Goal: Task Accomplishment & Management: Manage account settings

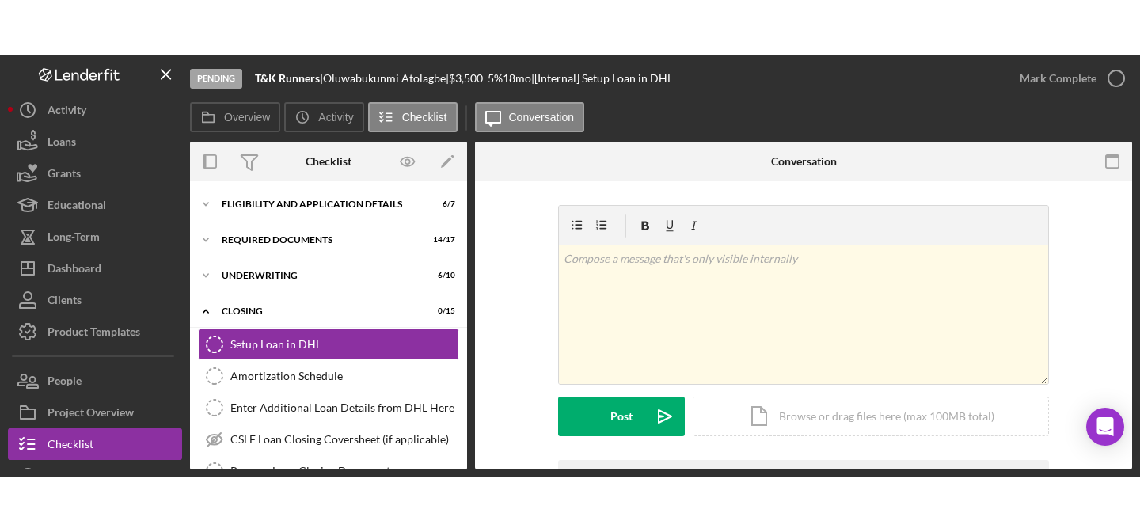
scroll to position [19, 0]
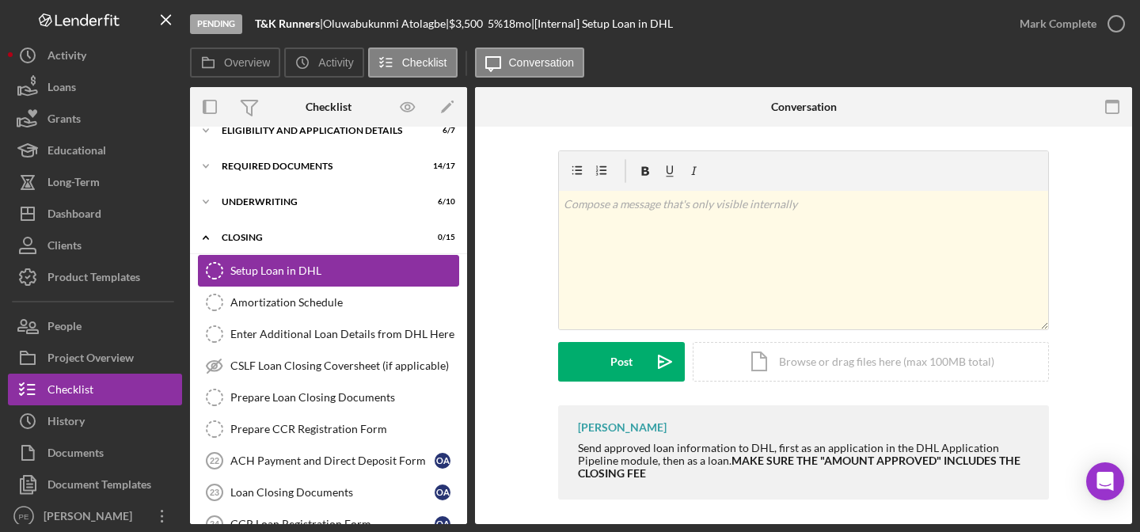
click at [222, 273] on icon at bounding box center [215, 271] width 16 height 16
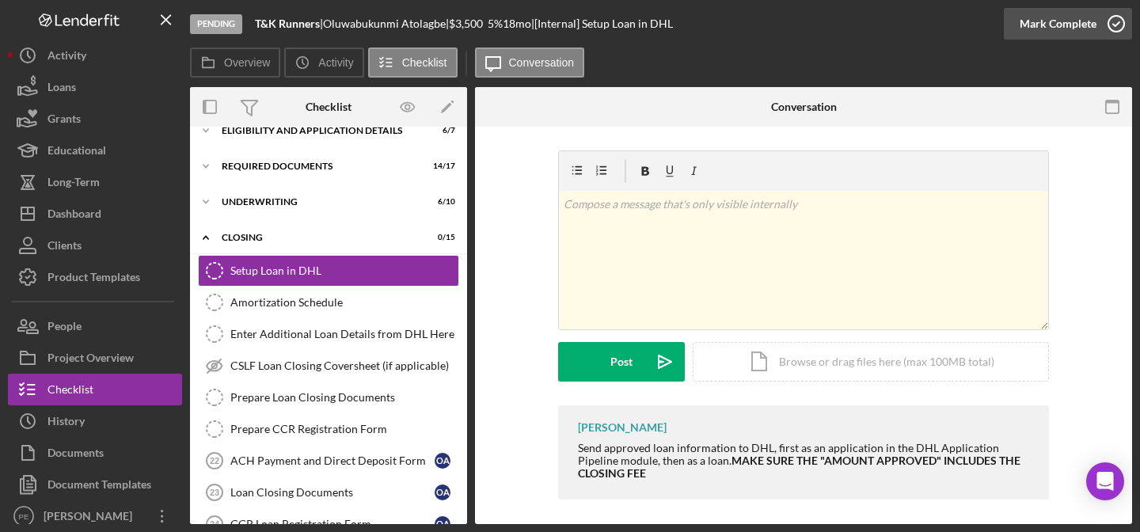
click at [1057, 29] on div "Mark Complete" at bounding box center [1058, 24] width 77 height 32
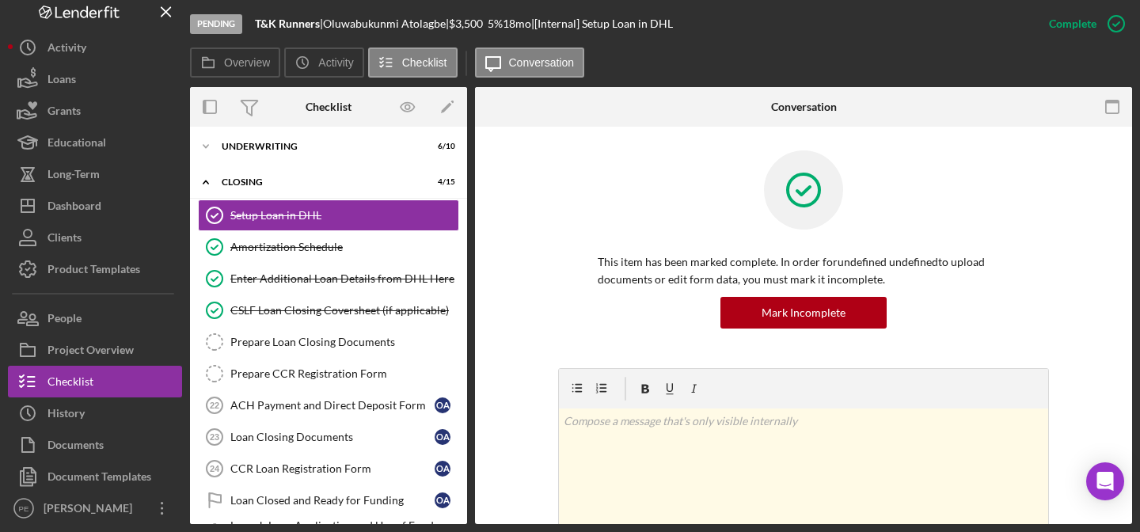
scroll to position [82, 0]
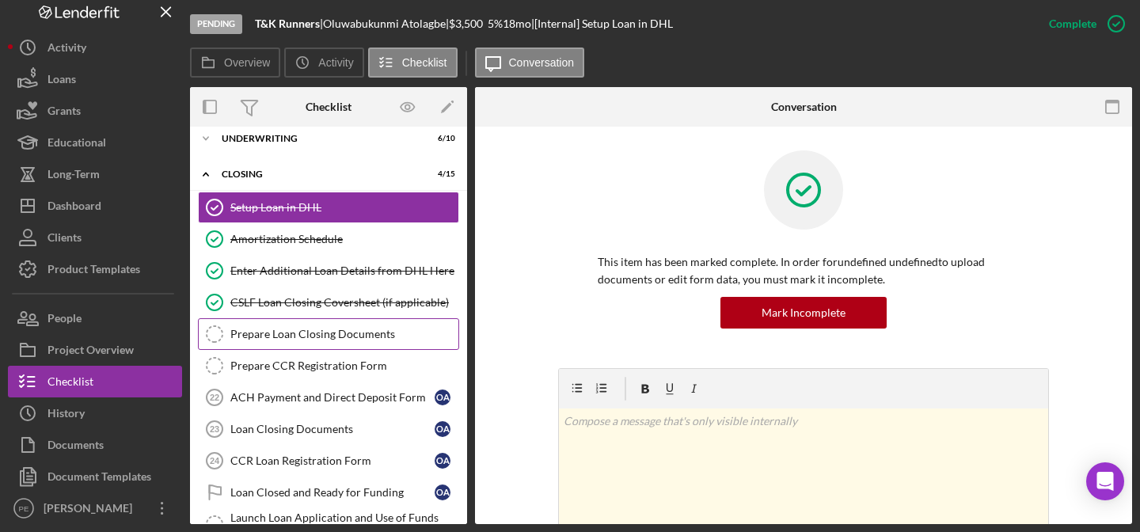
click at [343, 328] on div "Prepare Loan Closing Documents" at bounding box center [344, 334] width 228 height 13
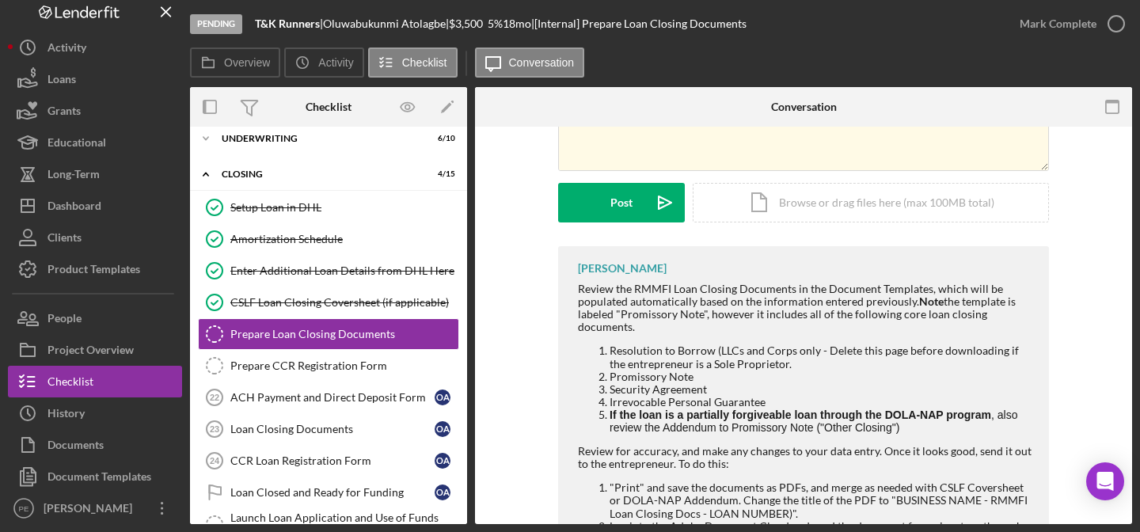
scroll to position [234, 0]
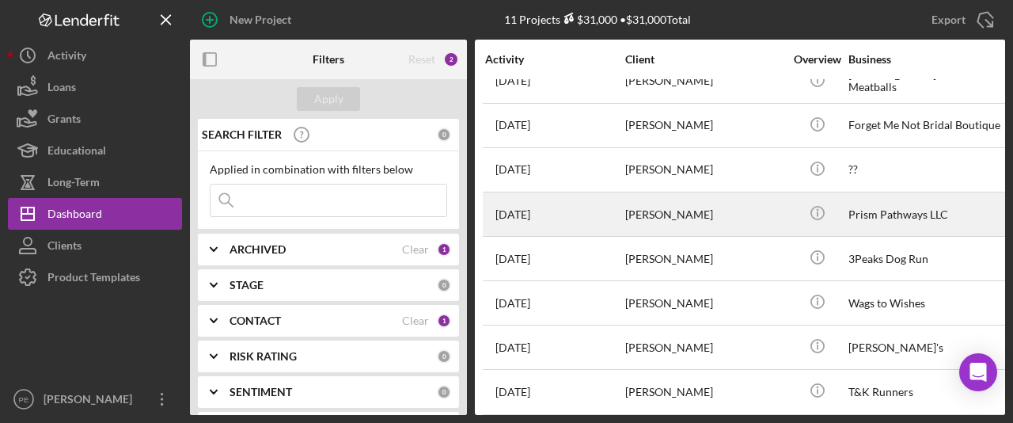
scroll to position [162, 0]
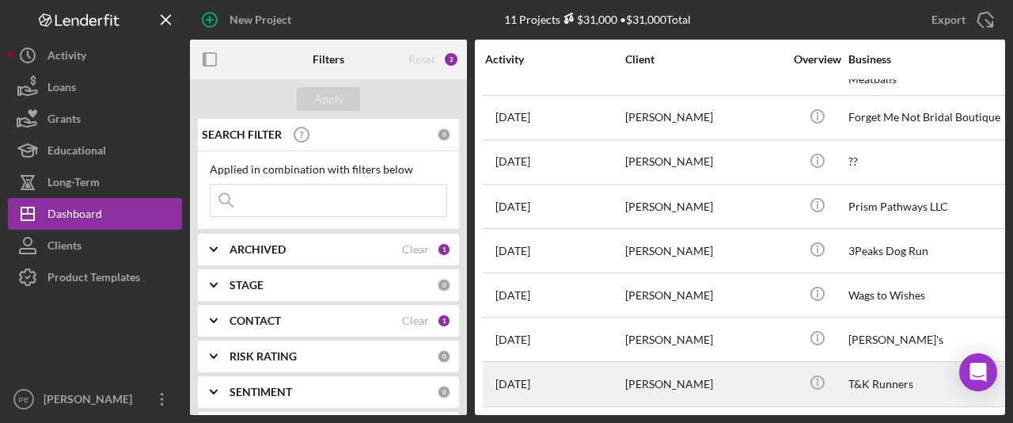
click at [625, 390] on div "[PERSON_NAME]" at bounding box center [704, 384] width 158 height 42
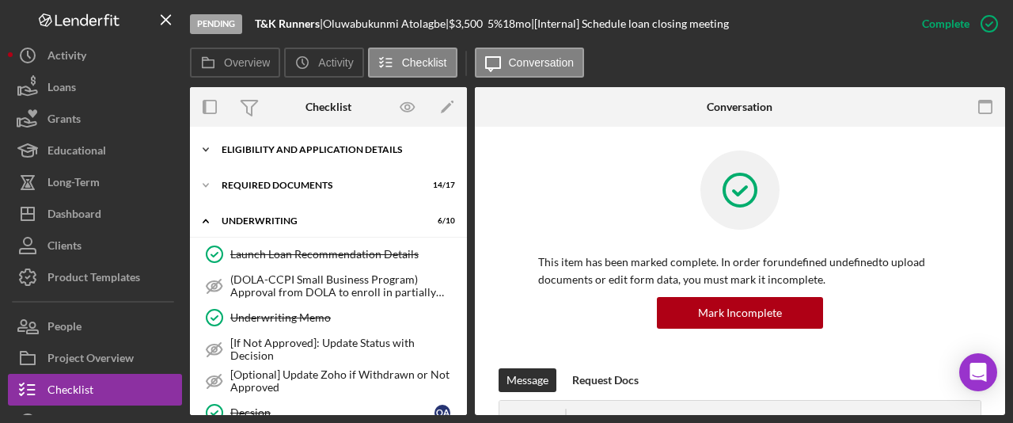
click at [257, 150] on div "Eligibility and Application Details" at bounding box center [335, 150] width 226 height 10
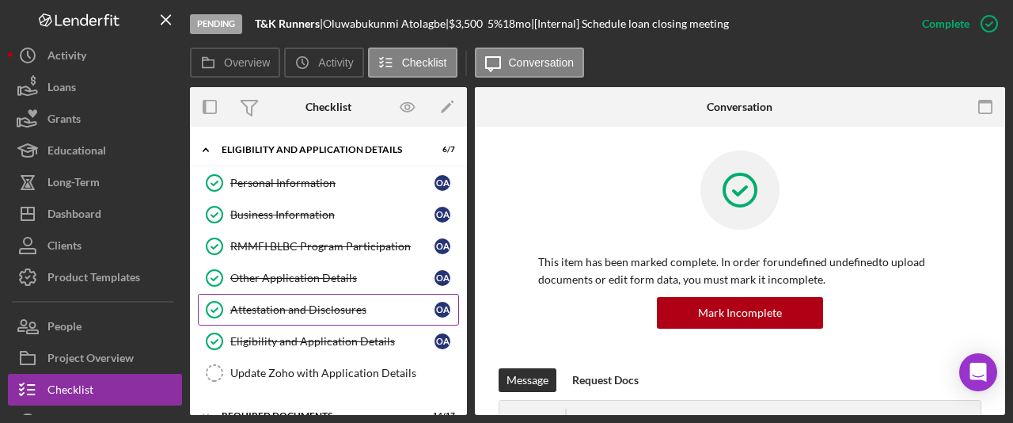
click at [303, 305] on div "Attestation and Disclosures" at bounding box center [332, 309] width 204 height 13
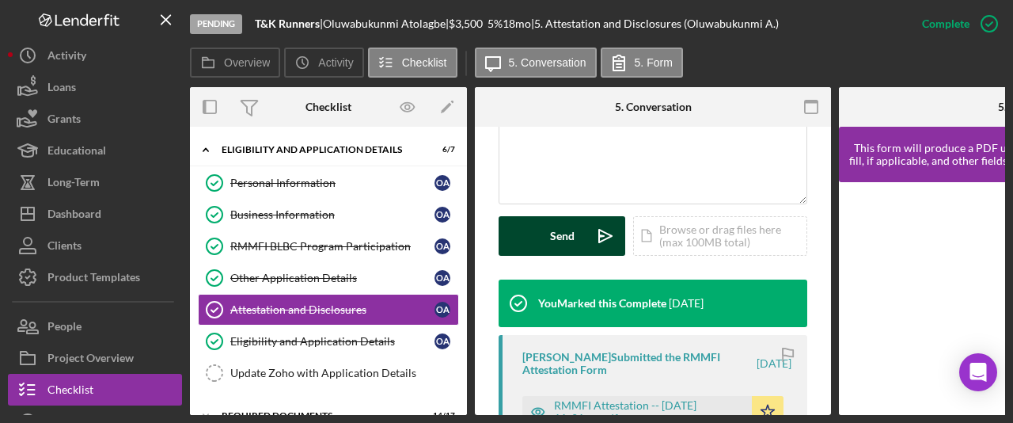
scroll to position [402, 0]
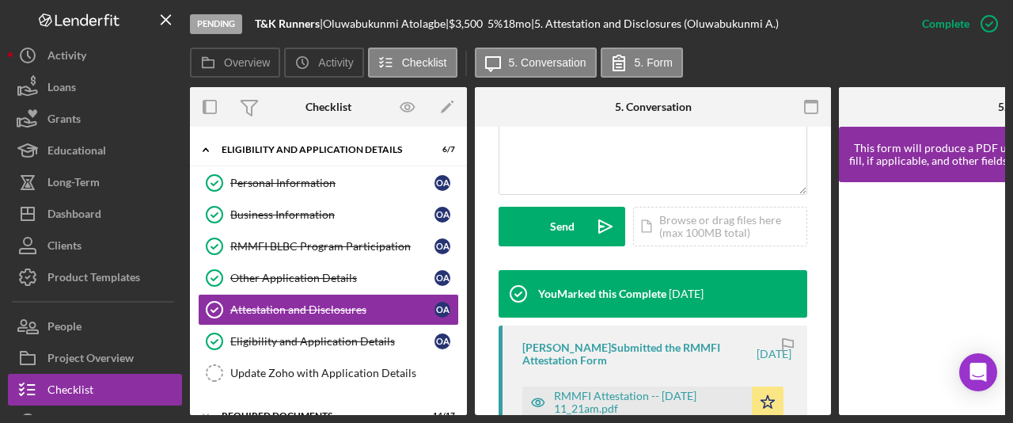
click at [622, 367] on div "Oluwabukunmi Atolagbe Submitted the RMMFI Attestation Form" at bounding box center [639, 353] width 232 height 25
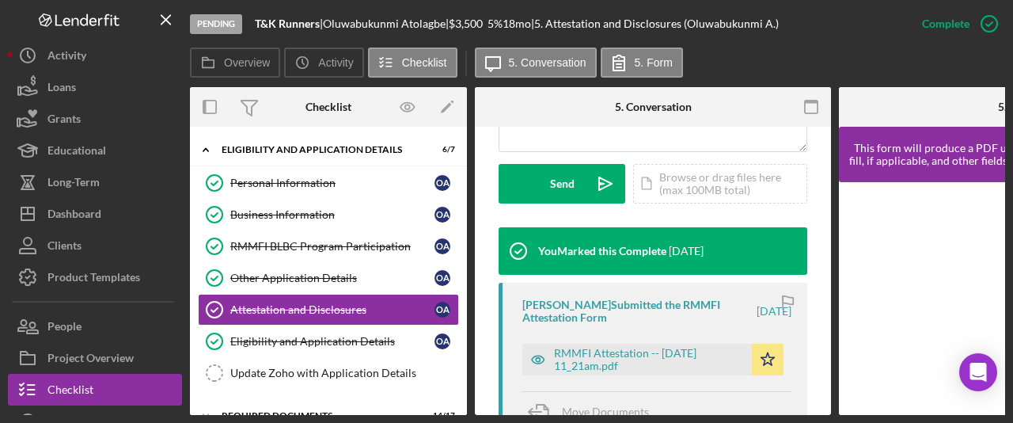
scroll to position [475, 0]
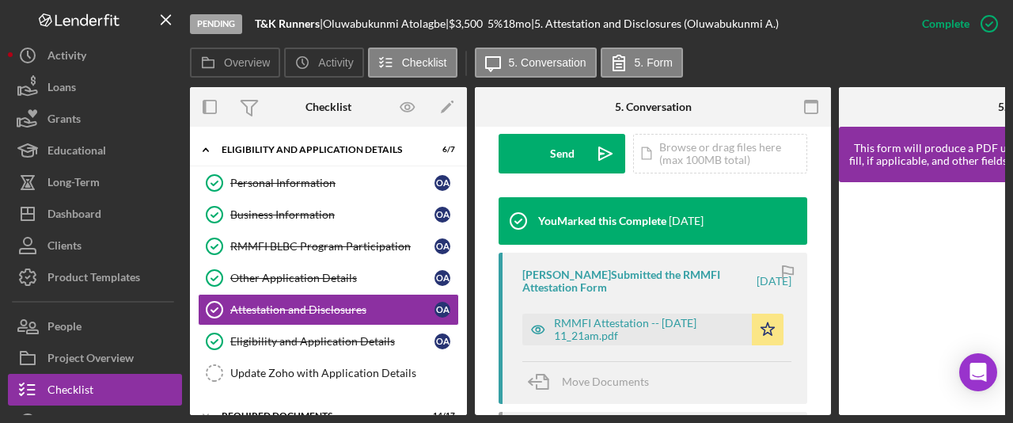
click at [679, 336] on div "RMMFI Attestation -- [DATE] 11_21am.pdf" at bounding box center [649, 329] width 190 height 25
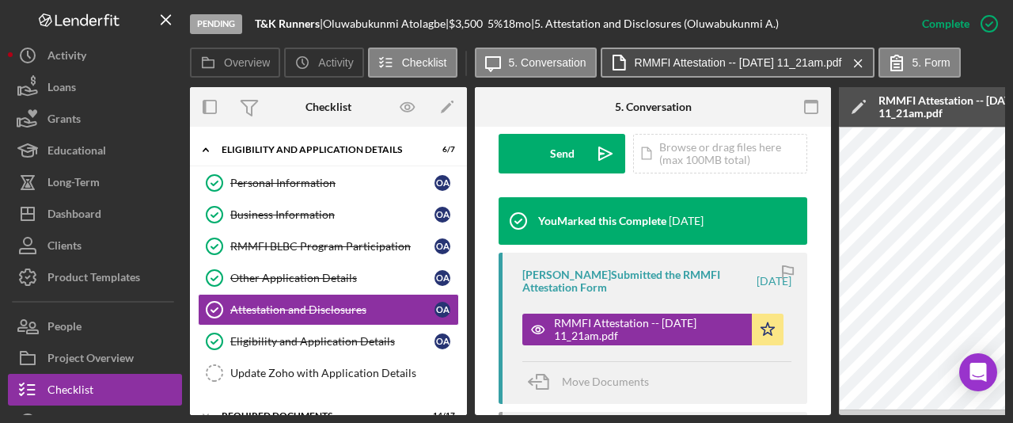
click at [749, 57] on label "RMMFI Attestation -- 2025-06-25 11_21am.pdf" at bounding box center [738, 62] width 207 height 13
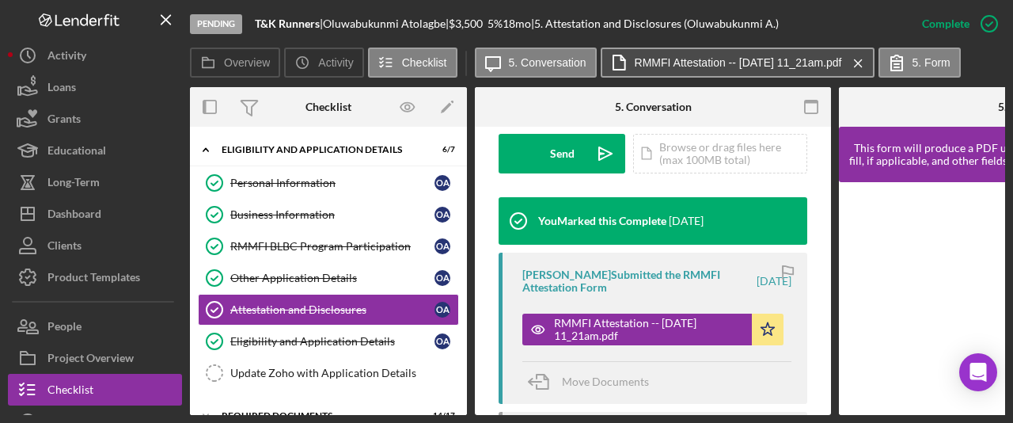
click at [750, 57] on label "RMMFI Attestation -- 2025-06-25 11_21am.pdf" at bounding box center [738, 62] width 207 height 13
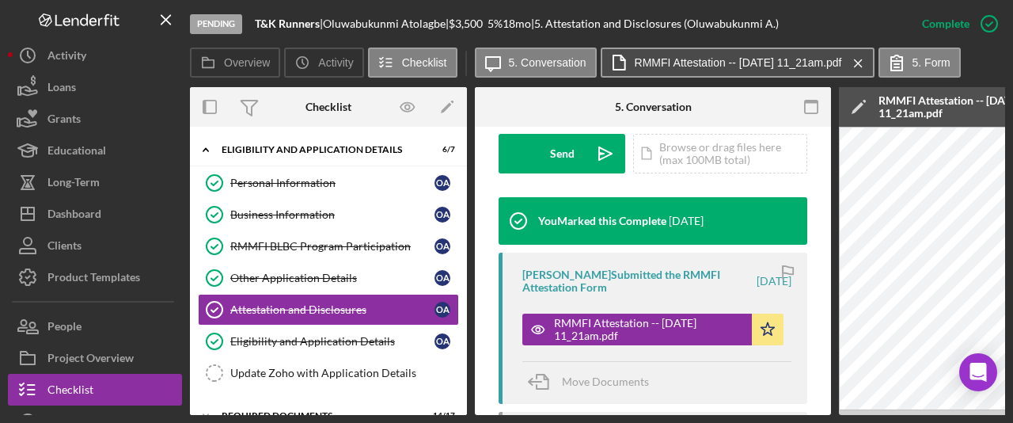
click at [750, 57] on label "RMMFI Attestation -- 2025-06-25 11_21am.pdf" at bounding box center [738, 62] width 207 height 13
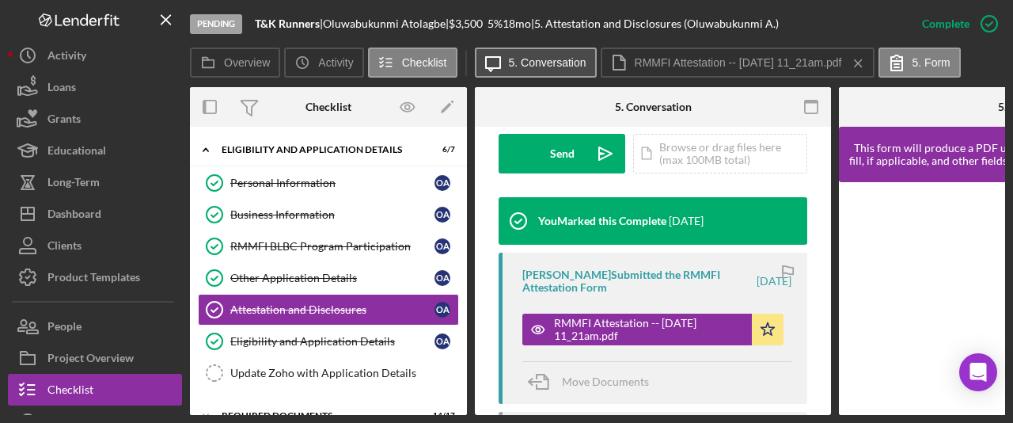
click at [552, 63] on label "5. Conversation" at bounding box center [548, 62] width 78 height 13
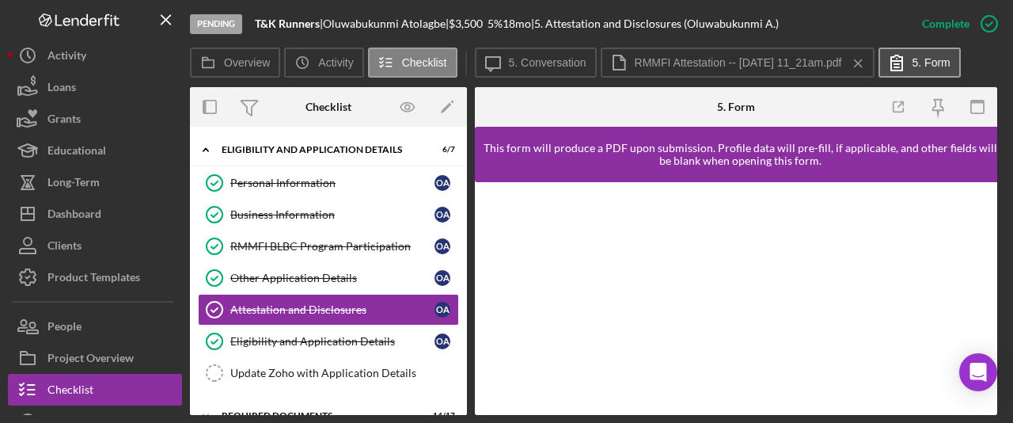
click at [951, 63] on label "5. Form" at bounding box center [932, 62] width 38 height 13
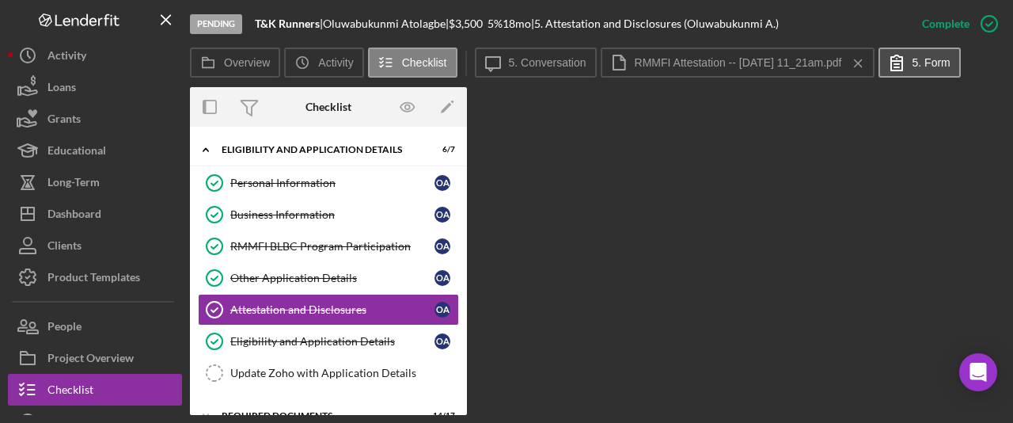
click at [951, 63] on label "5. Form" at bounding box center [932, 62] width 38 height 13
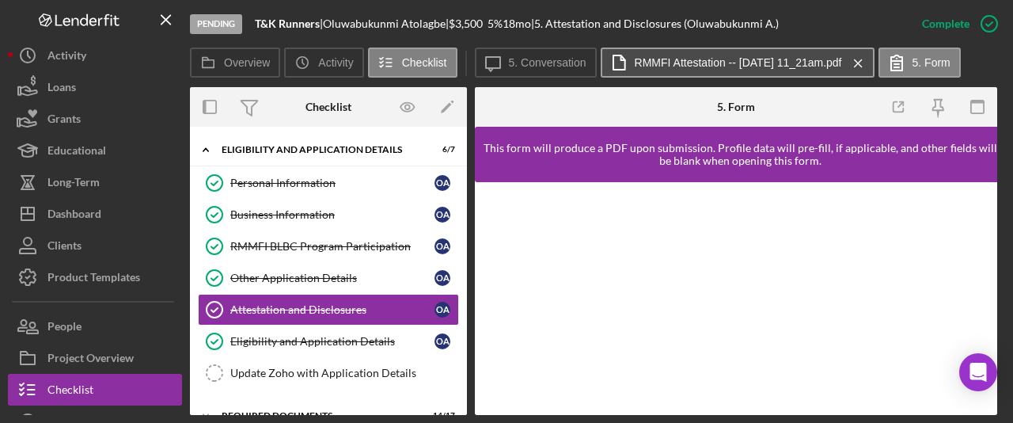
click at [691, 57] on label "RMMFI Attestation -- 2025-06-25 11_21am.pdf" at bounding box center [738, 62] width 207 height 13
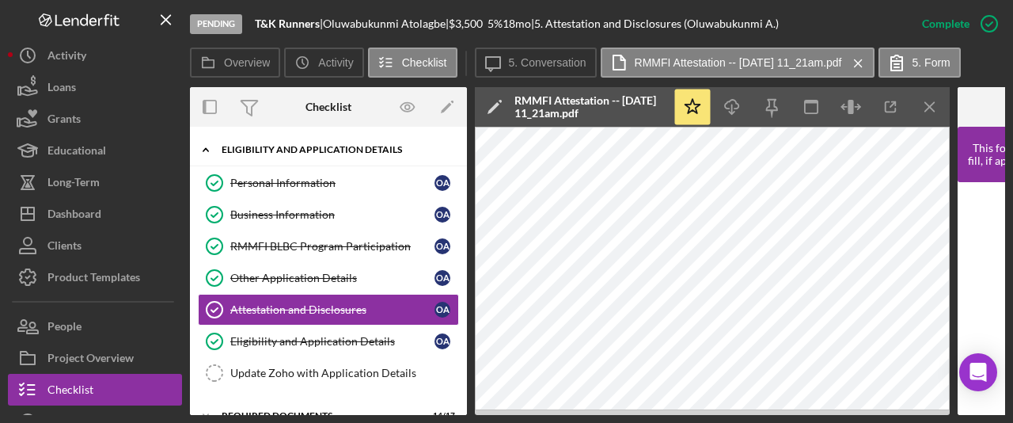
click at [204, 150] on polyline at bounding box center [205, 149] width 5 height 3
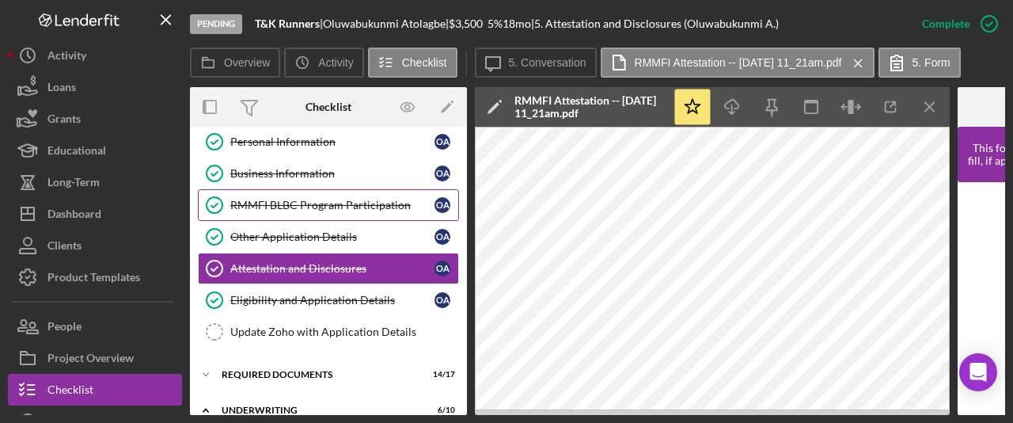
scroll to position [0, 0]
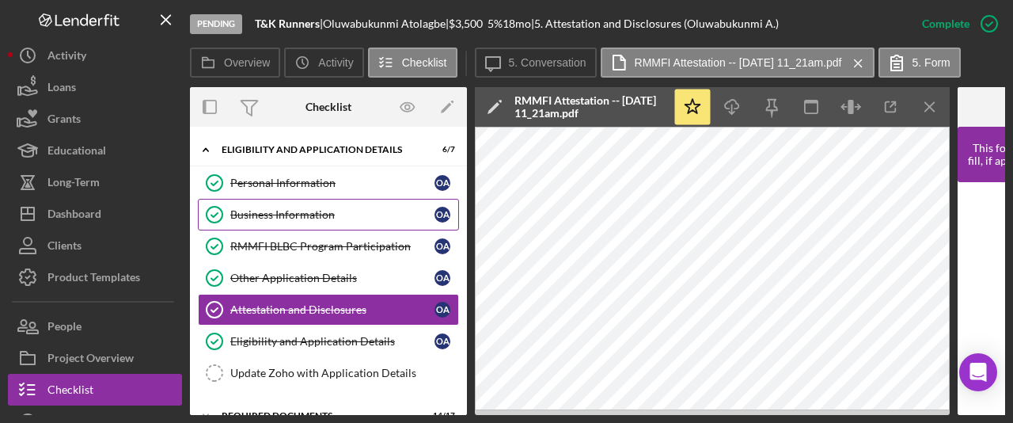
click at [307, 208] on div "Business Information" at bounding box center [332, 214] width 204 height 13
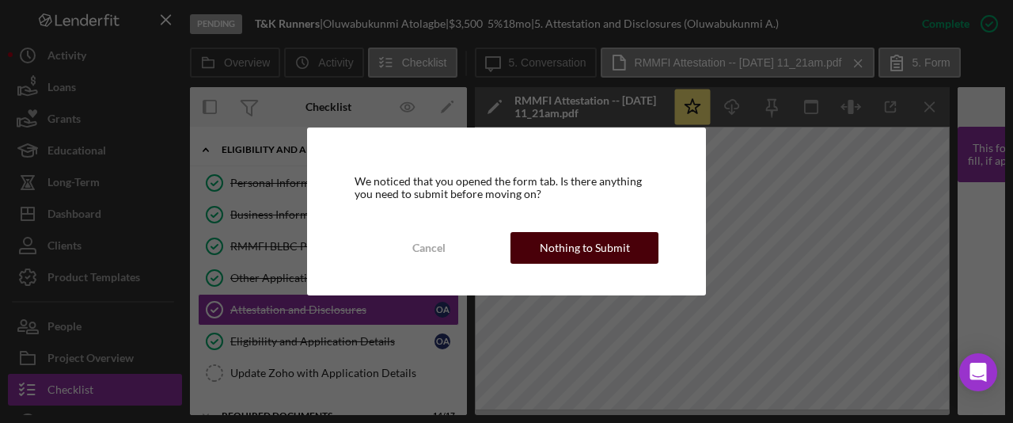
click at [617, 257] on div "Nothing to Submit" at bounding box center [585, 248] width 90 height 32
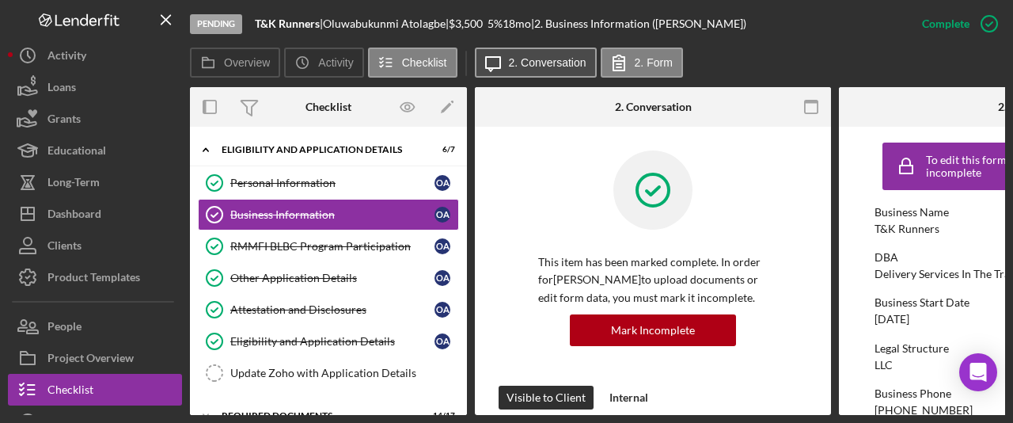
click at [555, 59] on label "2. Conversation" at bounding box center [548, 62] width 78 height 13
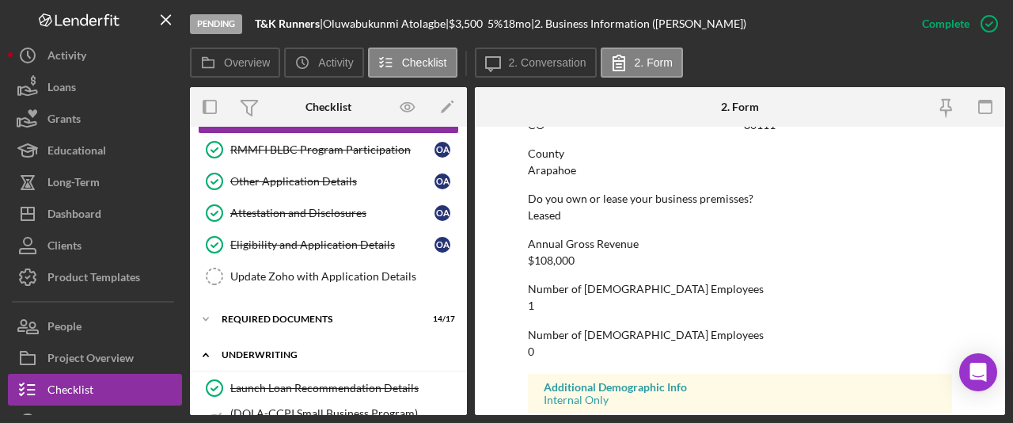
scroll to position [89, 0]
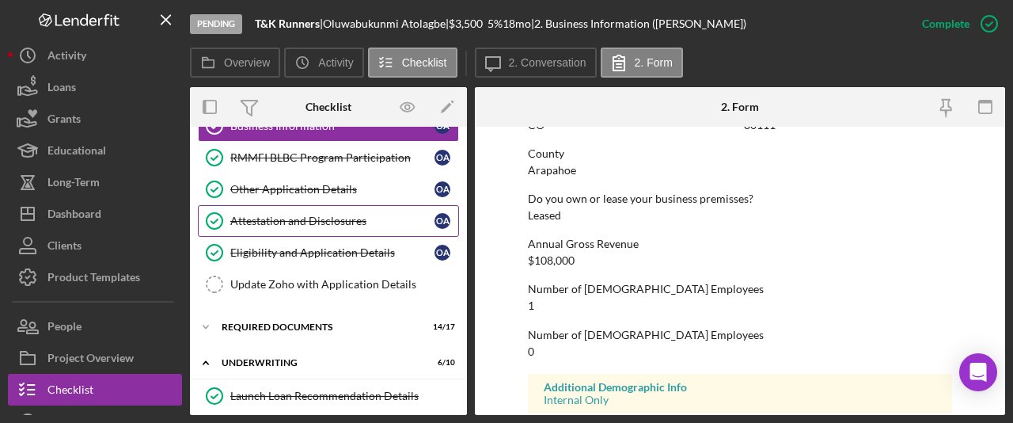
click at [287, 221] on div "Attestation and Disclosures" at bounding box center [332, 221] width 204 height 13
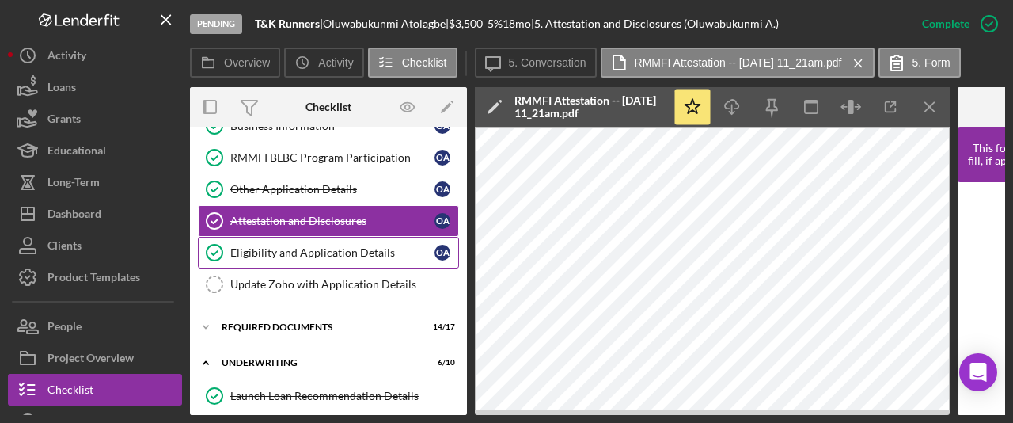
click at [287, 244] on link "Eligibility and Application Details Eligibility and Application Details O A" at bounding box center [328, 253] width 261 height 32
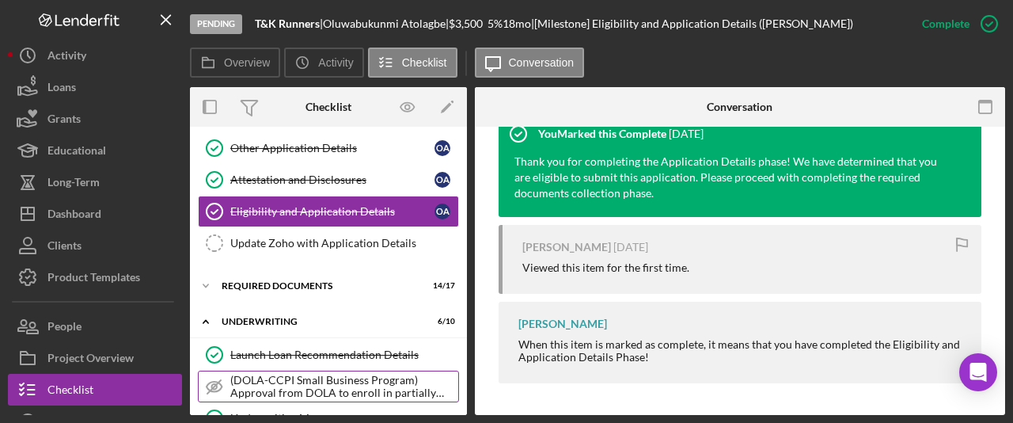
scroll to position [128, 0]
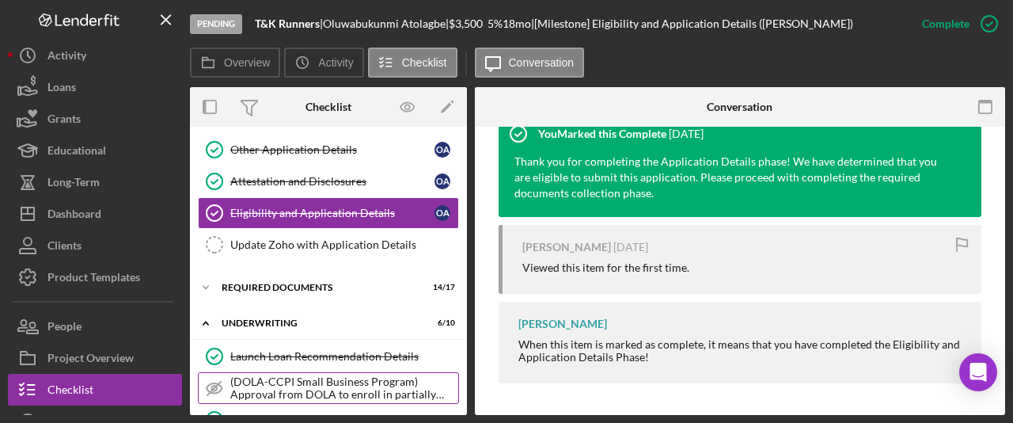
click at [334, 185] on div "Attestation and Disclosures" at bounding box center [332, 181] width 204 height 13
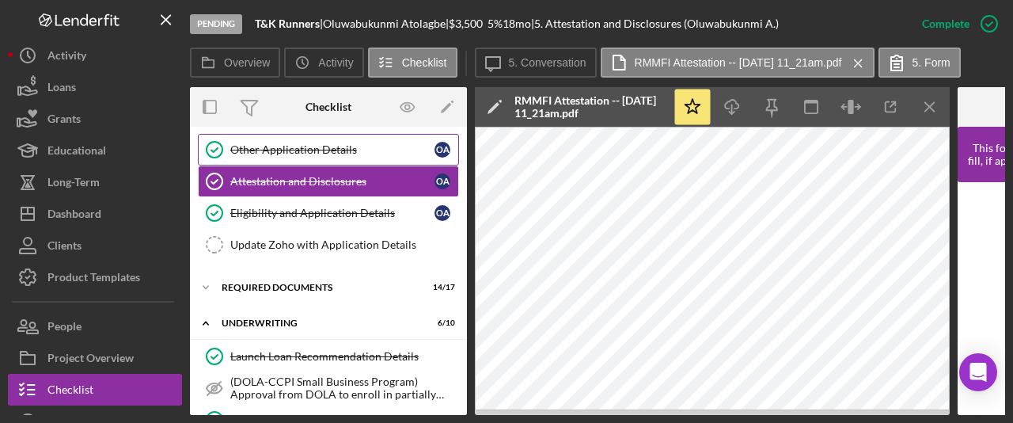
click at [319, 154] on div "Other Application Details" at bounding box center [332, 149] width 204 height 13
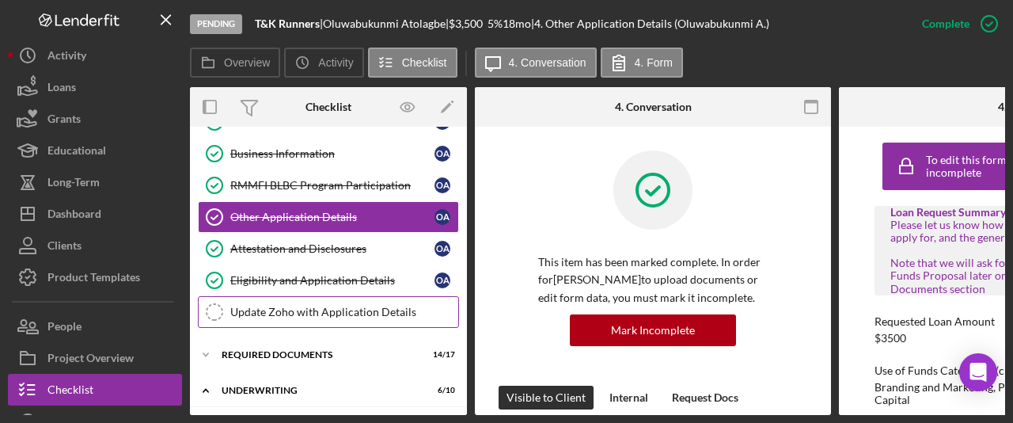
scroll to position [53, 0]
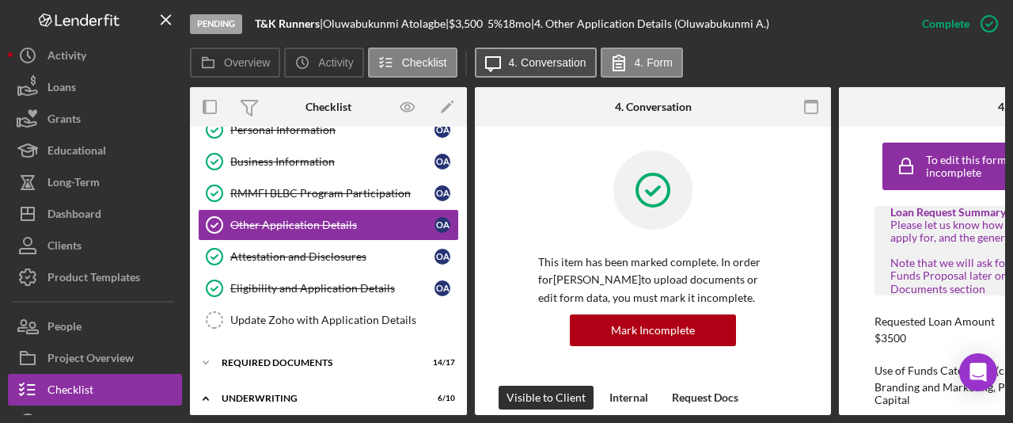
click at [546, 67] on label "4. Conversation" at bounding box center [548, 62] width 78 height 13
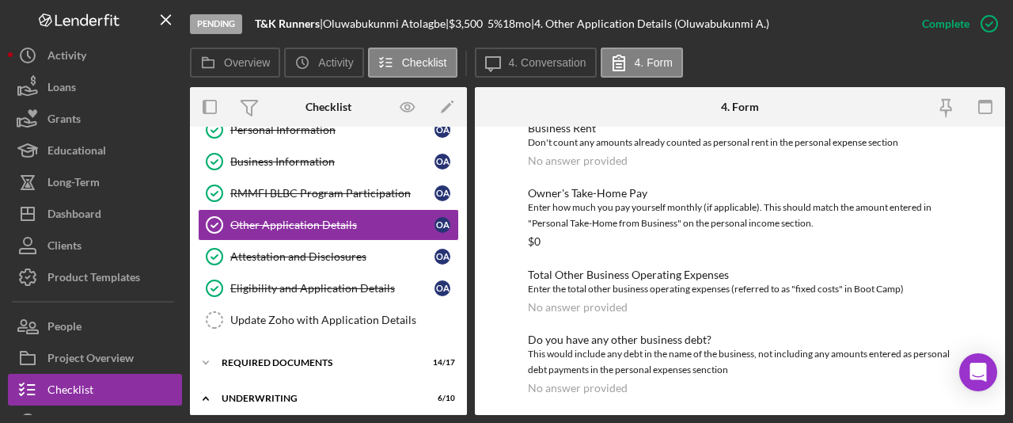
scroll to position [1939, 0]
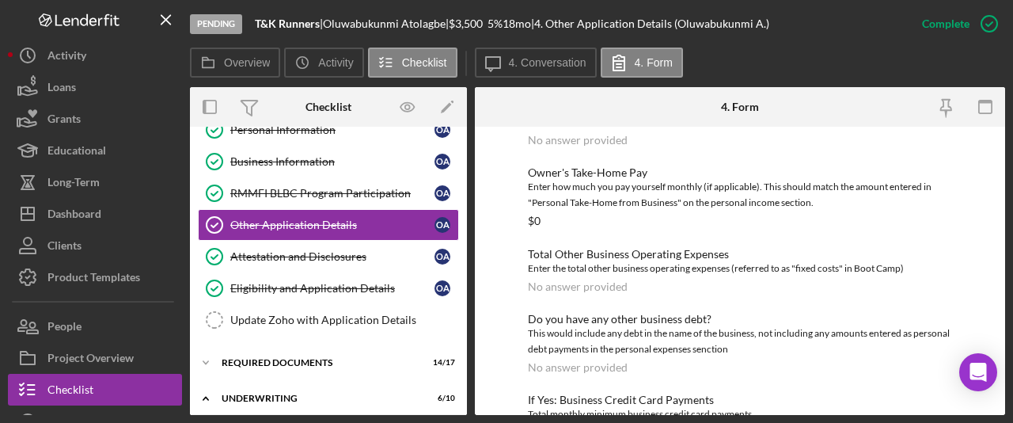
drag, startPoint x: 458, startPoint y: 25, endPoint x: 333, endPoint y: 28, distance: 124.3
click at [333, 28] on div "Oluwabukunmi Atolagbe |" at bounding box center [386, 23] width 126 height 13
copy div "Oluwabukunmi Atolagbe"
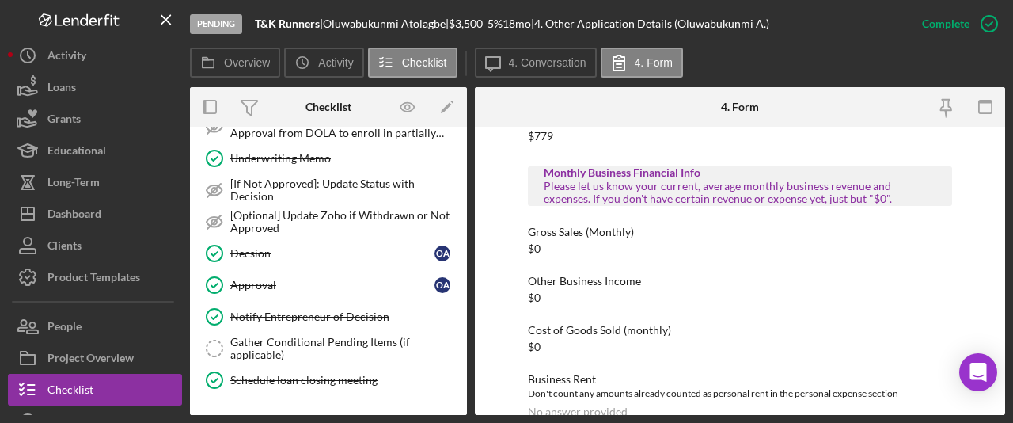
scroll to position [493, 0]
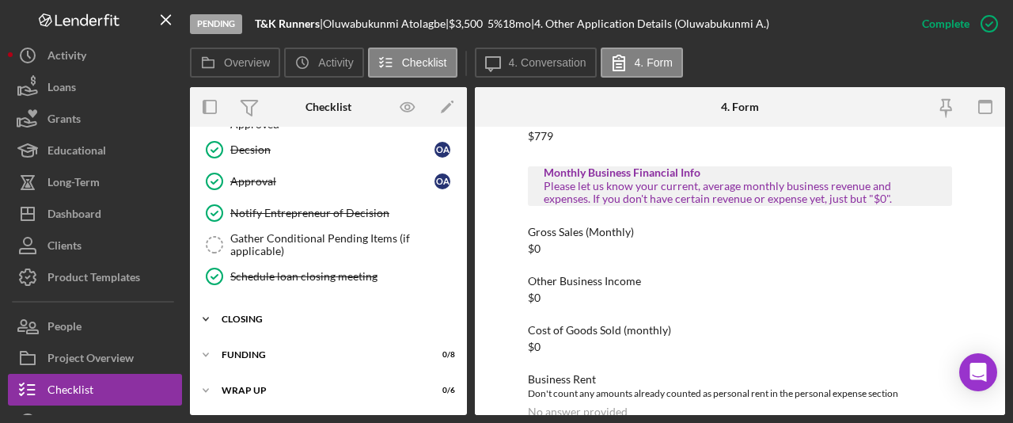
click at [287, 320] on div "Closing" at bounding box center [335, 319] width 226 height 10
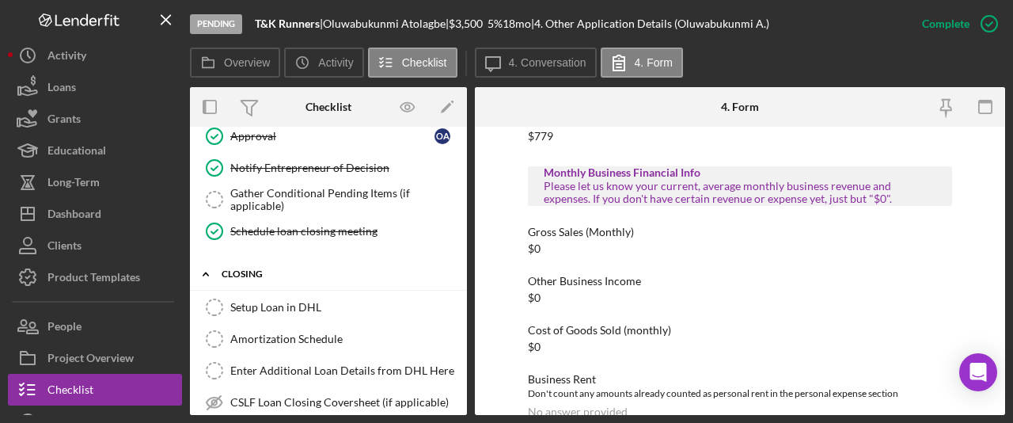
click at [287, 320] on link "Setup Loan in DHL Setup Loan in DHL" at bounding box center [328, 307] width 261 height 32
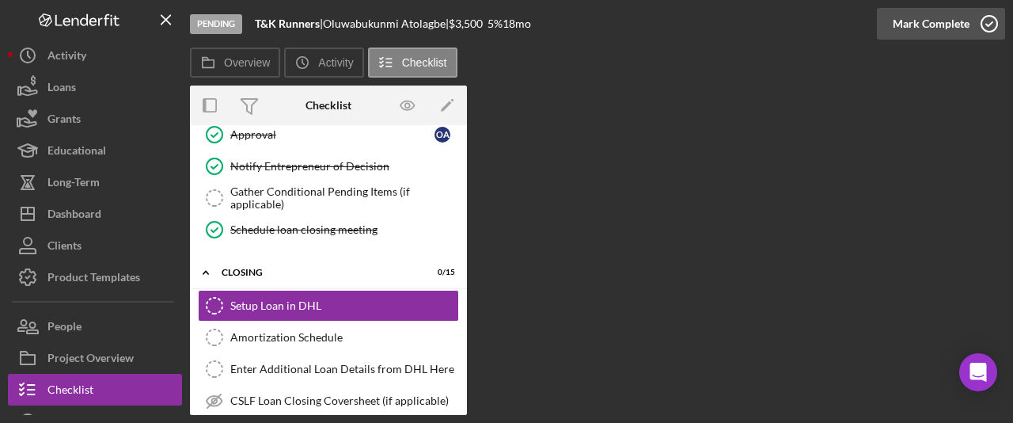
click at [946, 26] on div "Mark Complete" at bounding box center [931, 24] width 77 height 32
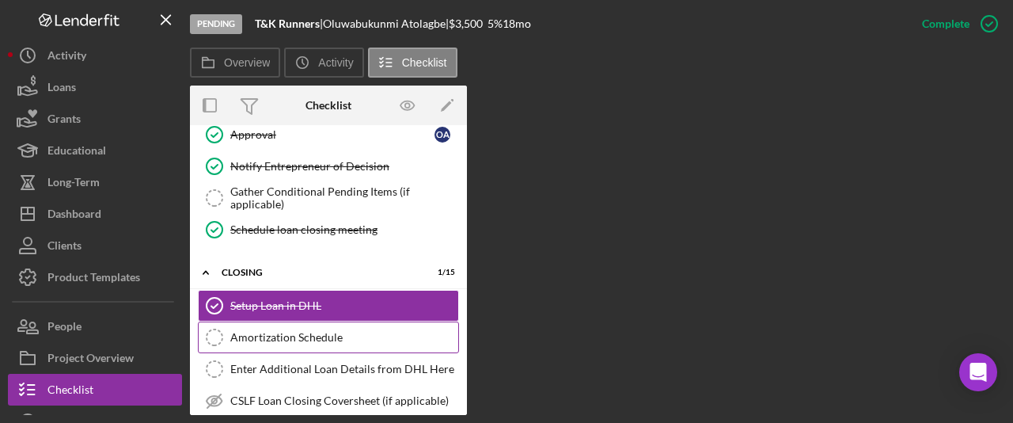
click at [339, 333] on div "Amortization Schedule" at bounding box center [344, 337] width 228 height 13
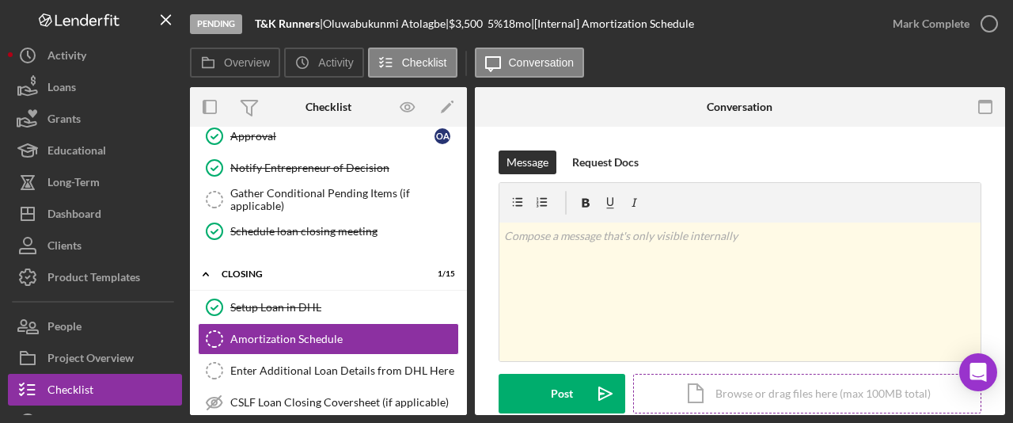
click at [837, 393] on div "Icon/Document Browse or drag files here (max 100MB total) Tap to choose files o…" at bounding box center [807, 394] width 348 height 40
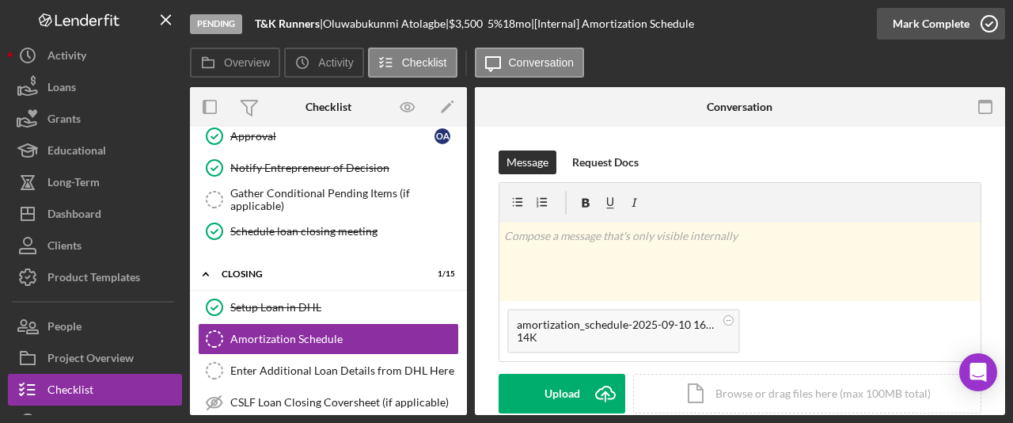
click at [937, 32] on div "Mark Complete" at bounding box center [931, 24] width 77 height 32
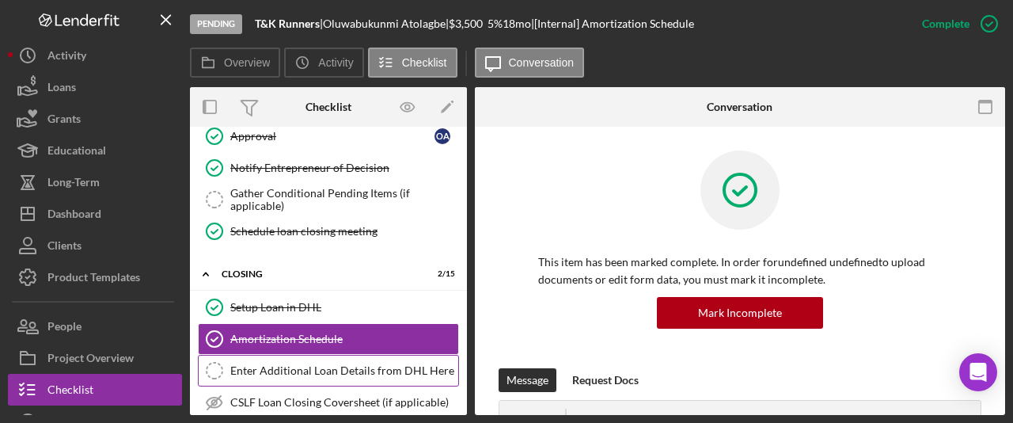
click at [268, 369] on div "Enter Additional Loan Details from DHL Here" at bounding box center [344, 370] width 228 height 13
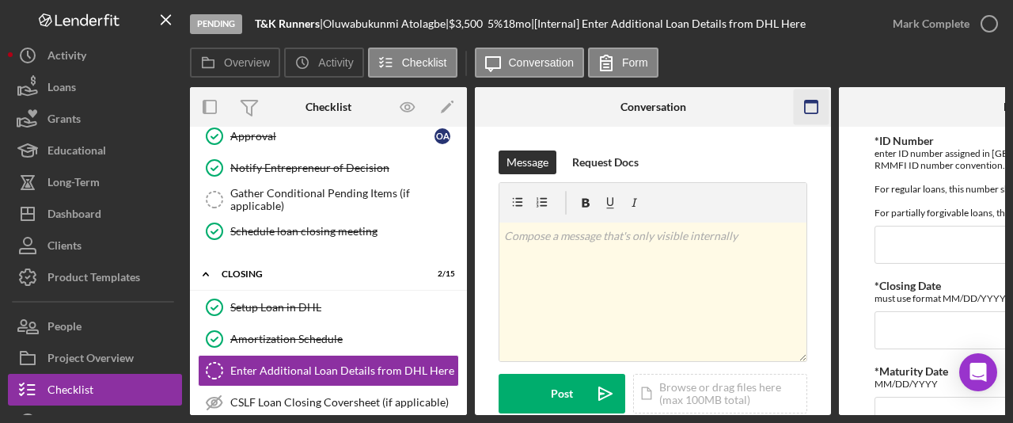
click at [819, 110] on icon "button" at bounding box center [812, 107] width 36 height 36
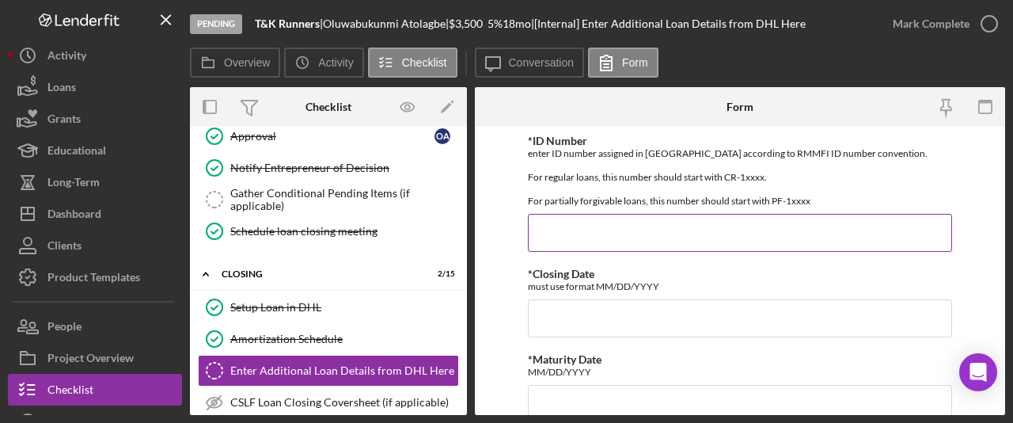
click at [555, 239] on input "*ID Number" at bounding box center [740, 233] width 424 height 38
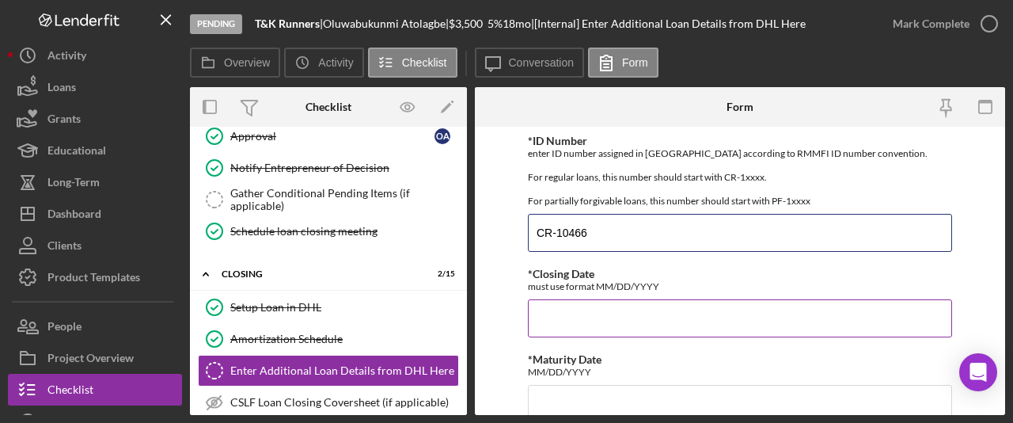
type input "CR-10466"
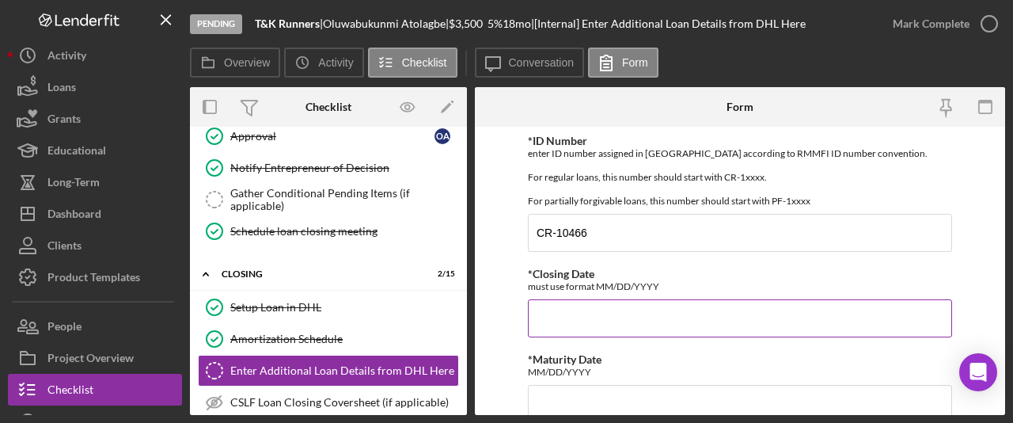
click at [614, 327] on input "*Closing Date" at bounding box center [740, 318] width 424 height 38
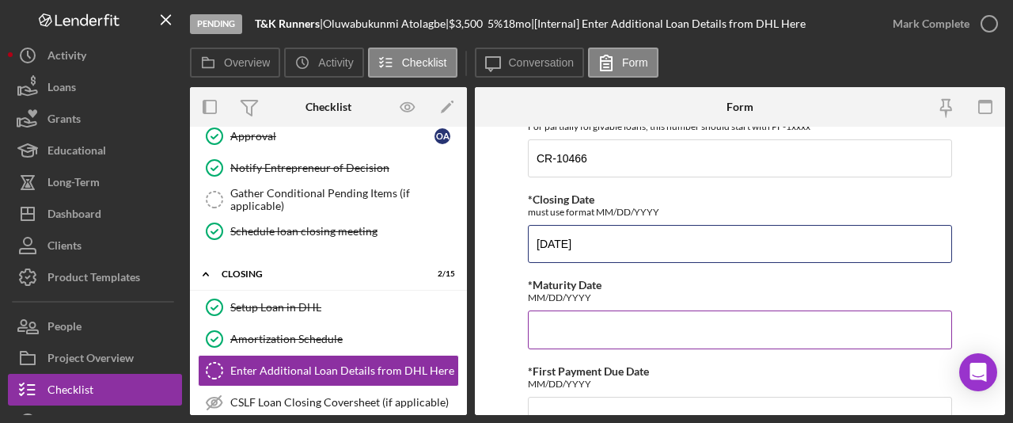
scroll to position [78, 0]
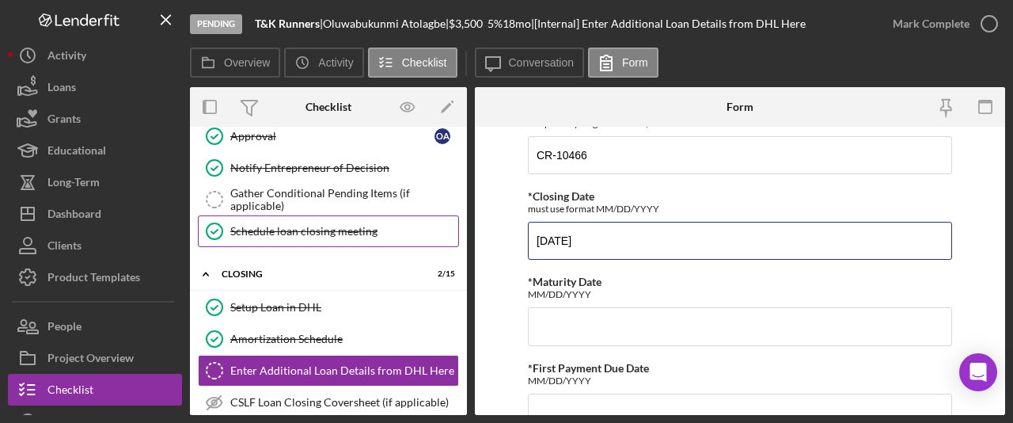
type input "09/10/2025"
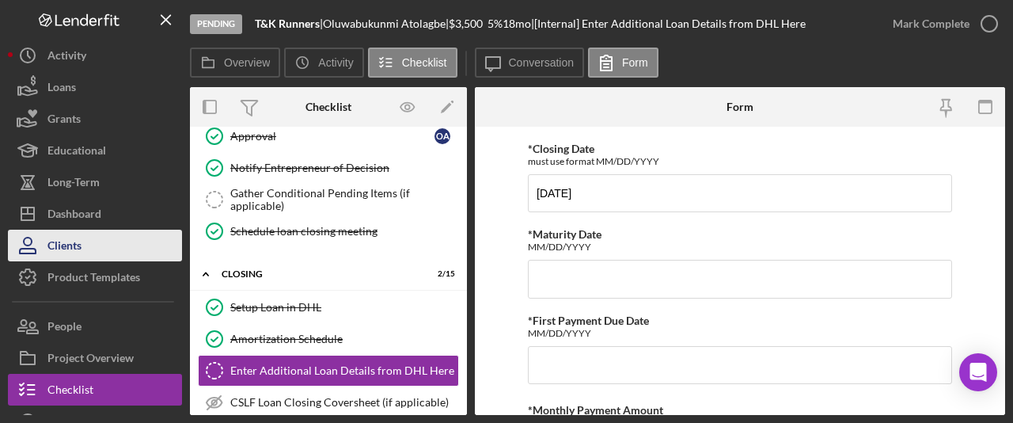
scroll to position [135, 0]
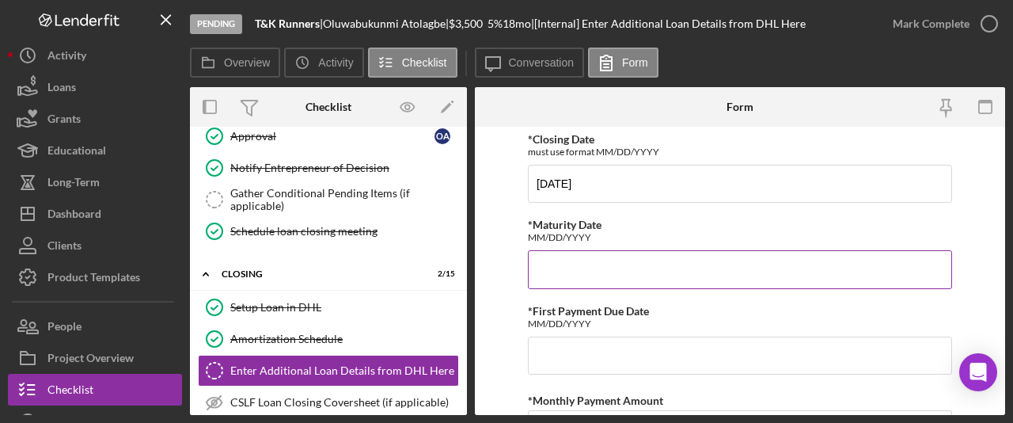
paste input "04/15/2027"
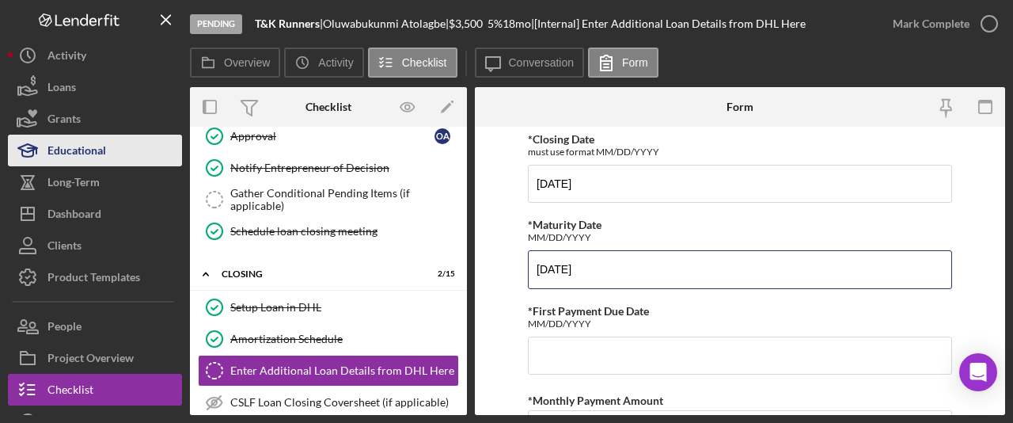
type input "04/15/2027"
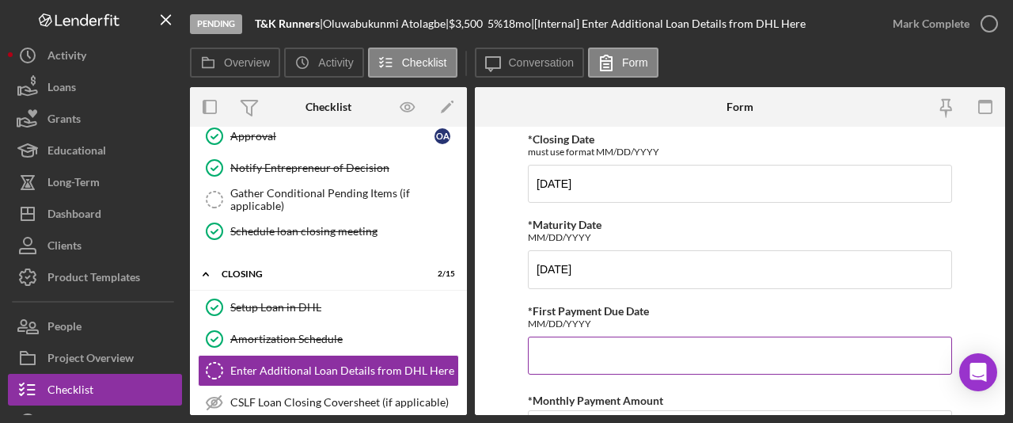
click at [587, 348] on input "*First Payment Due Date" at bounding box center [740, 355] width 424 height 38
paste input "11/15/2025"
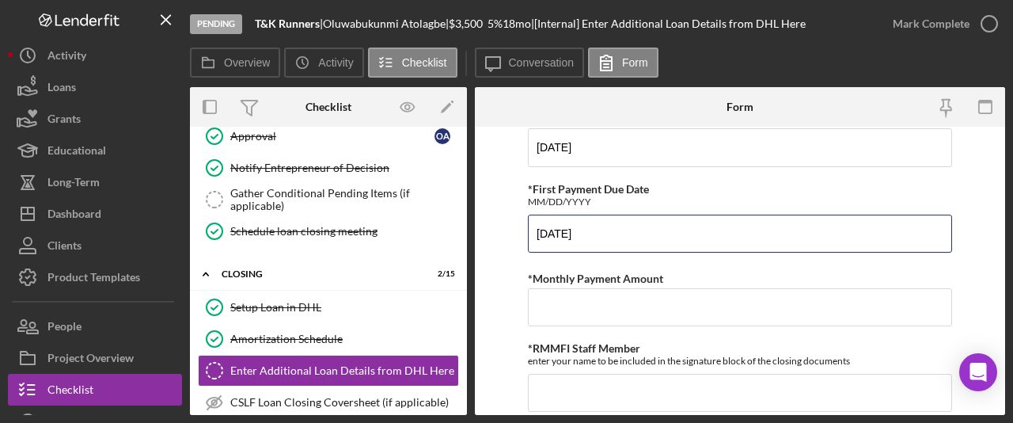
scroll to position [304, 0]
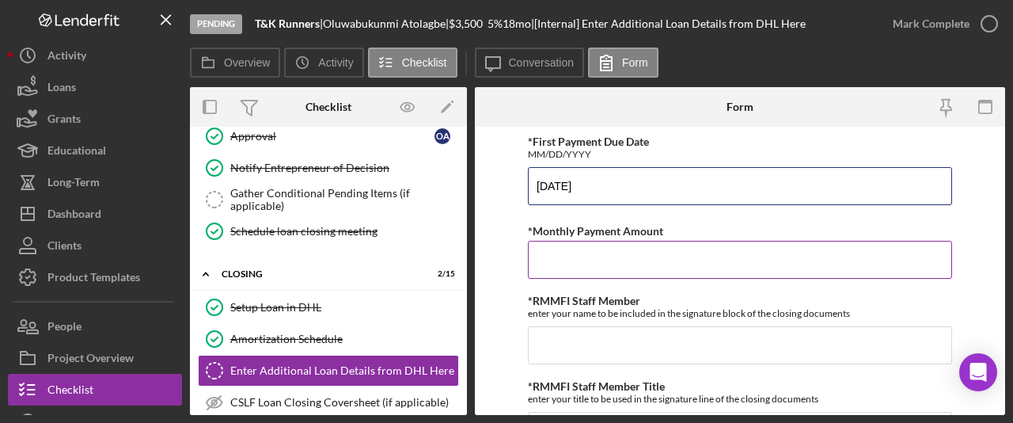
type input "11/15/2025"
click at [609, 254] on input "*Monthly Payment Amount" at bounding box center [740, 260] width 424 height 38
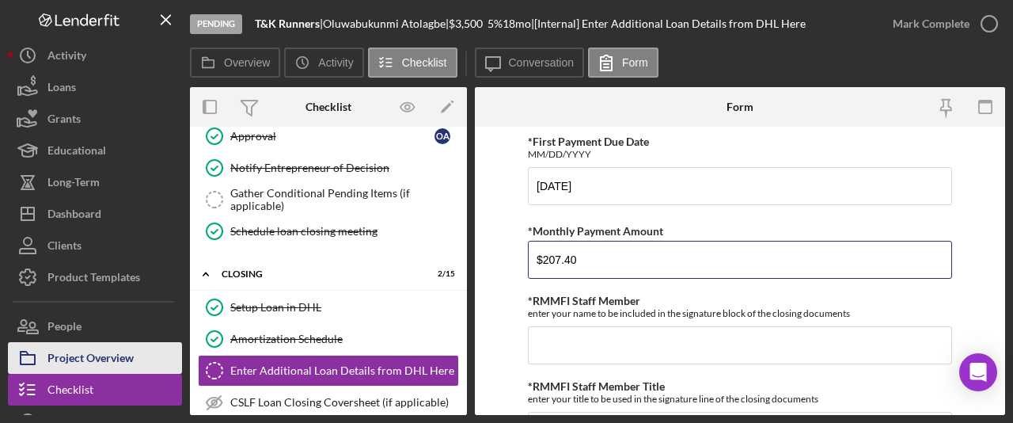
type input "$207.40"
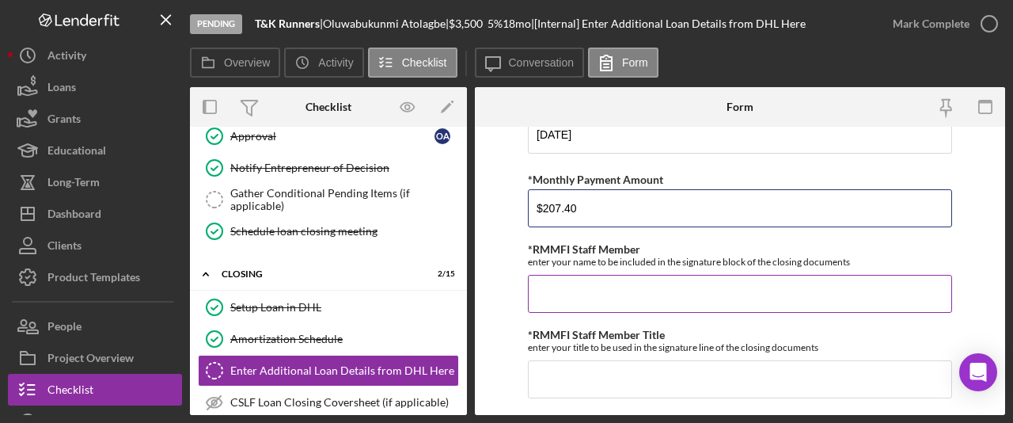
scroll to position [363, 0]
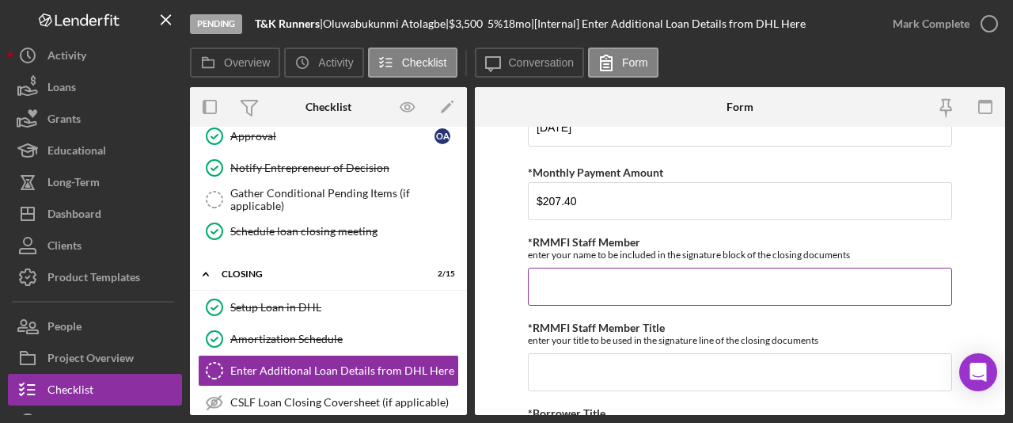
click at [581, 281] on input "*RMMFI Staff Member" at bounding box center [740, 287] width 424 height 38
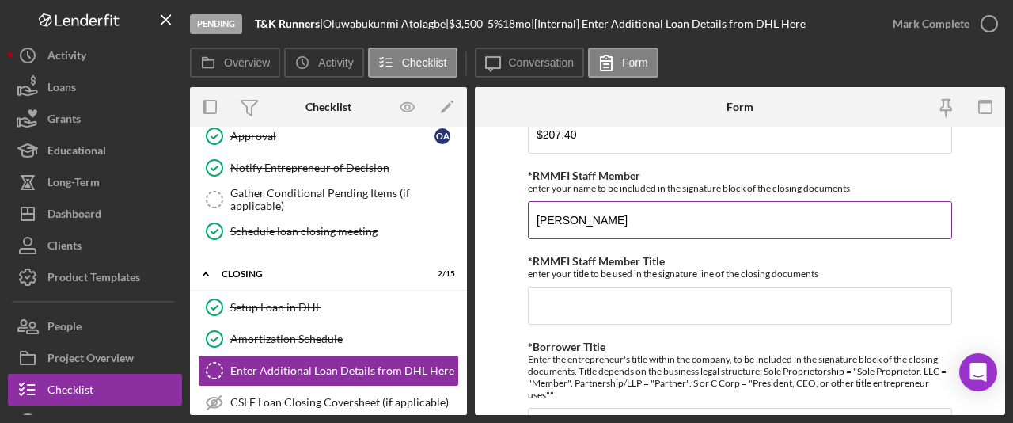
scroll to position [430, 0]
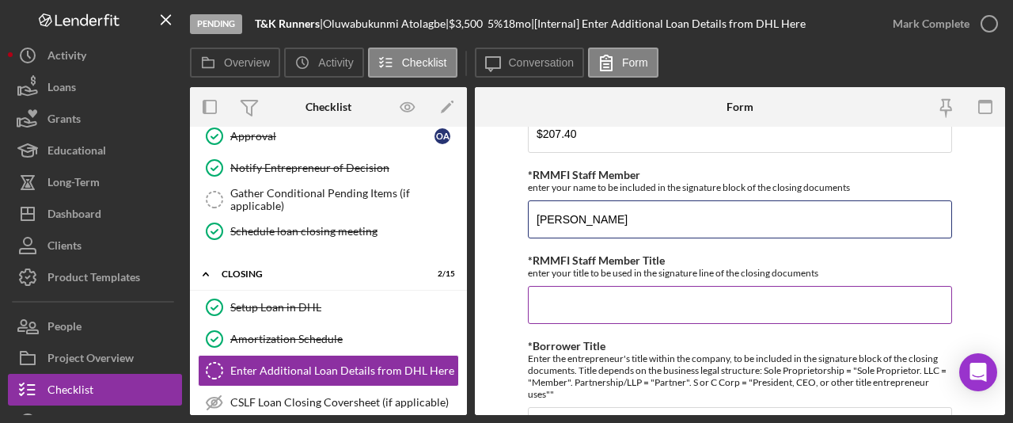
type input "[PERSON_NAME]"
click at [576, 310] on input "*RMMFI Staff Member Title" at bounding box center [740, 305] width 424 height 38
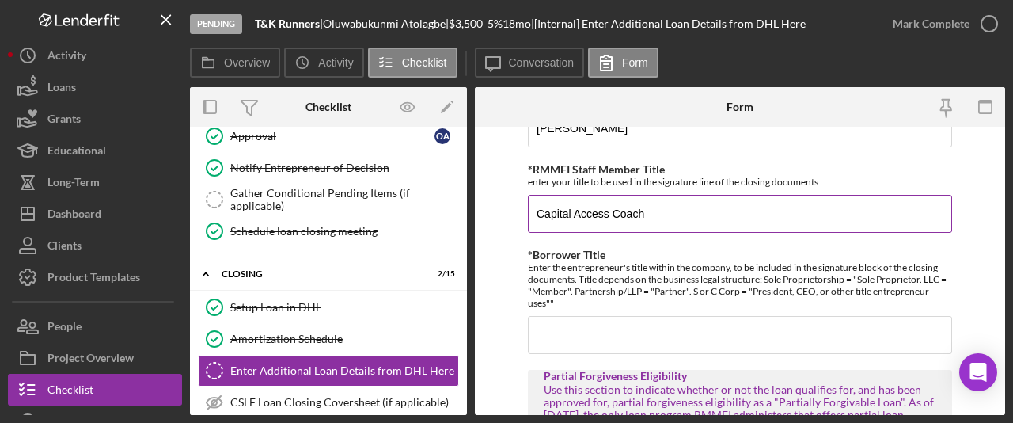
scroll to position [522, 0]
type input "Capital Access Coach"
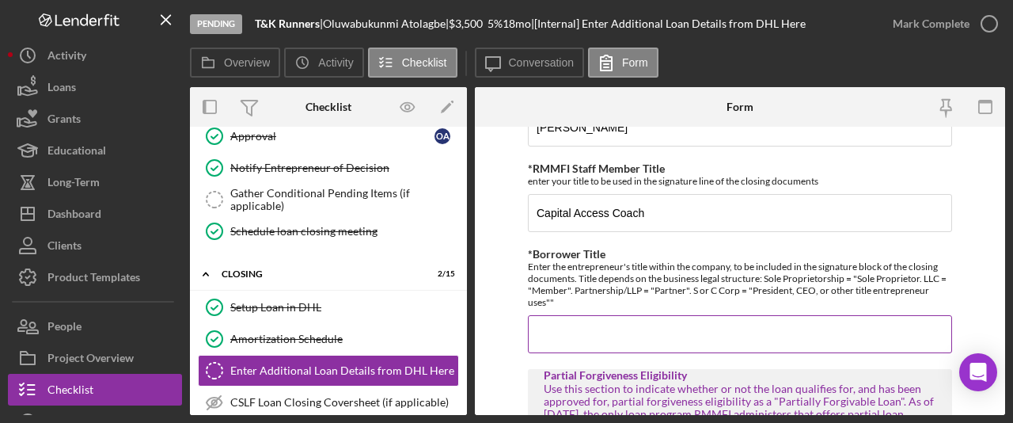
click at [606, 333] on input "*Borrower Title" at bounding box center [740, 334] width 424 height 38
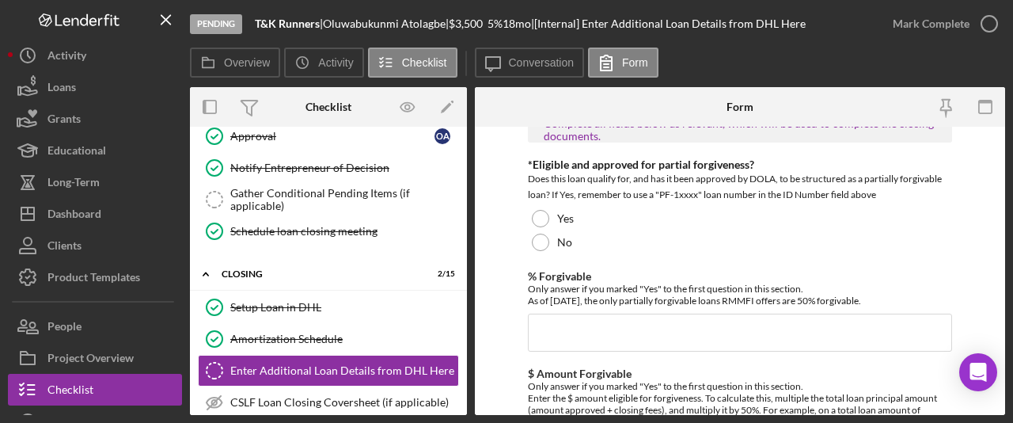
scroll to position [921, 0]
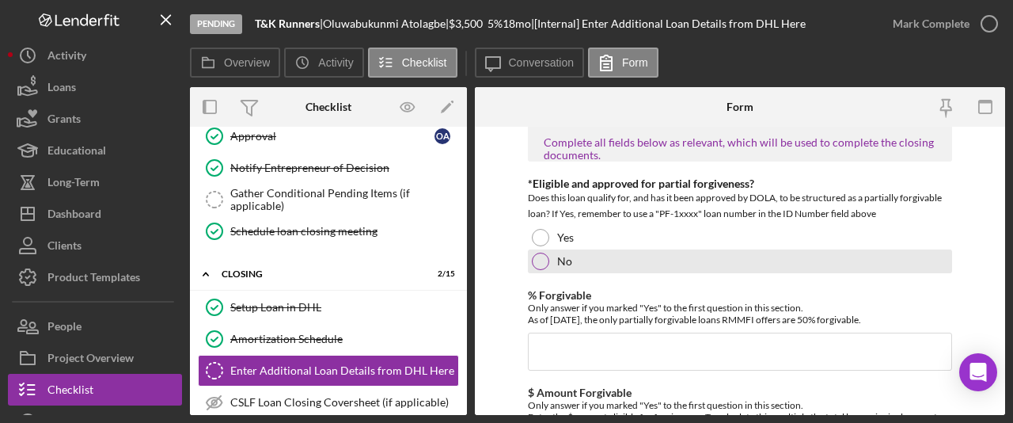
type input "Member"
click at [546, 258] on div at bounding box center [540, 261] width 17 height 17
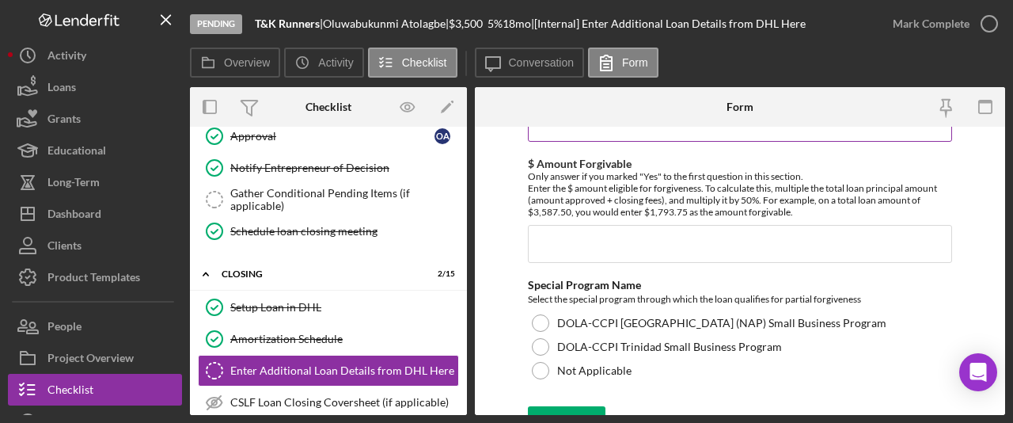
scroll to position [1152, 0]
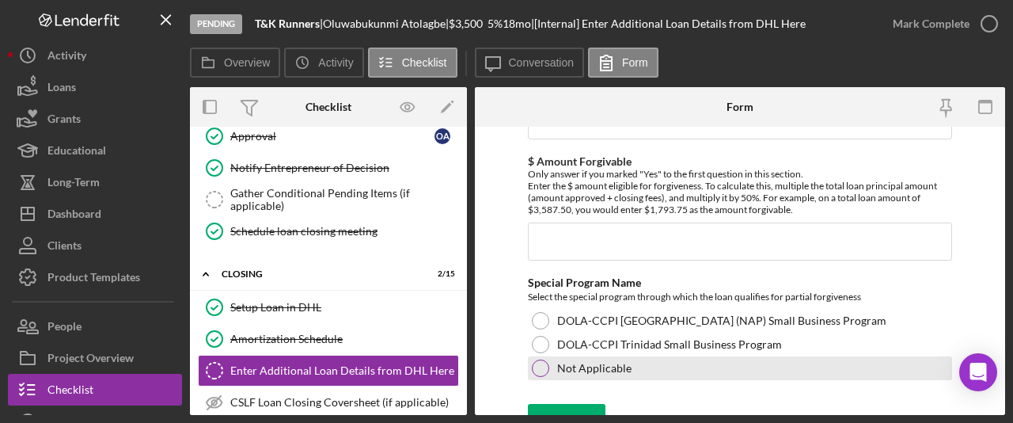
click at [543, 369] on div at bounding box center [540, 367] width 17 height 17
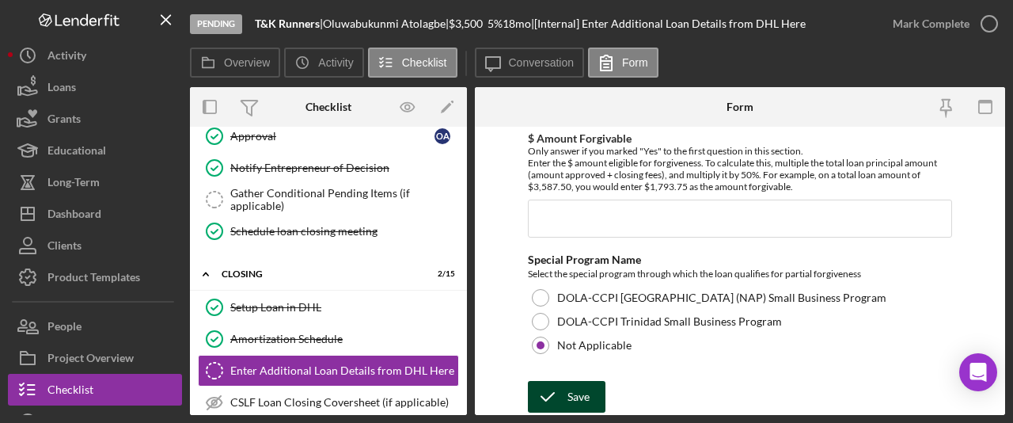
click at [548, 391] on icon "submit" at bounding box center [548, 397] width 40 height 40
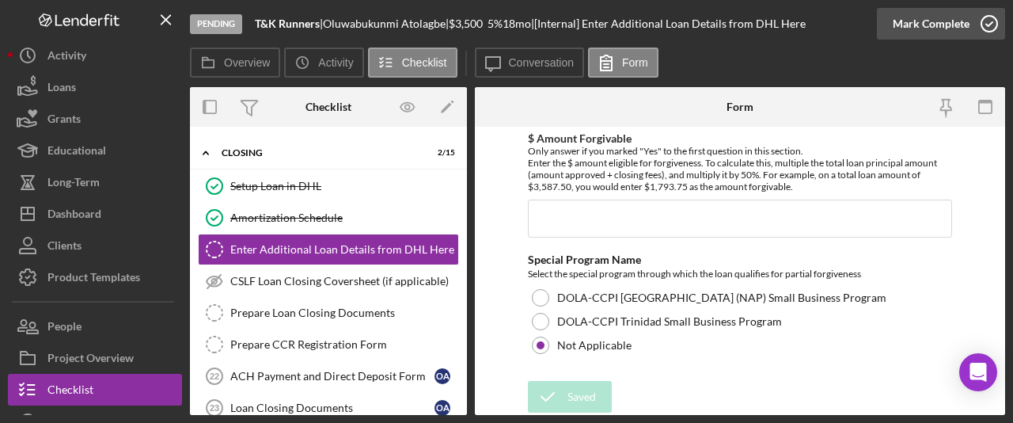
click at [942, 30] on div "Mark Complete" at bounding box center [931, 24] width 77 height 32
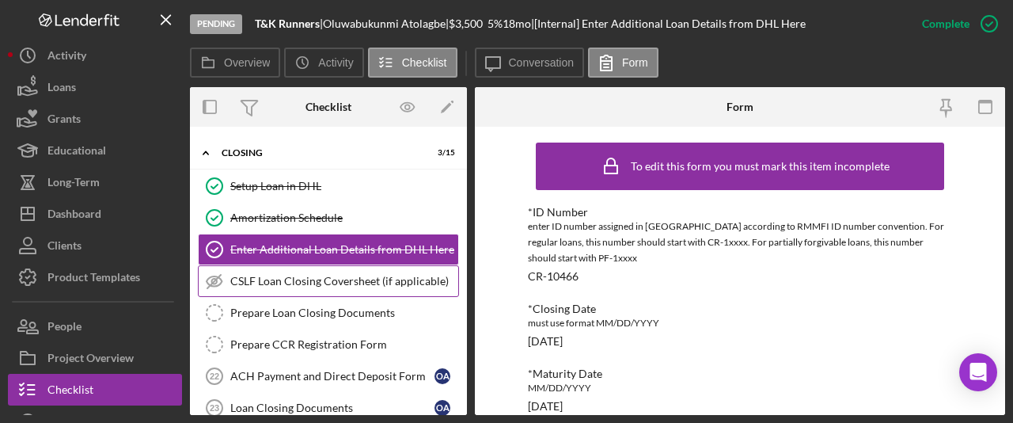
click at [346, 290] on link "CSLF Loan Closing Coversheet (if applicable) CSLF Loan Closing Coversheet (if a…" at bounding box center [328, 281] width 261 height 32
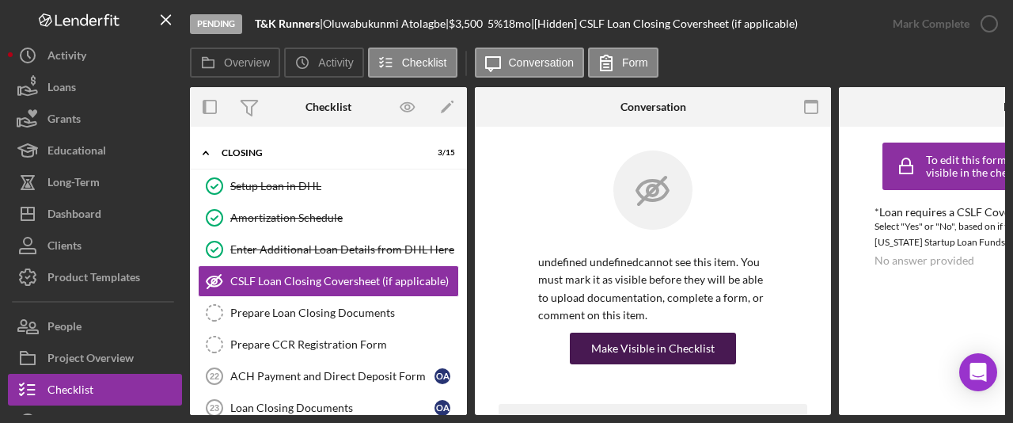
click at [657, 337] on div "Make Visible in Checklist" at bounding box center [653, 349] width 124 height 32
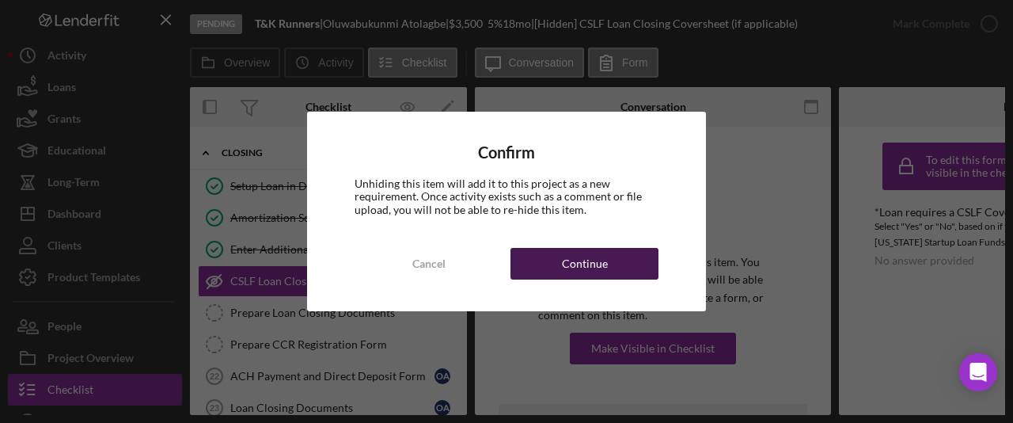
click at [586, 258] on div "Continue" at bounding box center [585, 264] width 46 height 32
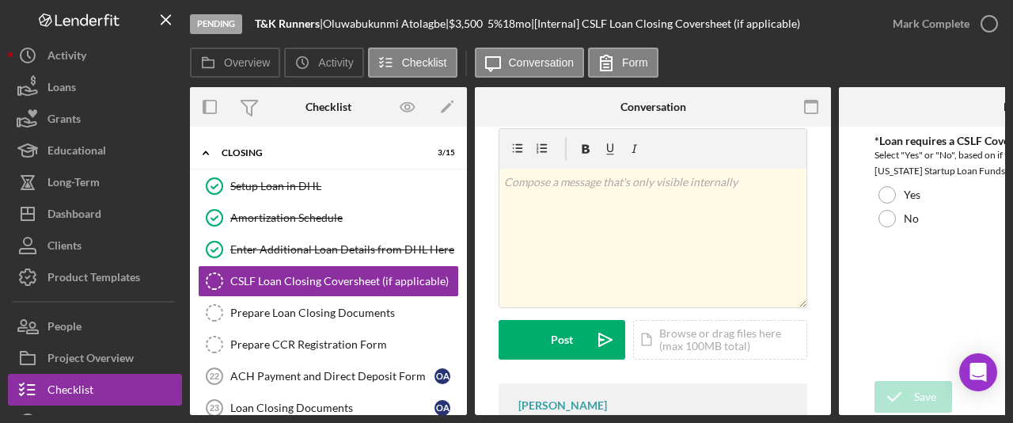
scroll to position [58, 0]
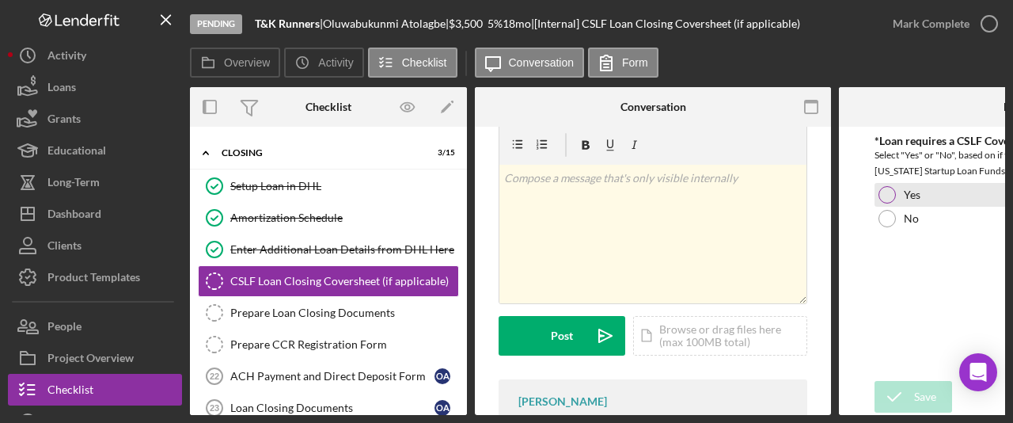
click at [893, 188] on div at bounding box center [887, 194] width 17 height 17
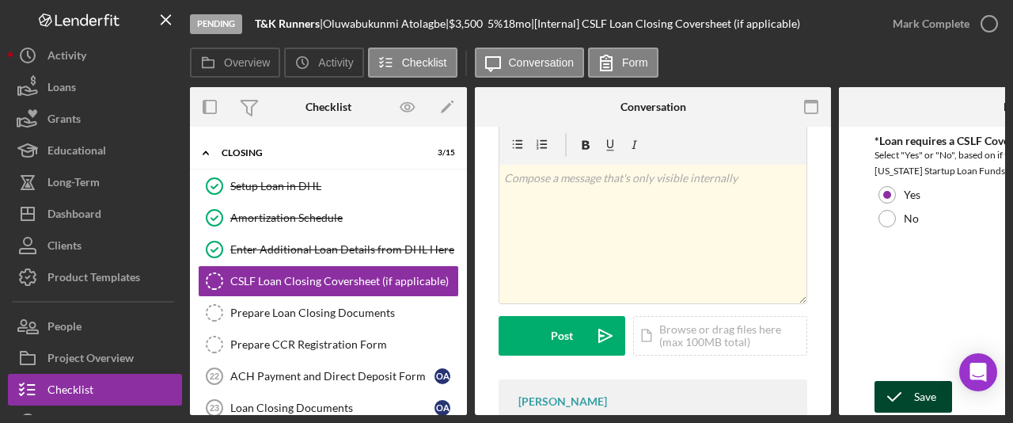
click at [925, 394] on div "Save" at bounding box center [925, 397] width 22 height 32
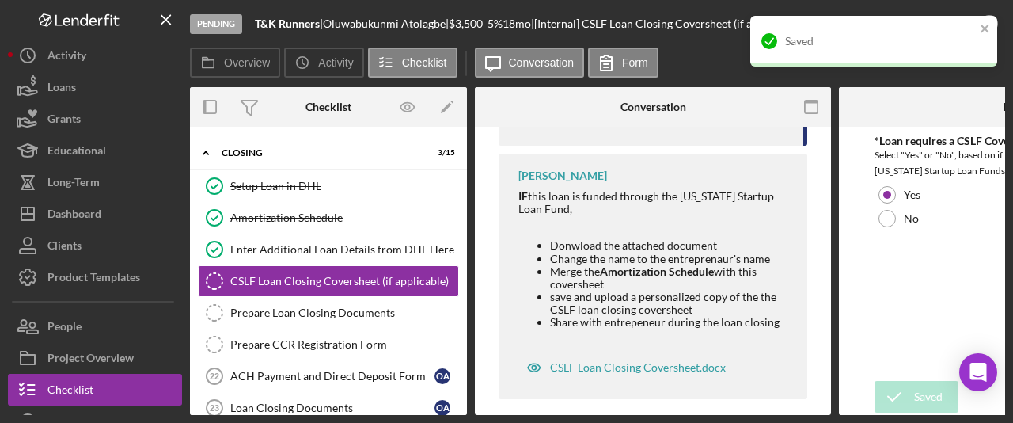
scroll to position [368, 0]
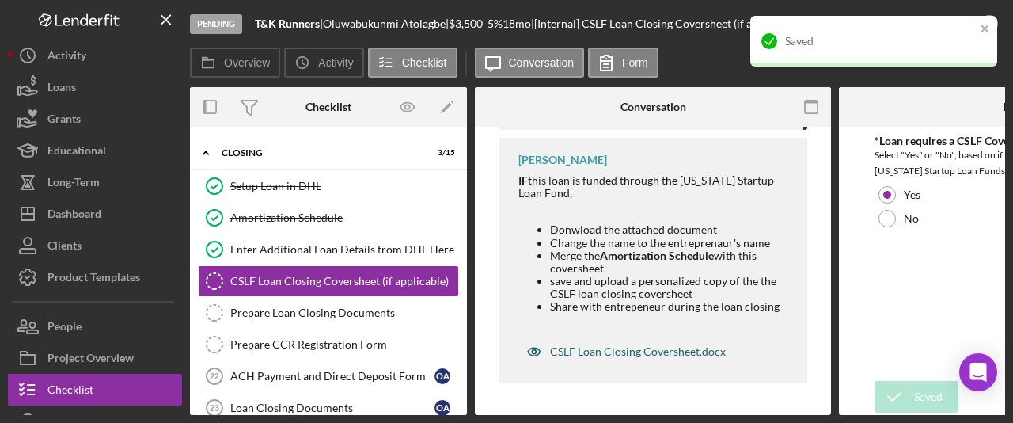
click at [635, 345] on div "CSLF Loan Closing Coversheet.docx" at bounding box center [638, 351] width 176 height 13
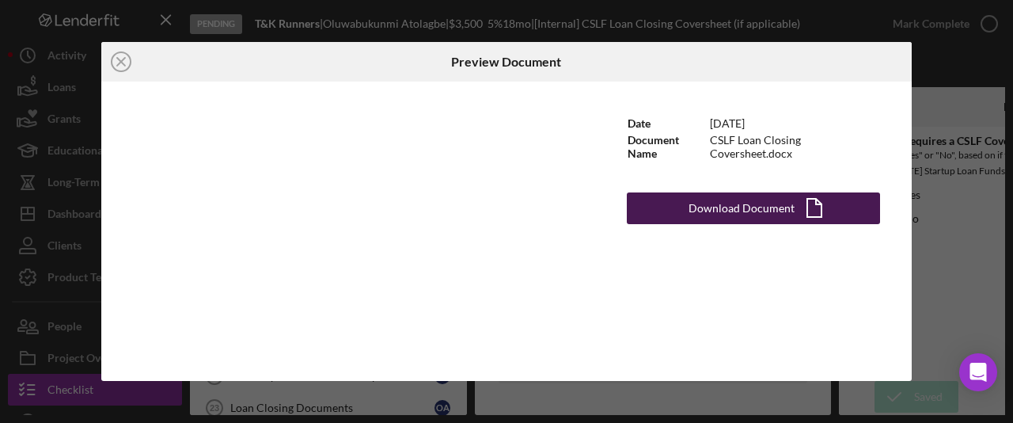
click at [781, 209] on div "Download Document" at bounding box center [742, 208] width 106 height 32
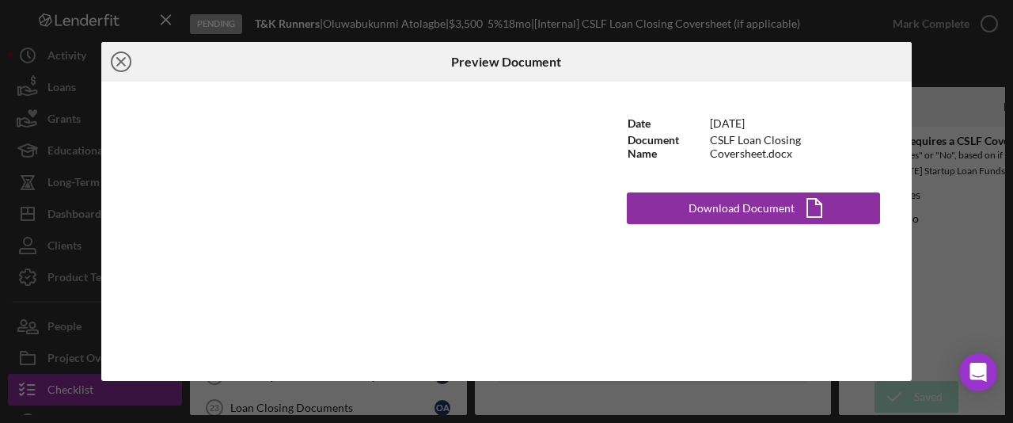
click at [118, 66] on icon "Icon/Close" at bounding box center [121, 62] width 40 height 40
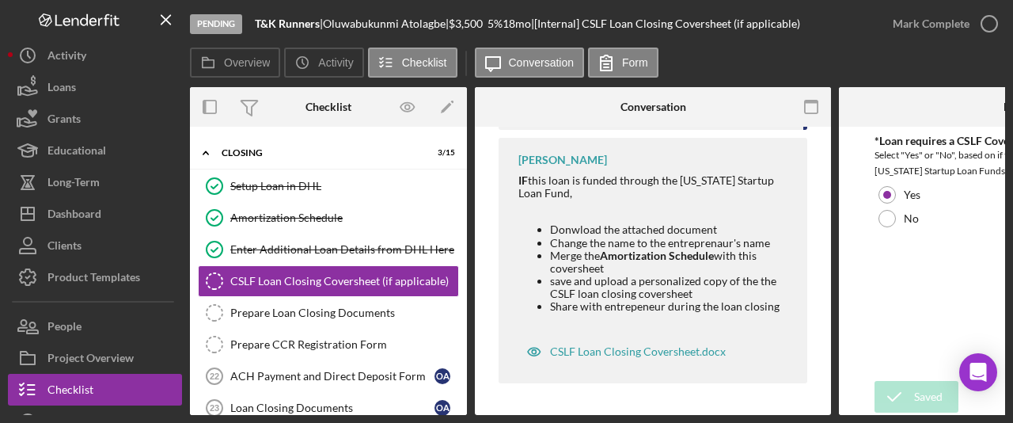
click at [449, 22] on div "Oluwabukunmi Atolagbe |" at bounding box center [386, 23] width 126 height 13
drag, startPoint x: 409, startPoint y: 25, endPoint x: 333, endPoint y: 26, distance: 76.8
click at [333, 26] on div "Oluwabukunmi Atolagbe |" at bounding box center [386, 23] width 126 height 13
copy div "Oluwabukunmi"
click at [931, 22] on div "Mark Complete" at bounding box center [931, 24] width 77 height 32
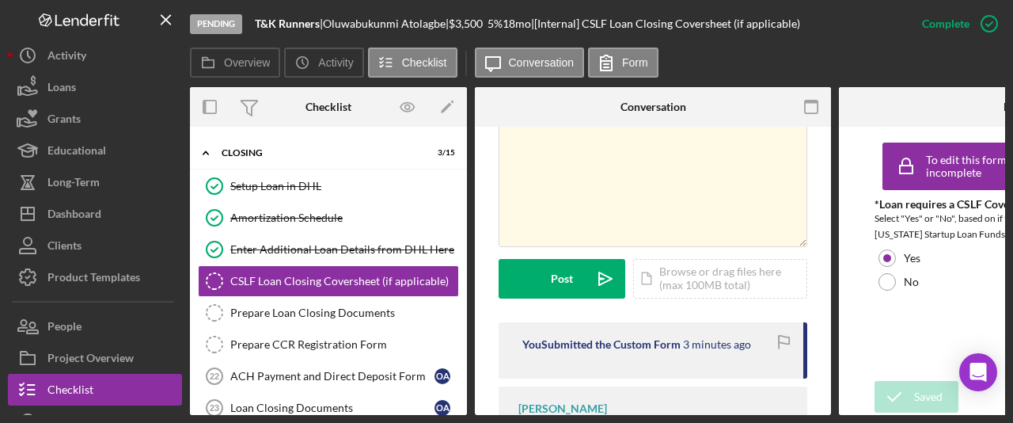
scroll to position [659, 0]
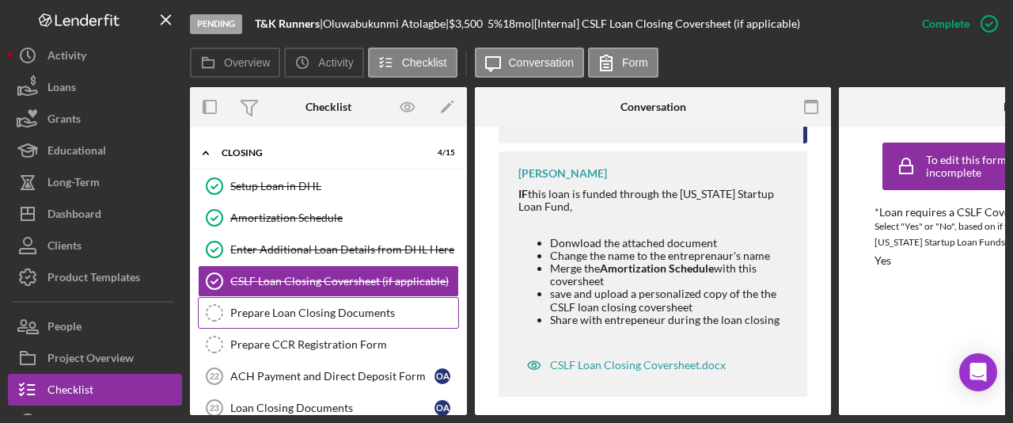
click at [366, 311] on div "Prepare Loan Closing Documents" at bounding box center [344, 312] width 228 height 13
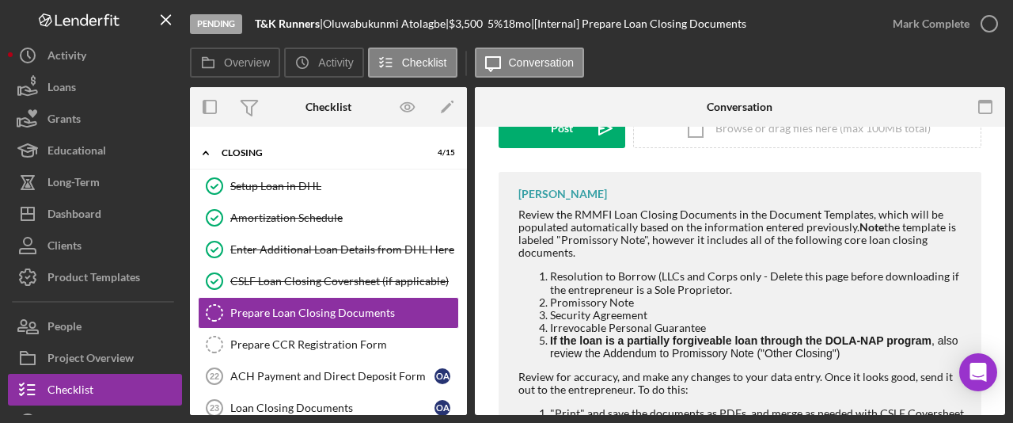
scroll to position [117, 0]
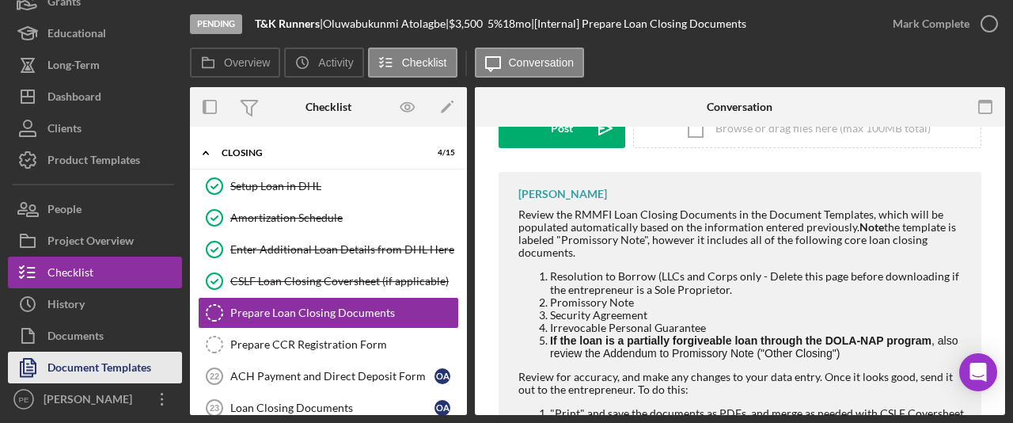
click at [111, 377] on div "Document Templates" at bounding box center [100, 370] width 104 height 36
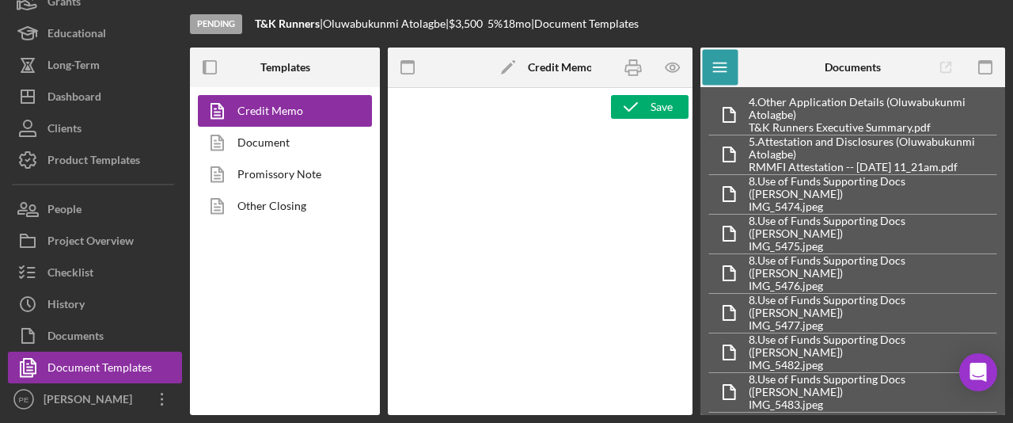
type textarea "<p style="margin-bottom: 0; line-height: normal; text-align: left; padding-left…"
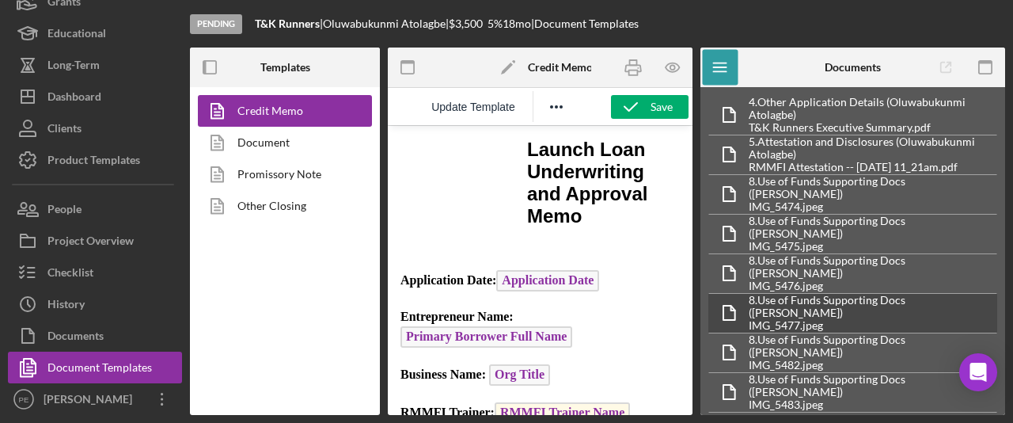
click at [634, 60] on icon "button" at bounding box center [633, 68] width 36 height 36
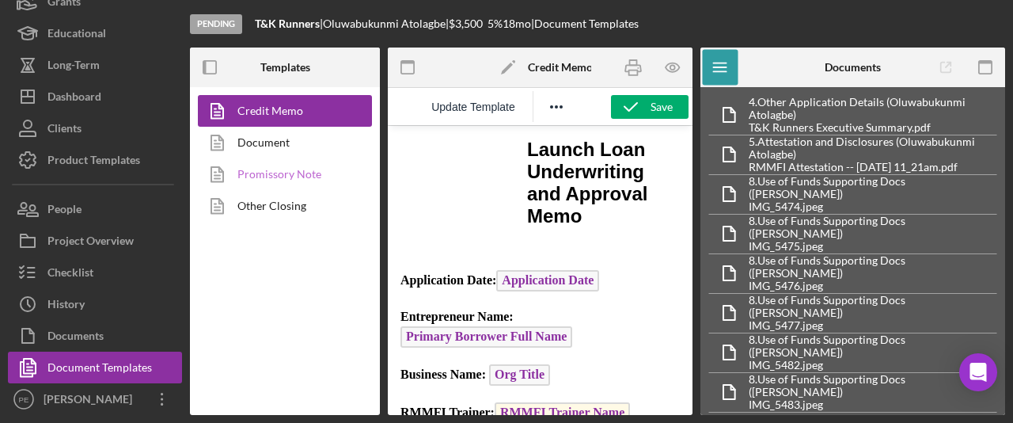
click at [278, 176] on link "Promissory Note" at bounding box center [281, 174] width 166 height 32
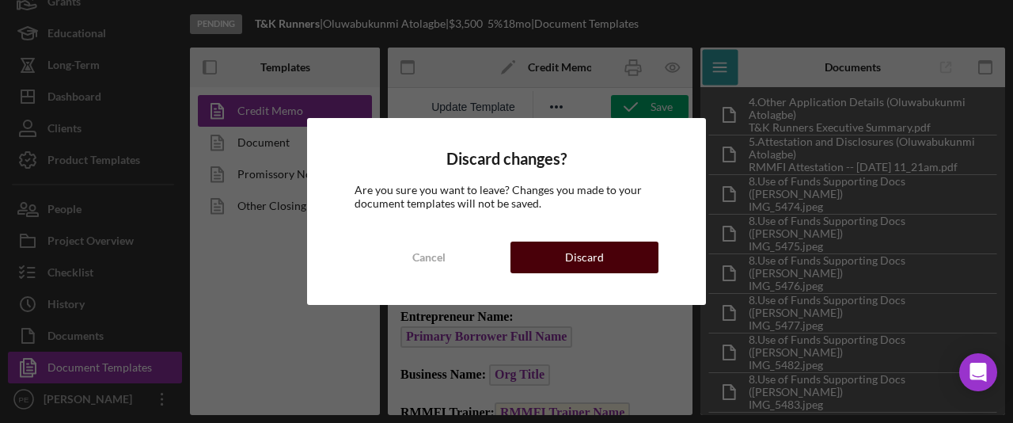
click at [625, 272] on div "Cancel Discard" at bounding box center [507, 257] width 304 height 32
click at [614, 265] on button "Discard" at bounding box center [585, 257] width 148 height 32
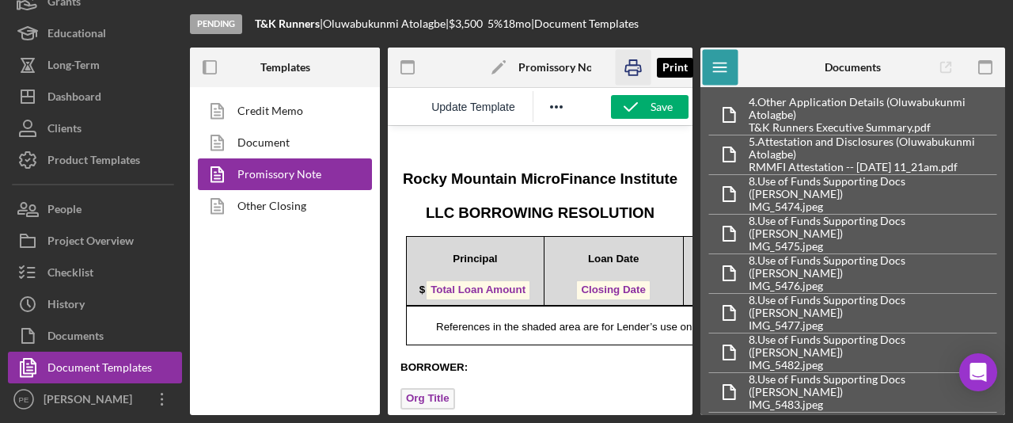
click at [636, 74] on icon "button" at bounding box center [633, 68] width 36 height 36
click at [357, 36] on div "Pending T&K Runners | Oluwabukunmi Atolagbe | $3,500 5 % 18 mo | Document Templ…" at bounding box center [597, 24] width 815 height 48
drag, startPoint x: 323, startPoint y: 24, endPoint x: 254, endPoint y: 23, distance: 68.9
click at [254, 23] on div "Pending T&K Runners | Oluwabukunmi Atolagbe | $3,500 5 % 18 mo | Document Templ…" at bounding box center [597, 24] width 815 height 48
copy div "T&K Runners"
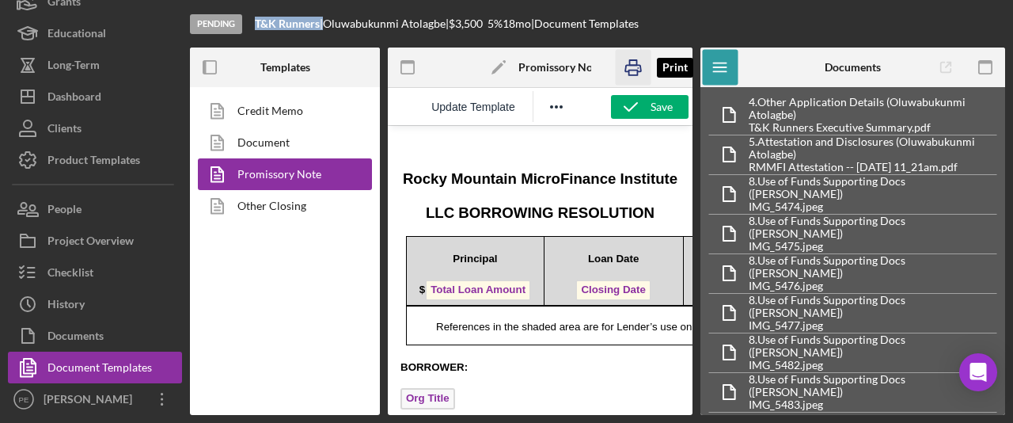
click at [633, 66] on icon "button" at bounding box center [633, 68] width 36 height 36
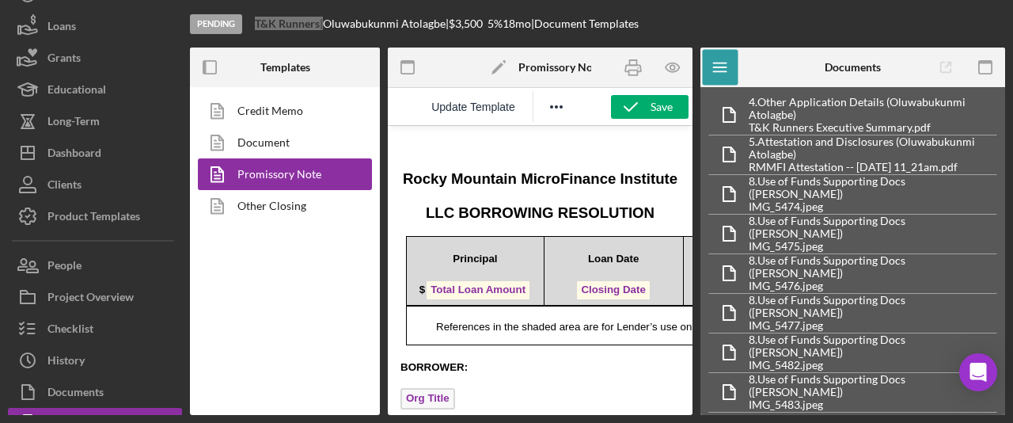
scroll to position [63, 0]
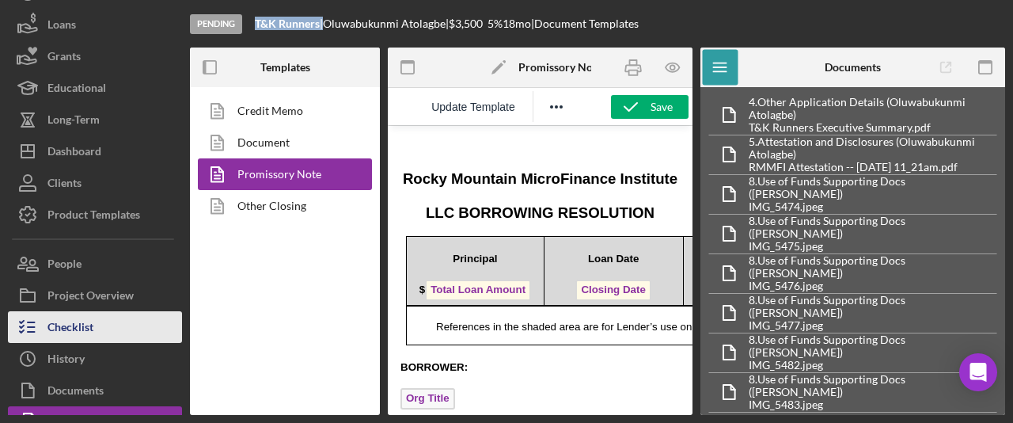
click at [78, 325] on div "Checklist" at bounding box center [71, 329] width 46 height 36
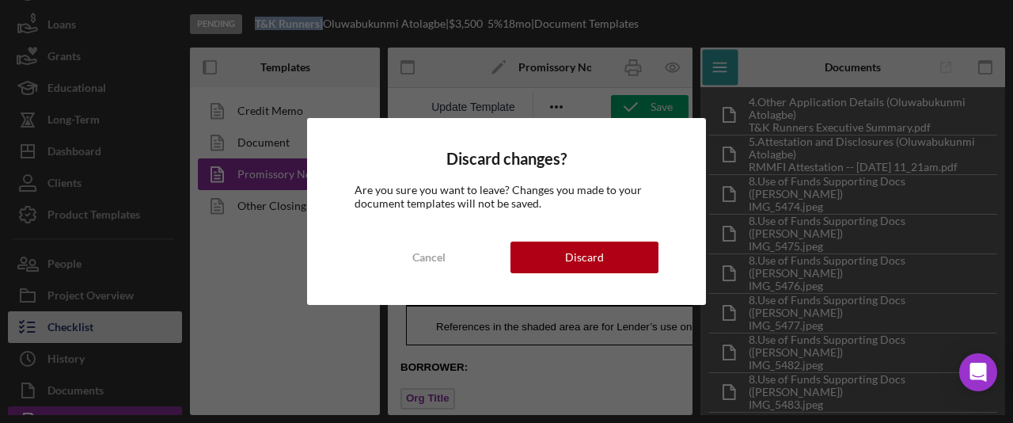
click at [78, 325] on body "Pending T&K Runners | Oluwabukunmi Atolagbe | $3,500 5 % 18 mo | Document Templ…" at bounding box center [506, 211] width 1013 height 423
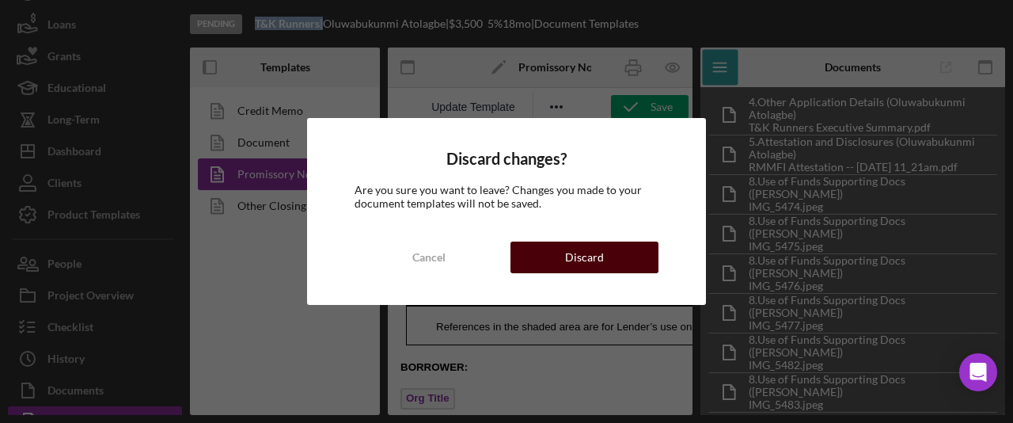
click at [622, 252] on button "Discard" at bounding box center [585, 257] width 148 height 32
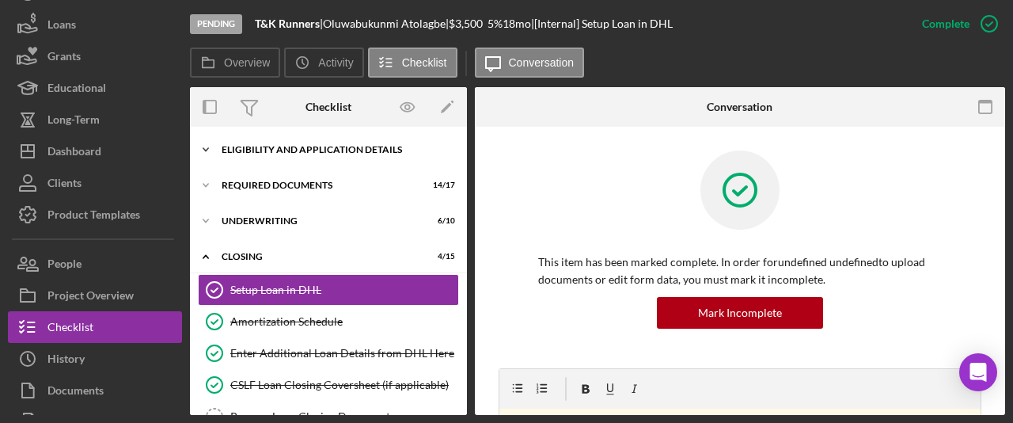
click at [205, 150] on polyline at bounding box center [205, 149] width 5 height 3
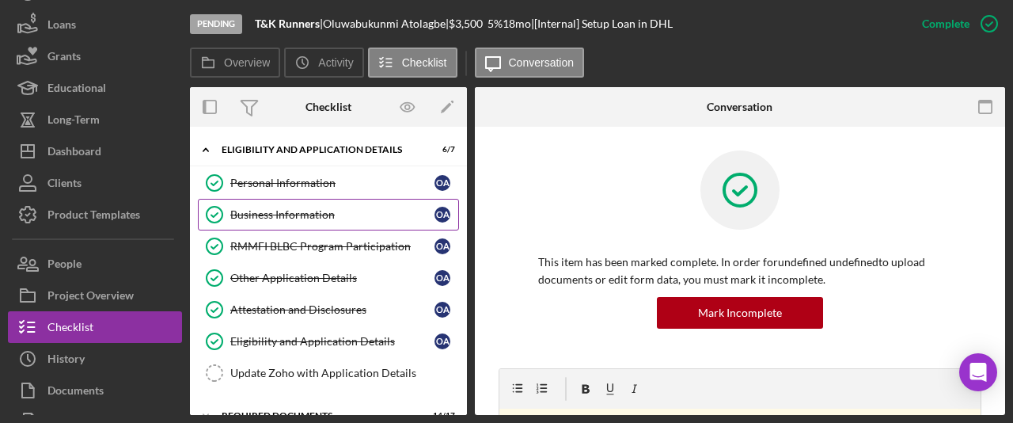
click at [272, 219] on div "Business Information" at bounding box center [332, 214] width 204 height 13
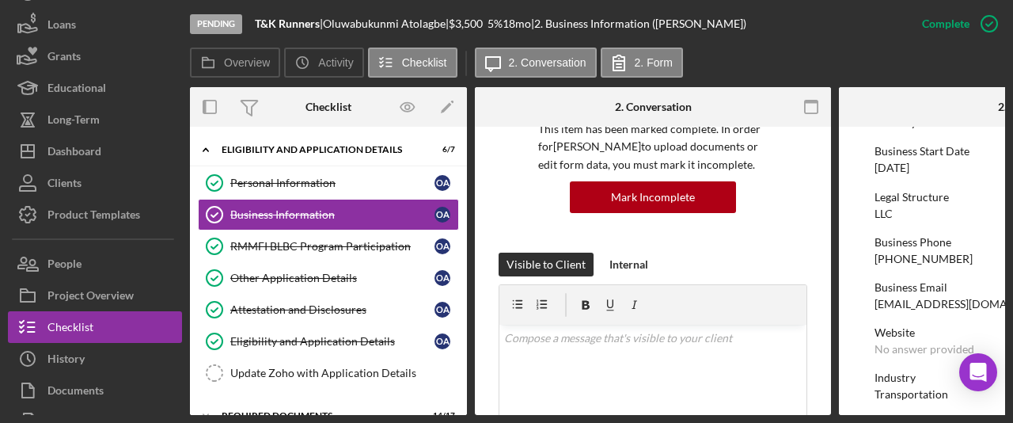
scroll to position [162, 0]
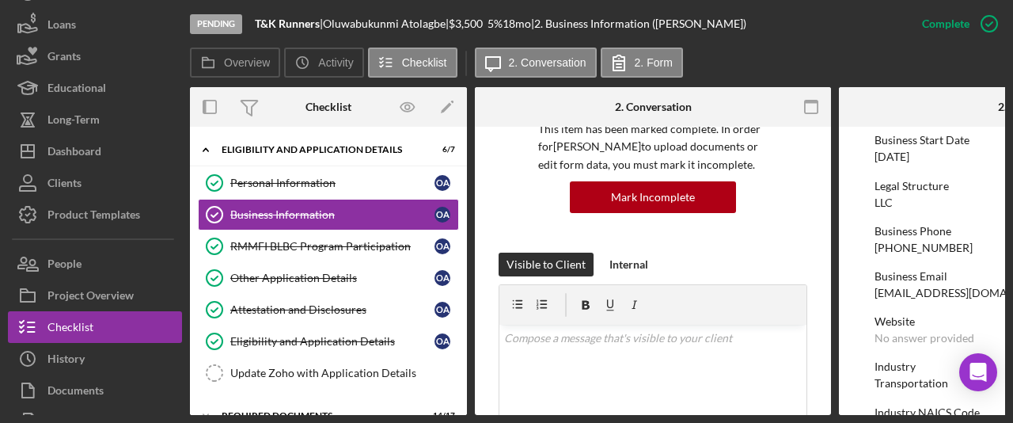
click at [986, 292] on div "Business Email batolagbe@yahoo.com" at bounding box center [1017, 284] width 285 height 29
drag, startPoint x: 985, startPoint y: 292, endPoint x: 877, endPoint y: 294, distance: 107.7
click at [877, 294] on div "Business Email batolagbe@yahoo.com" at bounding box center [1017, 284] width 285 height 29
copy div "batolagbe@yahoo.com"
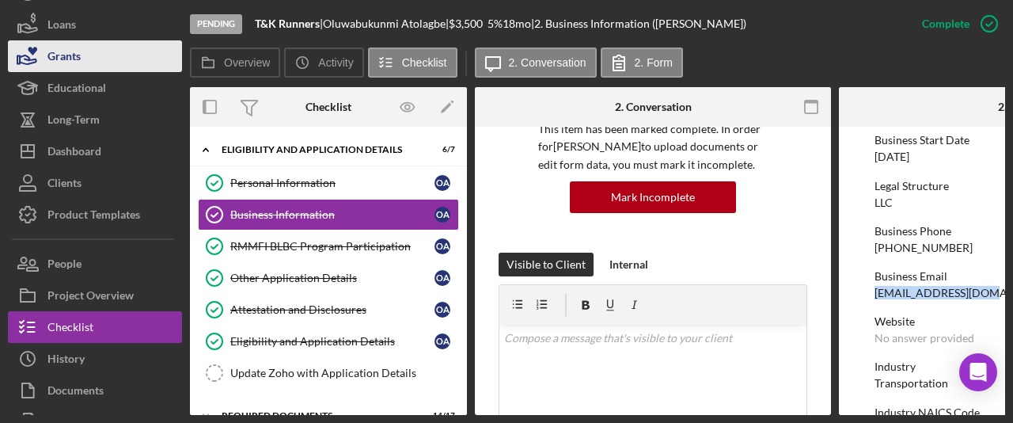
scroll to position [63, 0]
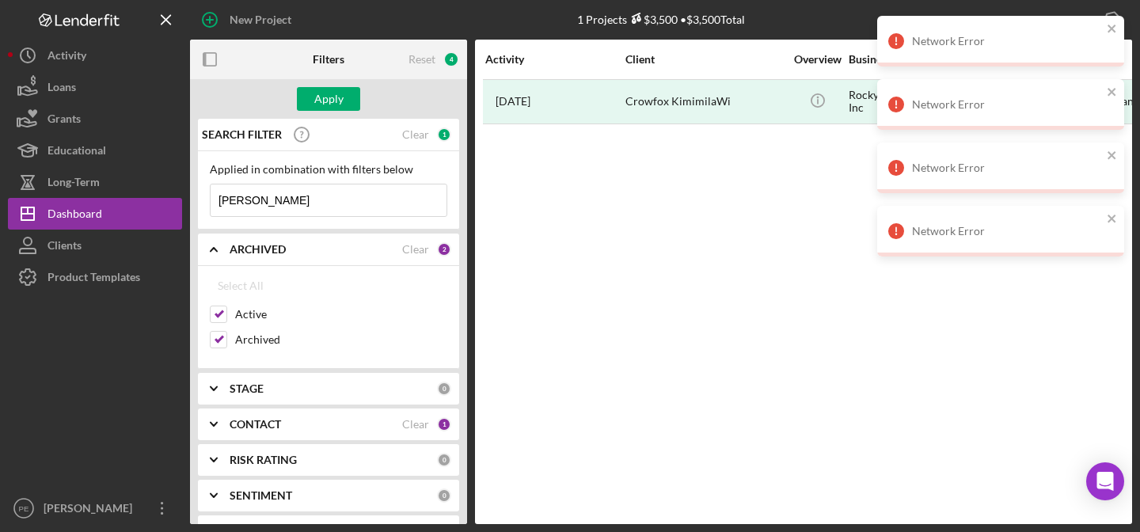
scroll to position [32, 0]
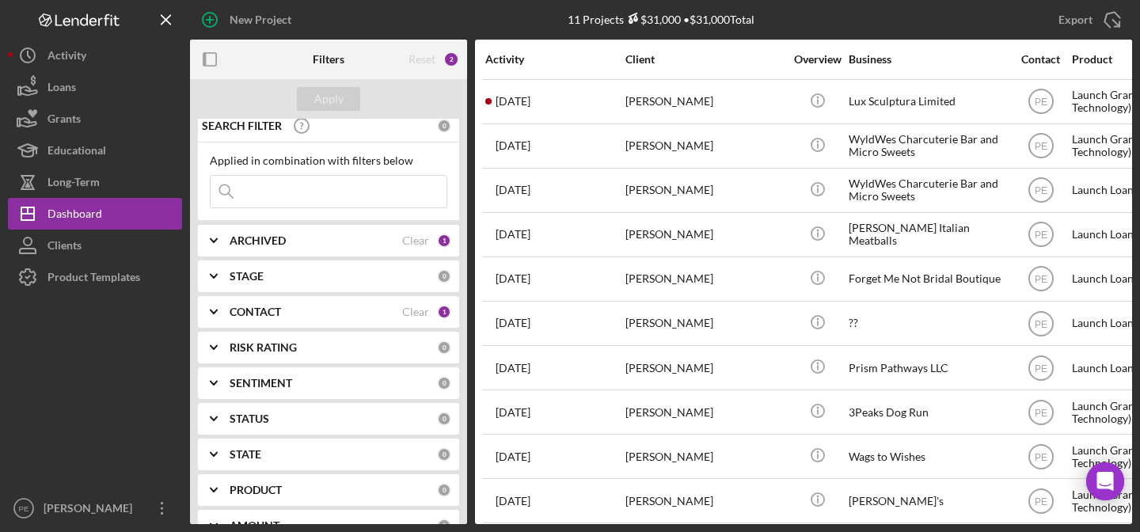
scroll to position [10, 0]
click at [310, 310] on div "CONTACT" at bounding box center [316, 310] width 173 height 13
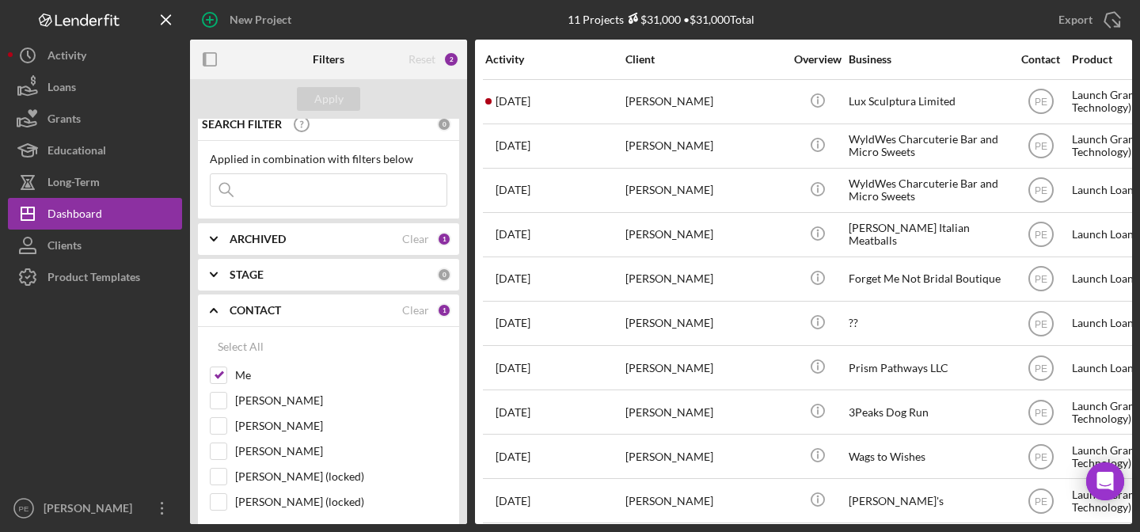
click at [310, 310] on div "CONTACT" at bounding box center [316, 310] width 173 height 13
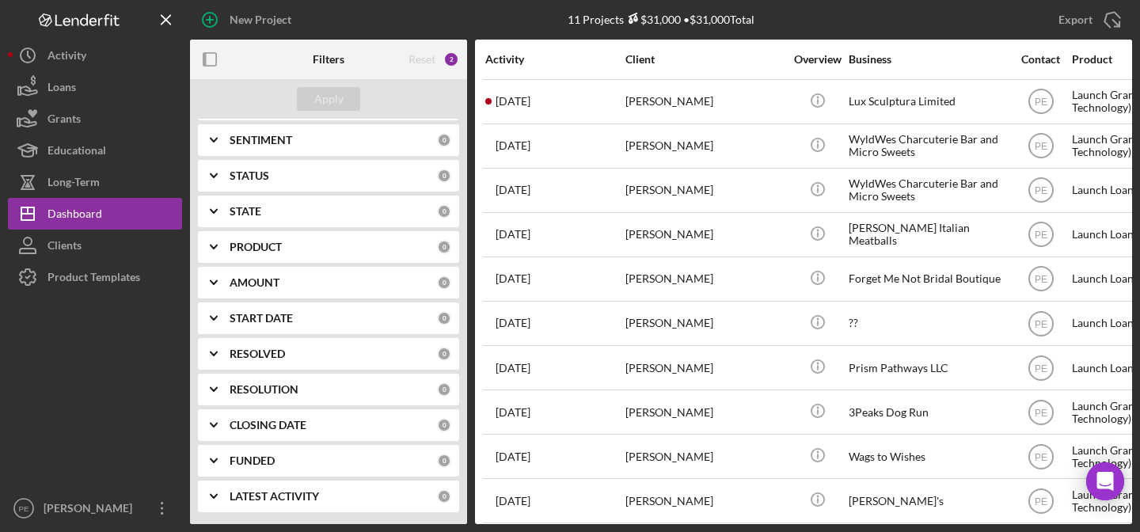
scroll to position [0, 0]
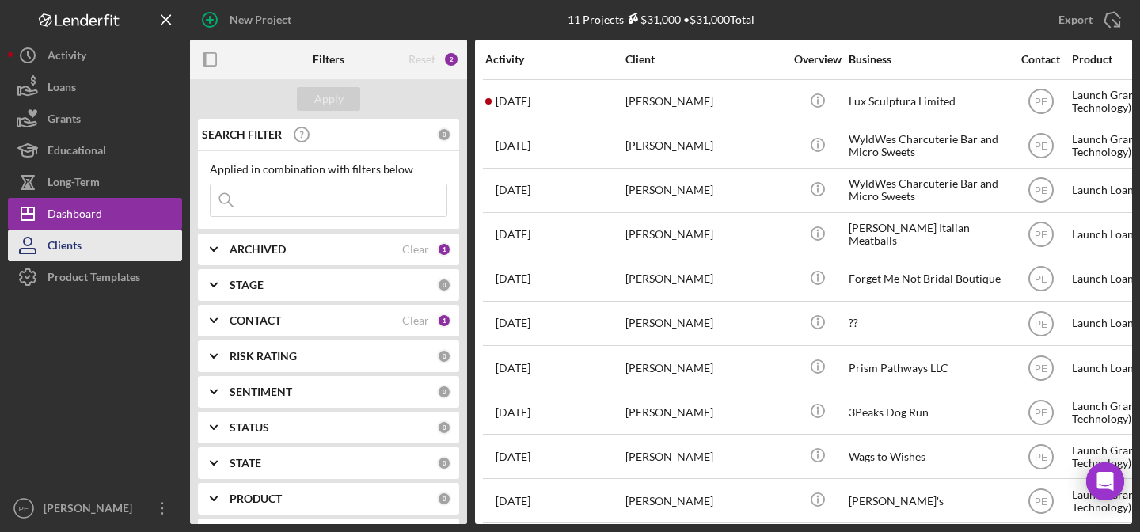
click at [82, 238] on button "Clients" at bounding box center [95, 246] width 174 height 32
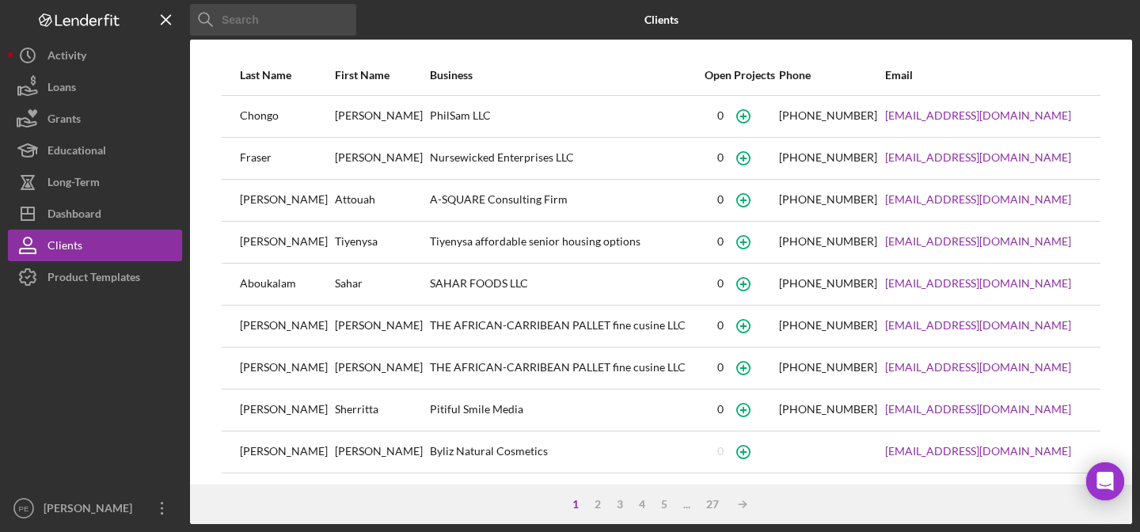
click at [276, 22] on input at bounding box center [273, 20] width 166 height 32
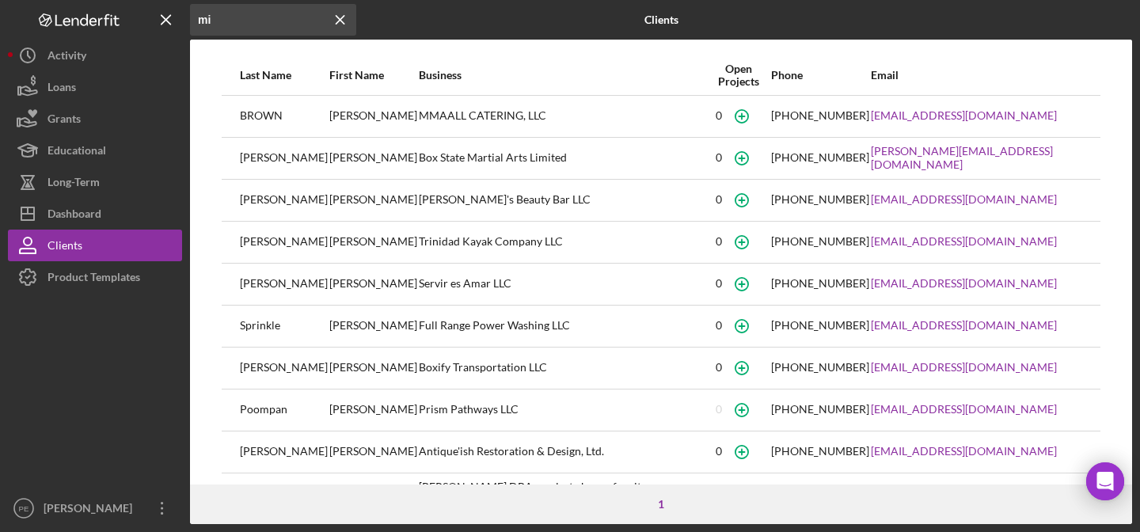
type input "m"
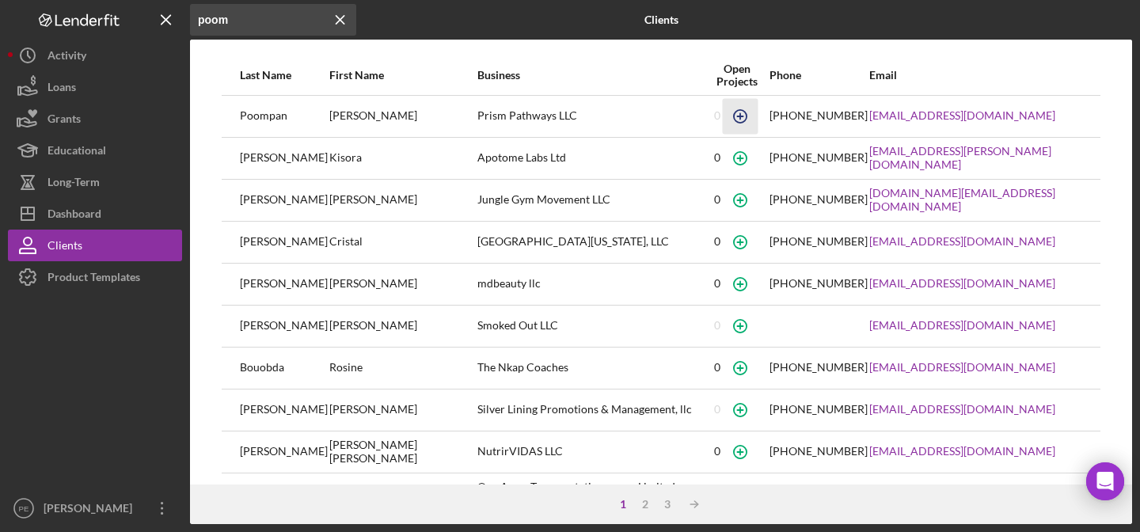
type input "poom"
click at [747, 110] on circle "button" at bounding box center [740, 115] width 13 height 13
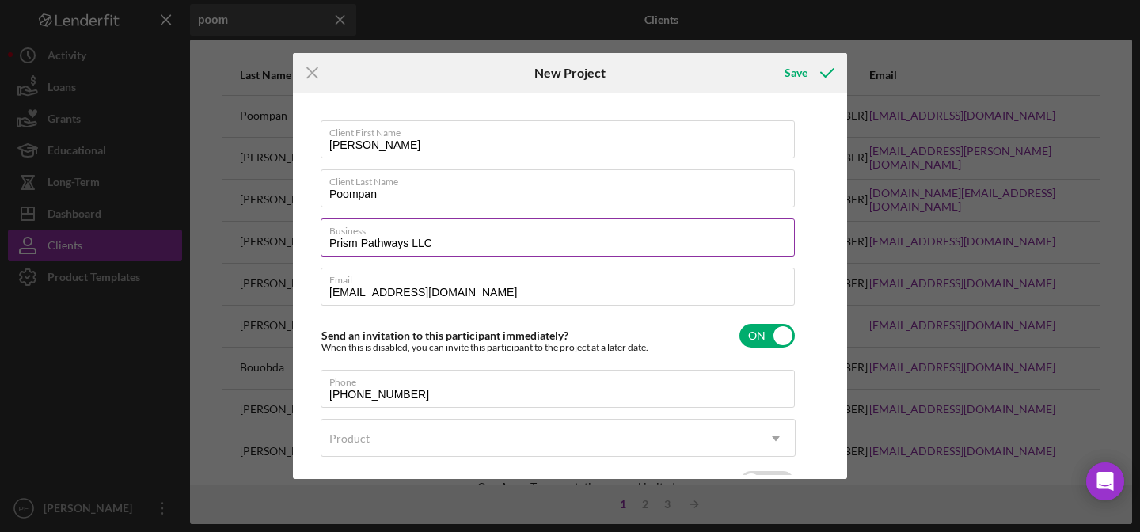
click at [476, 236] on label "Business" at bounding box center [562, 227] width 466 height 17
click at [476, 236] on input "Prism Pathways LLC" at bounding box center [558, 238] width 474 height 38
click at [476, 236] on label "Business" at bounding box center [562, 227] width 466 height 17
click at [476, 236] on input "Prism Pathways LLC" at bounding box center [558, 238] width 474 height 38
click at [476, 236] on label "Business" at bounding box center [562, 227] width 466 height 17
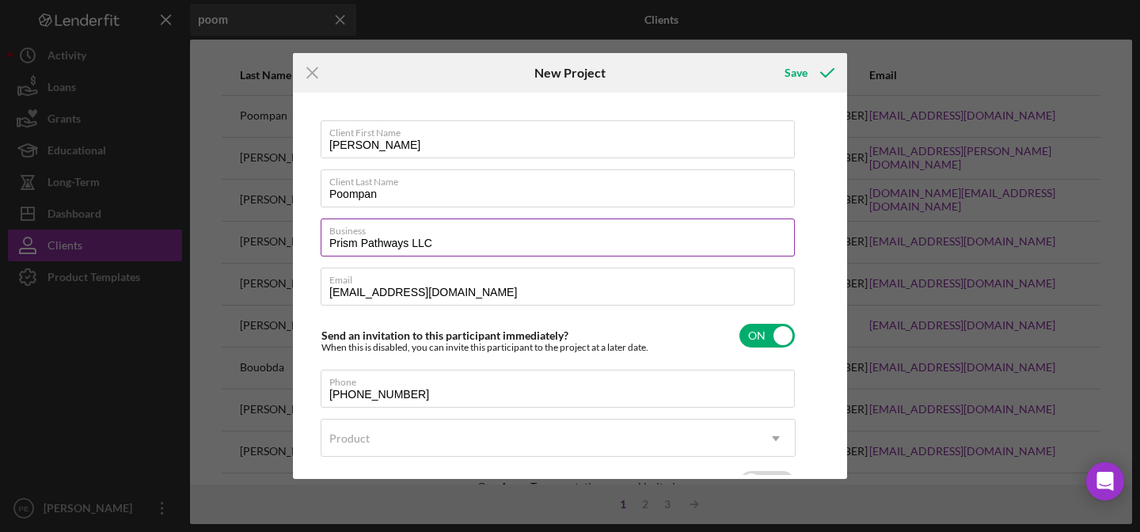
click at [476, 236] on input "Prism Pathways LLC" at bounding box center [558, 238] width 474 height 38
click at [461, 246] on input "Prism Pathways LLC" at bounding box center [558, 238] width 474 height 38
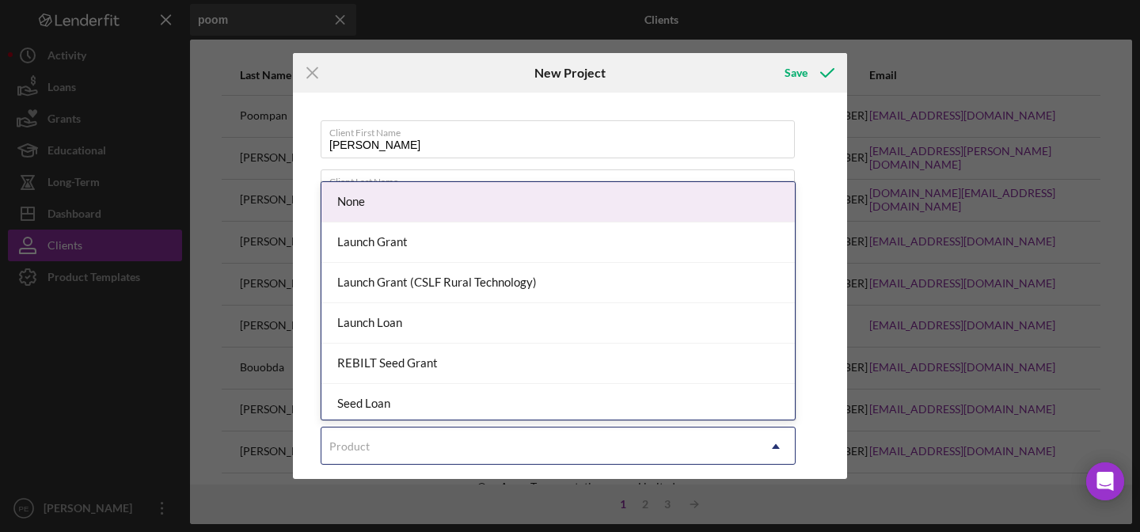
click at [417, 432] on div "Product" at bounding box center [538, 446] width 435 height 36
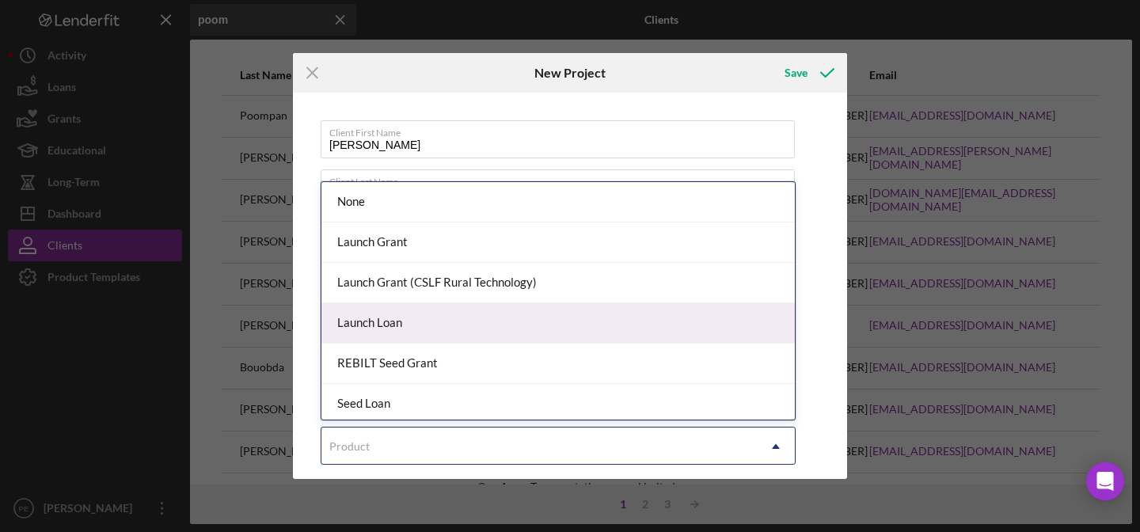
click at [418, 325] on div "Launch Loan" at bounding box center [557, 323] width 473 height 40
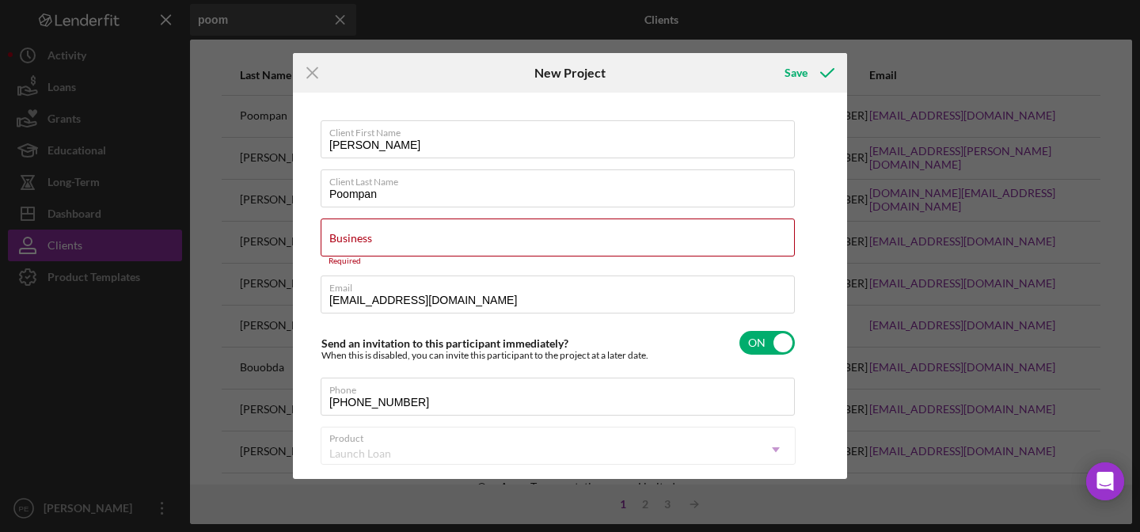
checkbox input "true"
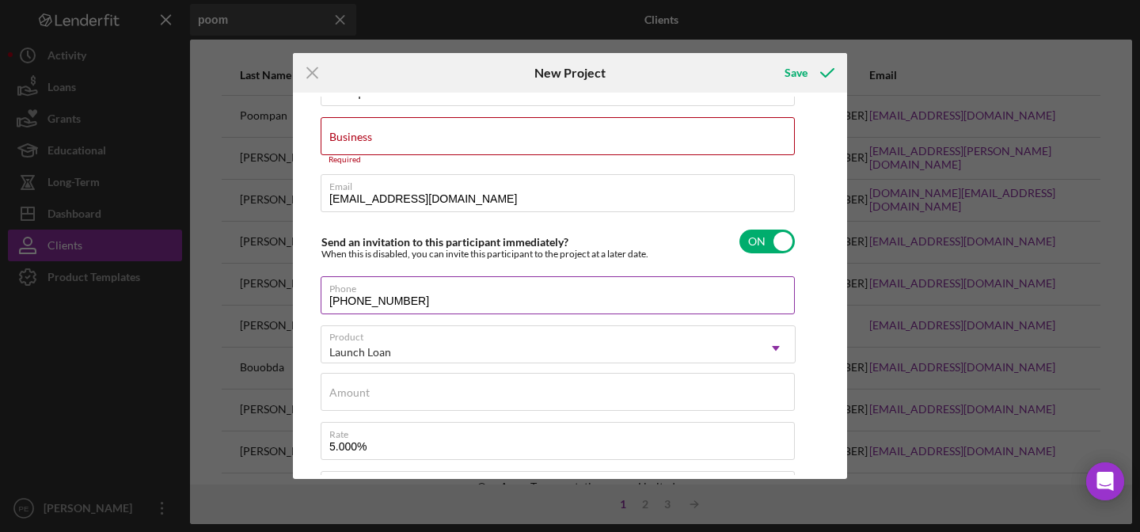
scroll to position [111, 0]
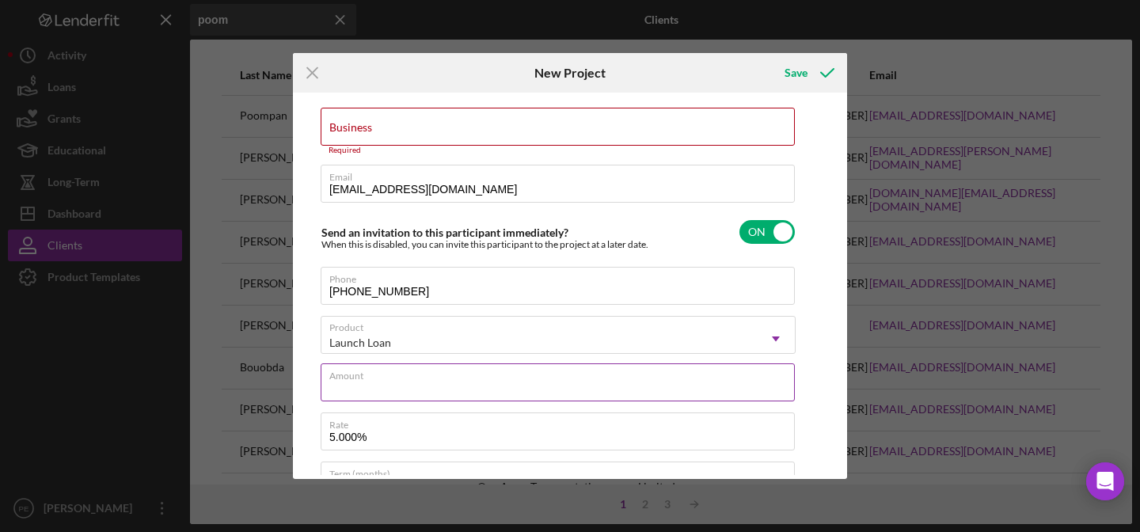
click at [596, 385] on input "Amount" at bounding box center [558, 382] width 474 height 38
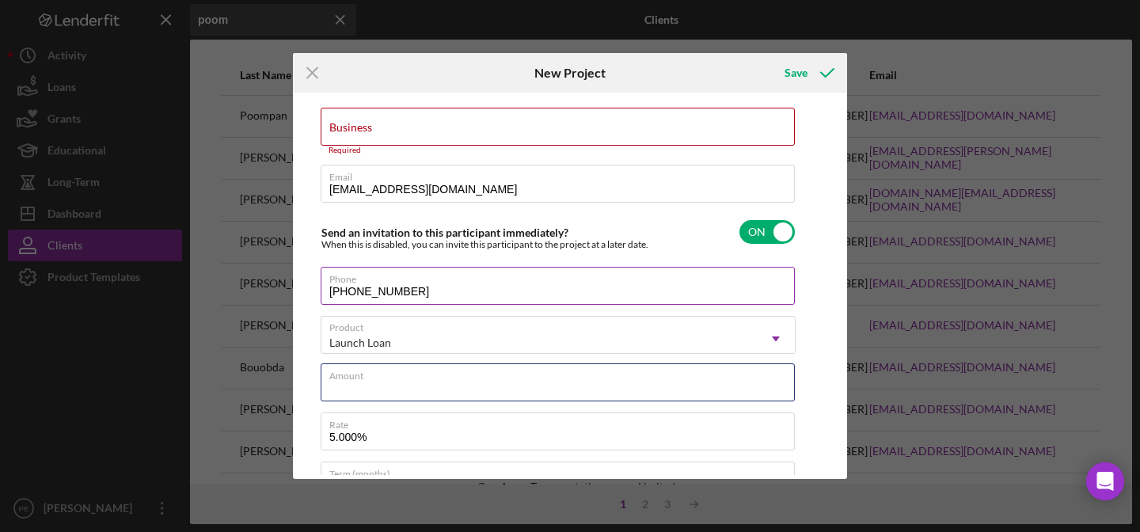
type input "$3,500"
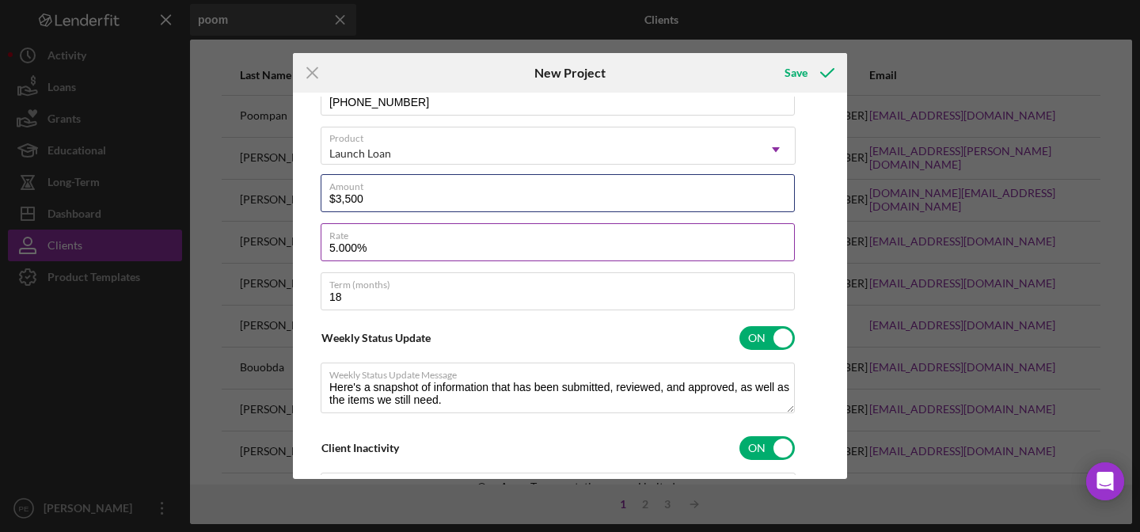
scroll to position [332, 0]
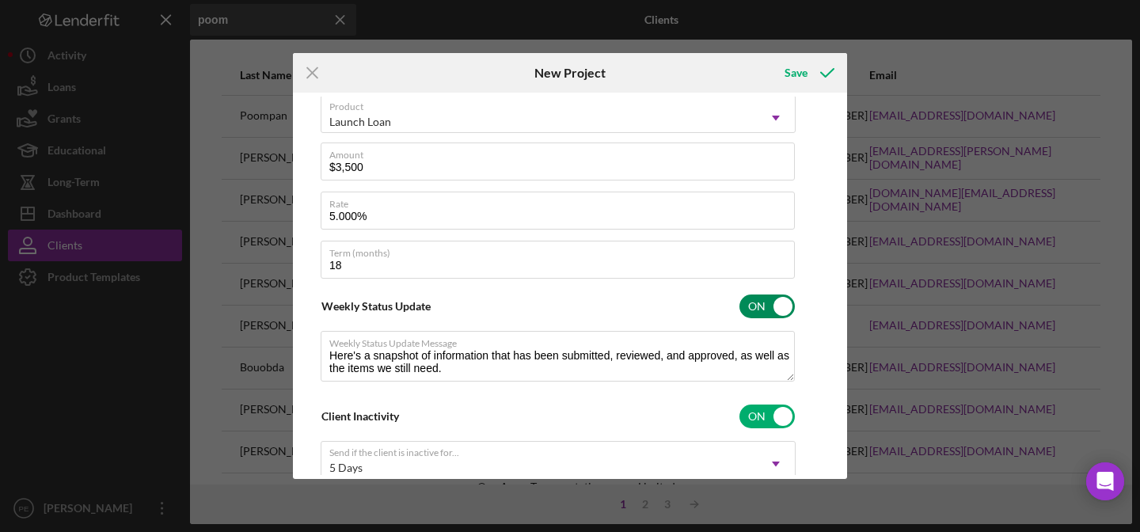
click at [773, 300] on input "checkbox" at bounding box center [766, 307] width 55 height 24
checkbox input "false"
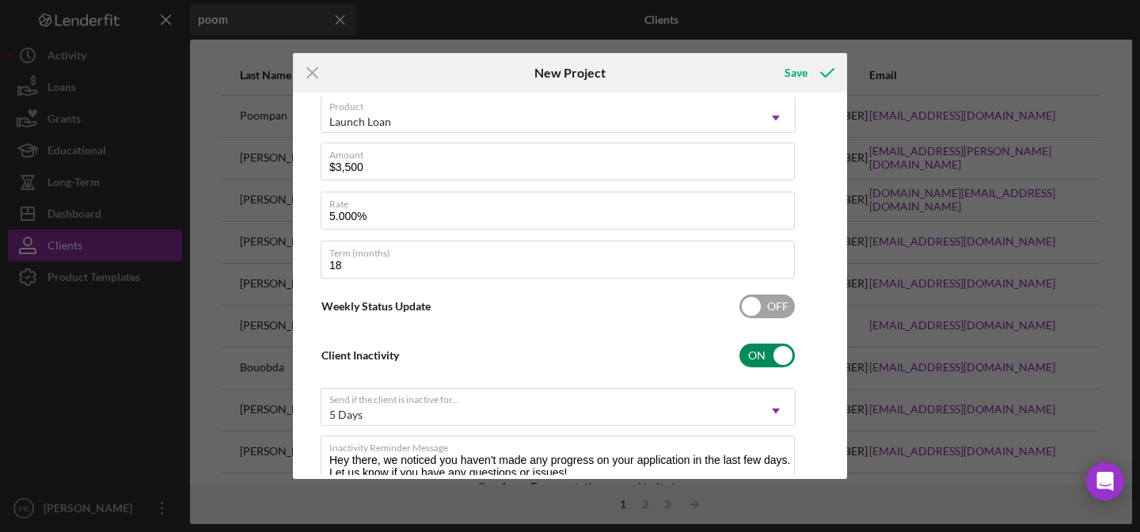
click at [768, 358] on input "checkbox" at bounding box center [766, 356] width 55 height 24
checkbox input "false"
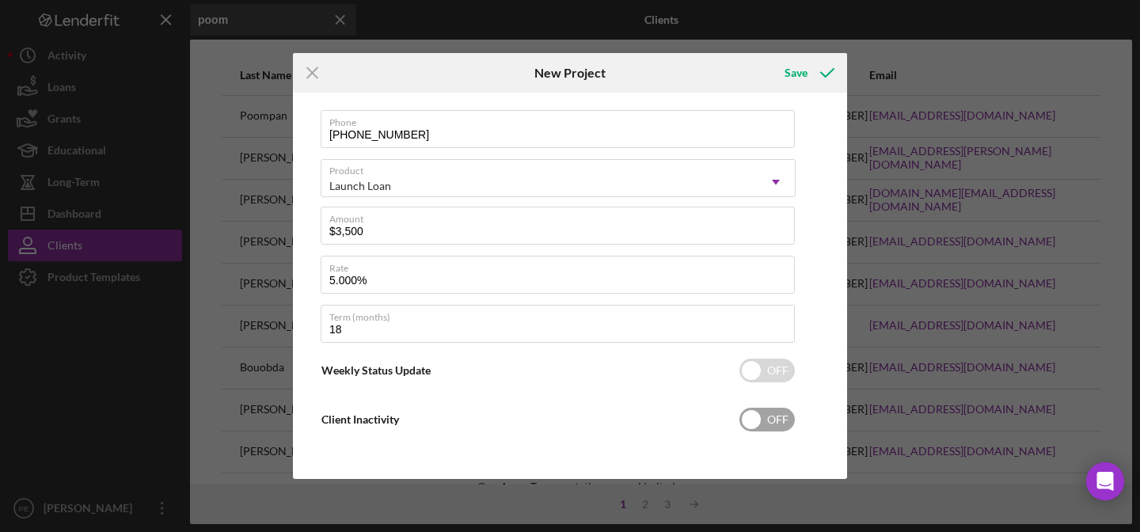
scroll to position [268, 0]
click at [807, 81] on div "Save" at bounding box center [796, 73] width 23 height 32
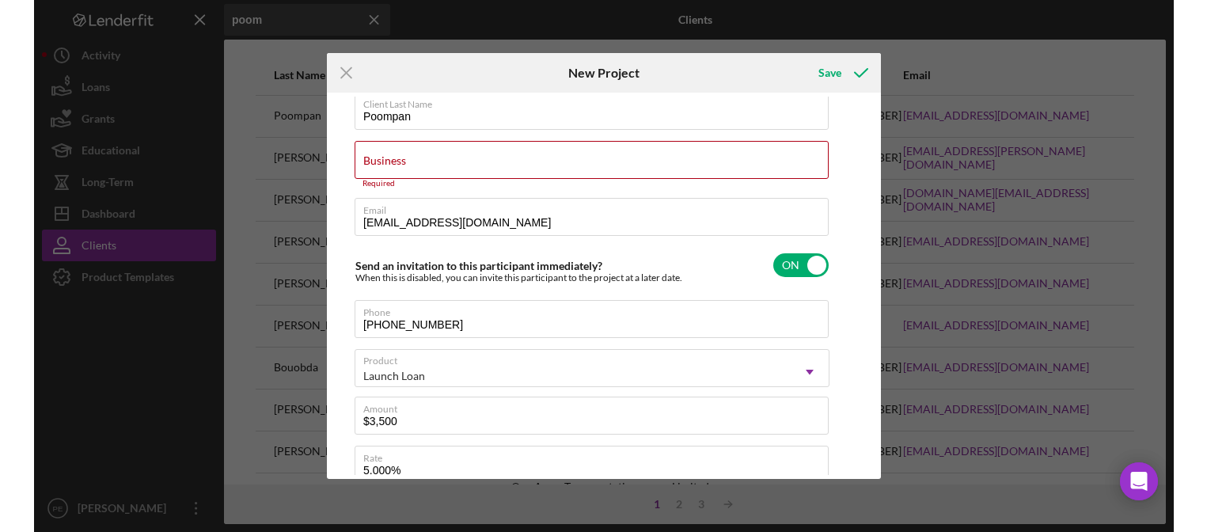
scroll to position [0, 0]
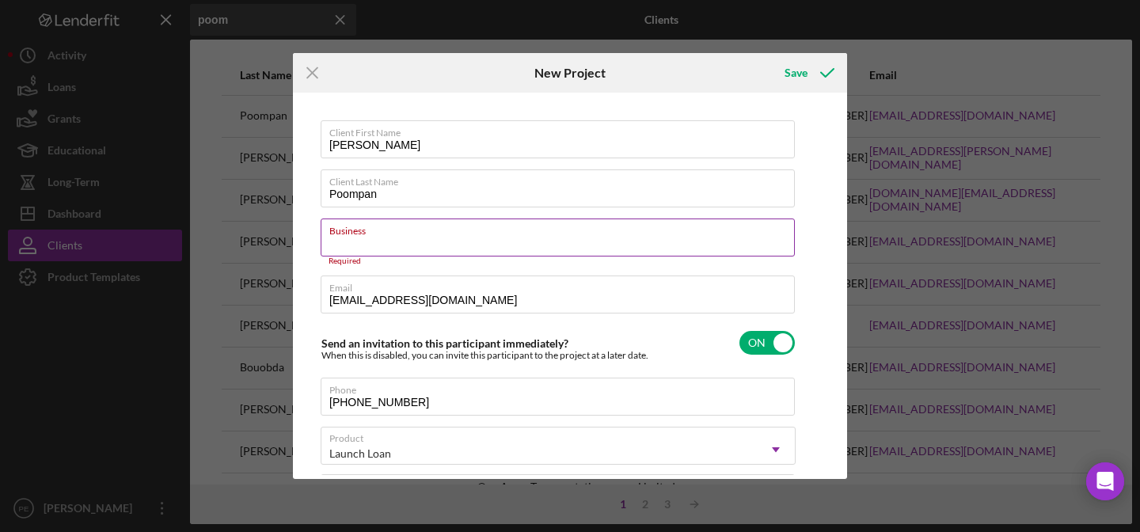
click at [457, 246] on input "Business" at bounding box center [558, 238] width 474 height 38
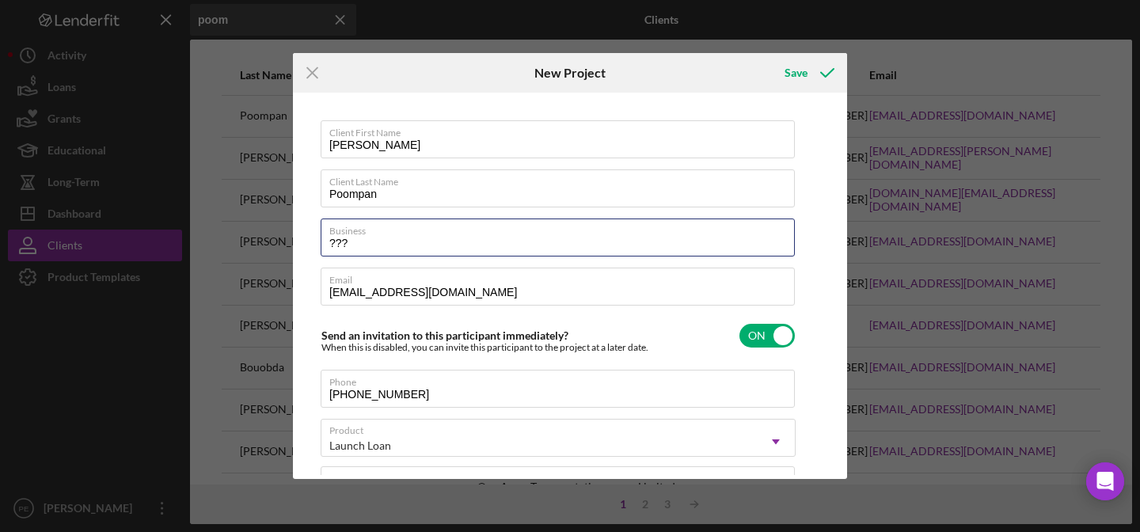
type input "???"
click at [796, 69] on div "Save" at bounding box center [796, 73] width 23 height 32
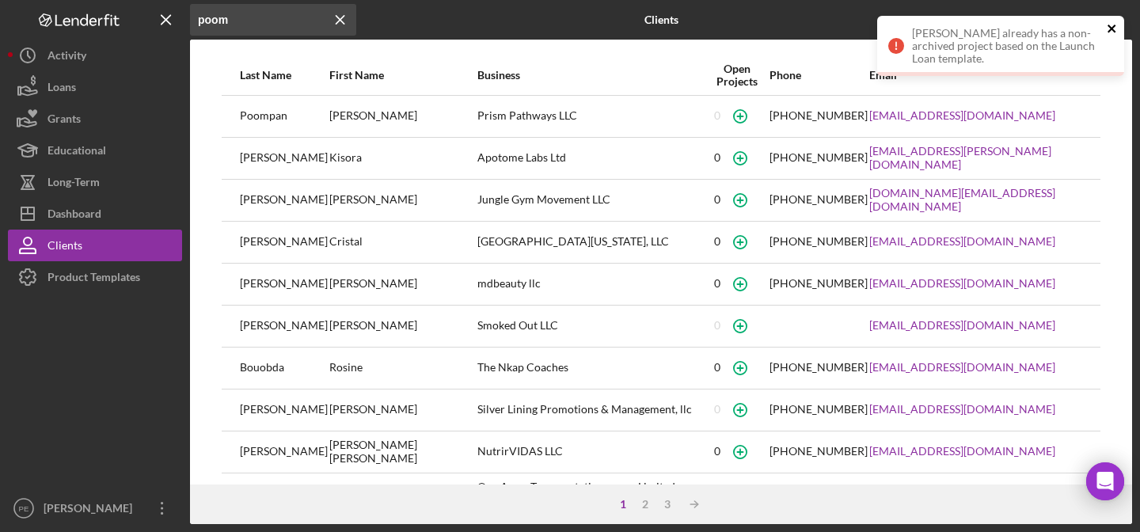
click at [1111, 25] on icon "close" at bounding box center [1112, 28] width 11 height 13
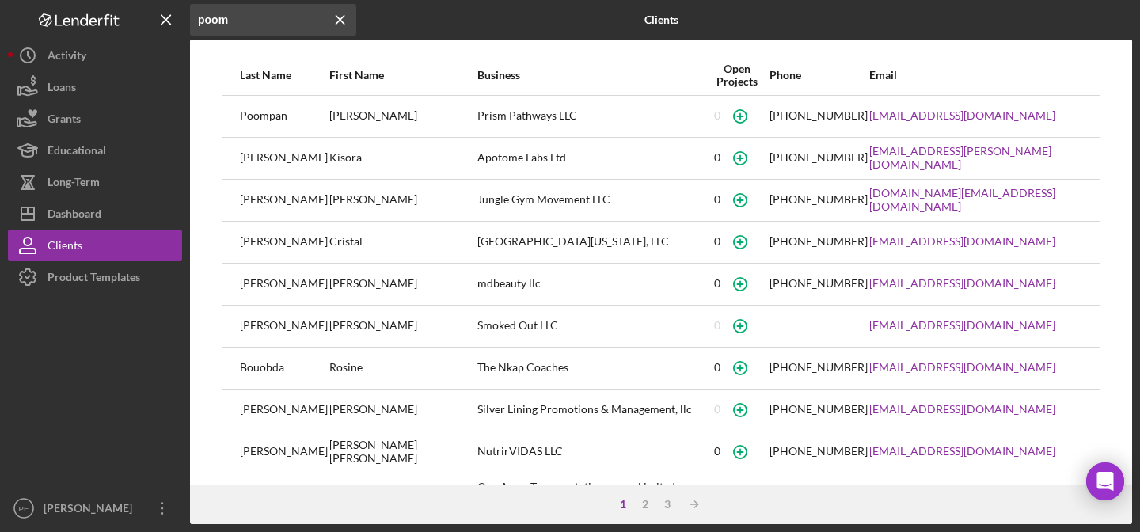
click at [341, 19] on icon "Icon/Menu Close" at bounding box center [341, 20] width 32 height 32
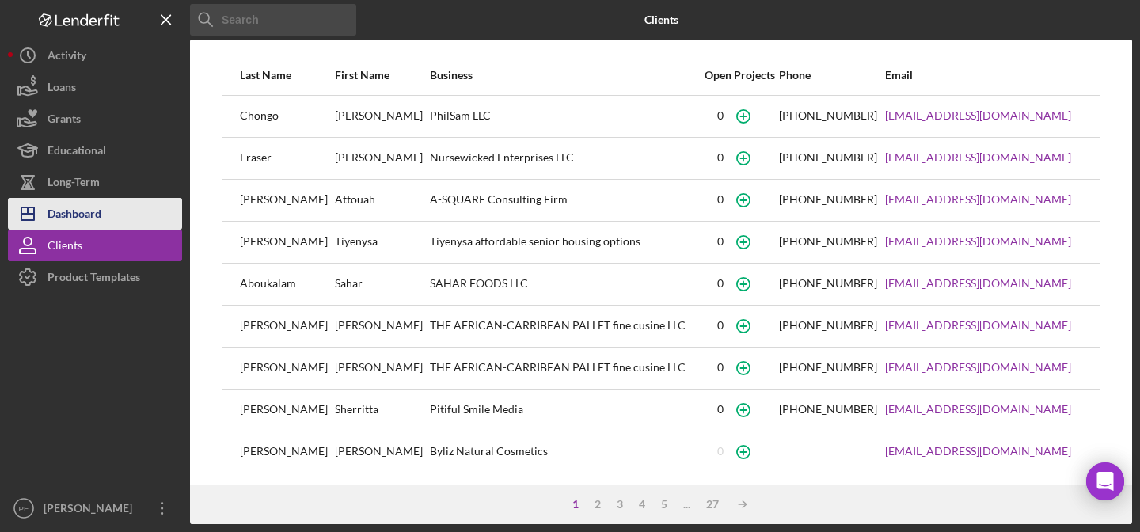
click at [117, 215] on button "Icon/Dashboard Dashboard" at bounding box center [95, 214] width 174 height 32
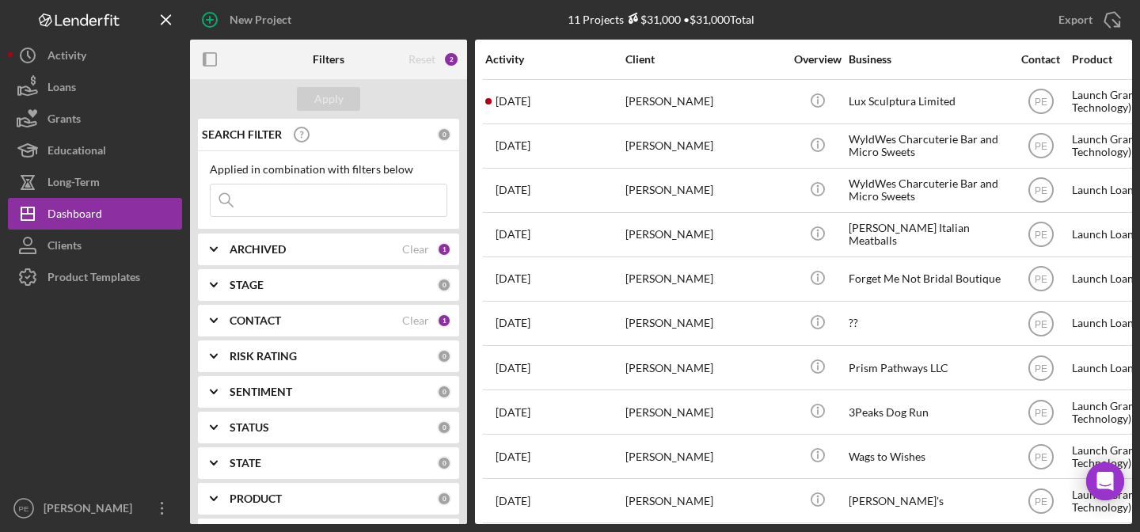
click at [314, 188] on input at bounding box center [329, 200] width 236 height 32
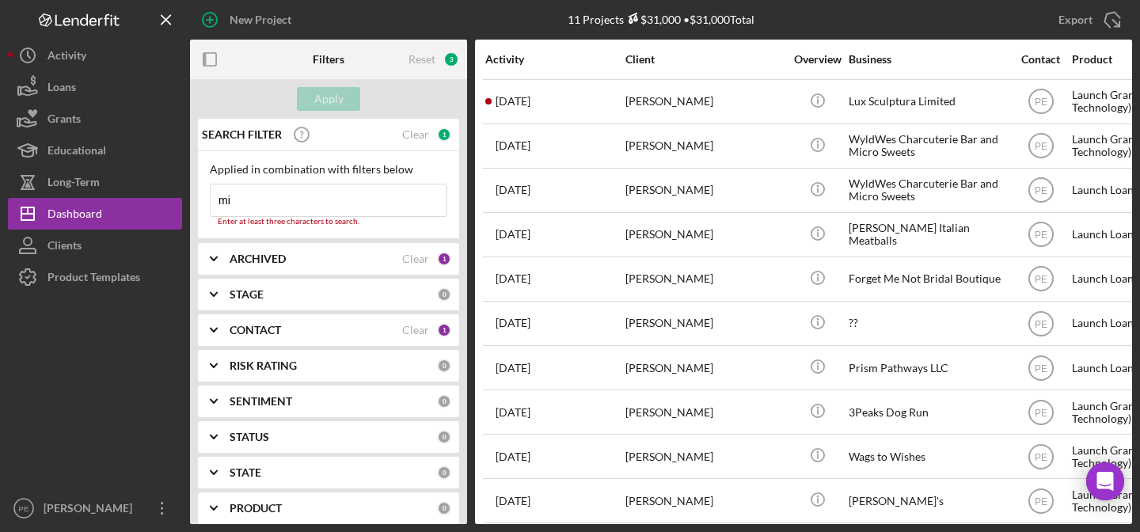
type input "m"
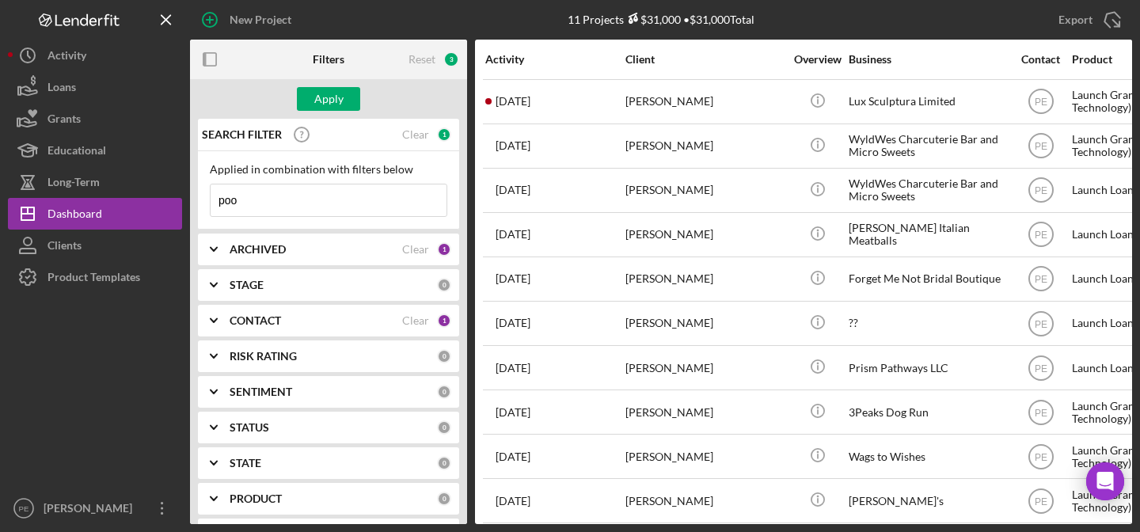
type input "poompan"
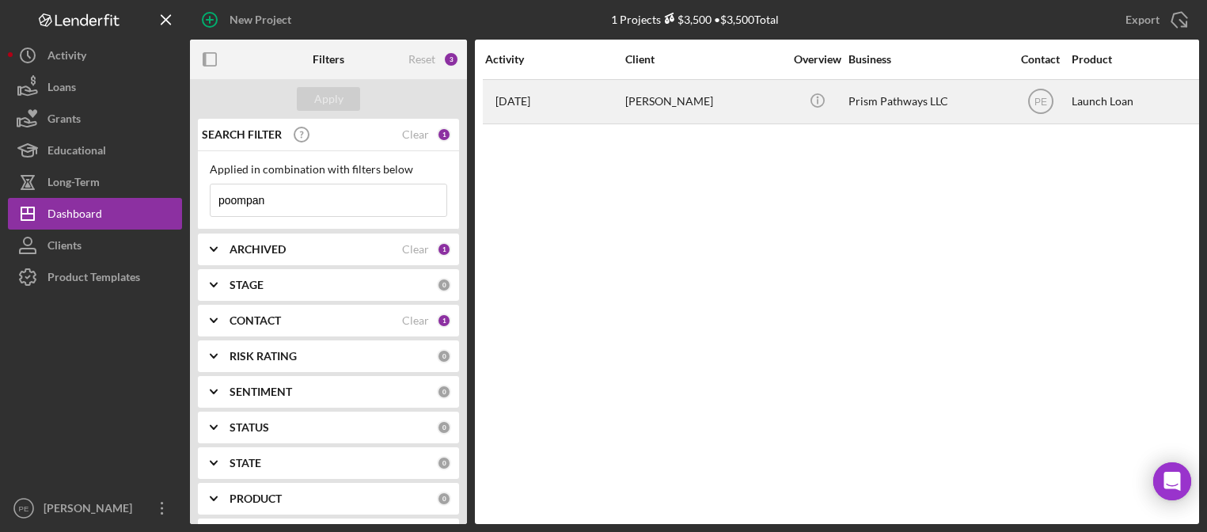
click at [772, 109] on div "[PERSON_NAME]" at bounding box center [704, 102] width 158 height 42
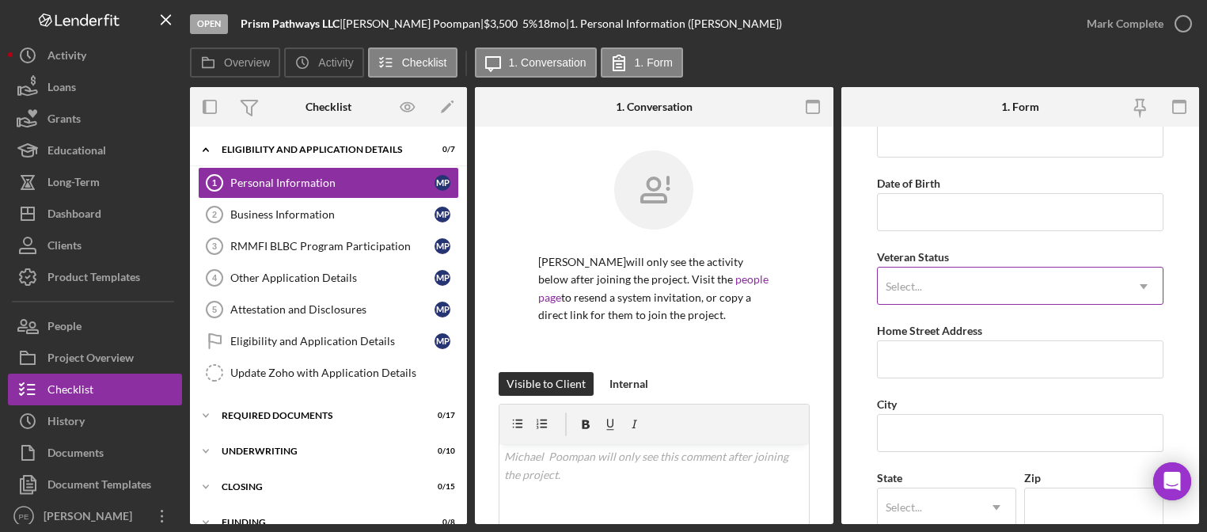
scroll to position [113, 0]
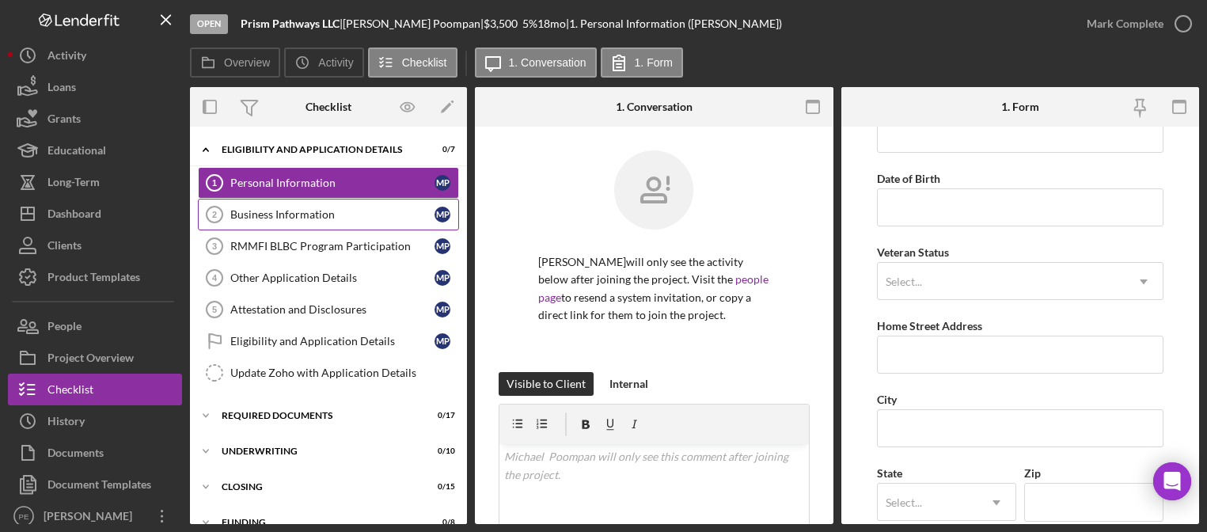
click at [307, 221] on link "Business Information 2 Business Information M P" at bounding box center [328, 215] width 261 height 32
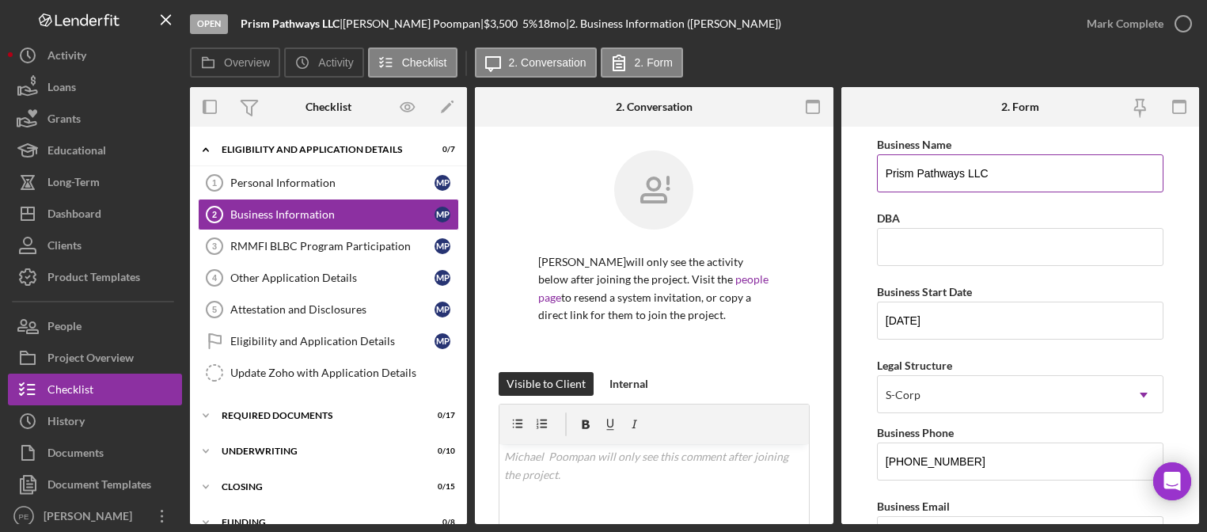
click at [1002, 182] on input "Prism Pathways LLC" at bounding box center [1020, 173] width 287 height 38
type input "???"
click at [965, 333] on input "01/15/2025" at bounding box center [1020, 321] width 287 height 38
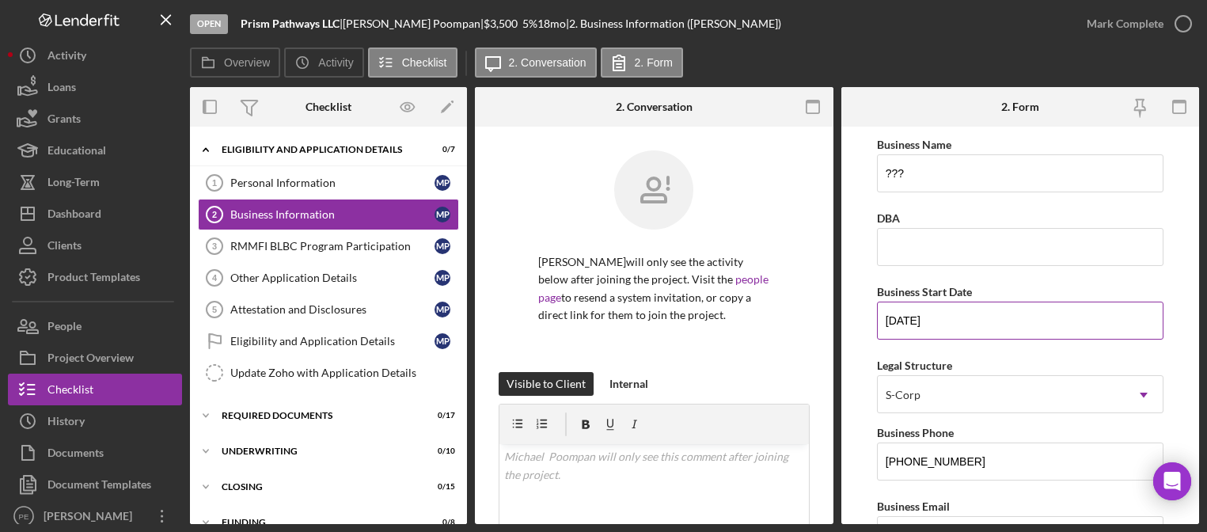
click at [965, 333] on input "01/15/2025" at bounding box center [1020, 321] width 287 height 38
click at [950, 326] on input "01/15/2025" at bounding box center [1020, 321] width 287 height 38
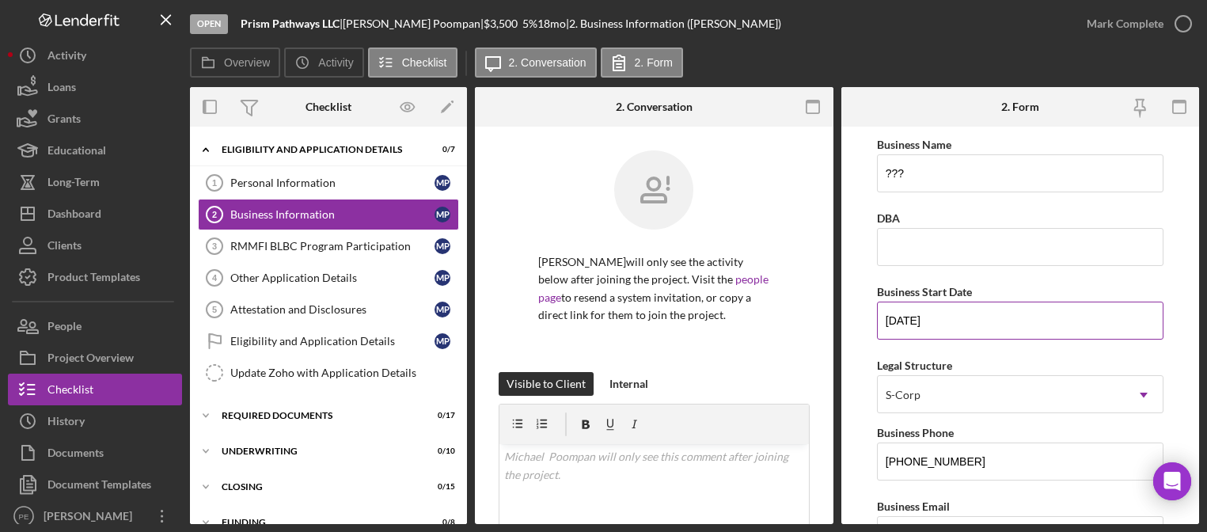
click at [950, 326] on input "01/15/2025" at bounding box center [1020, 321] width 287 height 38
click at [940, 389] on div "S-Corp" at bounding box center [1001, 395] width 247 height 36
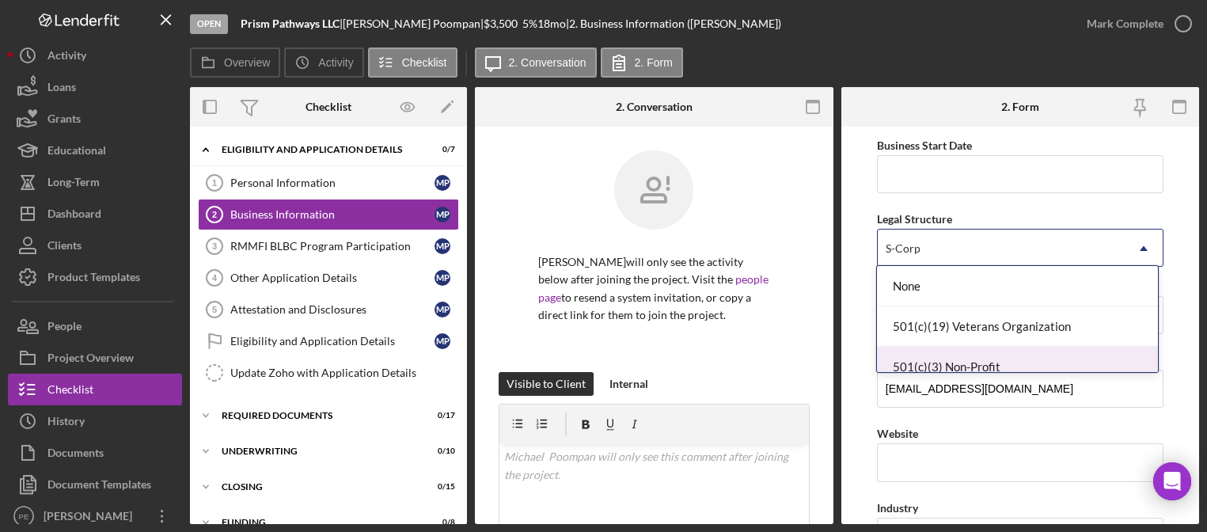
scroll to position [154, 0]
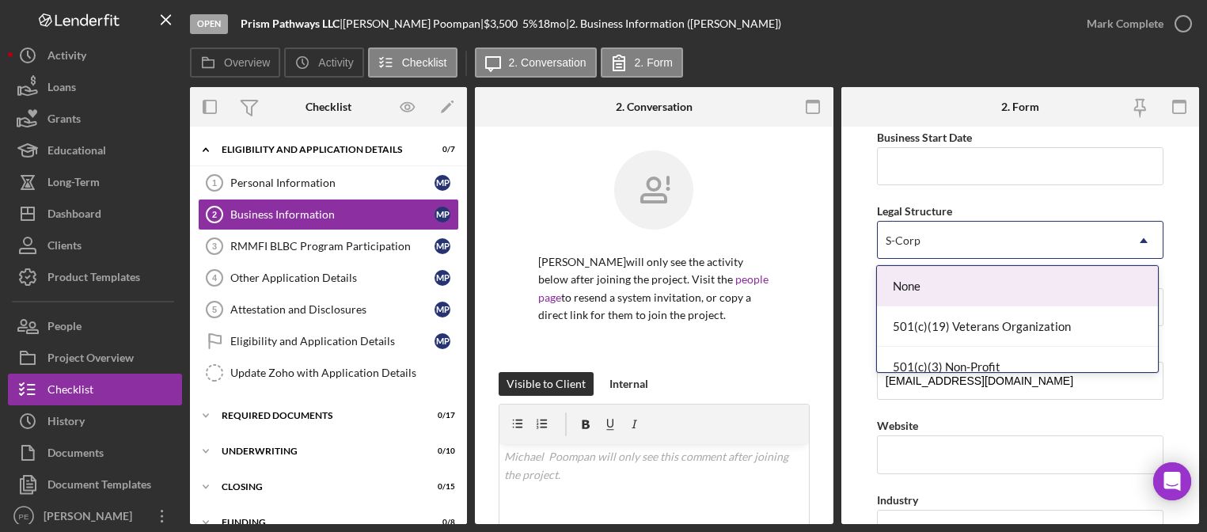
click at [978, 285] on div "None" at bounding box center [1017, 286] width 281 height 40
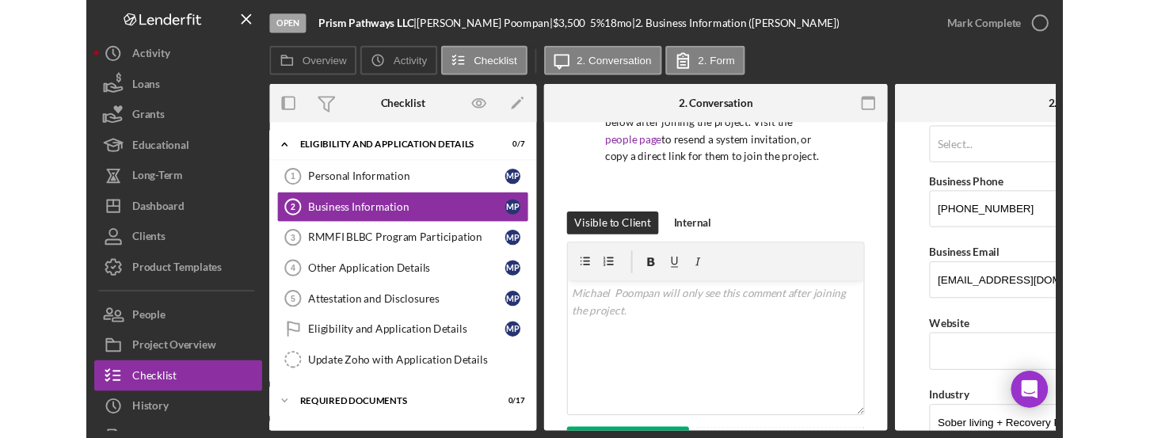
scroll to position [245, 0]
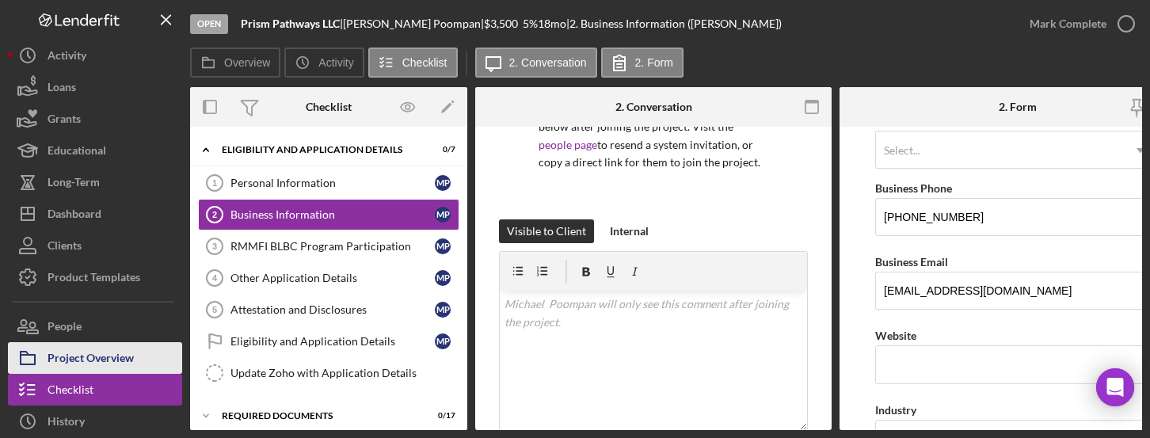
click at [119, 363] on div "Project Overview" at bounding box center [91, 360] width 86 height 36
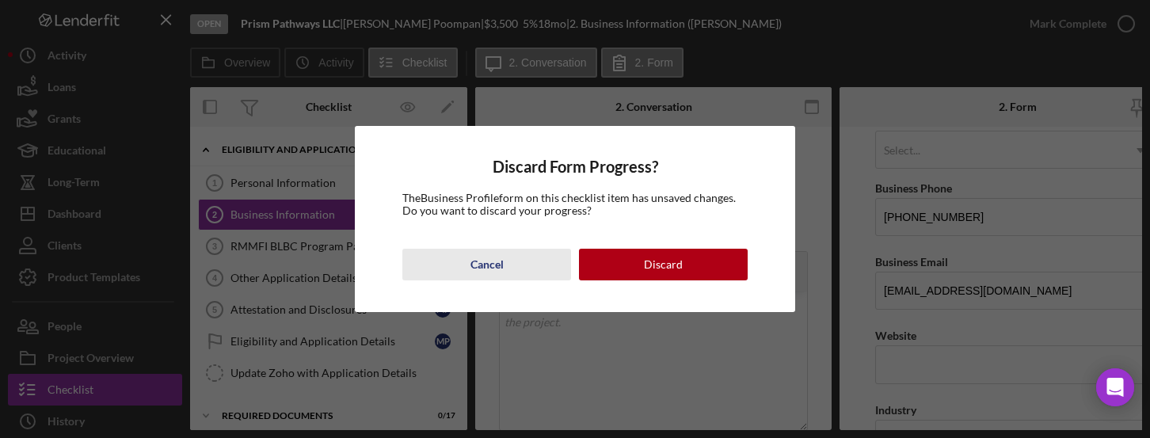
click at [491, 264] on div "Cancel" at bounding box center [486, 265] width 33 height 32
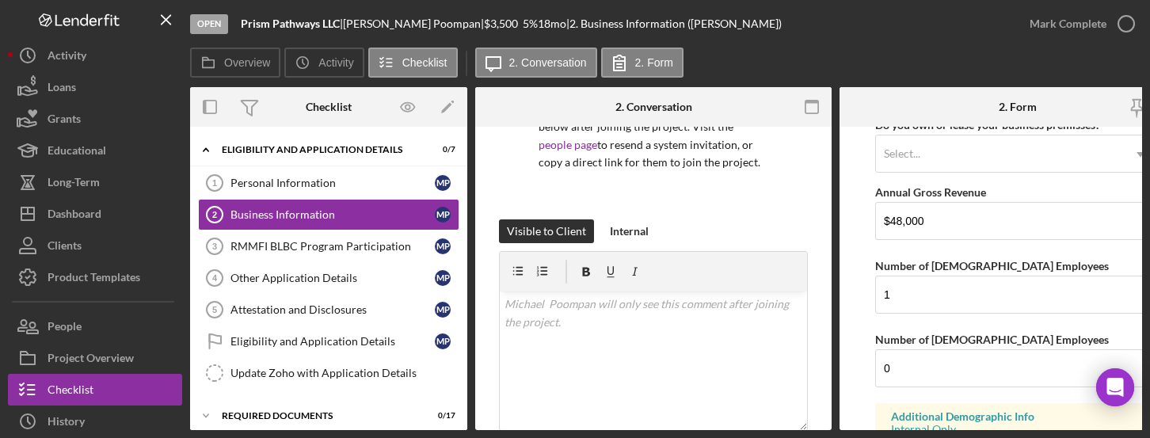
scroll to position [1471, 0]
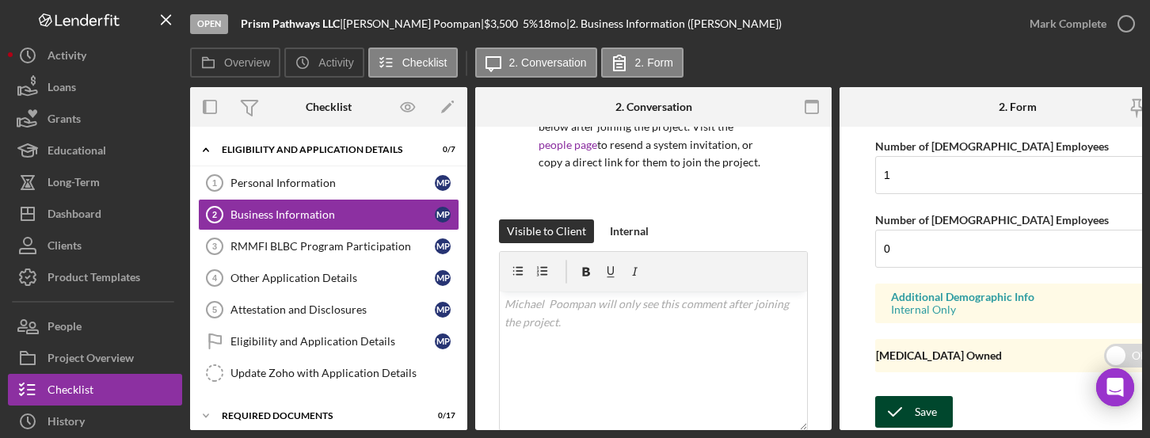
click at [895, 405] on icon "submit" at bounding box center [895, 412] width 40 height 40
type input "01/15/2025"
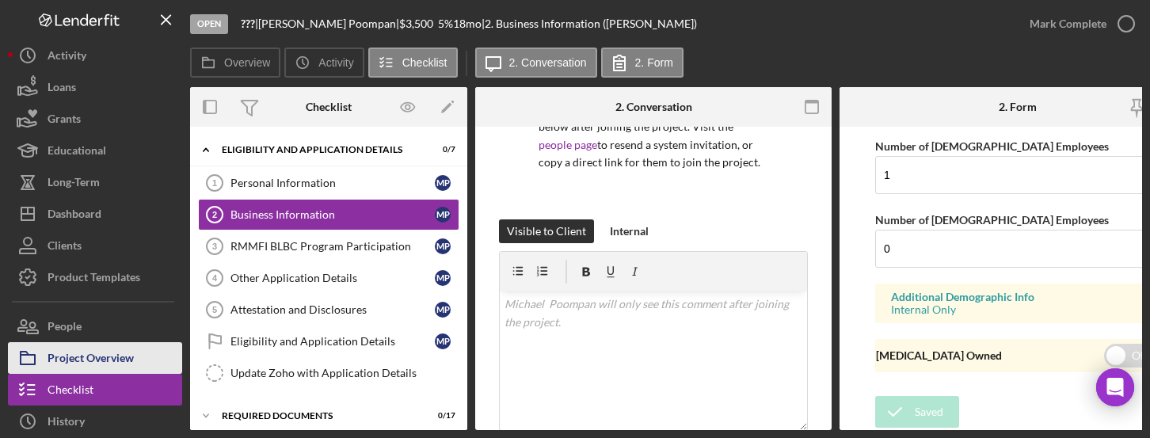
click at [100, 350] on div "Project Overview" at bounding box center [91, 360] width 86 height 36
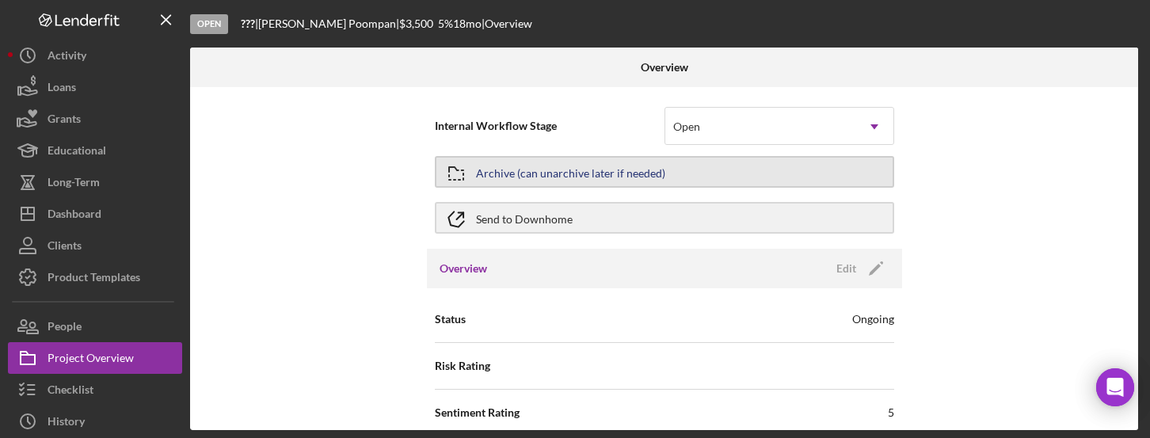
click at [704, 177] on button "Archive (can unarchive later if needed)" at bounding box center [664, 172] width 459 height 32
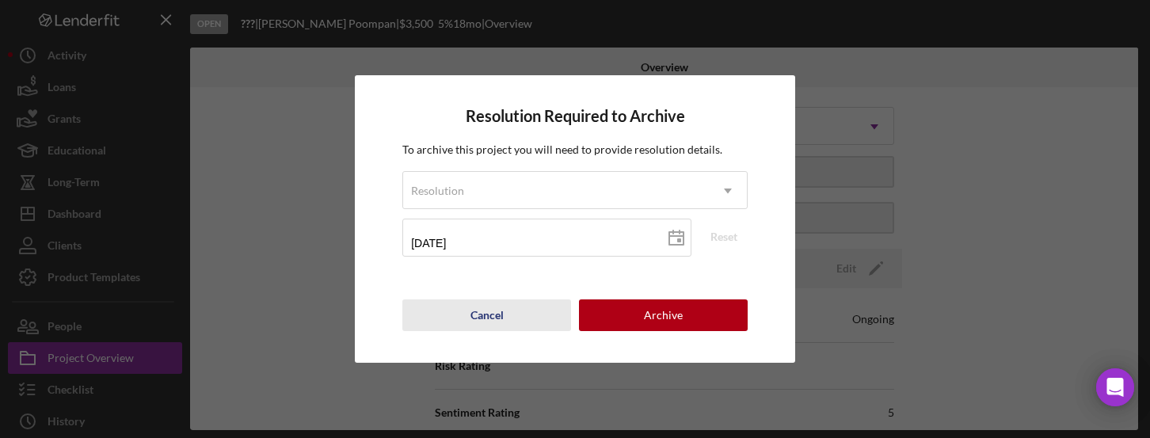
click at [501, 323] on div "Cancel" at bounding box center [486, 315] width 33 height 32
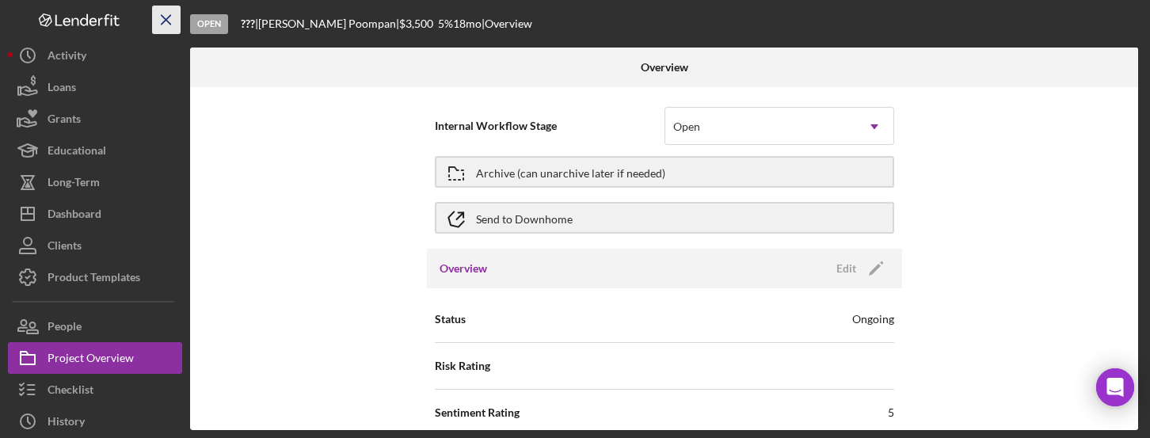
click at [165, 23] on icon "Icon/Menu Close" at bounding box center [167, 20] width 36 height 36
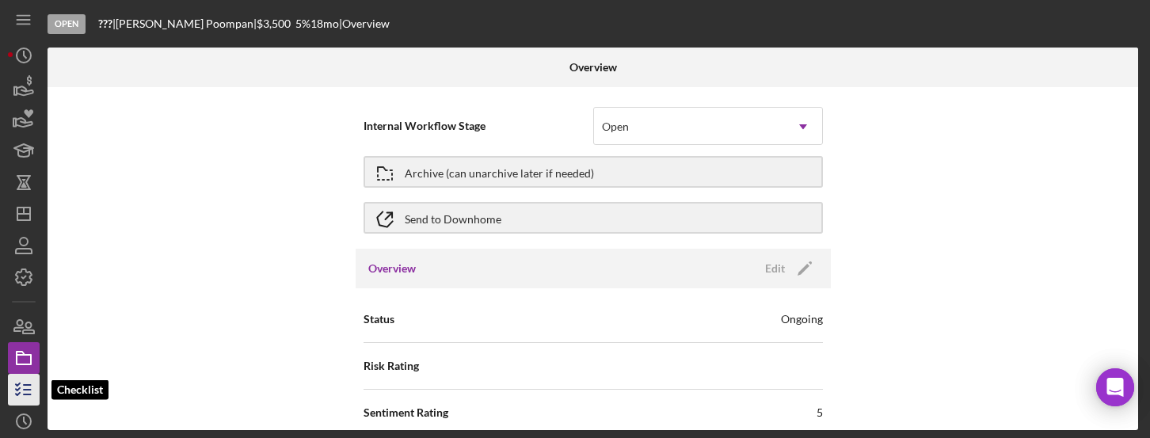
click at [27, 378] on icon "button" at bounding box center [24, 390] width 40 height 40
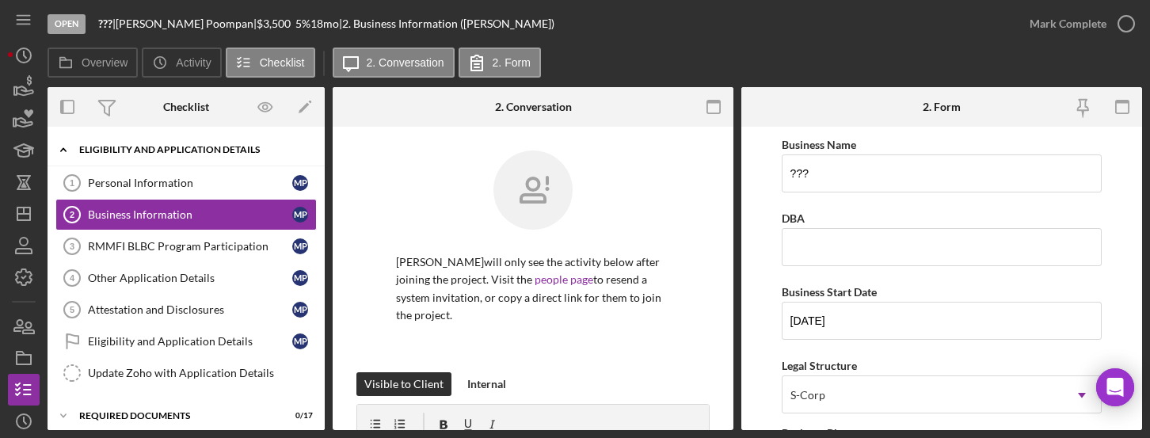
click at [65, 150] on polyline at bounding box center [63, 149] width 5 height 3
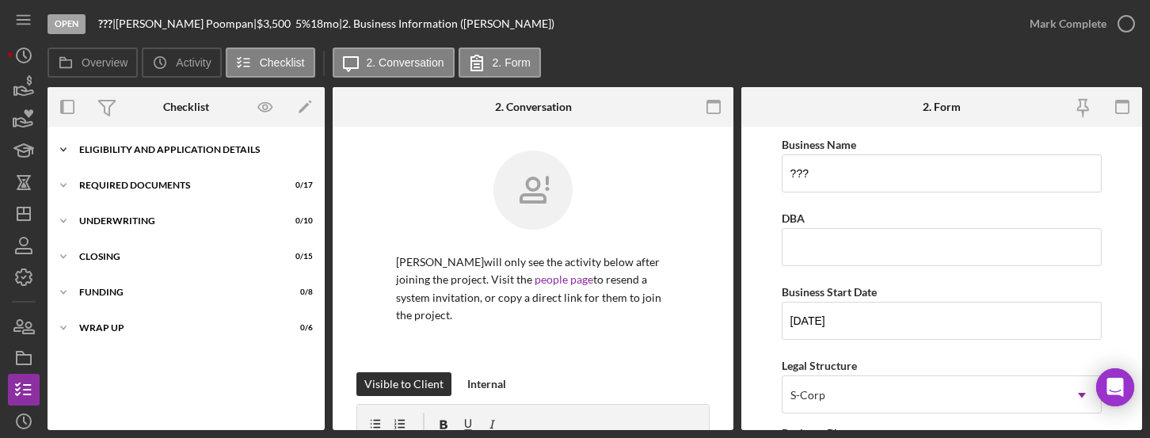
click at [70, 146] on icon "Icon/Expander" at bounding box center [64, 150] width 32 height 32
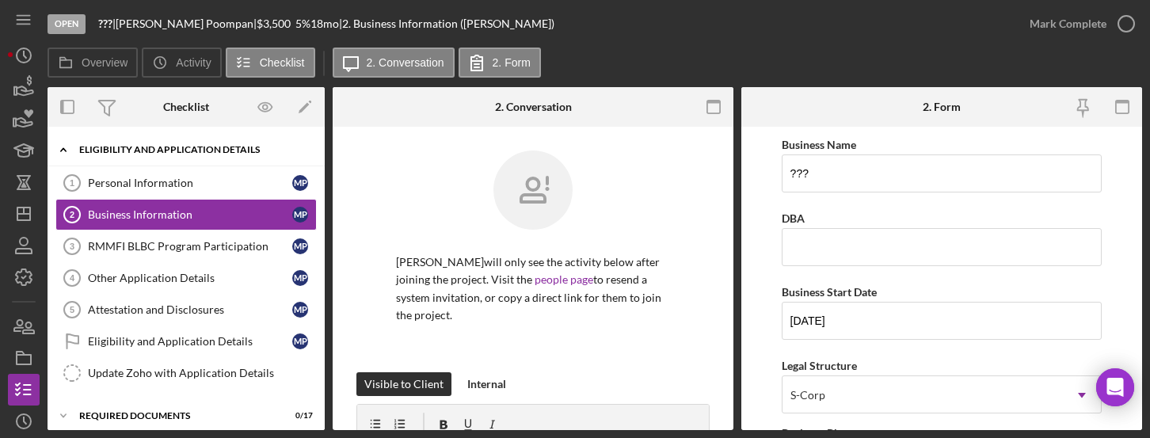
click at [71, 146] on icon "Icon/Expander" at bounding box center [64, 150] width 32 height 32
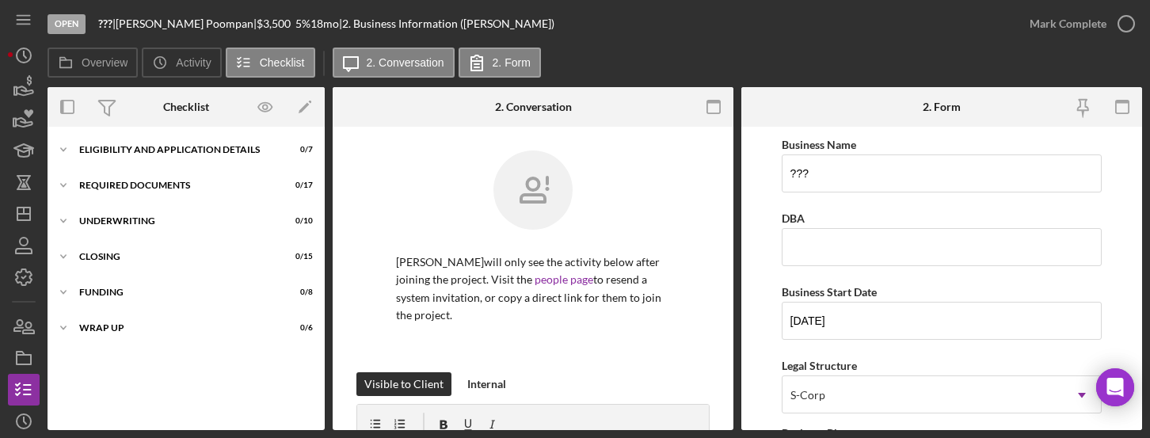
click at [151, 103] on div "Checklist" at bounding box center [186, 107] width 93 height 40
click at [29, 221] on icon "Icon/Dashboard" at bounding box center [24, 214] width 40 height 40
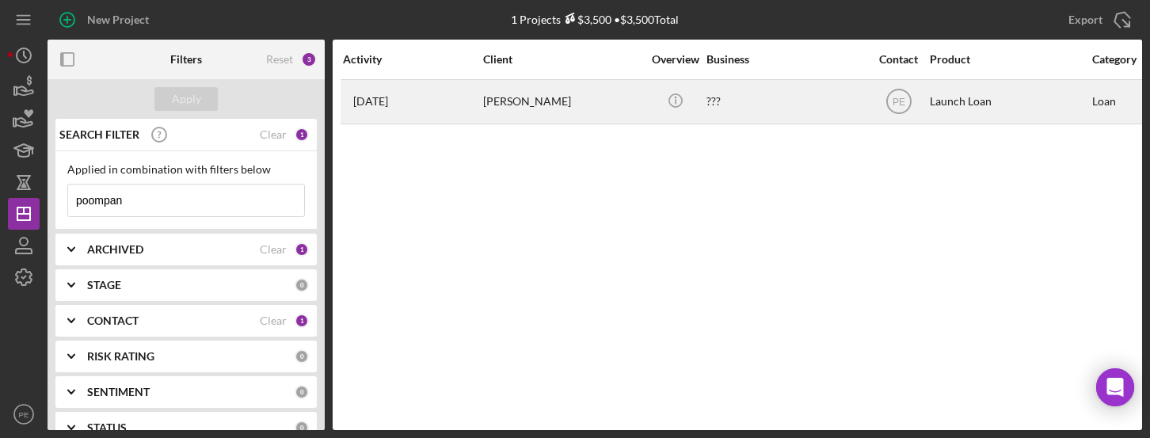
click at [473, 92] on div "1 month ago Michael Poompan" at bounding box center [412, 102] width 139 height 42
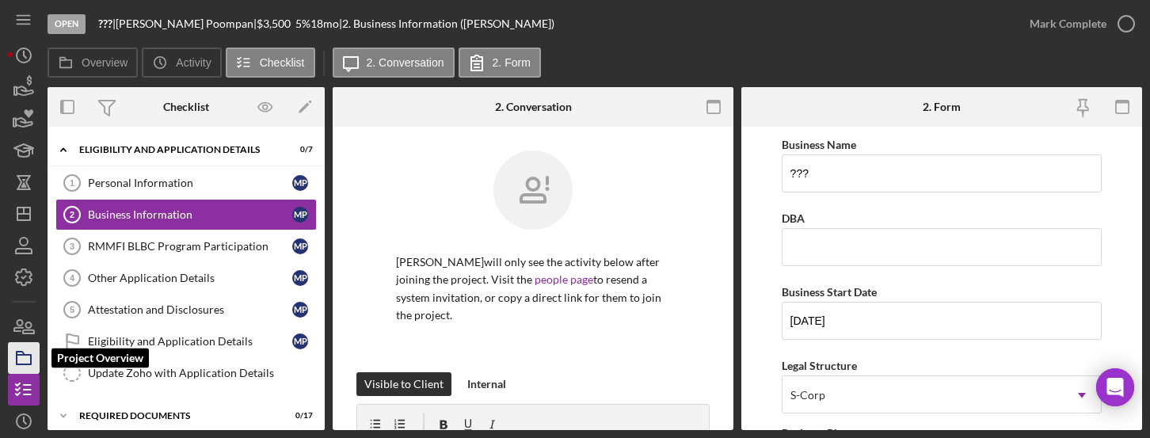
click at [29, 355] on rect "button" at bounding box center [24, 360] width 14 height 10
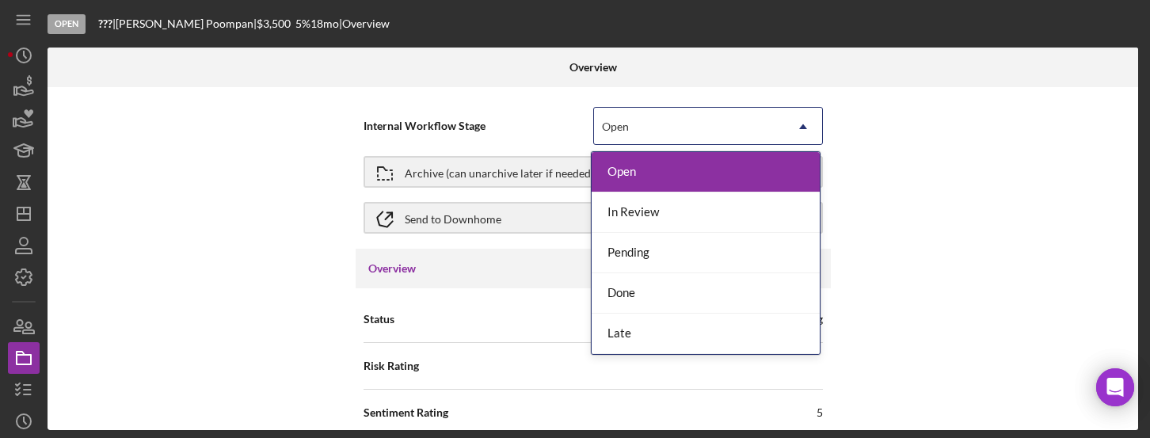
click at [753, 118] on div "Open" at bounding box center [689, 126] width 190 height 36
click at [871, 95] on div "Internal Workflow Stage Open, 1 of 5. 5 results available. Use Up and Down to c…" at bounding box center [593, 258] width 1090 height 343
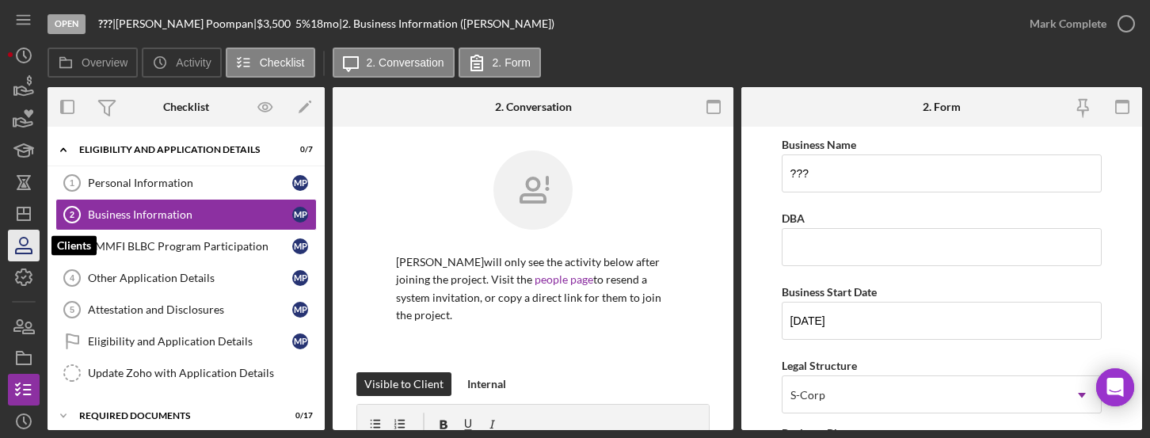
click at [28, 249] on icon "button" at bounding box center [24, 251] width 16 height 5
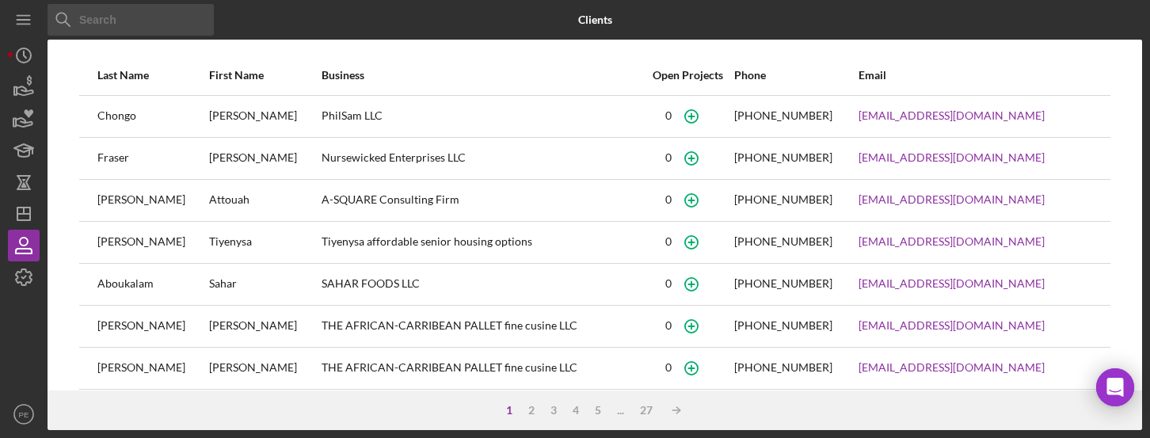
click at [129, 30] on input at bounding box center [131, 20] width 166 height 32
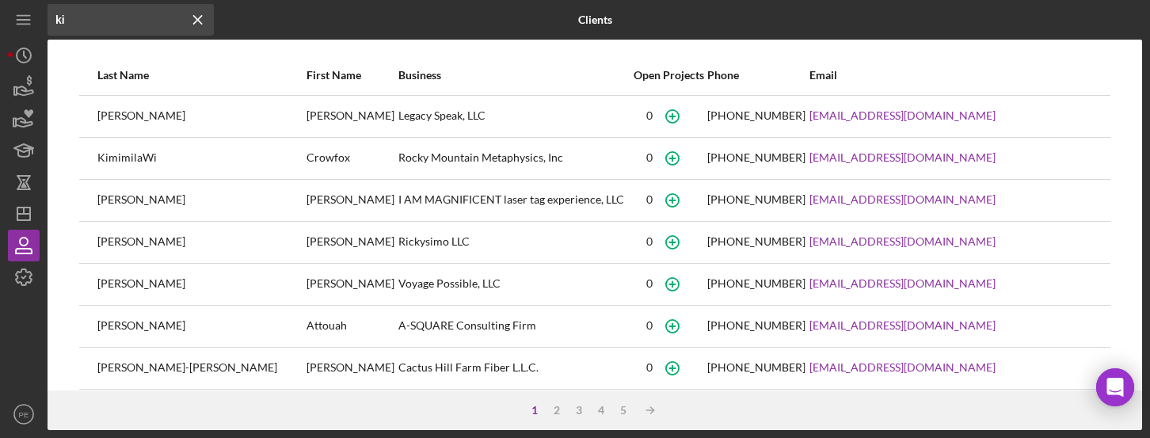
type input "k"
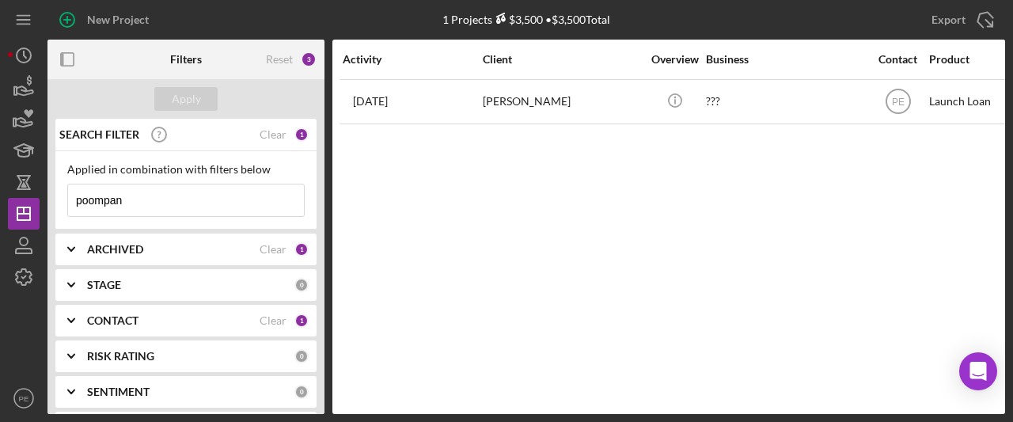
click at [217, 196] on input "poompan" at bounding box center [186, 200] width 236 height 32
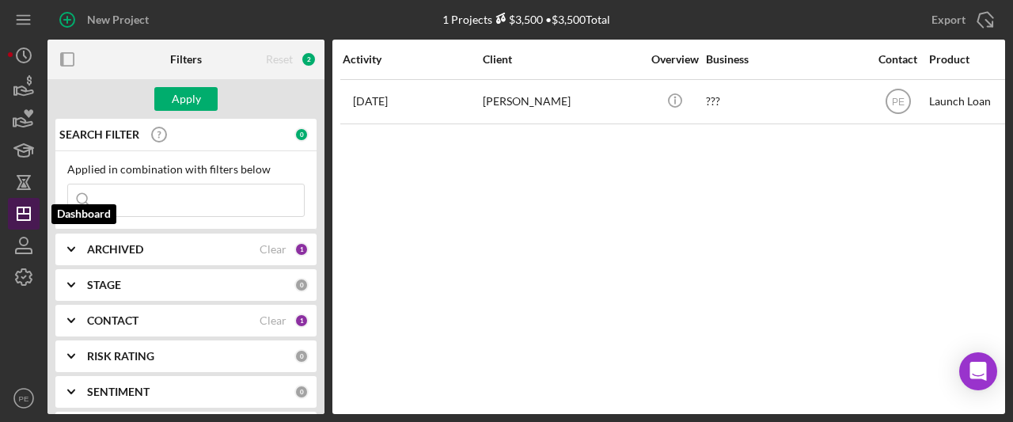
click at [29, 211] on icon "Icon/Dashboard" at bounding box center [24, 214] width 40 height 40
click at [190, 191] on input at bounding box center [186, 200] width 236 height 32
click at [261, 21] on div "New Project" at bounding box center [207, 20] width 319 height 40
click at [32, 221] on icon "Icon/Dashboard" at bounding box center [24, 214] width 40 height 40
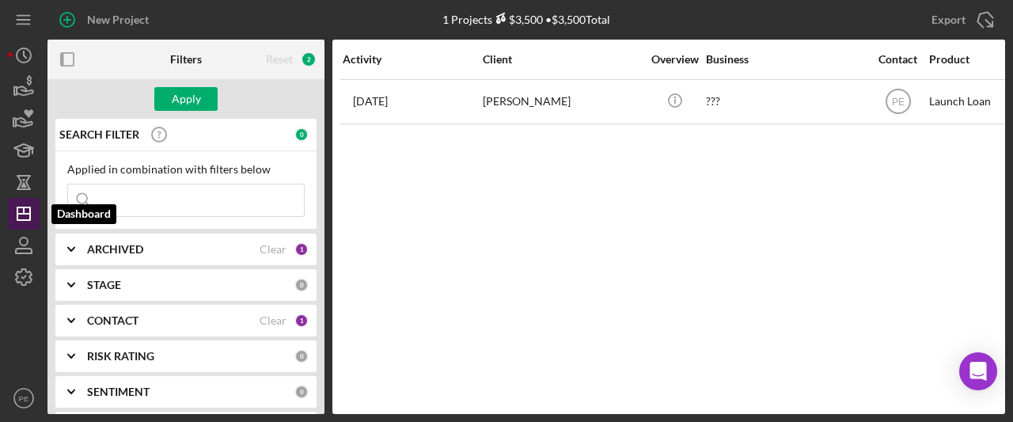
click at [32, 221] on icon "Icon/Dashboard" at bounding box center [24, 214] width 40 height 40
click at [59, 63] on icon "button" at bounding box center [68, 60] width 36 height 36
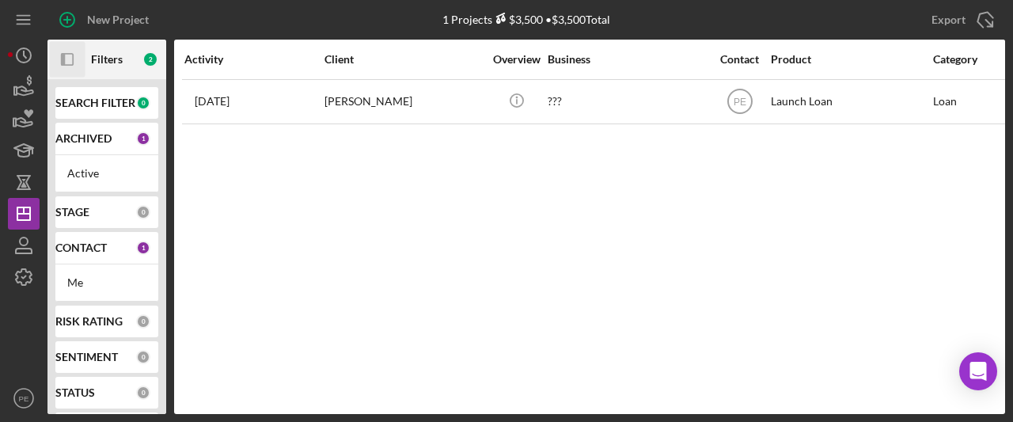
click at [59, 63] on icon "Icon/Panel Side Expand" at bounding box center [68, 60] width 36 height 36
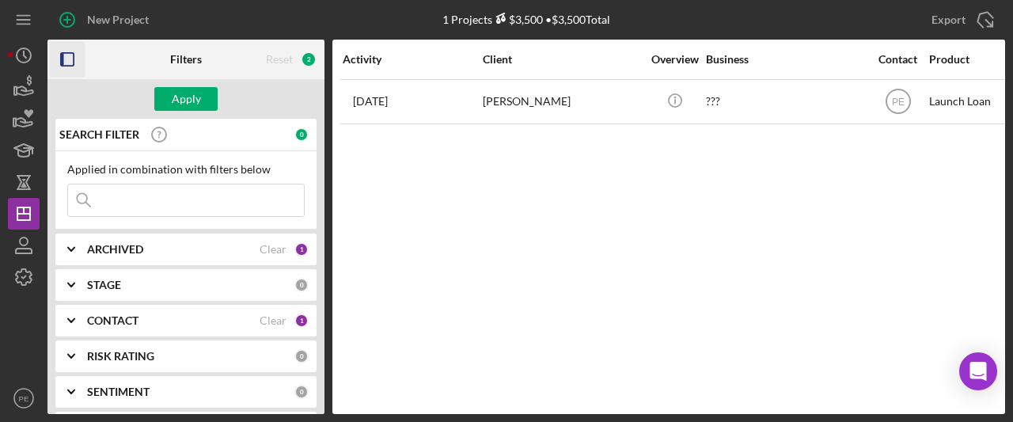
click at [59, 63] on icon "button" at bounding box center [68, 60] width 36 height 36
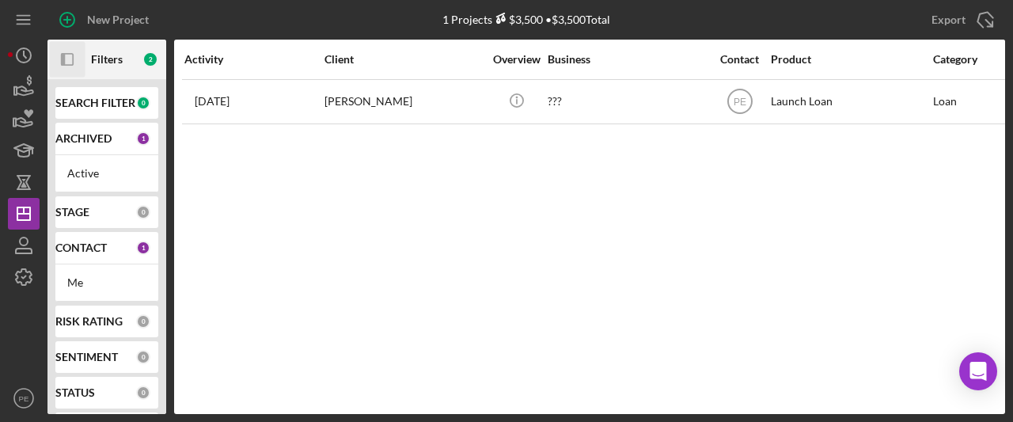
click at [59, 63] on icon "Icon/Panel Side Expand" at bounding box center [68, 60] width 36 height 36
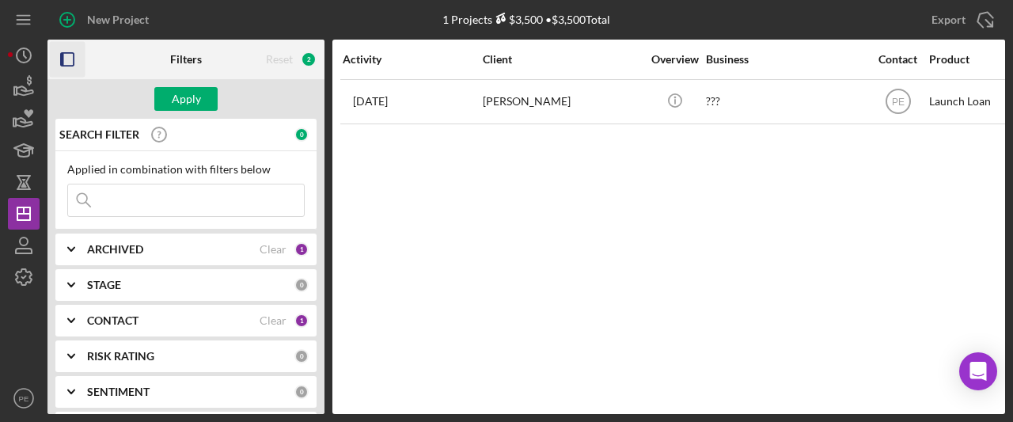
click at [104, 238] on div "ARCHIVED Clear 1" at bounding box center [198, 250] width 222 height 32
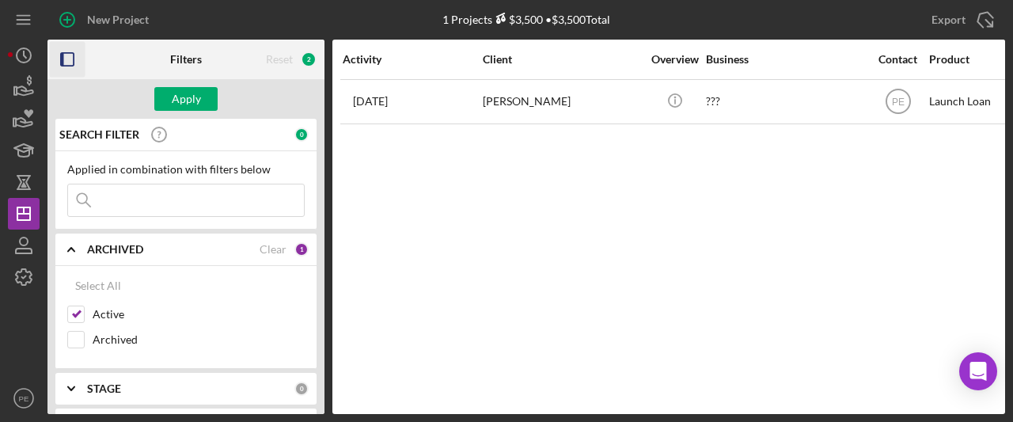
click at [104, 257] on div "ARCHIVED Clear 1" at bounding box center [198, 250] width 222 height 32
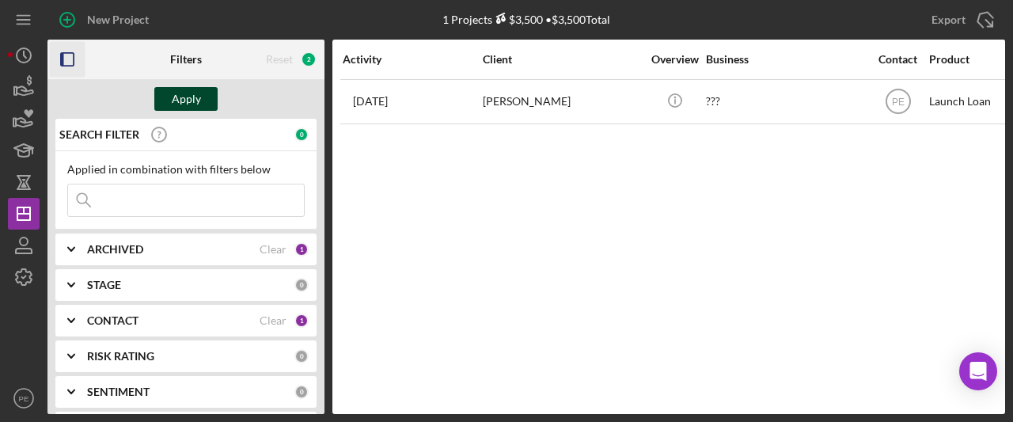
click at [205, 92] on button "Apply" at bounding box center [185, 99] width 63 height 24
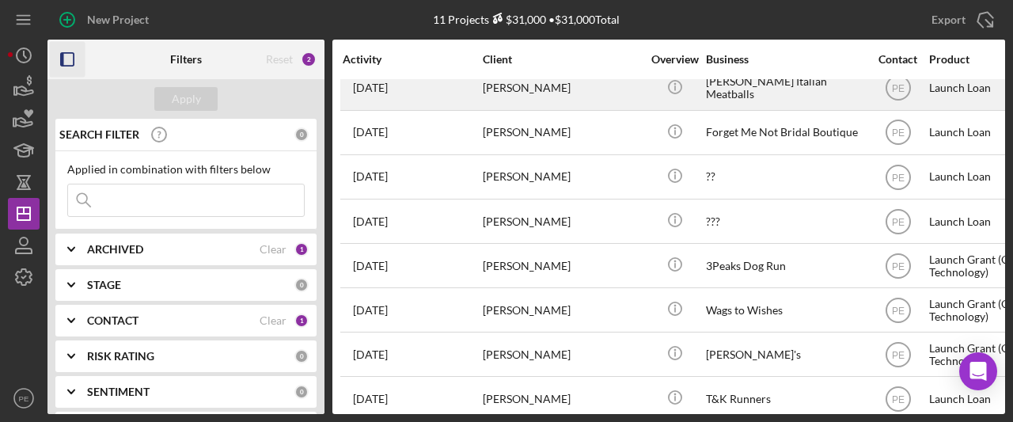
scroll to position [162, 0]
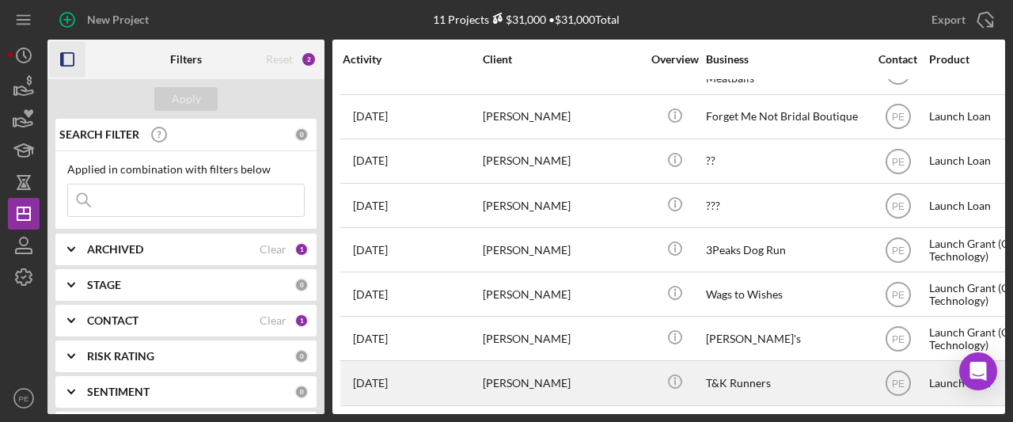
click at [538, 381] on div "[PERSON_NAME]" at bounding box center [562, 383] width 158 height 42
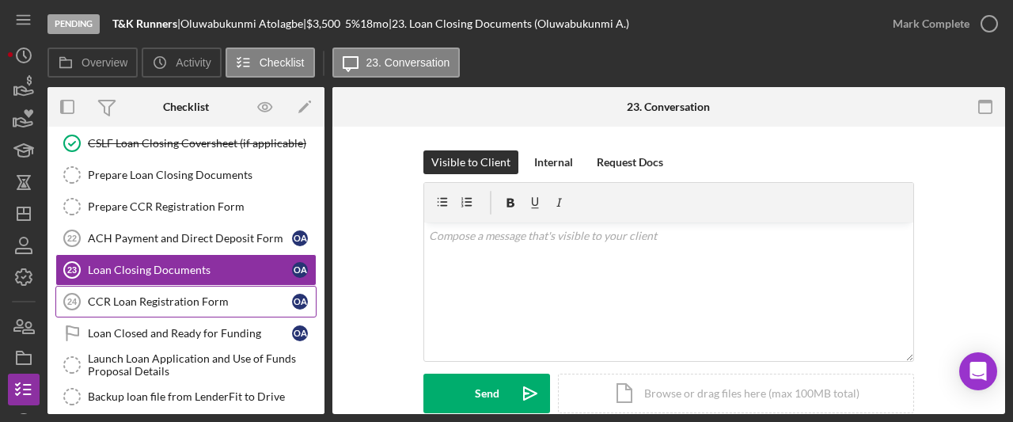
scroll to position [257, 0]
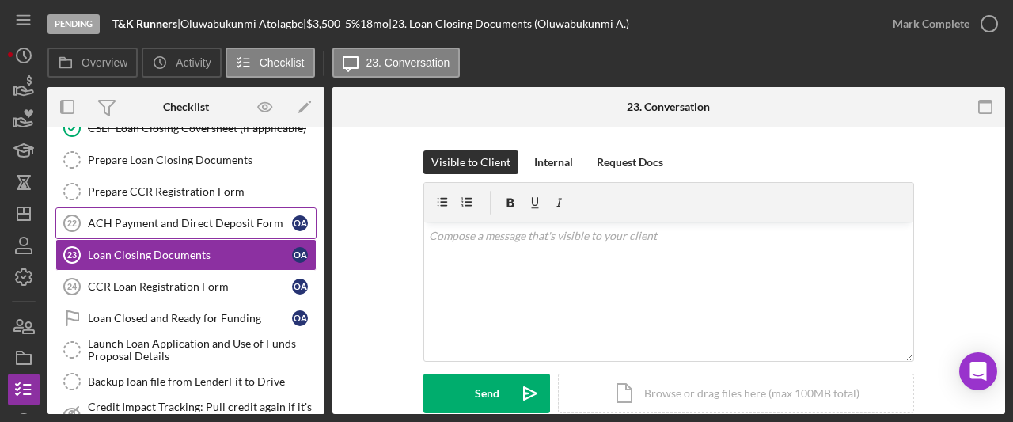
click at [162, 235] on link "ACH Payment and Direct Deposit Form 22 ACH Payment and Direct Deposit Form O A" at bounding box center [185, 223] width 261 height 32
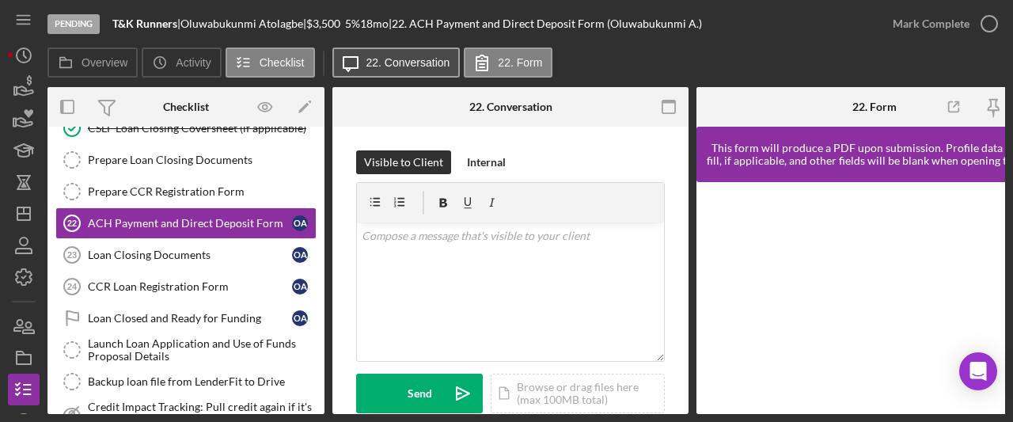
click at [435, 60] on label "22. Conversation" at bounding box center [409, 62] width 84 height 13
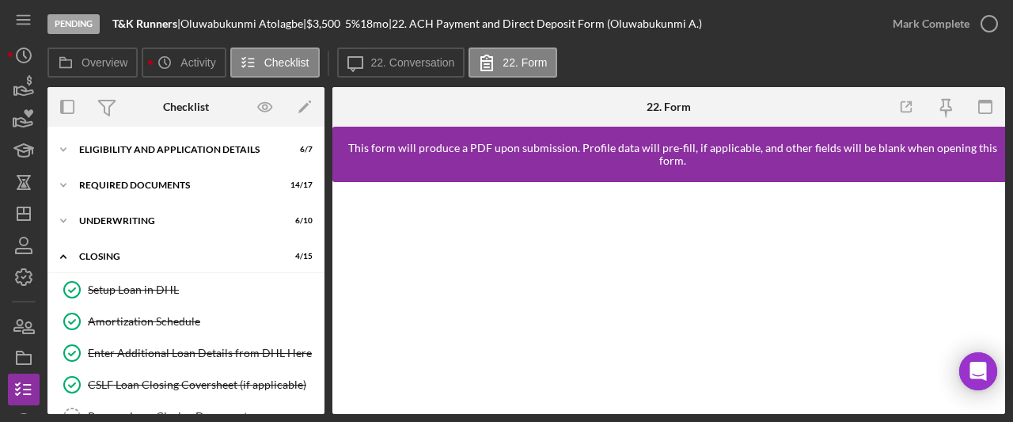
scroll to position [209, 0]
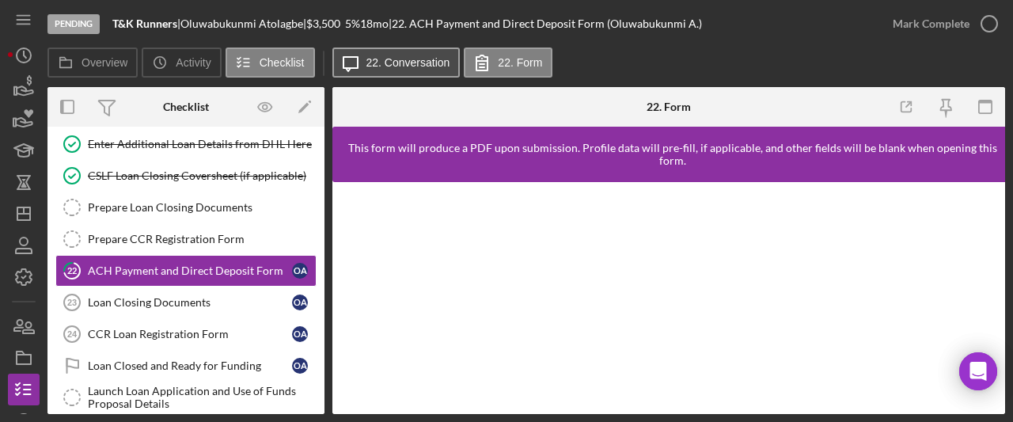
click at [436, 64] on label "22. Conversation" at bounding box center [409, 62] width 84 height 13
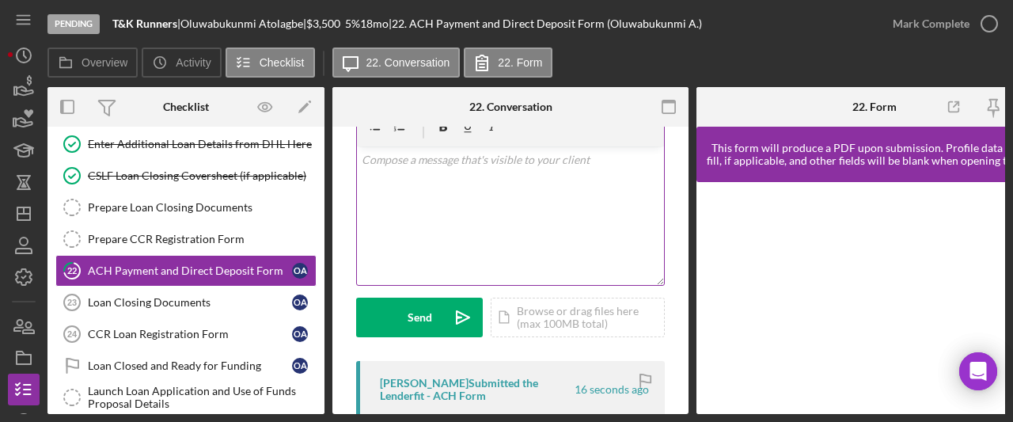
scroll to position [143, 0]
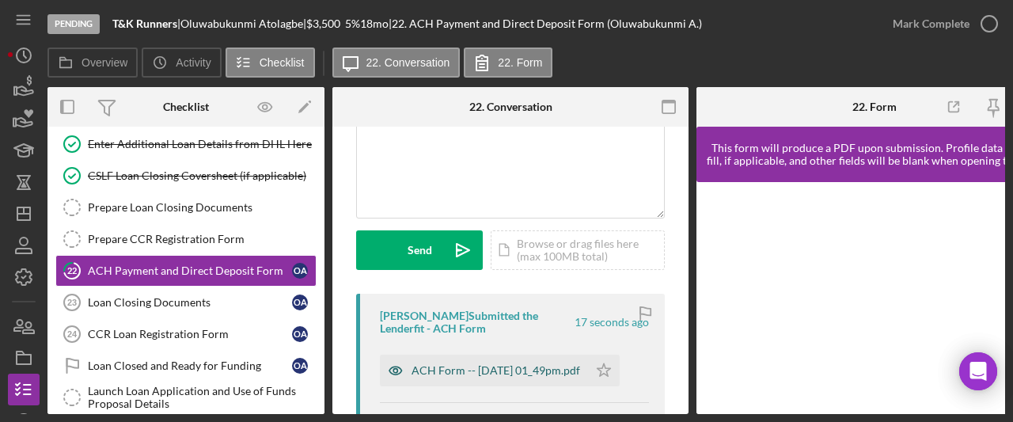
click at [459, 375] on div "ACH Form -- 2025-09-10 01_49pm.pdf" at bounding box center [496, 370] width 169 height 13
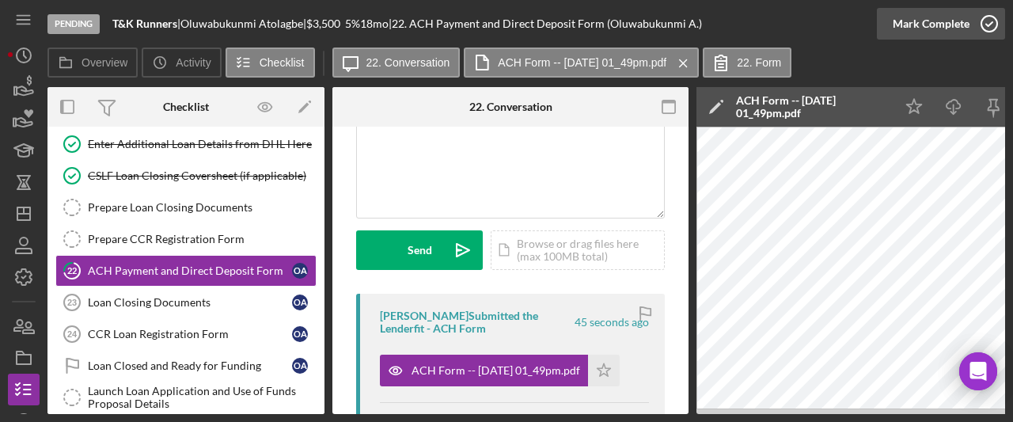
click at [933, 29] on div "Mark Complete" at bounding box center [931, 24] width 77 height 32
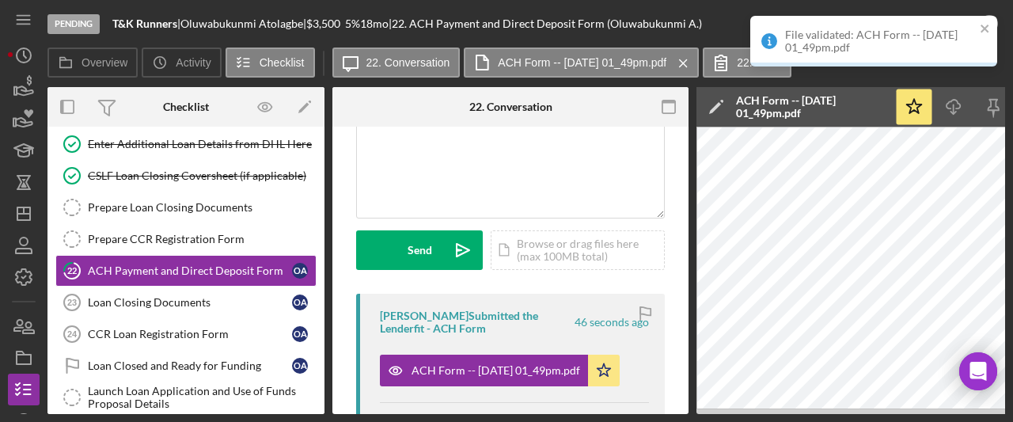
scroll to position [397, 0]
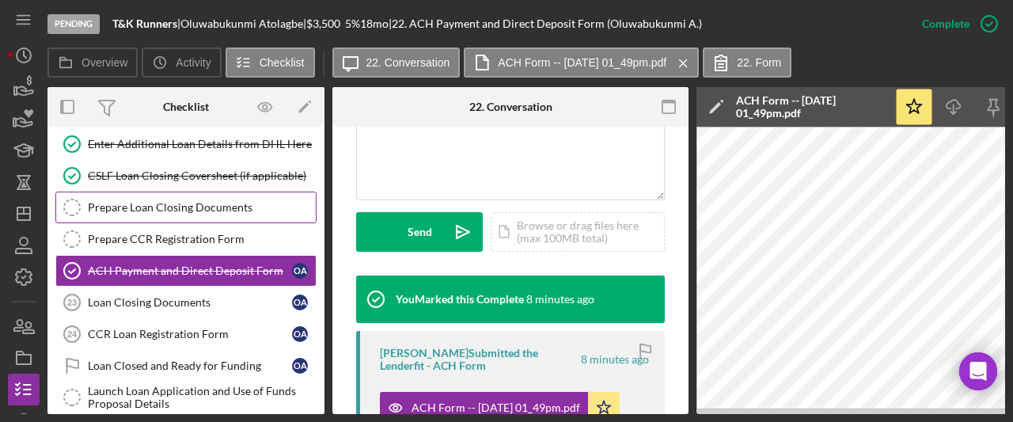
click at [184, 201] on div "Prepare Loan Closing Documents" at bounding box center [202, 207] width 228 height 13
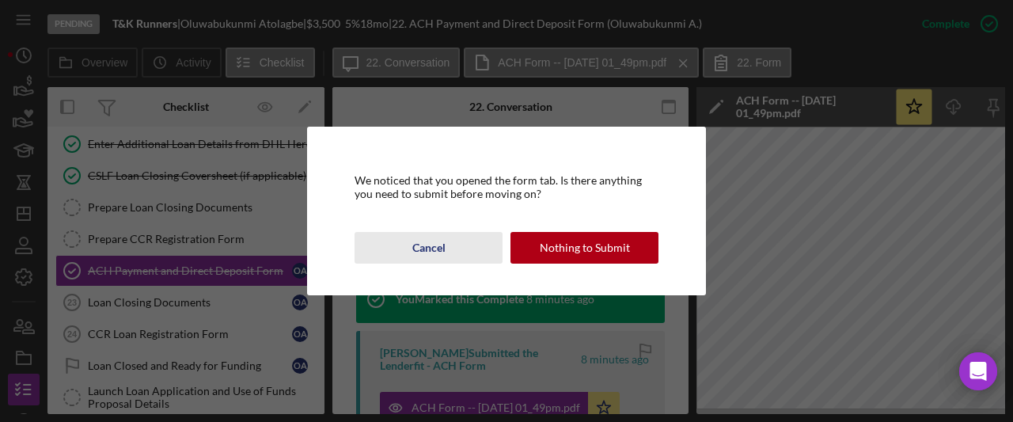
click at [420, 245] on div "Cancel" at bounding box center [428, 248] width 33 height 32
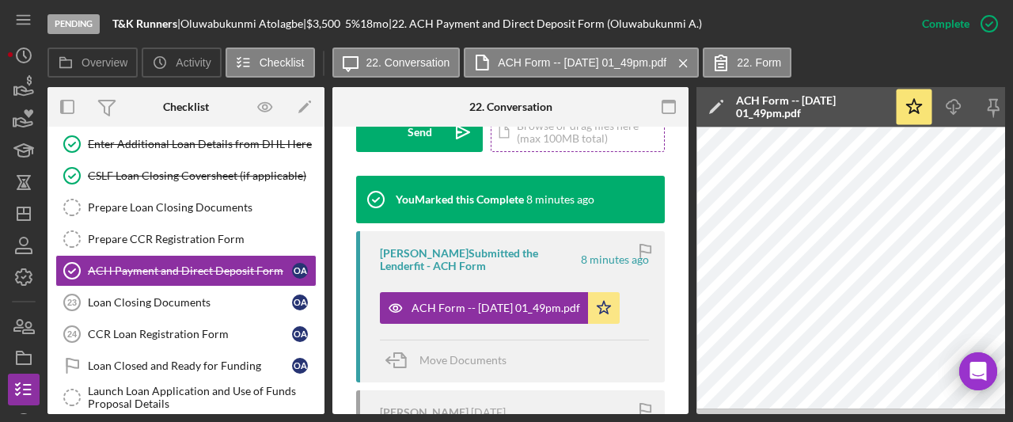
scroll to position [499, 0]
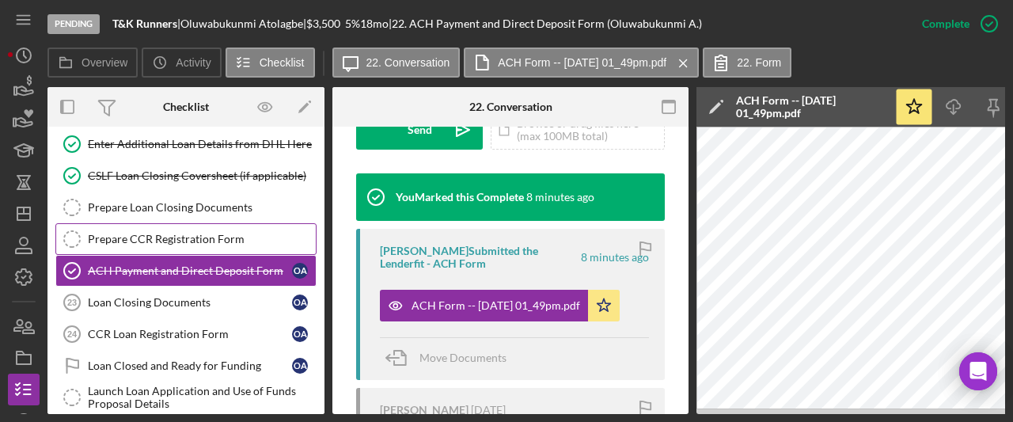
click at [179, 240] on div "Prepare CCR Registration Form" at bounding box center [202, 239] width 228 height 13
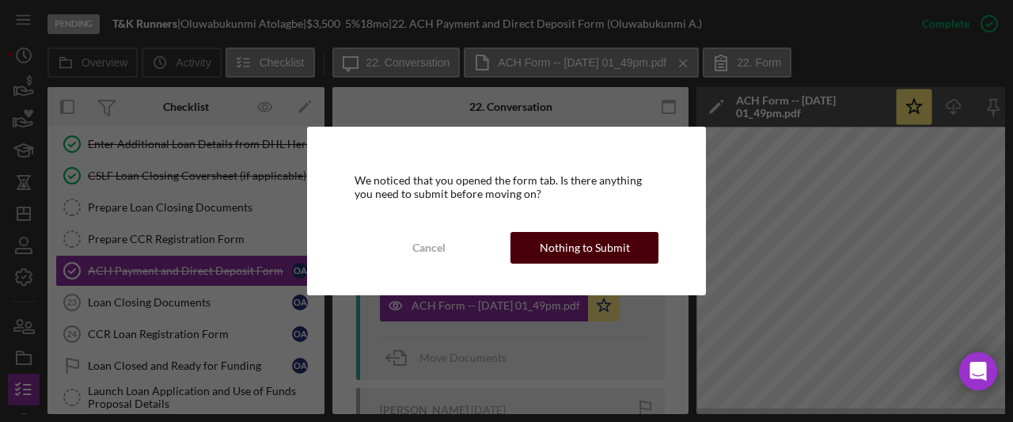
click at [571, 246] on div "Nothing to Submit" at bounding box center [585, 248] width 90 height 32
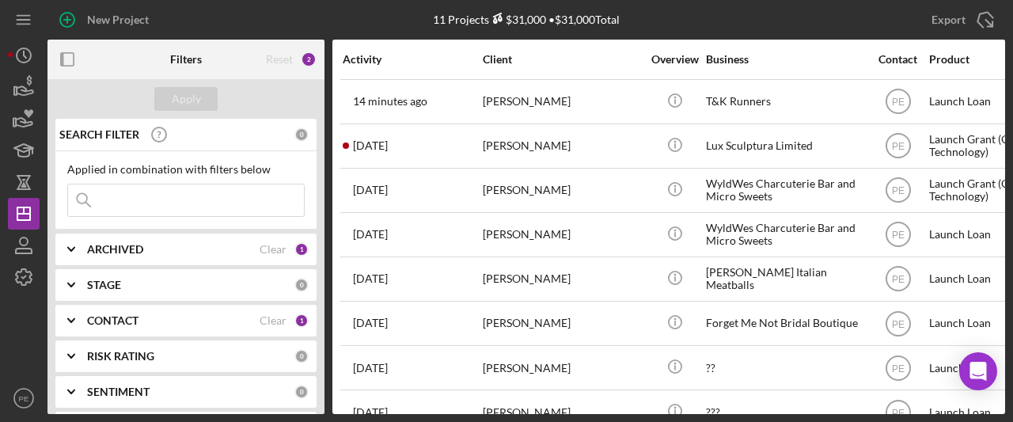
click at [72, 249] on polyline at bounding box center [71, 249] width 6 height 3
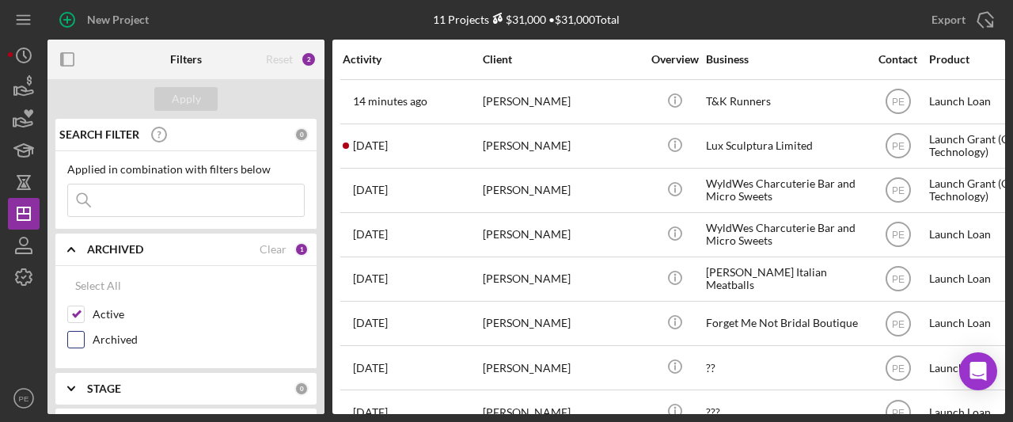
click at [85, 336] on div "Archived" at bounding box center [186, 343] width 238 height 25
click at [78, 337] on input "Archived" at bounding box center [76, 340] width 16 height 16
checkbox input "true"
click at [134, 208] on input at bounding box center [186, 200] width 236 height 32
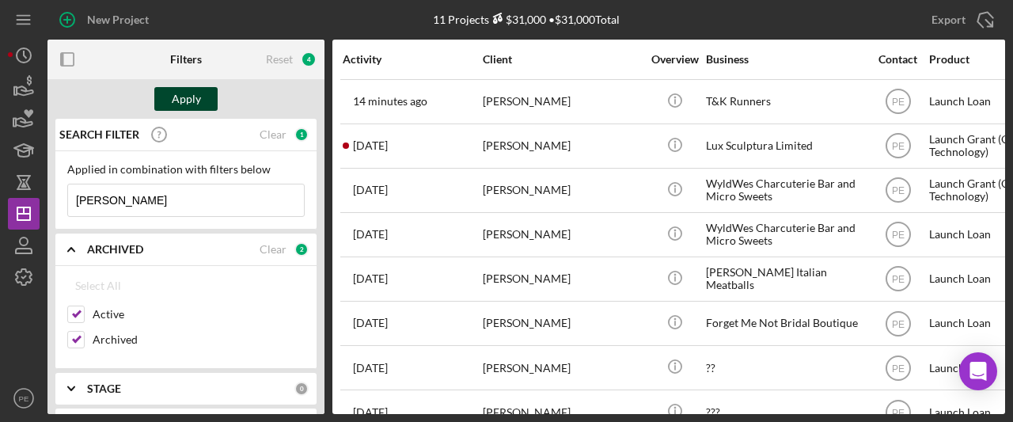
click at [193, 99] on div "Apply" at bounding box center [186, 99] width 29 height 24
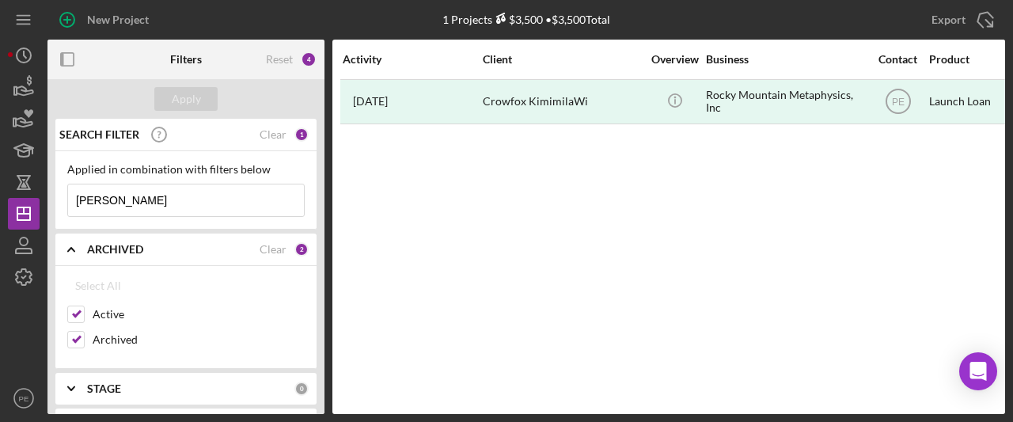
click at [162, 207] on input "[PERSON_NAME]" at bounding box center [186, 200] width 236 height 32
click at [173, 106] on div "Apply" at bounding box center [186, 99] width 29 height 24
click at [181, 213] on input "[PERSON_NAME]" at bounding box center [186, 200] width 236 height 32
type input "[PERSON_NAME]"
click at [23, 246] on icon "button" at bounding box center [24, 246] width 40 height 40
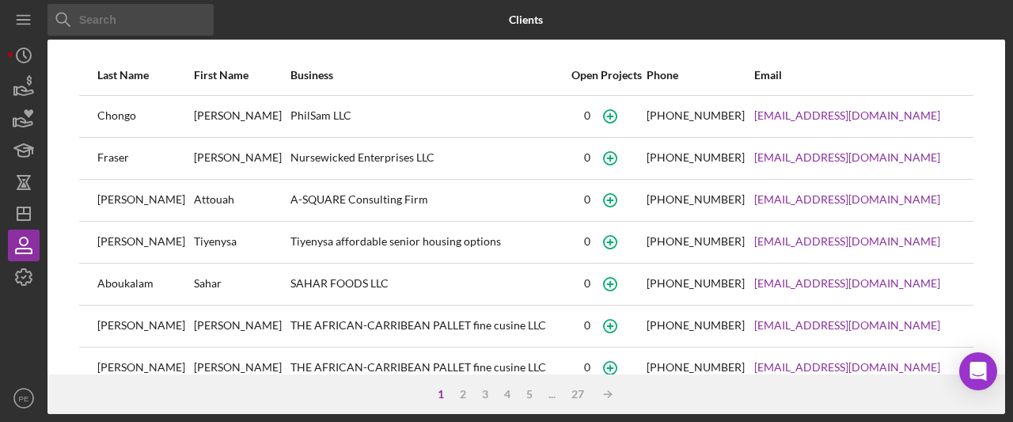
click at [156, 22] on input at bounding box center [131, 20] width 166 height 32
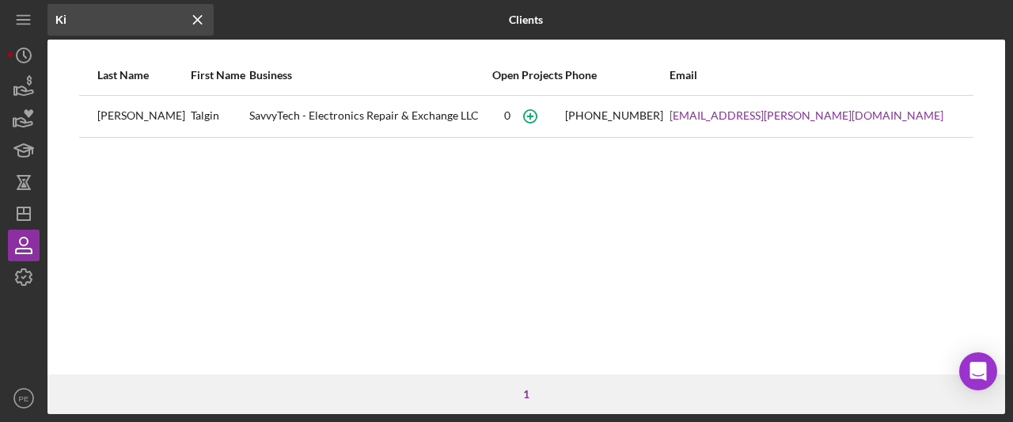
type input "K"
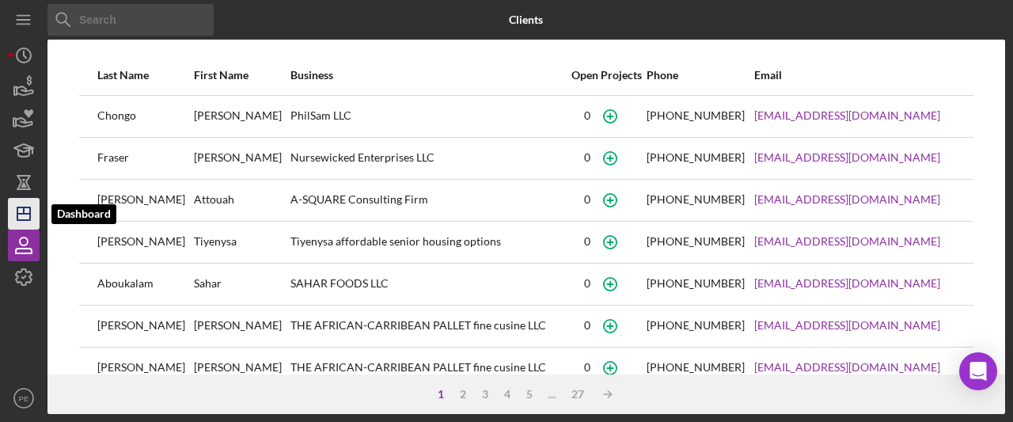
click at [29, 216] on polygon "button" at bounding box center [23, 213] width 13 height 13
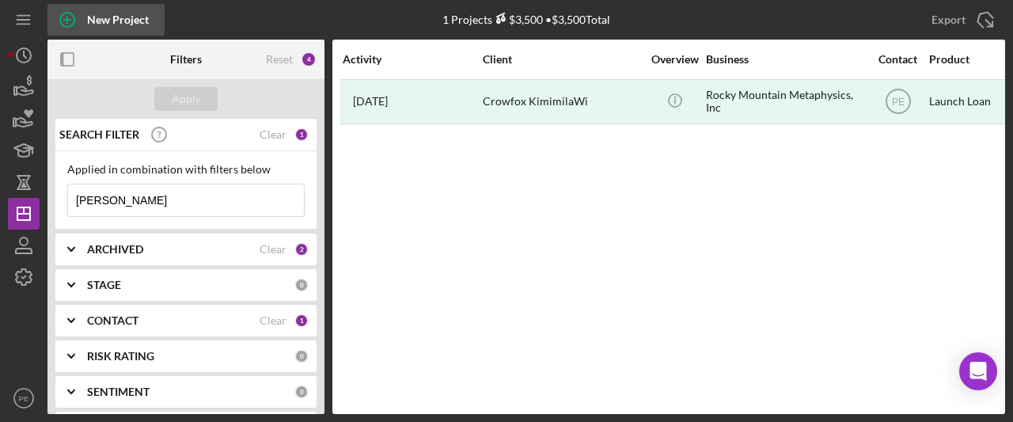
click at [76, 16] on icon "button" at bounding box center [68, 20] width 40 height 40
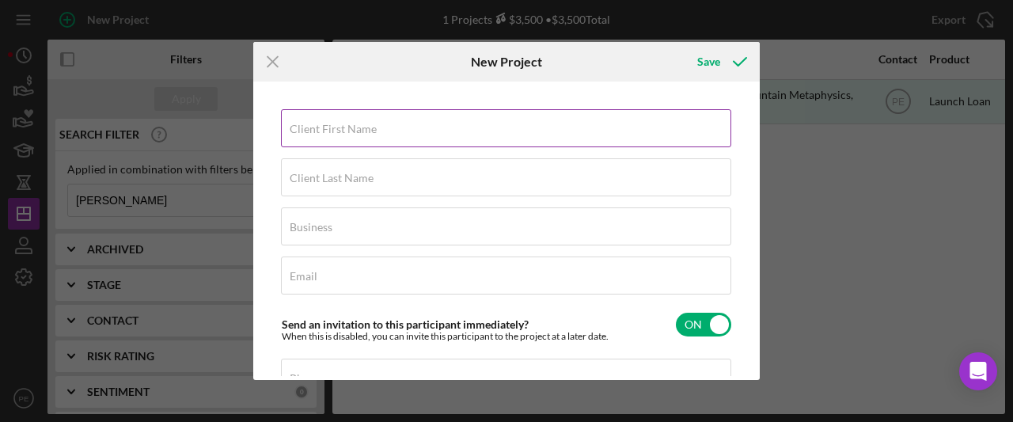
click at [347, 143] on input "Client First Name" at bounding box center [506, 128] width 450 height 38
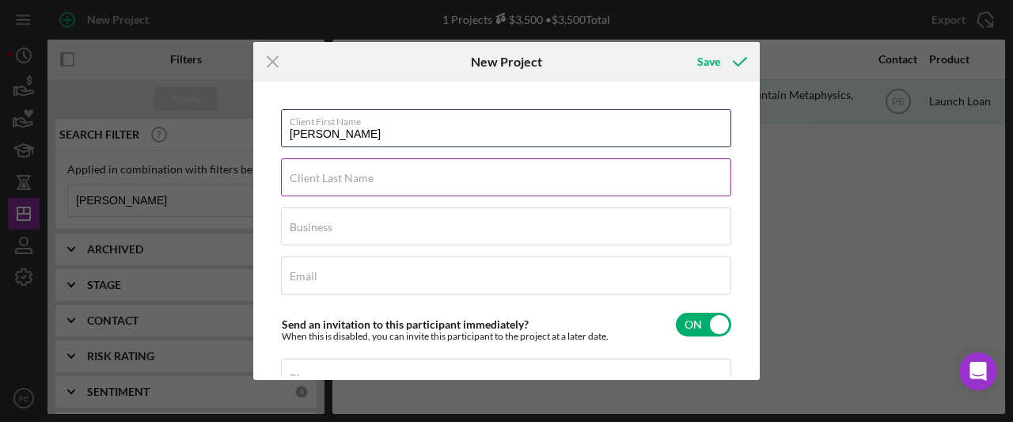
type input "Kim"
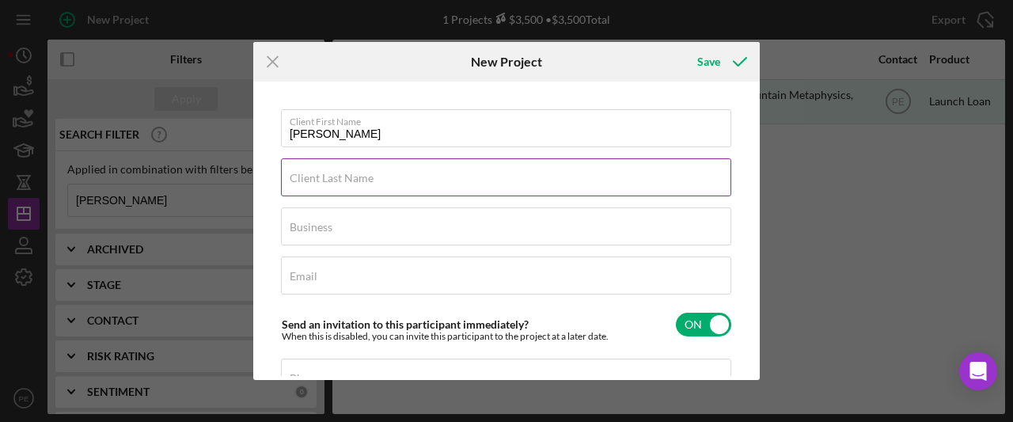
click at [317, 177] on label "Client Last Name" at bounding box center [332, 178] width 84 height 13
click at [317, 177] on input "Client Last Name" at bounding box center [506, 177] width 450 height 38
type input "C"
type input "Shiavone"
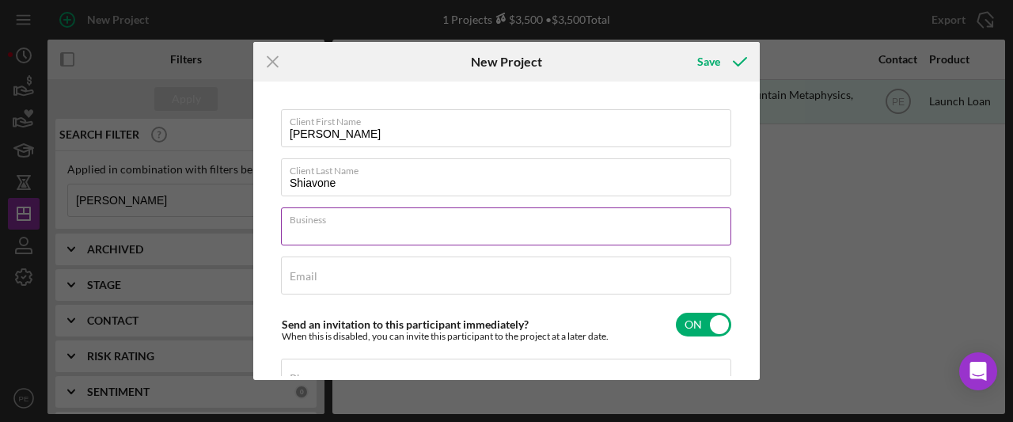
paste input "The Animal Thespian Society --- In the lost violet forest"
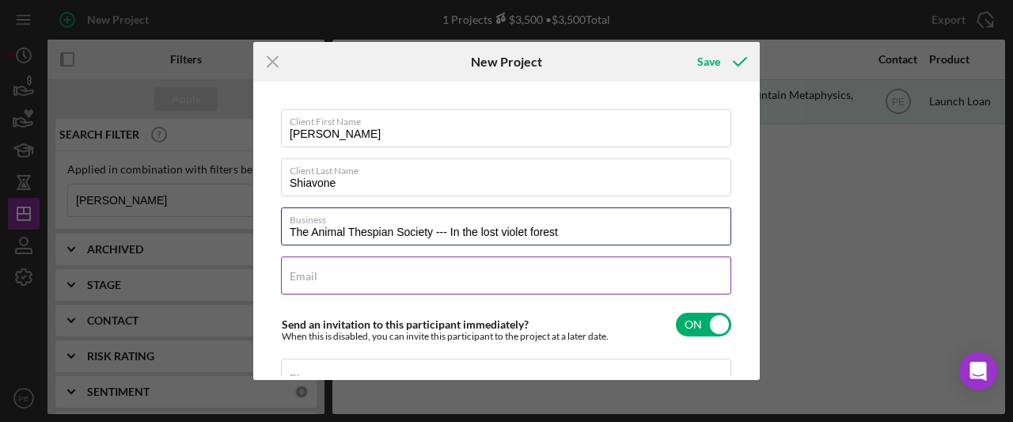
type input "The Animal Thespian Society --- In the lost violet forest"
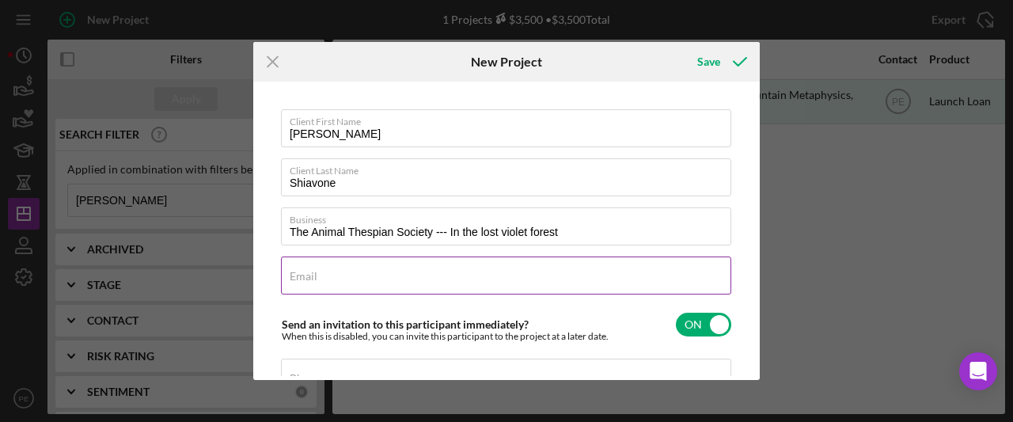
click at [371, 278] on input "Email" at bounding box center [506, 276] width 450 height 38
click at [326, 276] on input "Email" at bounding box center [506, 276] width 450 height 38
paste input "kimschiavone3@gmail.com"
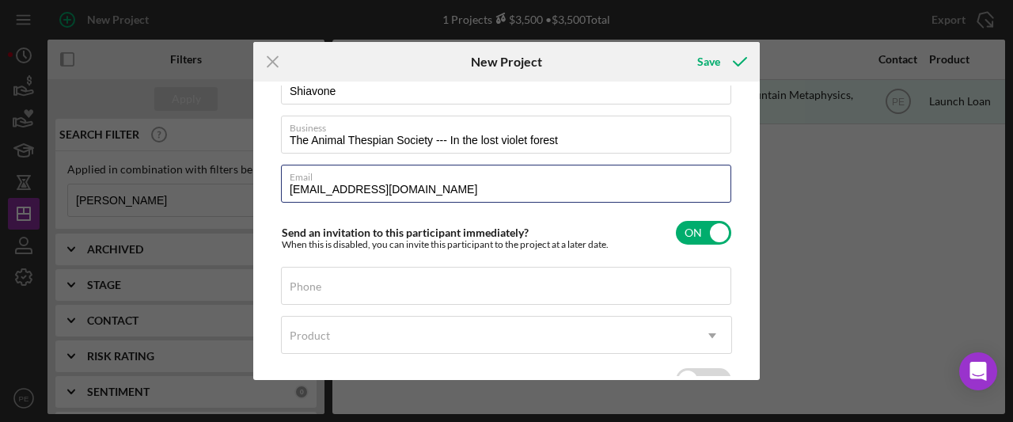
type input "kimschiavone3@gmail.com"
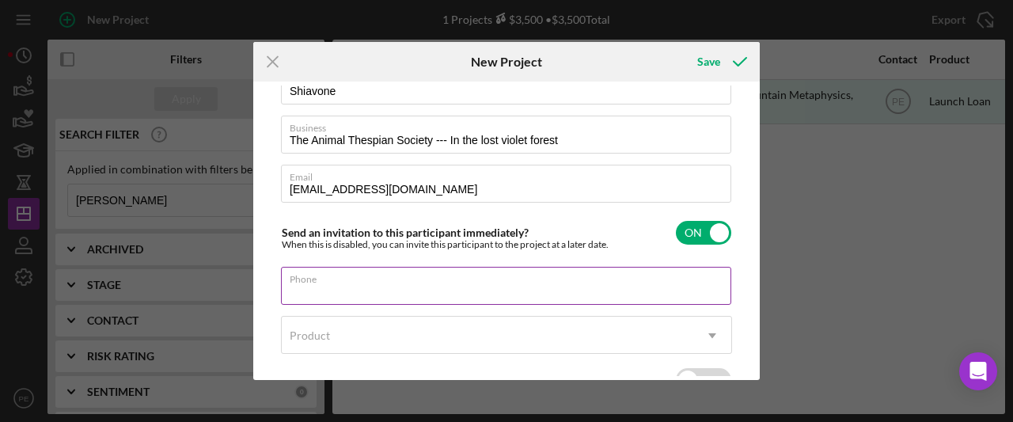
click at [327, 291] on input "Phone" at bounding box center [506, 286] width 450 height 38
click at [377, 285] on input "Phone" at bounding box center [506, 286] width 450 height 38
drag, startPoint x: 377, startPoint y: 285, endPoint x: 375, endPoint y: 298, distance: 13.6
click at [304, 295] on input "Phone" at bounding box center [506, 286] width 450 height 38
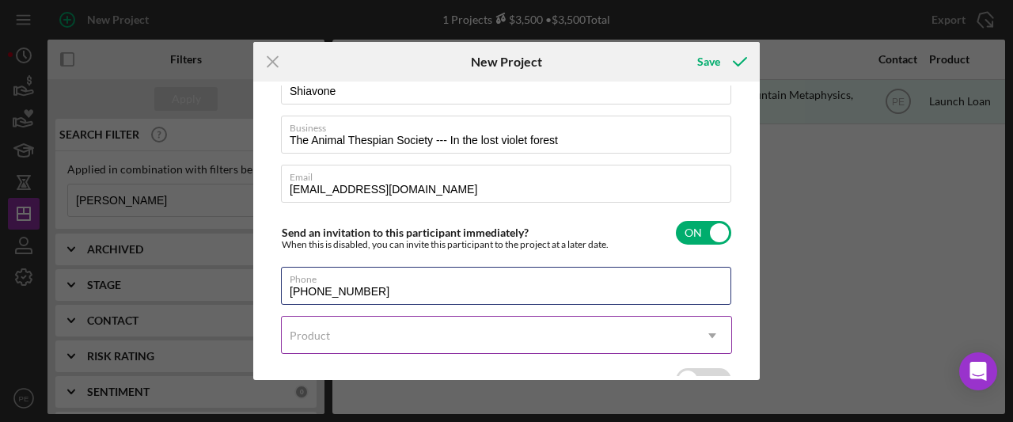
type input "(406) 361-5223"
click at [416, 331] on div "Product" at bounding box center [488, 335] width 412 height 36
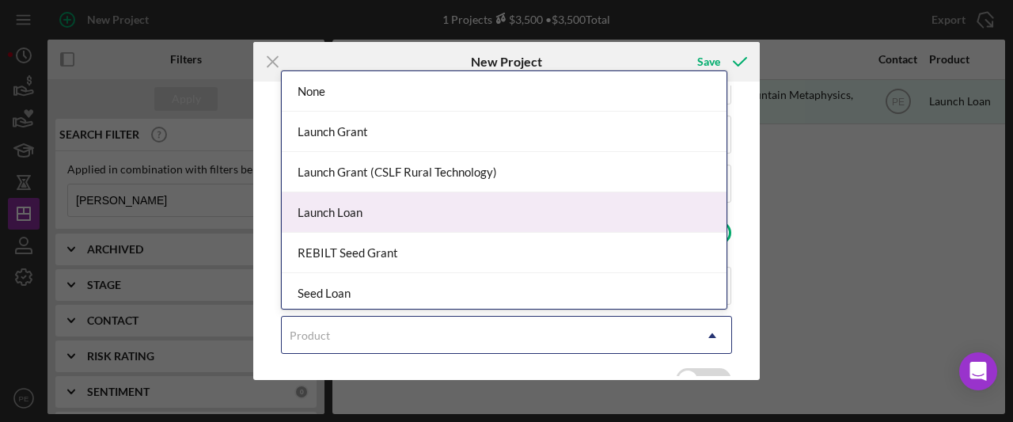
click at [411, 224] on div "Launch Loan" at bounding box center [504, 212] width 445 height 40
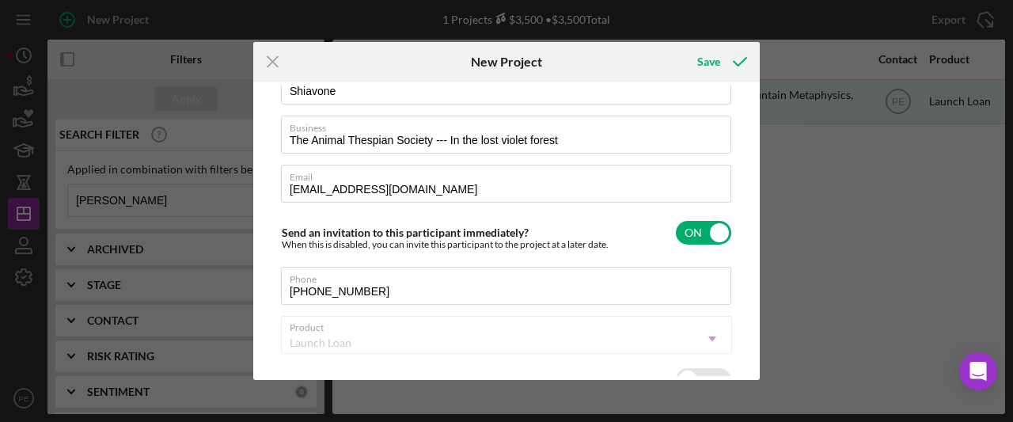
checkbox input "true"
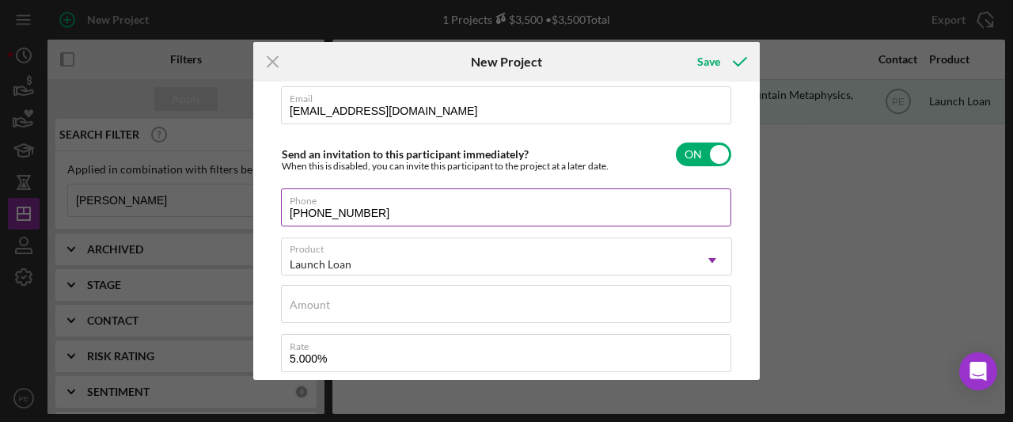
scroll to position [177, 0]
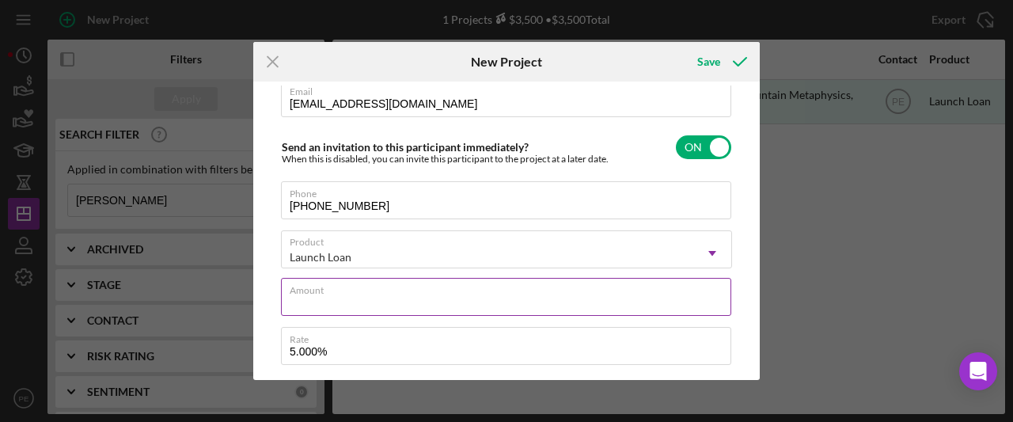
click at [440, 305] on input "Amount" at bounding box center [506, 297] width 450 height 38
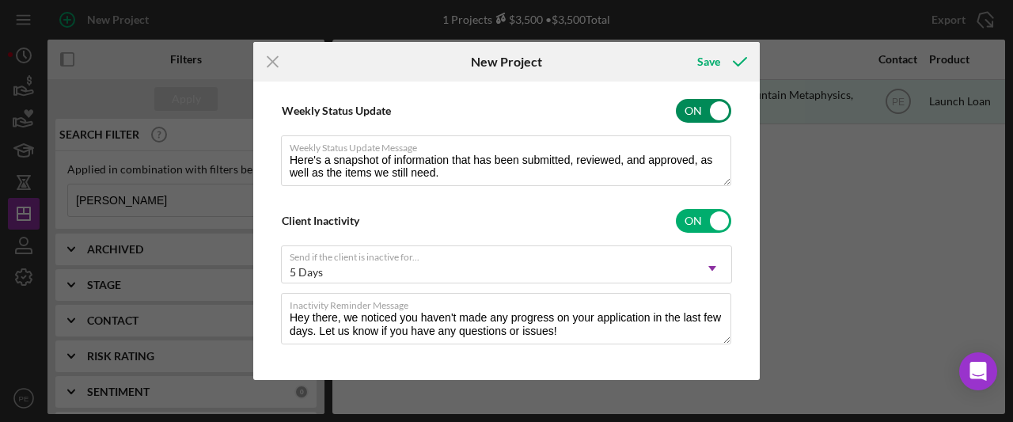
scroll to position [515, 0]
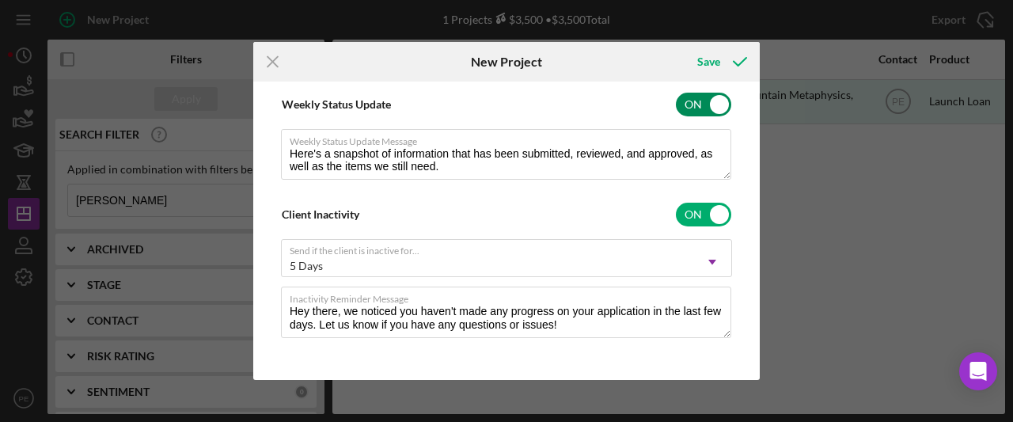
type input "$3,500"
click at [705, 106] on input "checkbox" at bounding box center [703, 105] width 55 height 24
checkbox input "false"
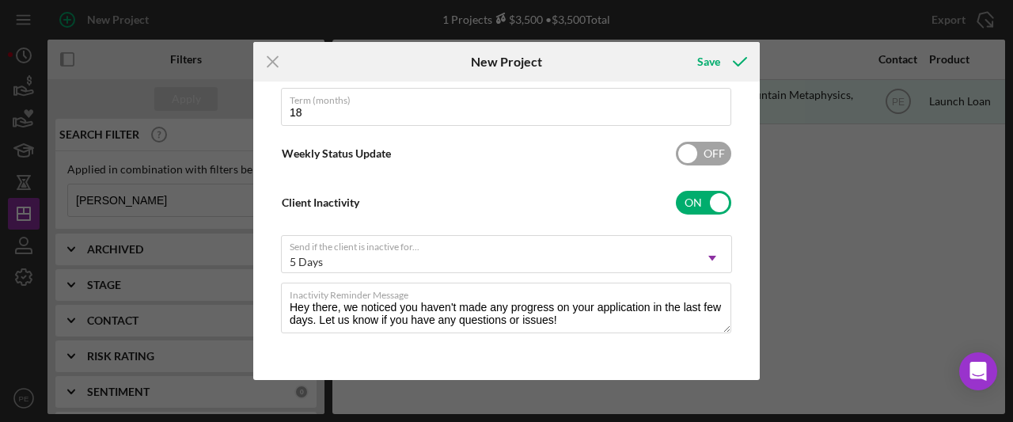
scroll to position [466, 0]
click at [713, 212] on input "checkbox" at bounding box center [703, 203] width 55 height 24
checkbox input "false"
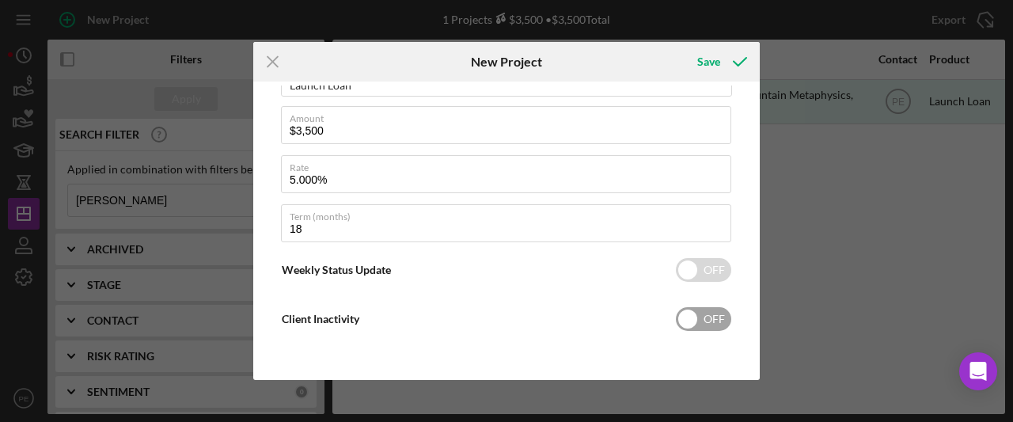
scroll to position [349, 0]
click at [714, 59] on div "Save" at bounding box center [708, 62] width 23 height 32
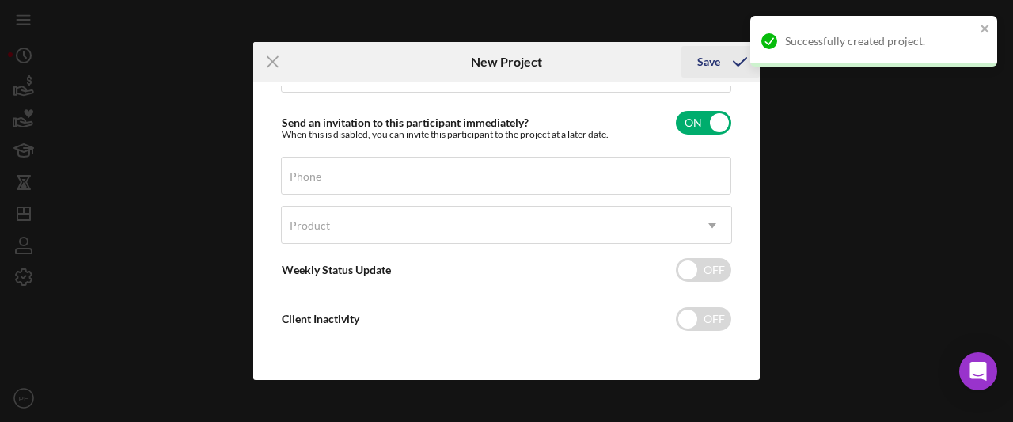
scroll to position [202, 0]
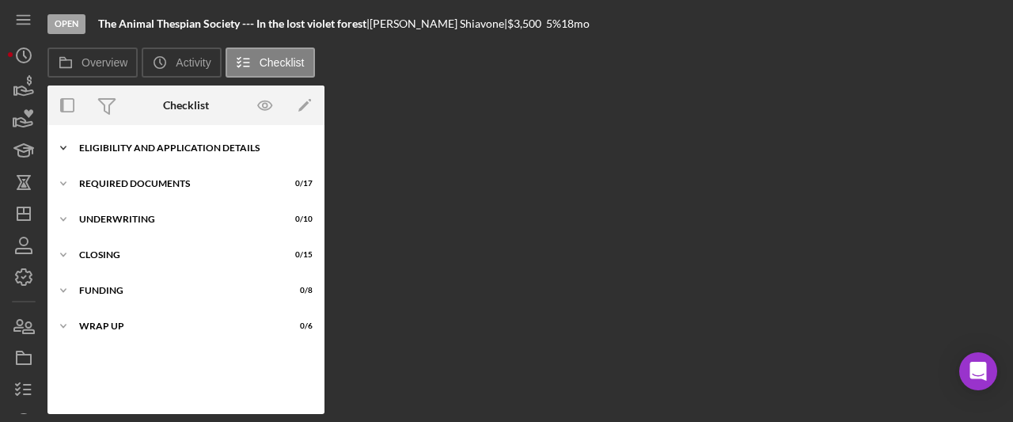
click at [67, 148] on icon "Icon/Expander" at bounding box center [64, 148] width 32 height 32
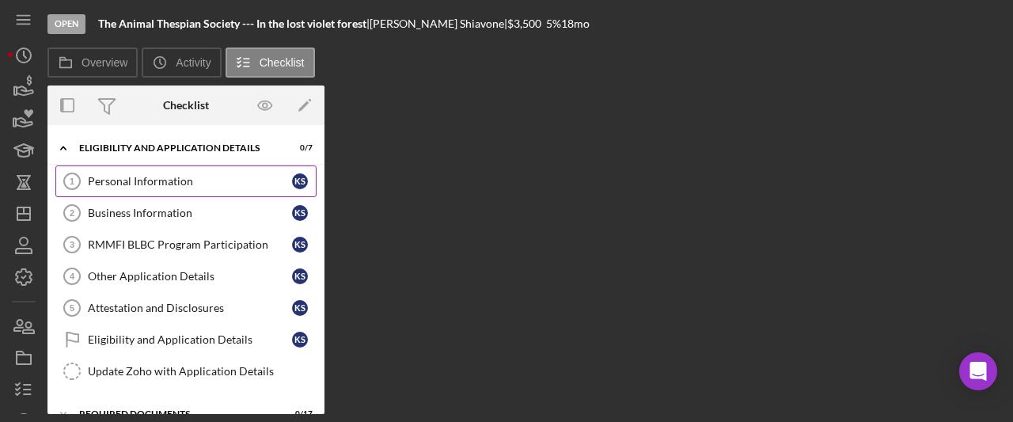
click at [111, 215] on div "Business Information" at bounding box center [190, 213] width 204 height 13
drag, startPoint x: 177, startPoint y: 186, endPoint x: 200, endPoint y: 182, distance: 22.5
click at [177, 186] on div "Personal Information" at bounding box center [190, 181] width 204 height 13
click at [200, 182] on div "Personal Information" at bounding box center [190, 181] width 204 height 13
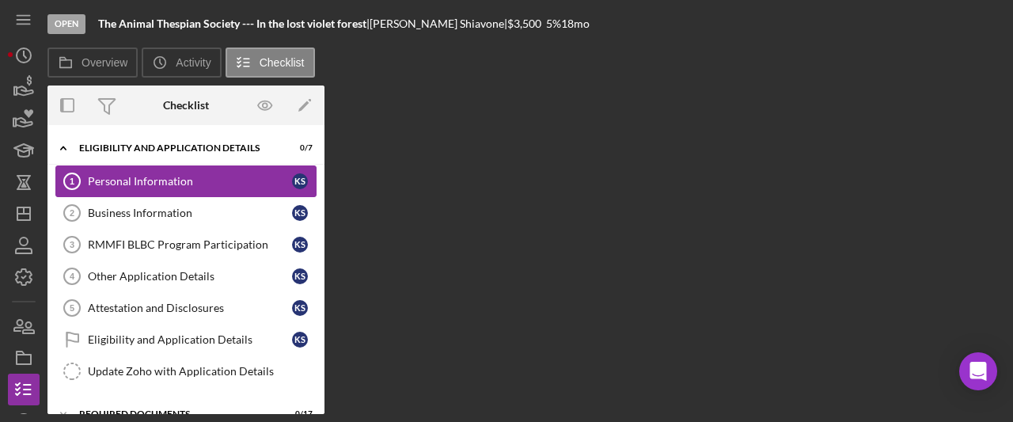
click at [200, 182] on div "Personal Information" at bounding box center [190, 181] width 204 height 13
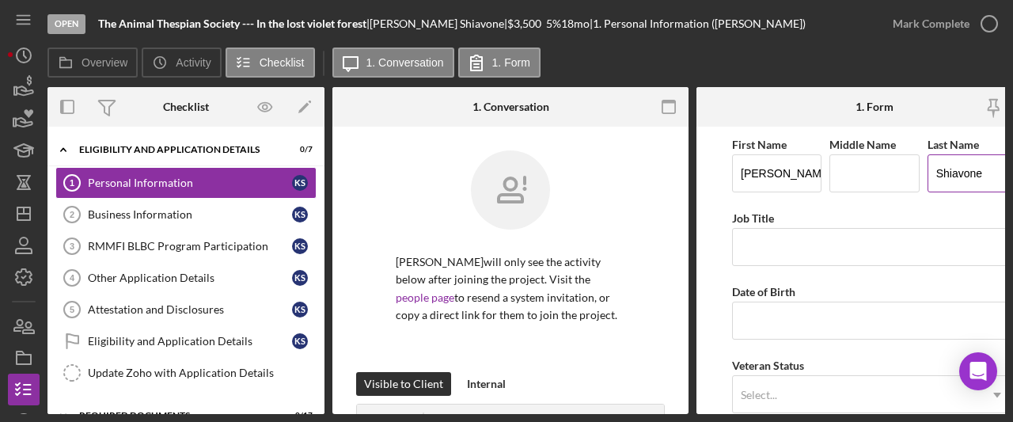
click at [984, 172] on input "Shiavone" at bounding box center [972, 173] width 89 height 38
click at [943, 174] on input "Shiavone" at bounding box center [972, 173] width 89 height 38
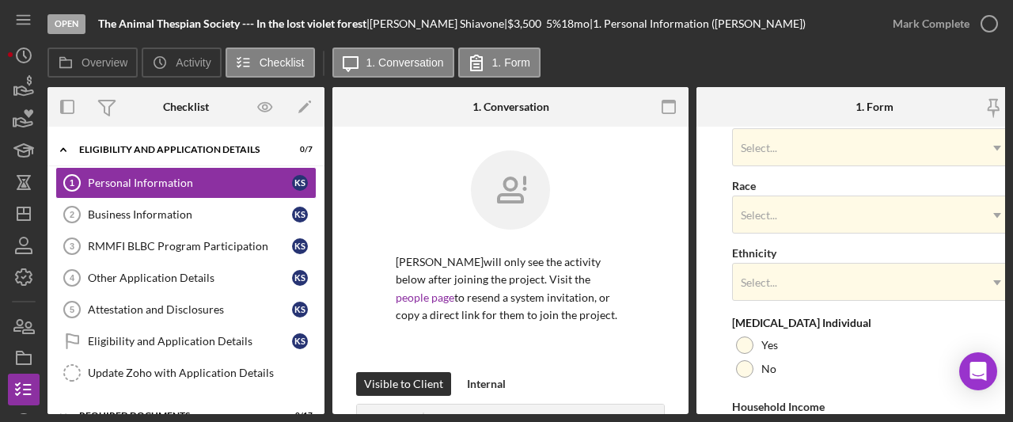
scroll to position [774, 0]
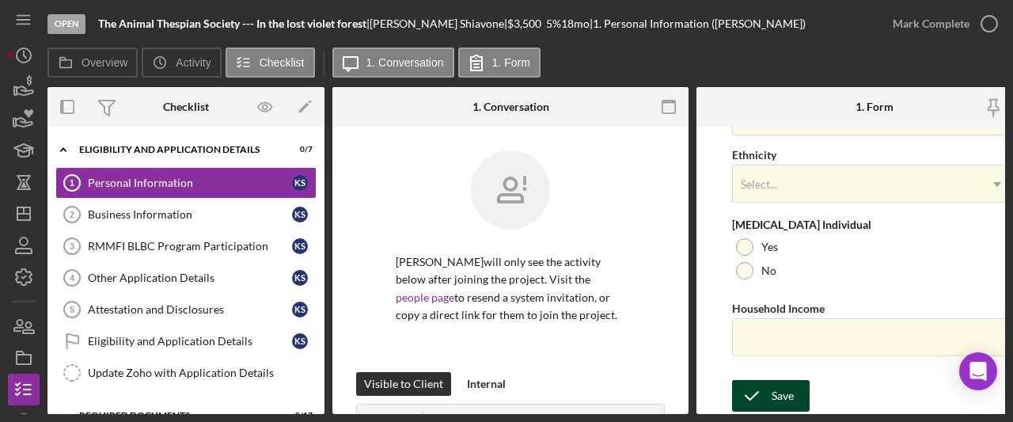
type input "Schiavone"
click at [787, 380] on div "Save" at bounding box center [783, 396] width 22 height 32
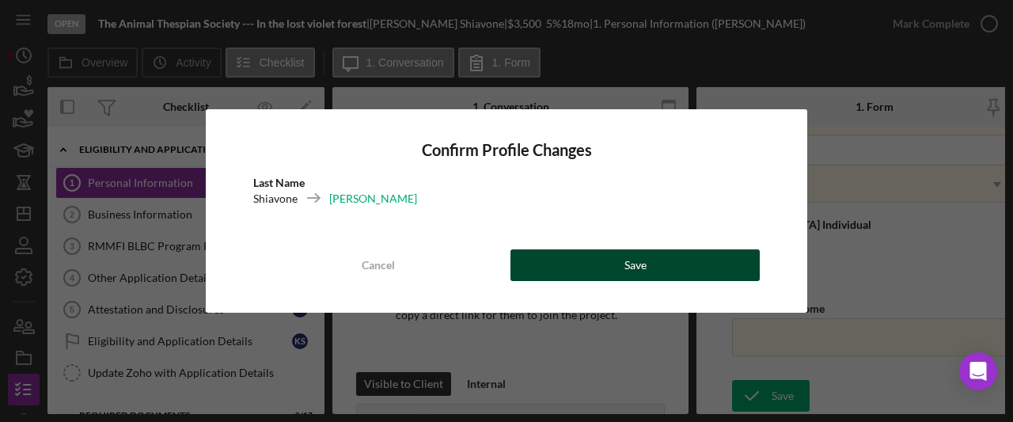
click at [651, 254] on button "Save" at bounding box center [635, 265] width 249 height 32
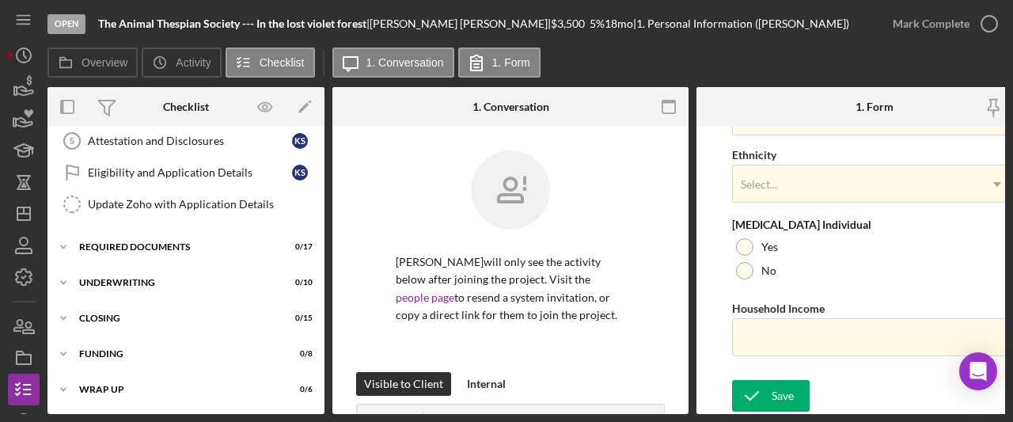
scroll to position [173, 0]
click at [63, 276] on icon "Icon/Expander" at bounding box center [64, 283] width 32 height 32
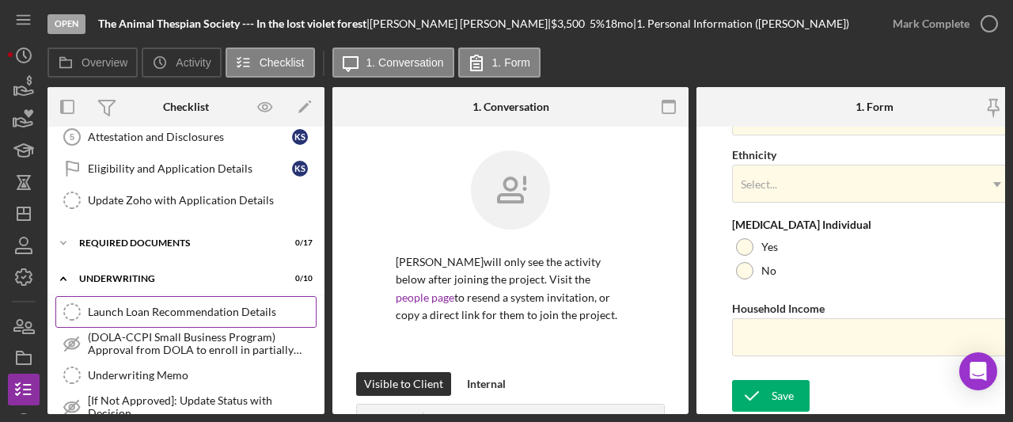
scroll to position [176, 0]
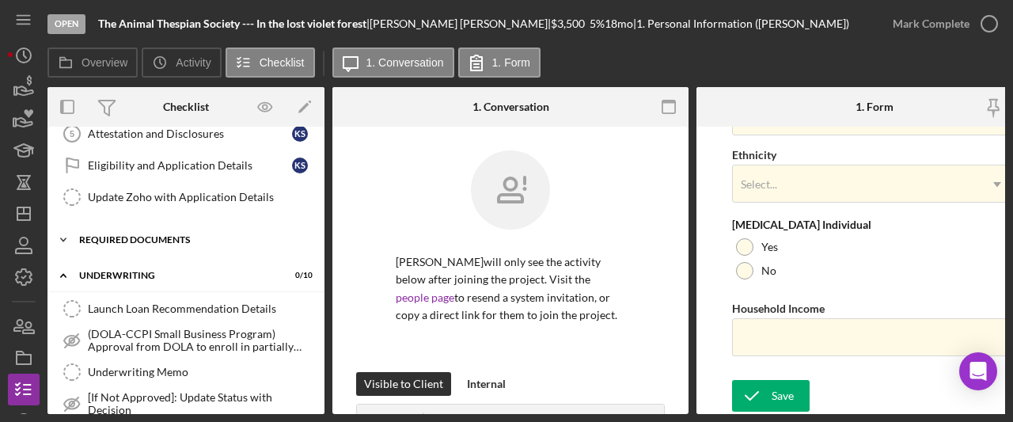
click at [69, 236] on icon "Icon/Expander" at bounding box center [64, 240] width 32 height 32
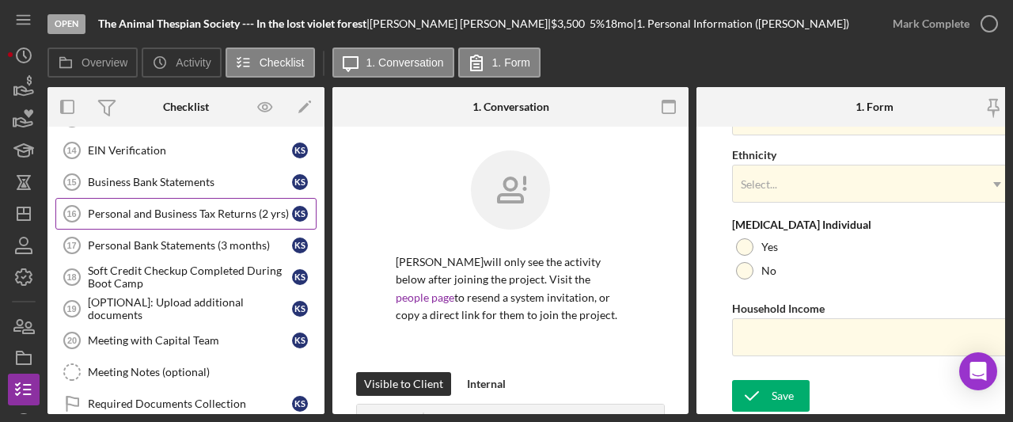
scroll to position [515, 0]
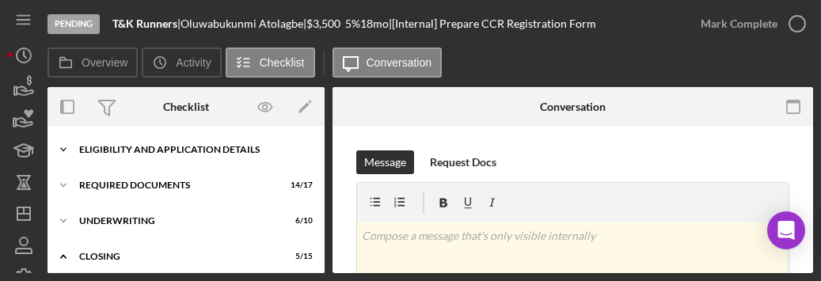
click at [60, 146] on icon "Icon/Expander" at bounding box center [64, 150] width 32 height 32
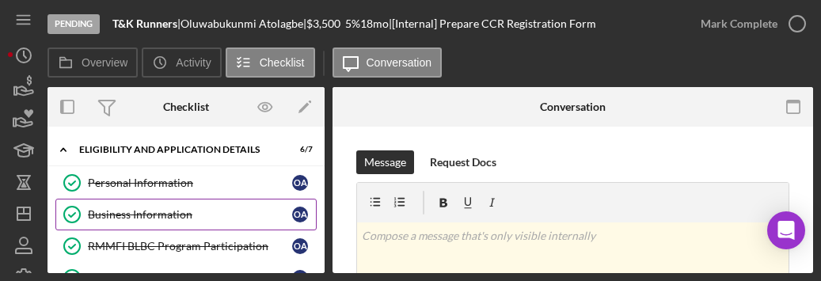
click at [155, 209] on div "Business Information" at bounding box center [190, 214] width 204 height 13
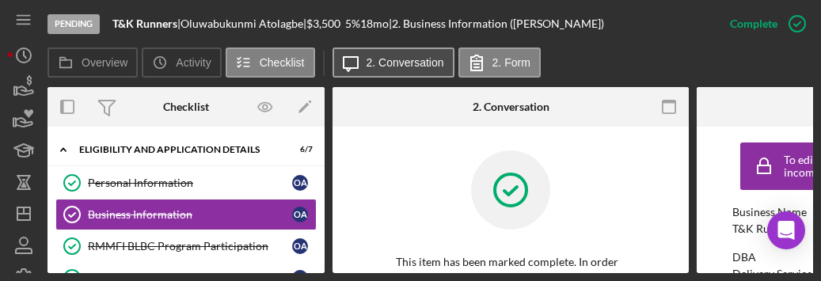
click at [423, 52] on button "Icon/Message 2. Conversation" at bounding box center [394, 63] width 122 height 30
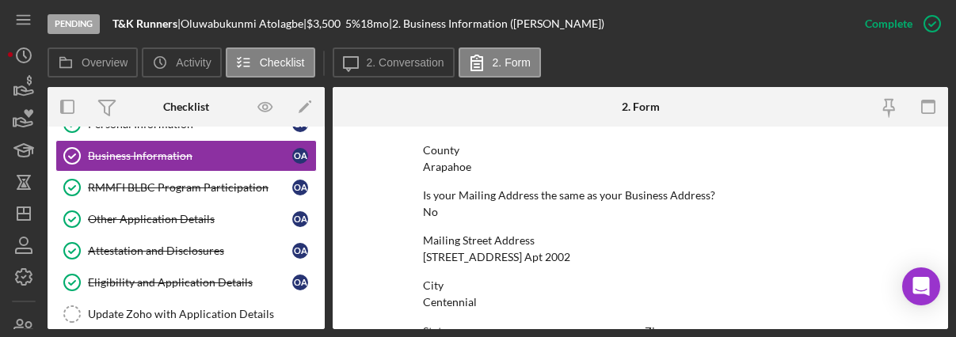
scroll to position [55, 0]
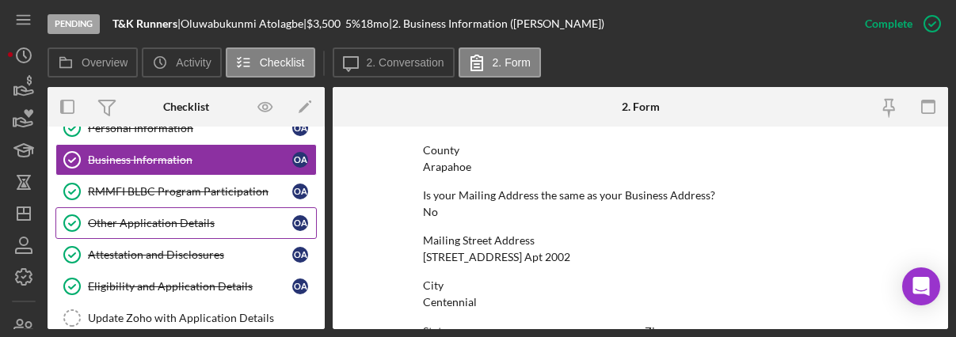
click at [173, 223] on div "Other Application Details" at bounding box center [190, 223] width 204 height 13
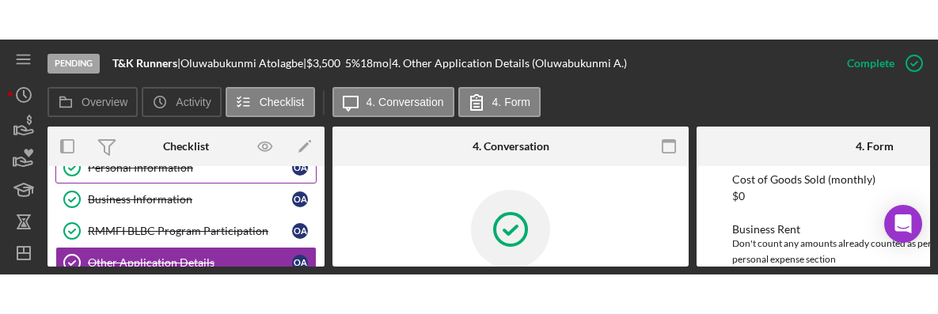
scroll to position [75, 0]
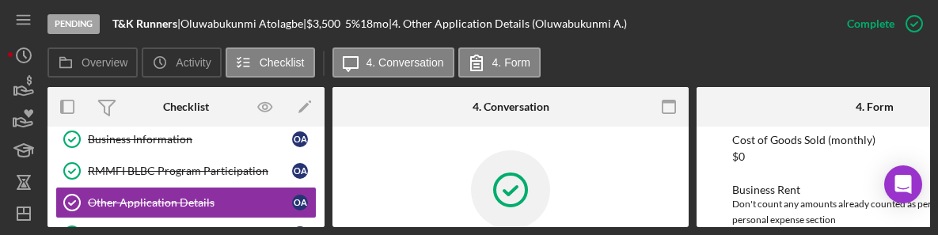
click at [501, 231] on div "Pending T&K Runners | Oluwabukunmi Atolagbe | $3,500 5 % 18 mo | 4. Other Appli…" at bounding box center [469, 117] width 938 height 235
click at [481, 227] on div "Pending T&K Runners | Oluwabukunmi Atolagbe | $3,500 5 % 18 mo | 4. Other Appli…" at bounding box center [469, 117] width 938 height 235
click at [443, 220] on div at bounding box center [511, 201] width 230 height 103
click at [329, 221] on div "Overview Internal Workflow Stage Pending Icon/Dropdown Arrow Archive (can unarc…" at bounding box center [489, 157] width 883 height 140
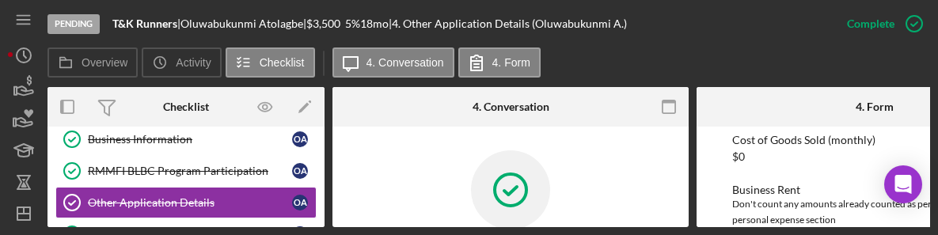
click at [329, 230] on div "Pending T&K Runners | Oluwabukunmi Atolagbe | $3,500 5 % 18 mo | 4. Other Appli…" at bounding box center [469, 117] width 938 height 235
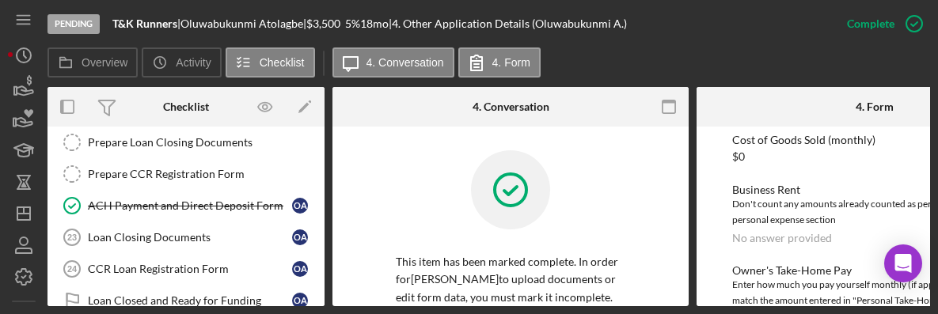
scroll to position [510, 0]
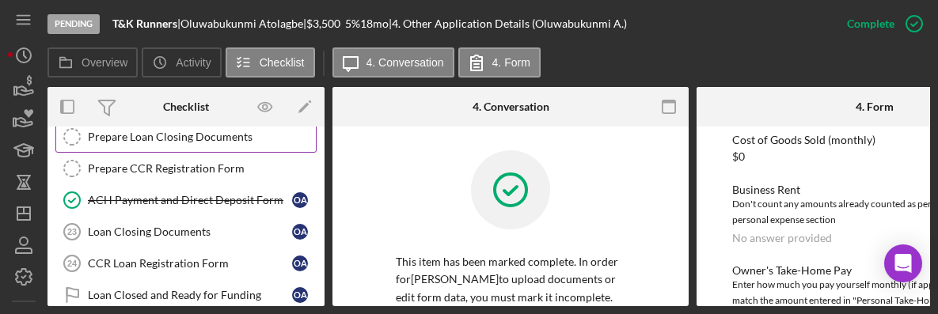
click at [197, 127] on link "Prepare Loan Closing Documents Prepare Loan Closing Documents" at bounding box center [185, 137] width 261 height 32
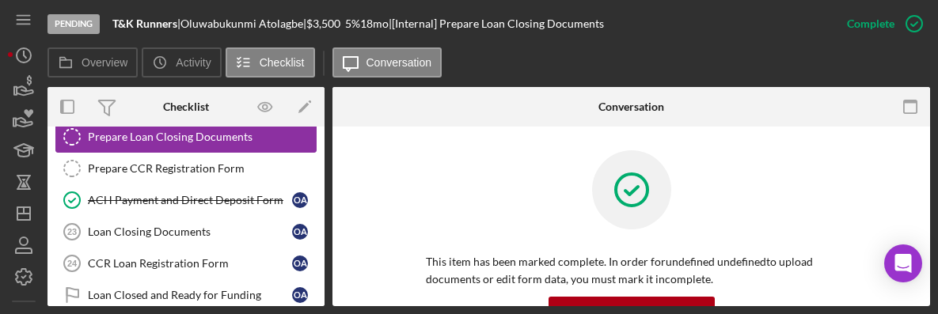
click at [88, 135] on div "Prepare Loan Closing Documents" at bounding box center [202, 137] width 228 height 13
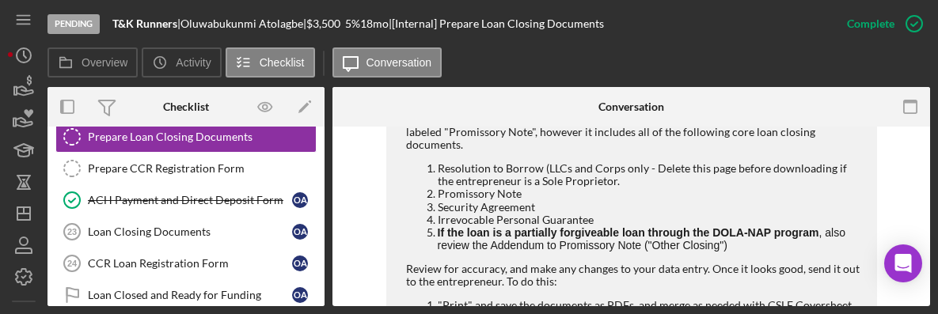
scroll to position [660, 0]
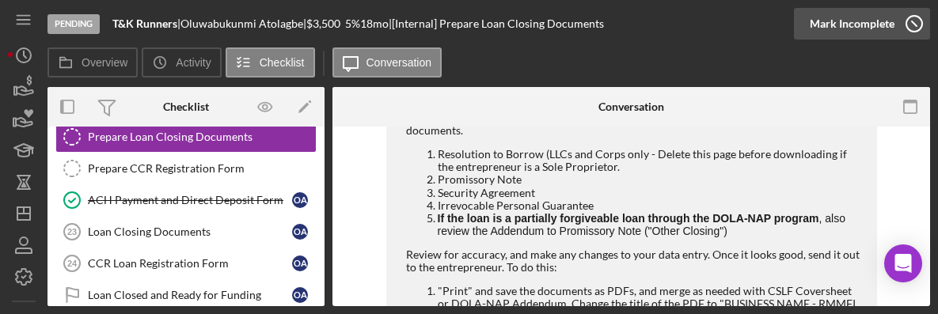
click at [872, 28] on div "Mark Incomplete" at bounding box center [852, 24] width 85 height 32
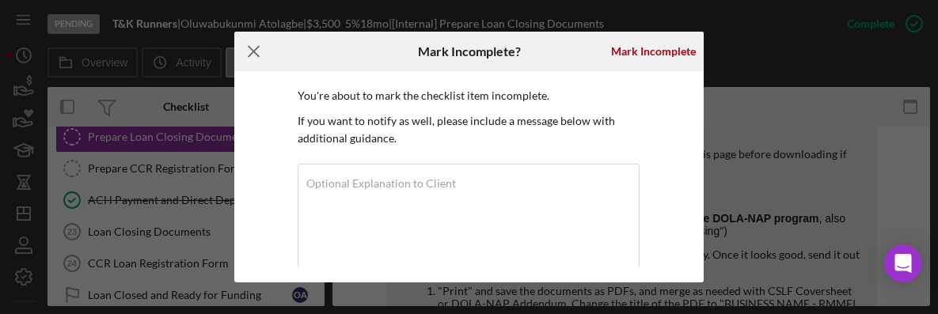
click at [260, 53] on icon "Icon/Menu Close" at bounding box center [254, 52] width 40 height 40
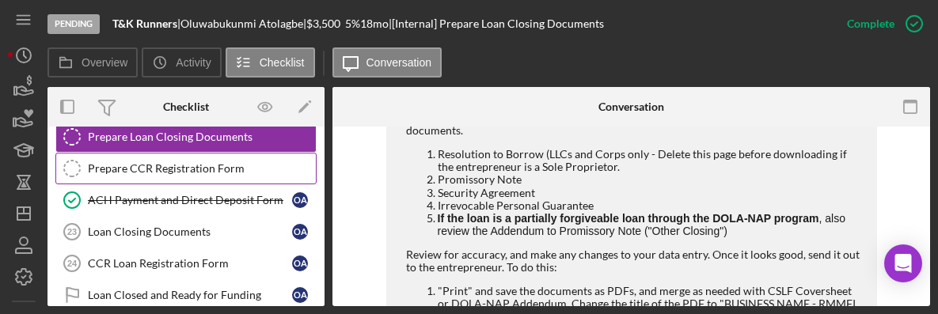
click at [91, 176] on icon "Prepare CCR Registration Form" at bounding box center [72, 169] width 40 height 40
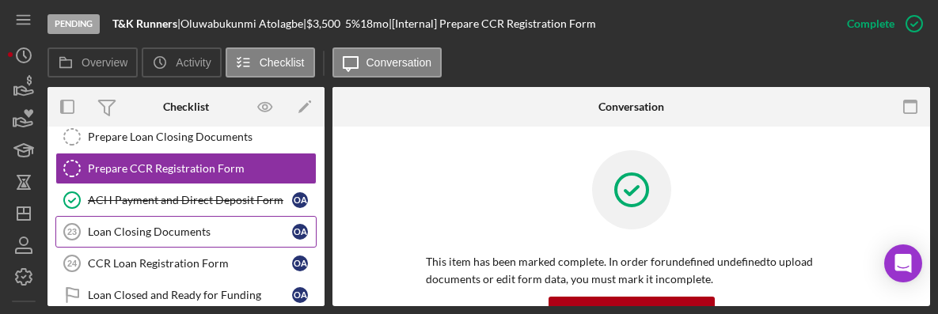
click at [147, 220] on link "Loan Closing Documents 23 Loan Closing Documents O A" at bounding box center [185, 232] width 261 height 32
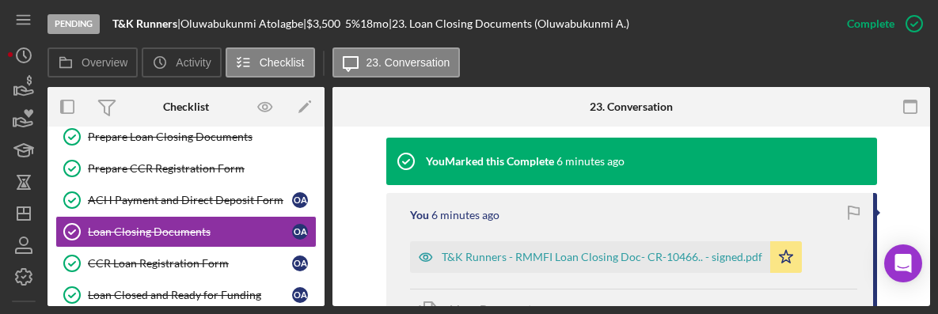
scroll to position [519, 0]
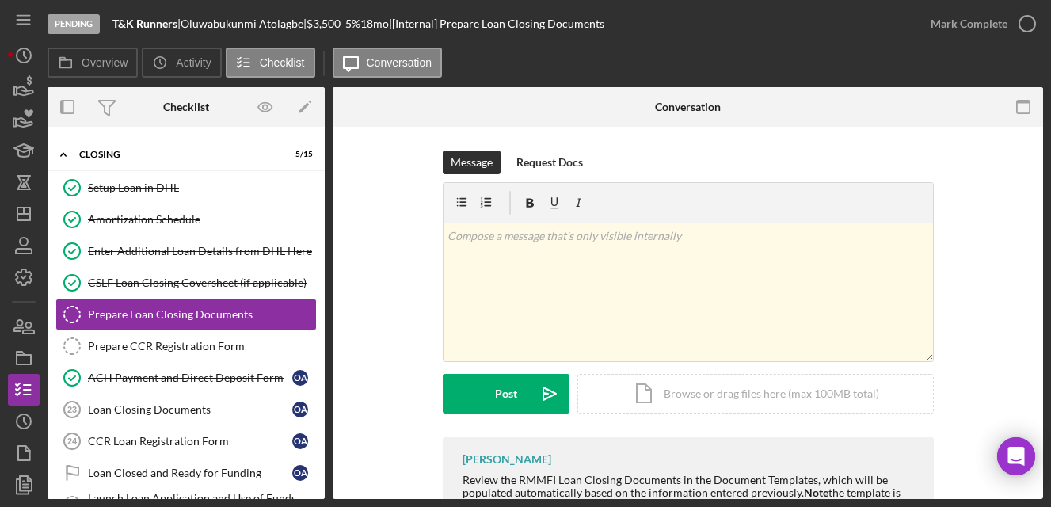
scroll to position [104, 0]
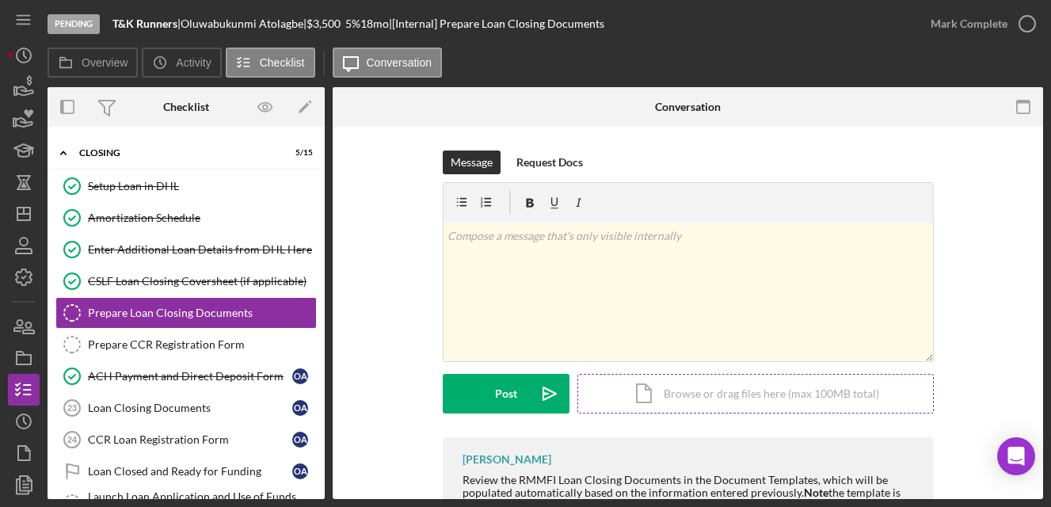
click at [652, 397] on div "Icon/Document Browse or drag files here (max 100MB total) Tap to choose files o…" at bounding box center [755, 394] width 356 height 40
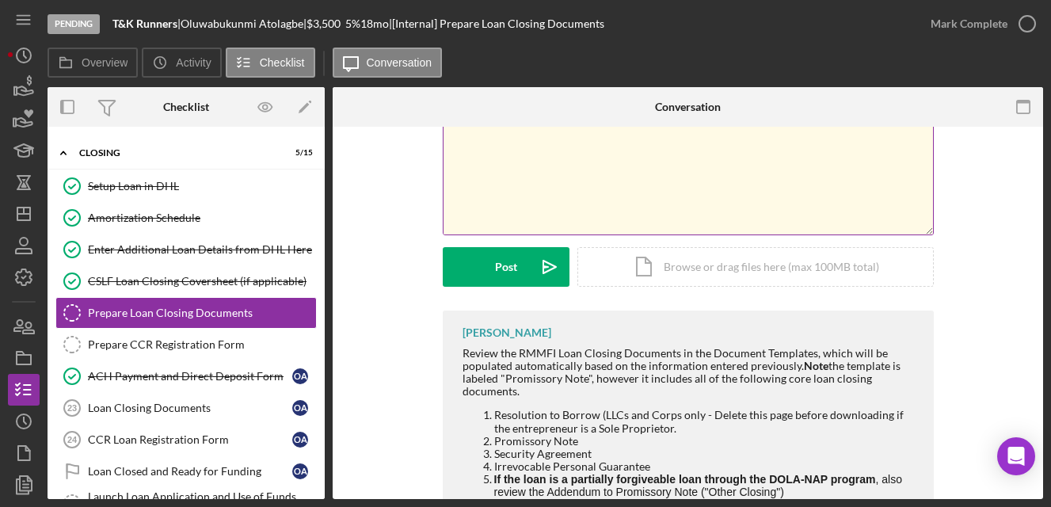
scroll to position [130, 0]
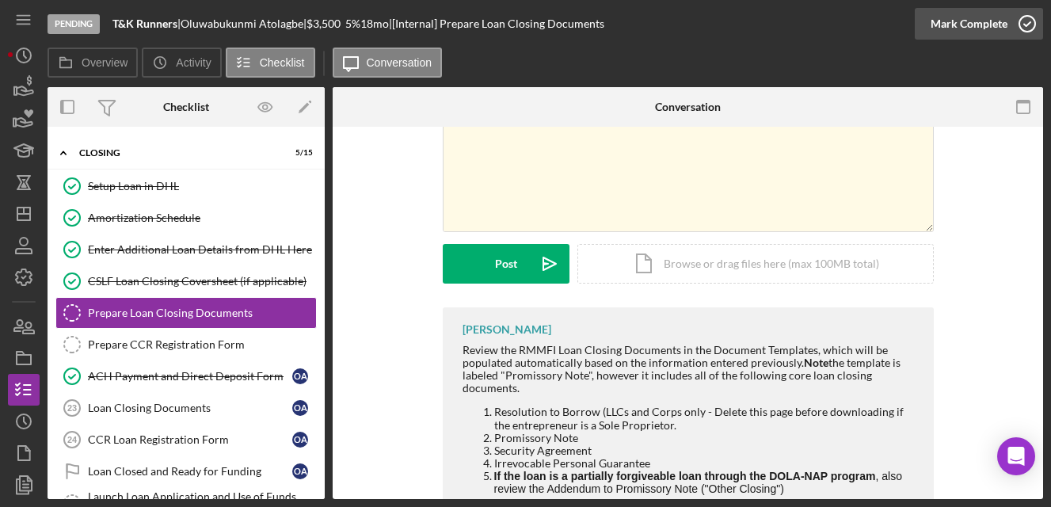
click at [960, 31] on div "Mark Complete" at bounding box center [968, 24] width 77 height 32
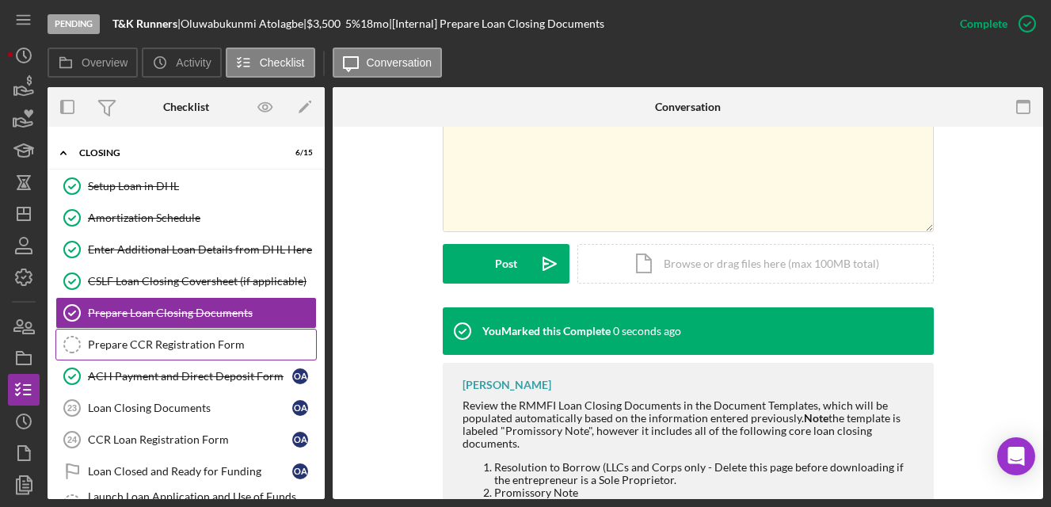
click at [165, 339] on div "Prepare CCR Registration Form" at bounding box center [202, 344] width 228 height 13
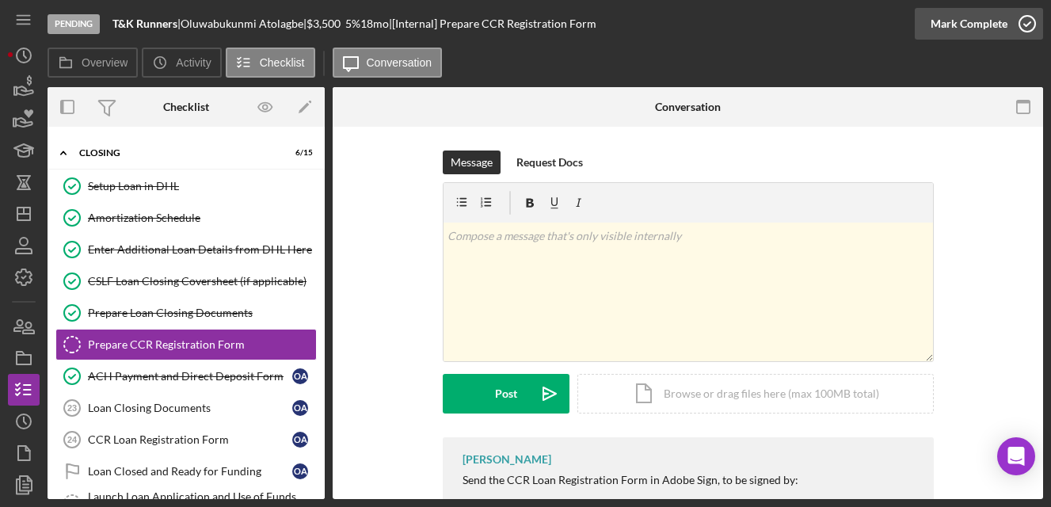
click at [975, 30] on div "Mark Complete" at bounding box center [968, 24] width 77 height 32
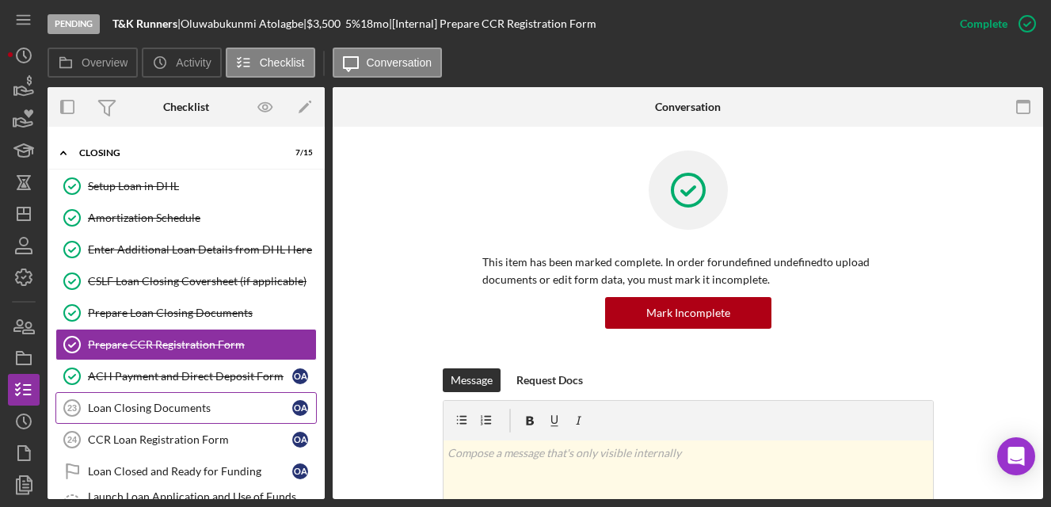
click at [194, 399] on link "Loan Closing Documents 23 Loan Closing Documents O A" at bounding box center [185, 408] width 261 height 32
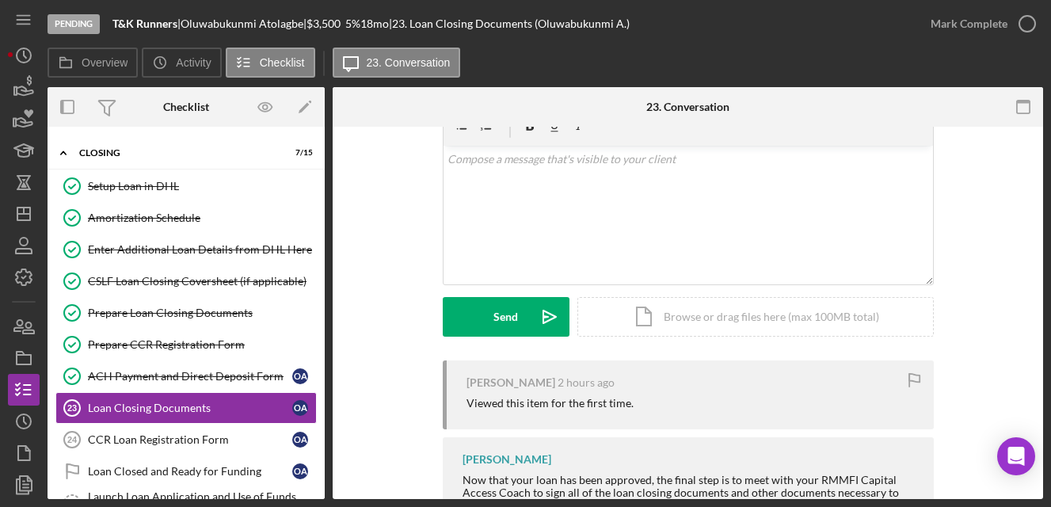
scroll to position [79, 0]
click at [660, 320] on div "Icon/Document Browse or drag files here (max 100MB total) Tap to choose files o…" at bounding box center [755, 315] width 356 height 40
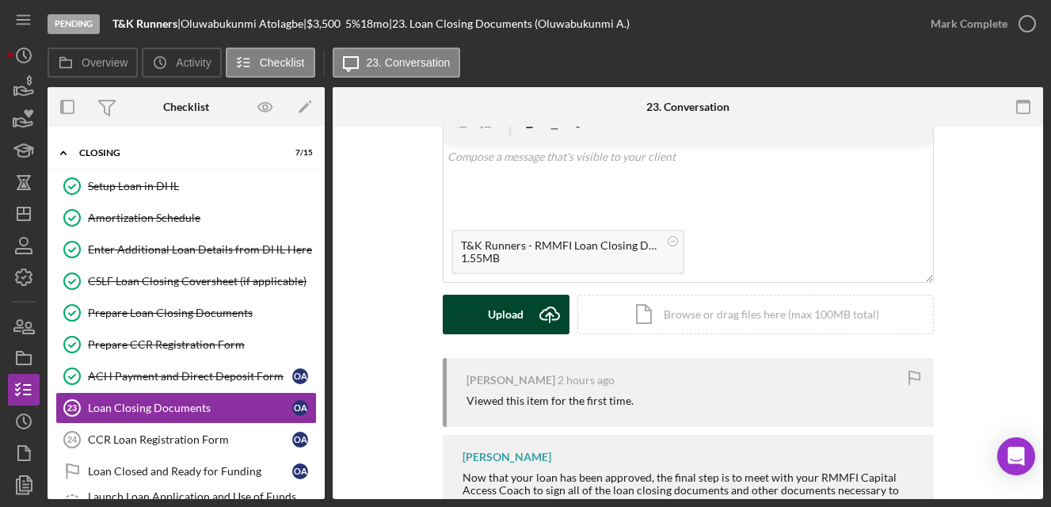
click at [523, 327] on button "Upload Icon/Upload" at bounding box center [506, 315] width 127 height 40
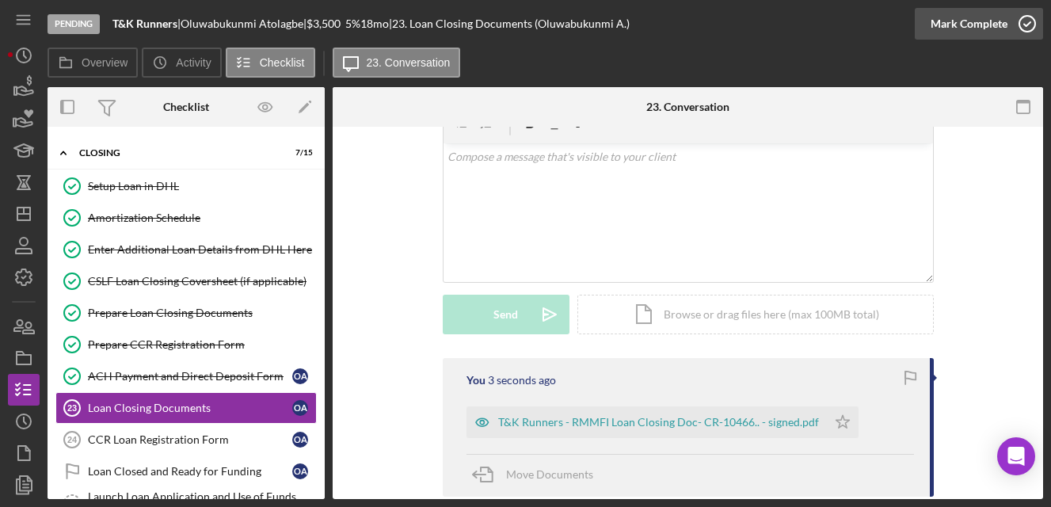
click at [968, 26] on div "Mark Complete" at bounding box center [968, 24] width 77 height 32
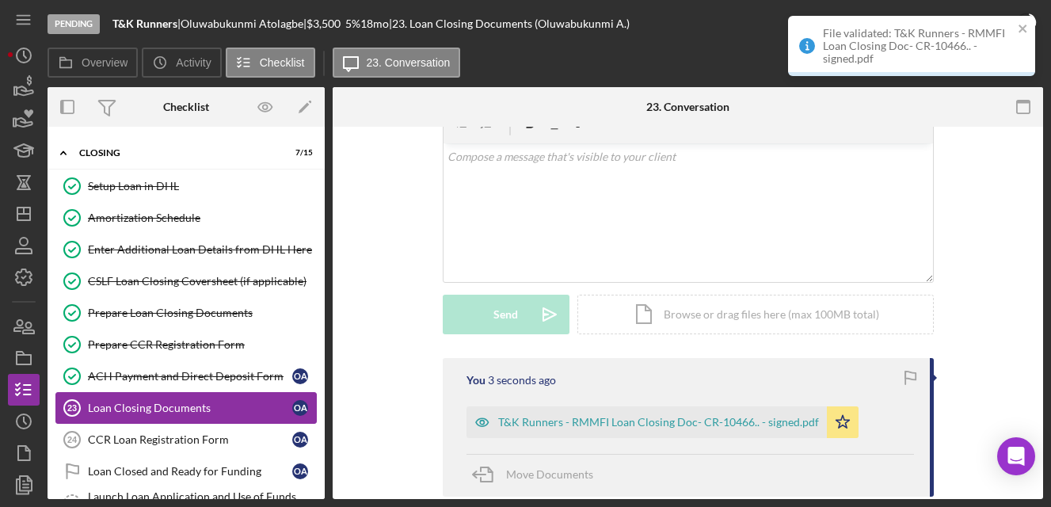
scroll to position [297, 0]
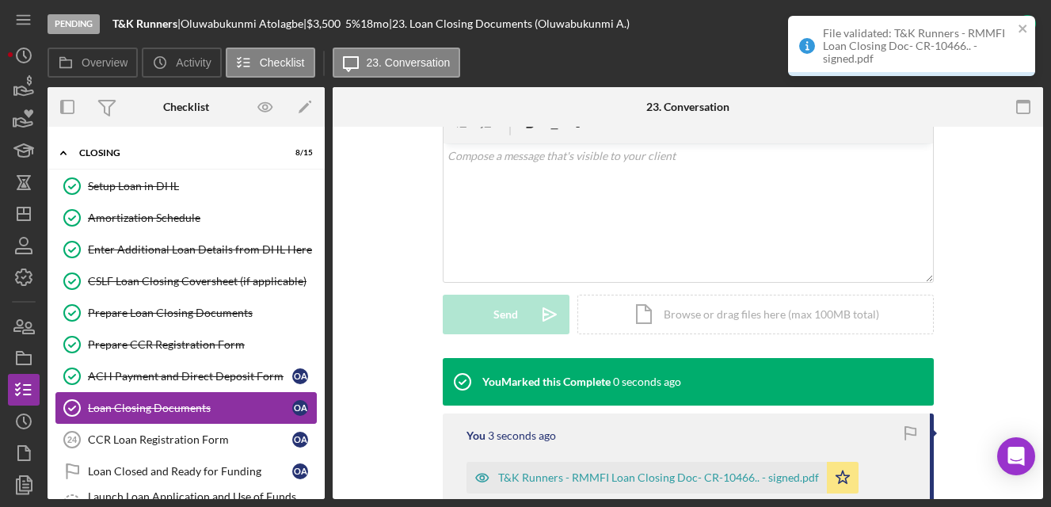
click at [243, 407] on div "Loan Closing Documents" at bounding box center [190, 407] width 204 height 13
click at [234, 441] on div "CCR Loan Registration Form" at bounding box center [190, 439] width 204 height 13
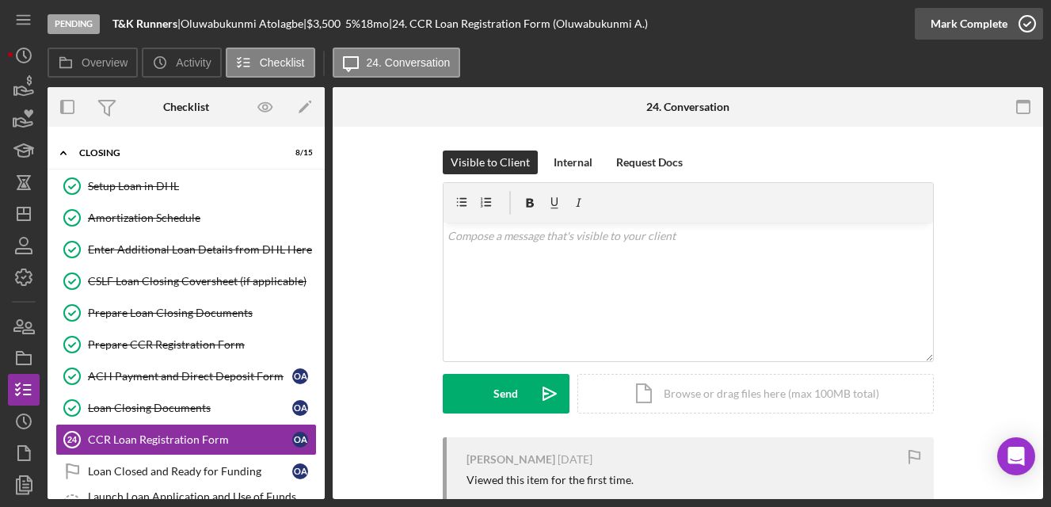
click at [965, 25] on div "Mark Complete" at bounding box center [968, 24] width 77 height 32
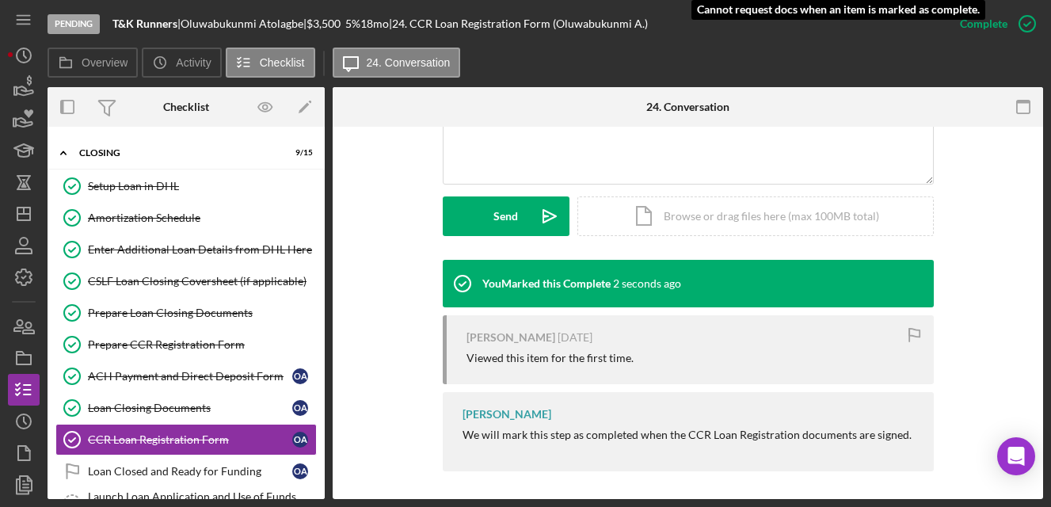
scroll to position [399, 0]
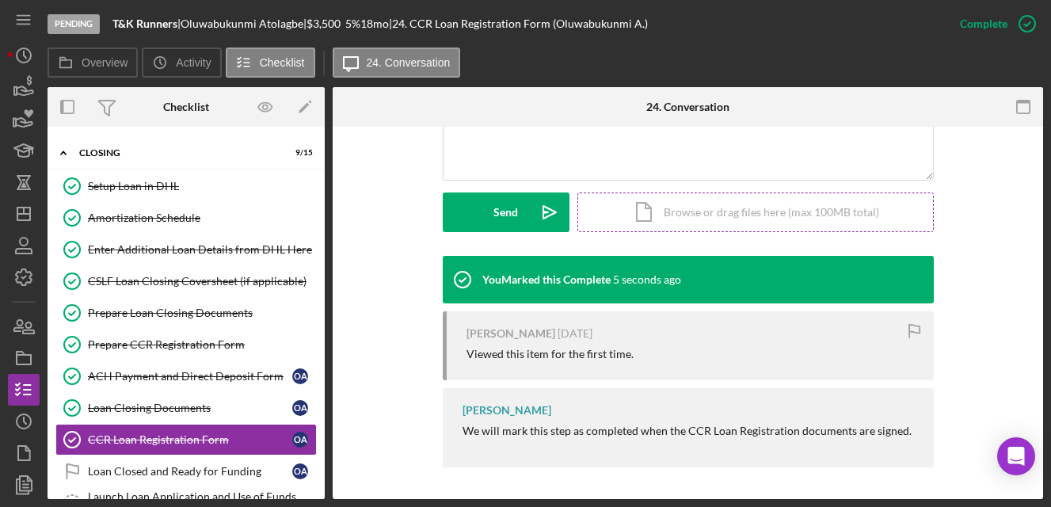
click at [675, 222] on div "Icon/Document Browse or drag files here (max 100MB total) Tap to choose files o…" at bounding box center [755, 212] width 356 height 40
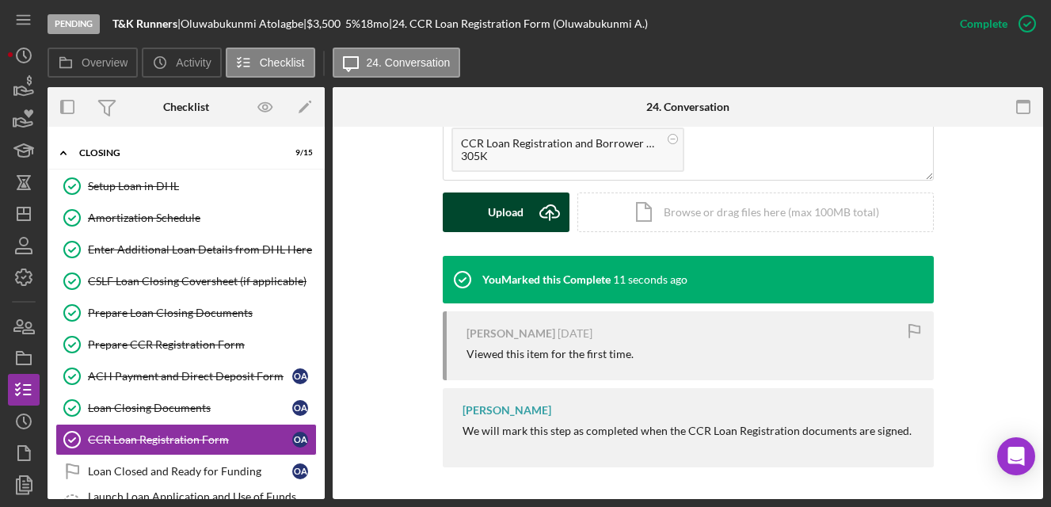
click at [545, 215] on icon "Icon/Upload" at bounding box center [550, 212] width 40 height 40
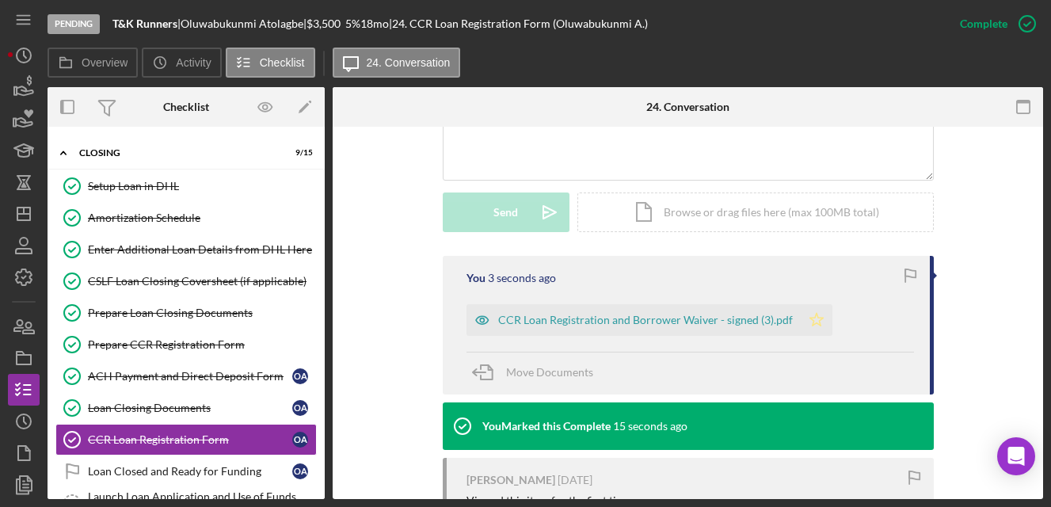
click at [811, 319] on polygon "button" at bounding box center [815, 319] width 13 height 13
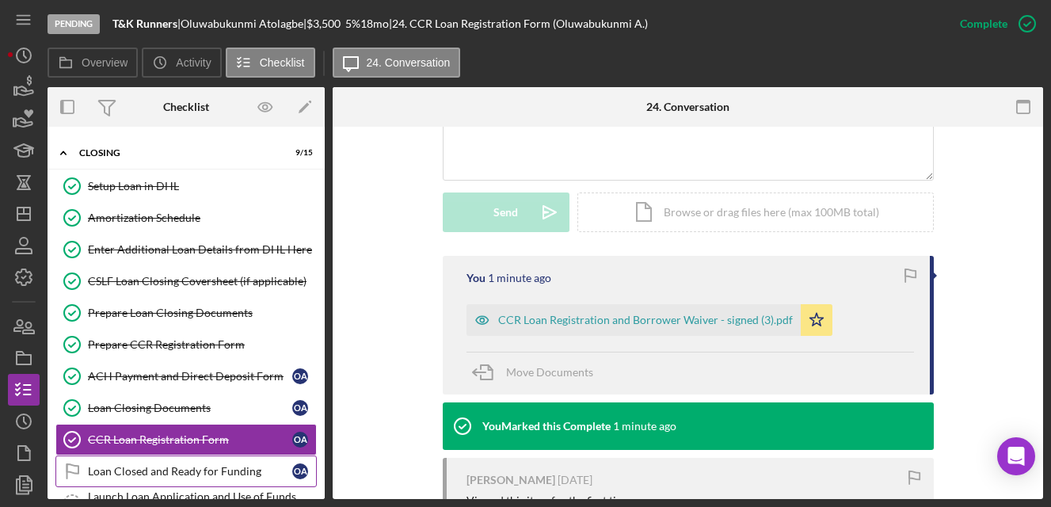
click at [179, 465] on div "Loan Closed and Ready for Funding" at bounding box center [190, 471] width 204 height 13
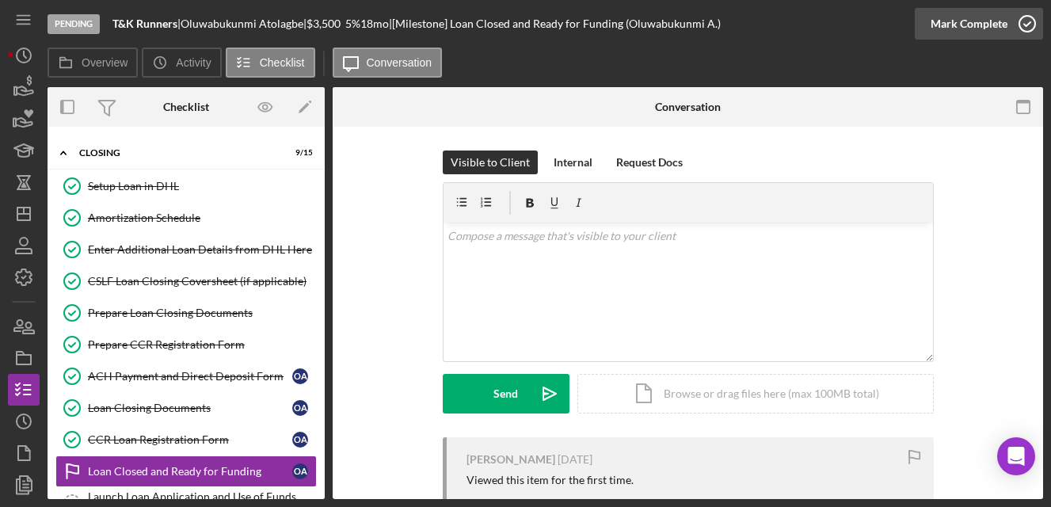
click at [978, 13] on div "Mark Complete" at bounding box center [968, 24] width 77 height 32
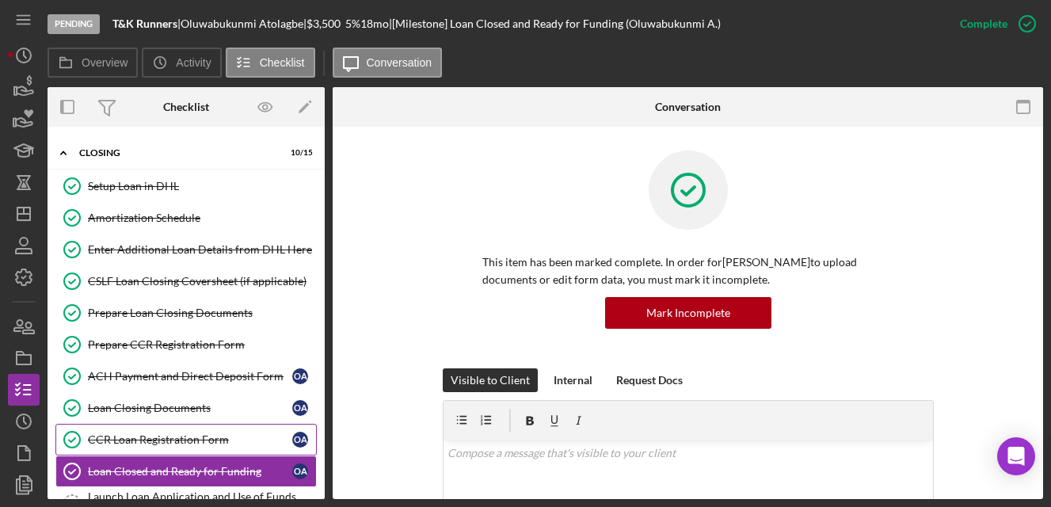
scroll to position [173, 0]
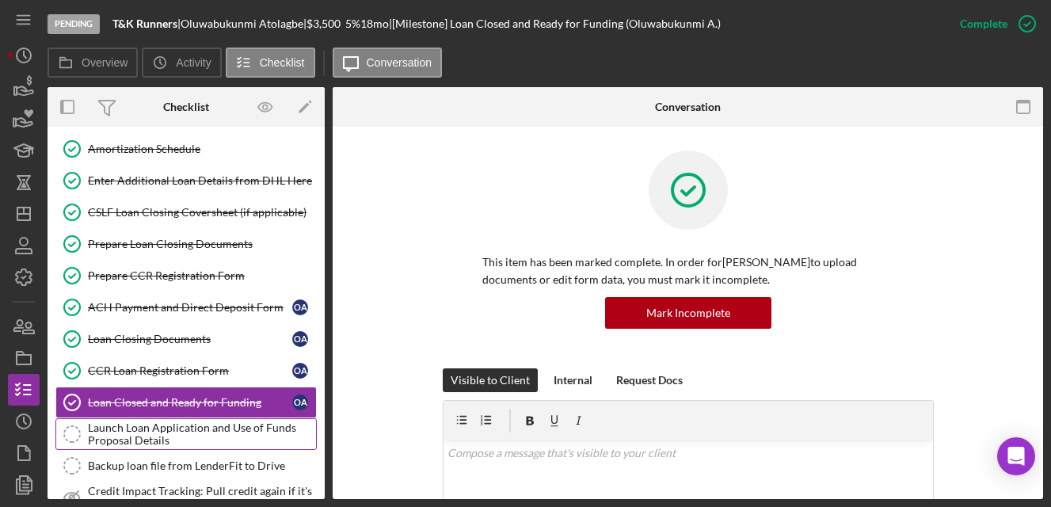
click at [227, 424] on div "Launch Loan Application and Use of Funds Proposal Details" at bounding box center [202, 433] width 228 height 25
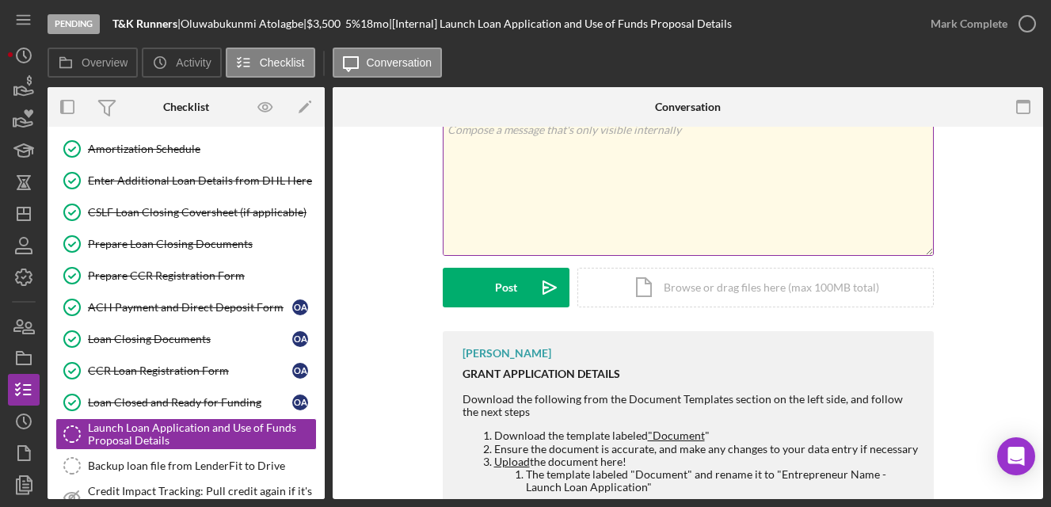
scroll to position [163, 0]
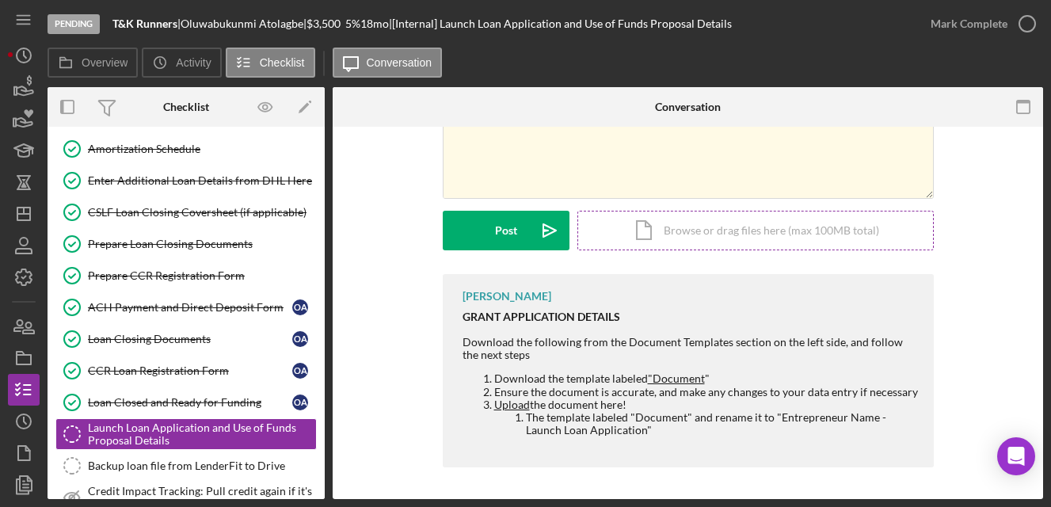
click at [647, 227] on div "Icon/Document Browse or drag files here (max 100MB total) Tap to choose files o…" at bounding box center [755, 231] width 356 height 40
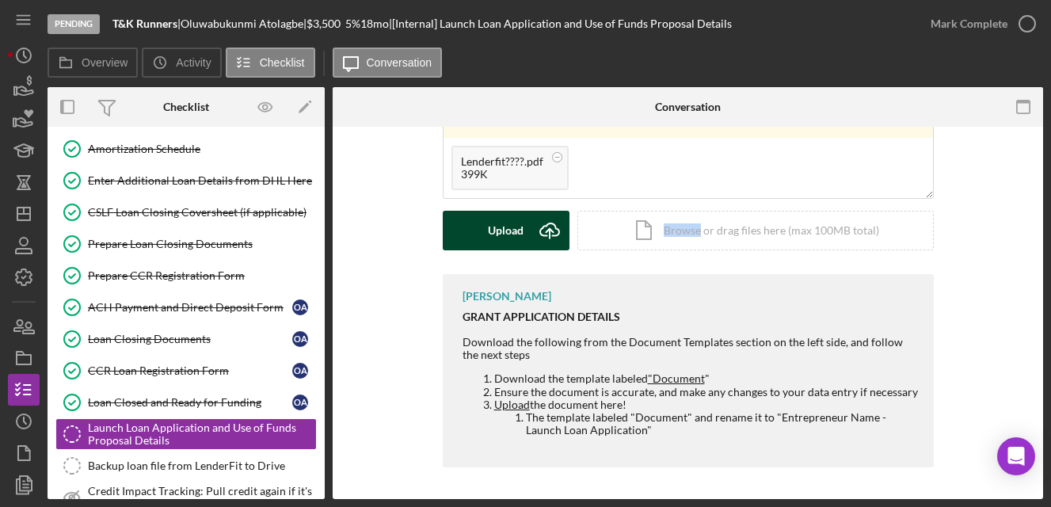
click at [500, 219] on div "Upload" at bounding box center [506, 231] width 36 height 40
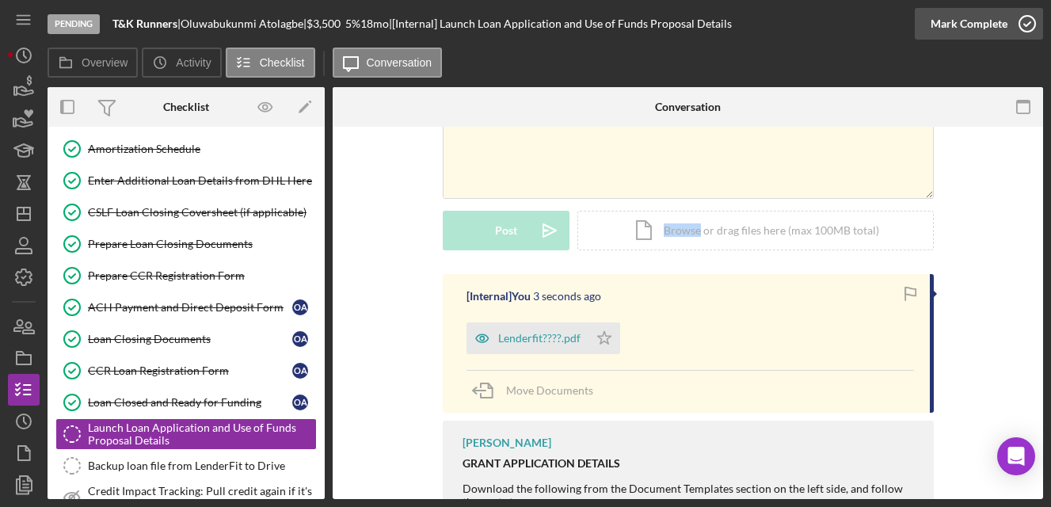
click at [956, 13] on div "Mark Complete" at bounding box center [968, 24] width 77 height 32
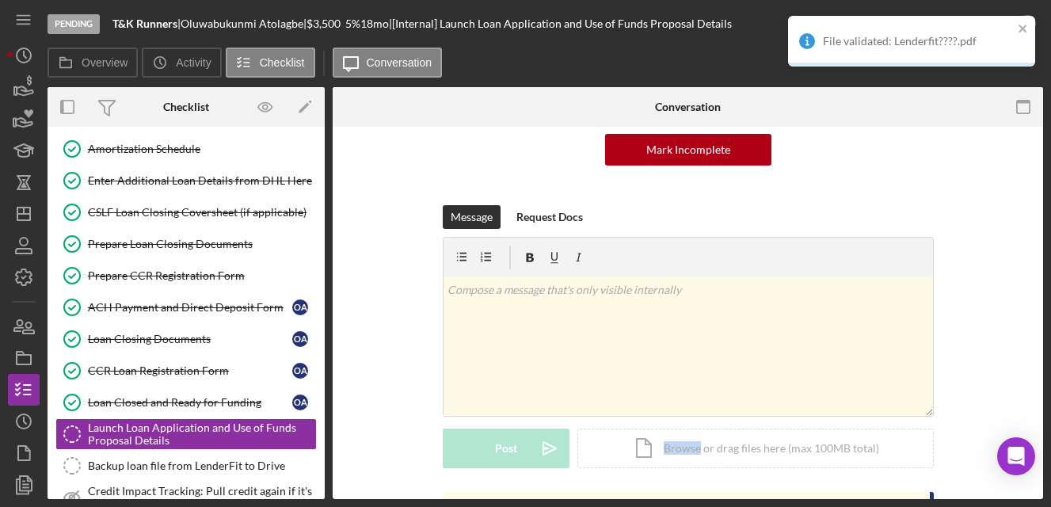
scroll to position [381, 0]
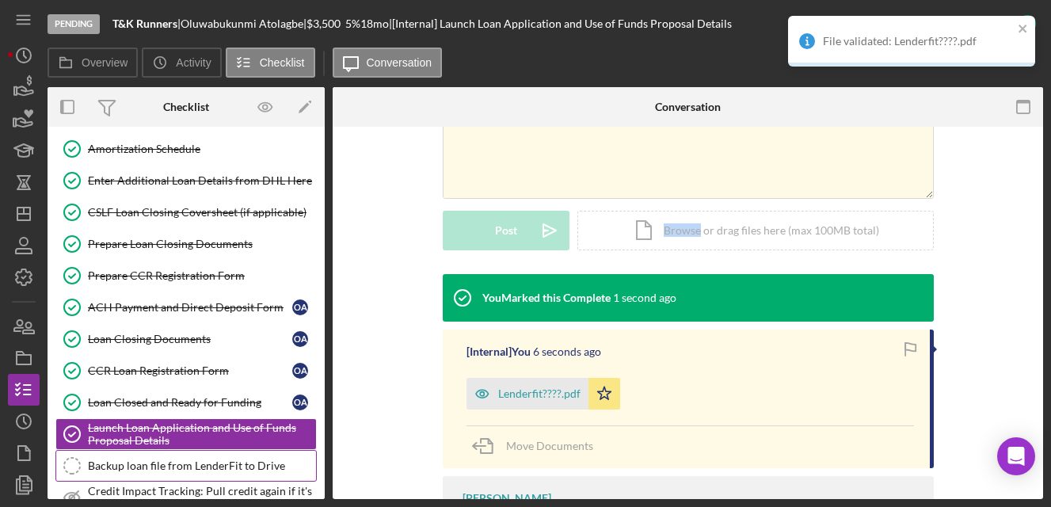
click at [117, 468] on div "Backup loan file from LenderFit to Drive" at bounding box center [202, 465] width 228 height 13
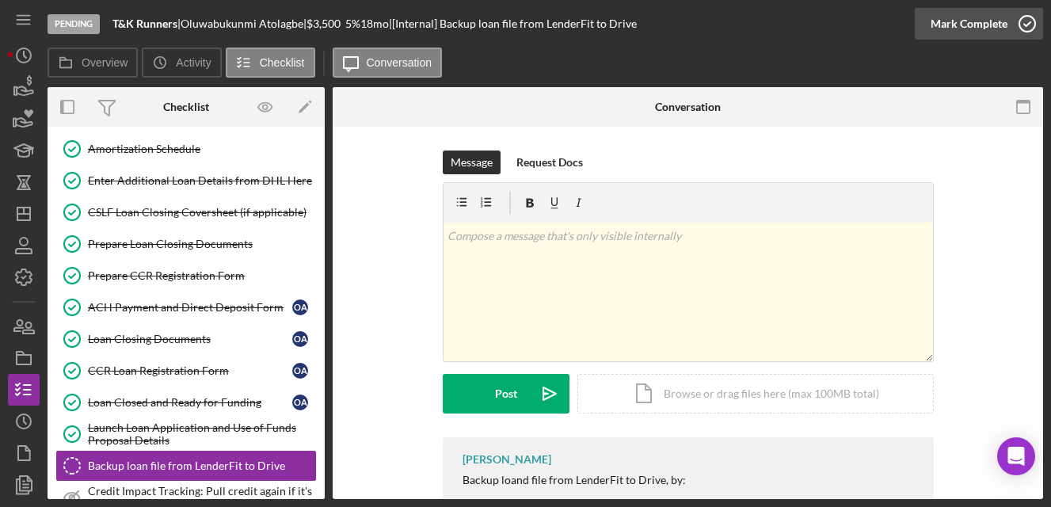
click at [989, 32] on div "Mark Complete" at bounding box center [968, 24] width 77 height 32
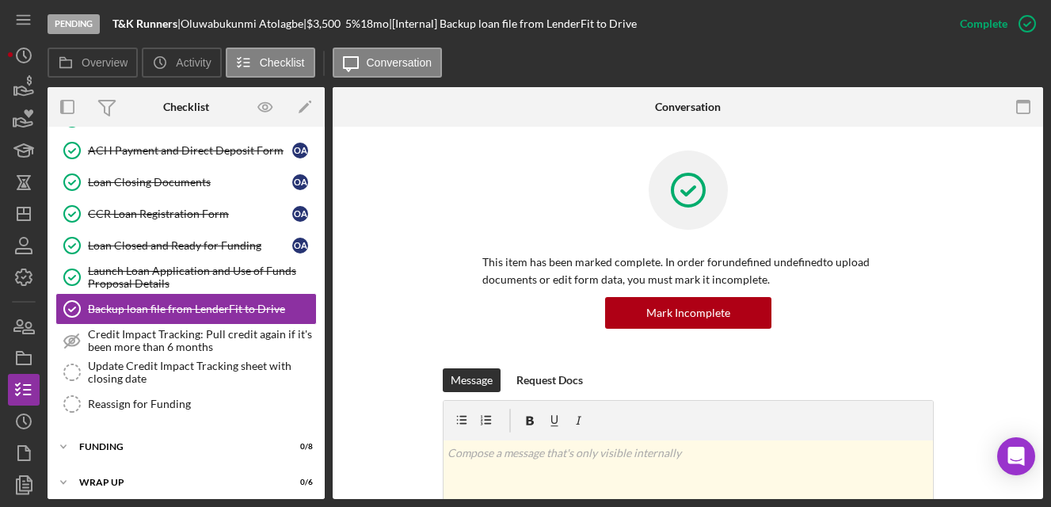
scroll to position [337, 0]
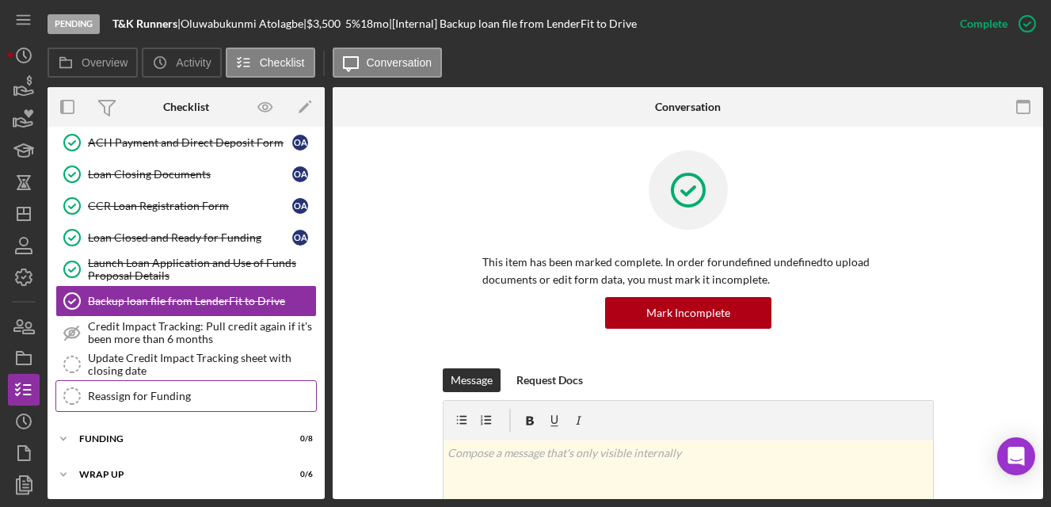
click at [122, 393] on div "Reassign for Funding" at bounding box center [202, 396] width 228 height 13
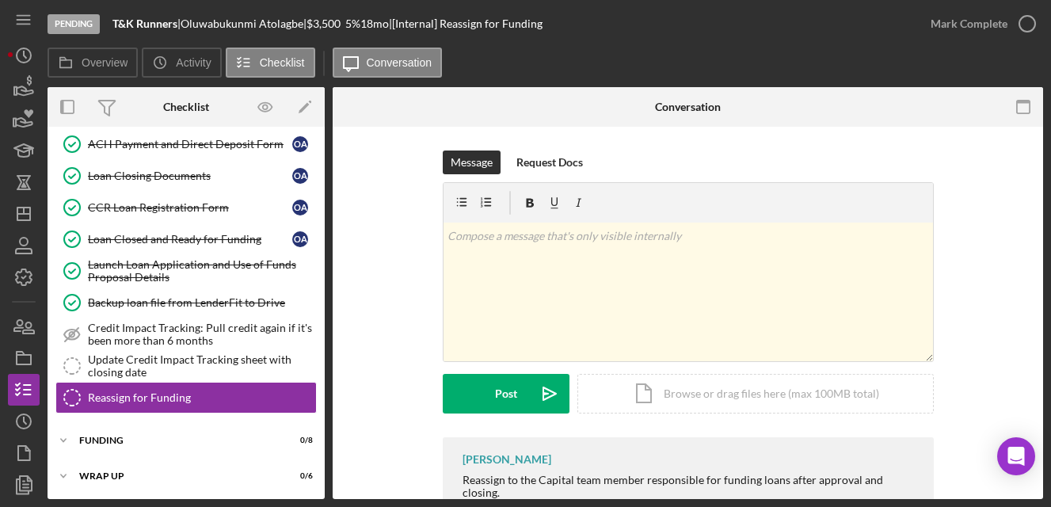
scroll to position [337, 0]
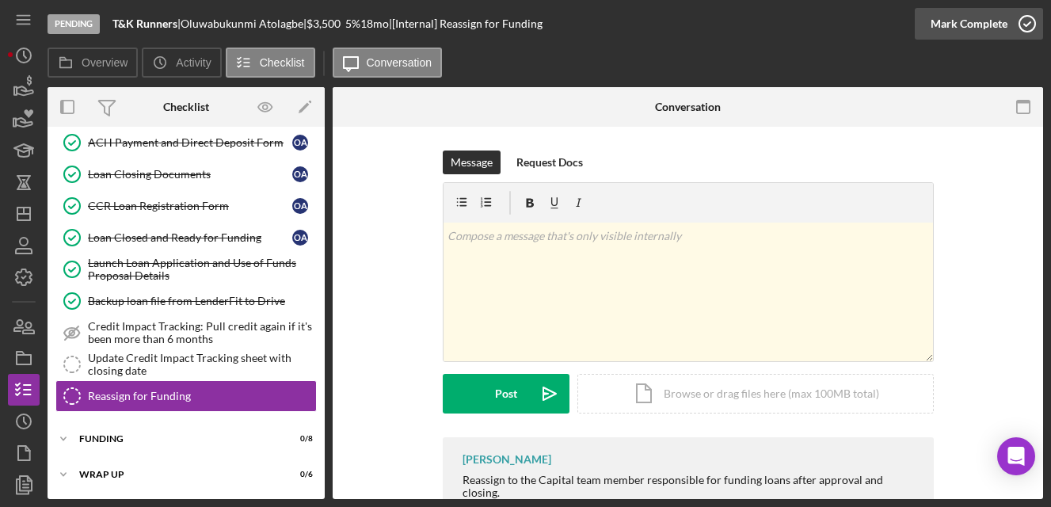
click at [952, 20] on div "Mark Complete" at bounding box center [968, 24] width 77 height 32
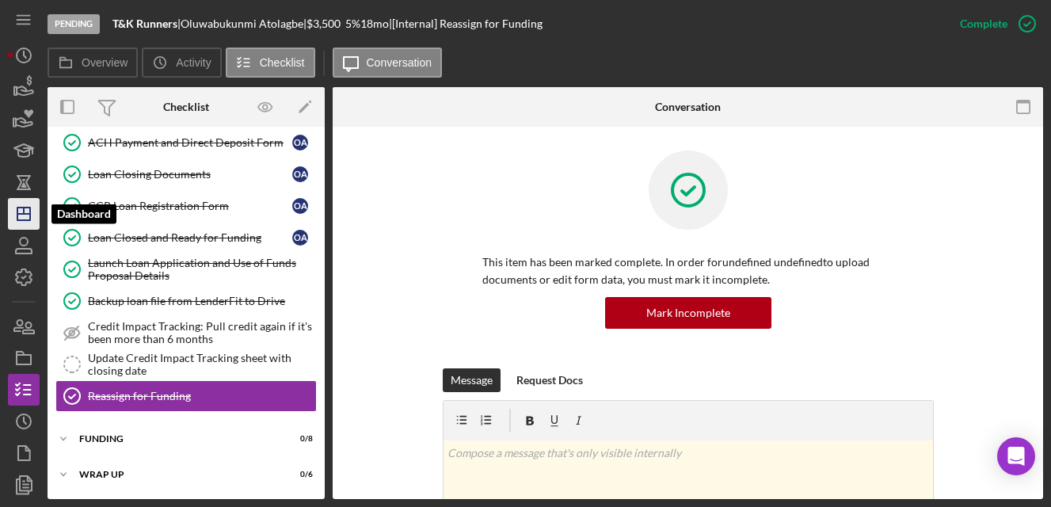
click at [29, 207] on polygon "button" at bounding box center [23, 213] width 13 height 13
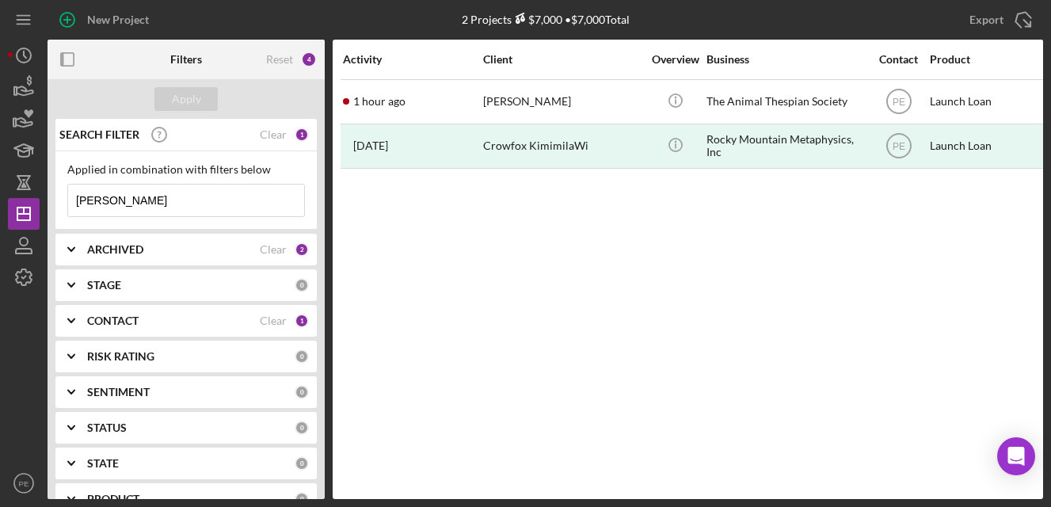
click at [242, 210] on input "kim schiavone" at bounding box center [186, 200] width 236 height 32
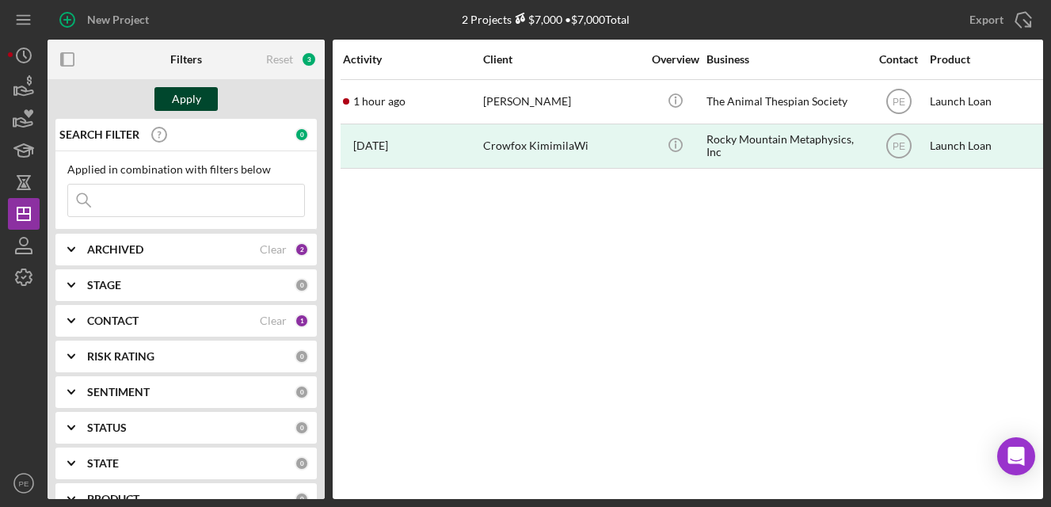
click at [196, 104] on div "Apply" at bounding box center [186, 99] width 29 height 24
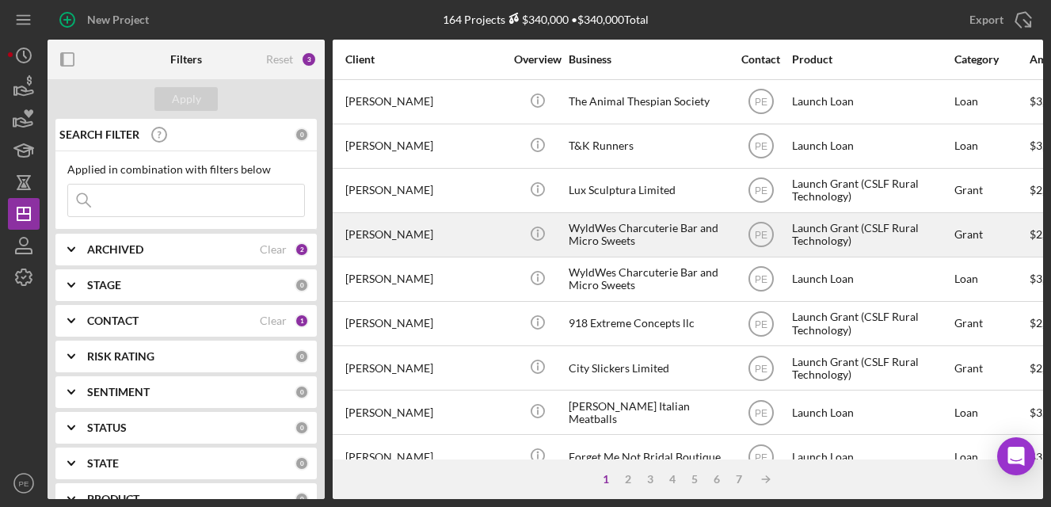
scroll to position [0, 148]
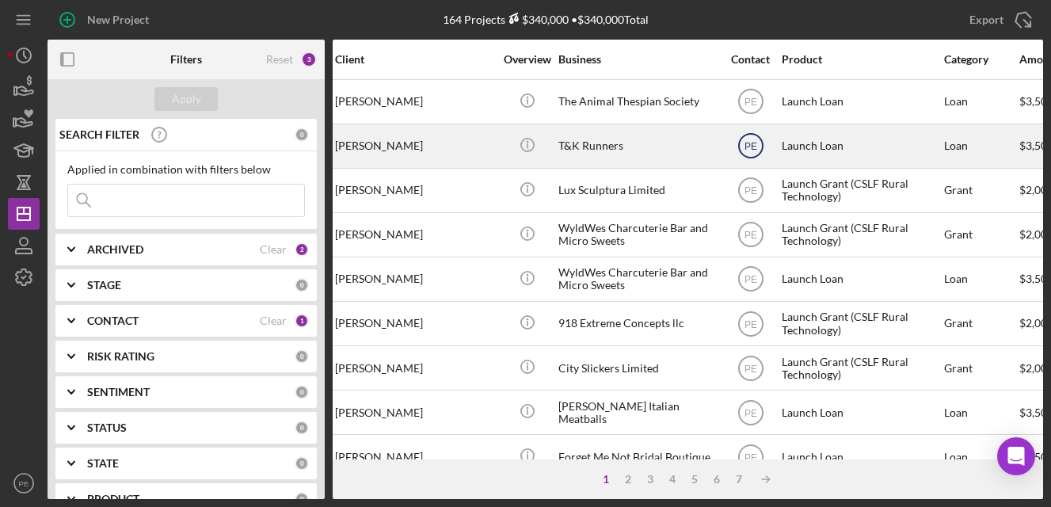
click at [748, 146] on text "PE" at bounding box center [749, 146] width 13 height 11
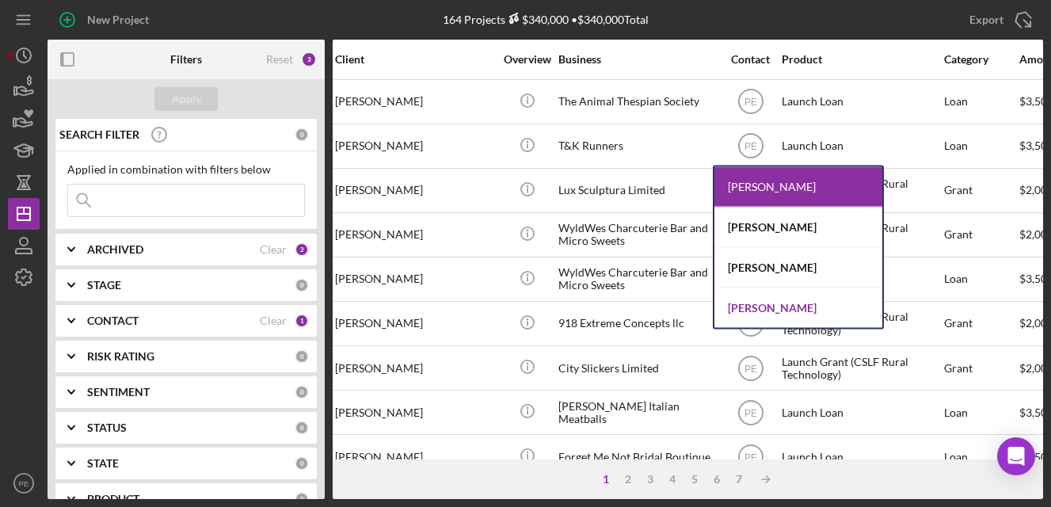
click at [747, 298] on div "Monica Quiñones" at bounding box center [798, 308] width 168 height 40
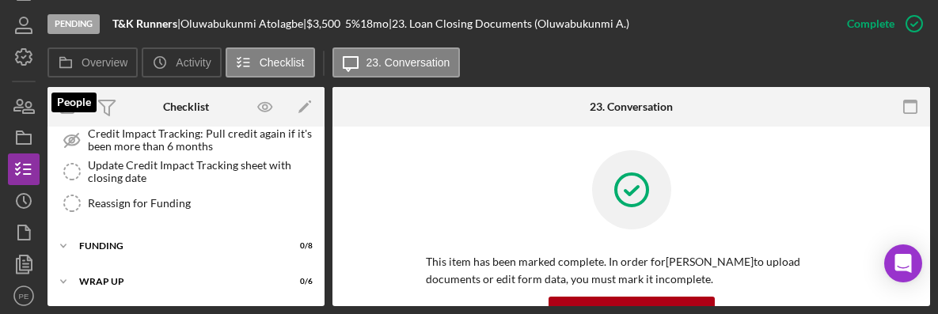
scroll to position [226, 0]
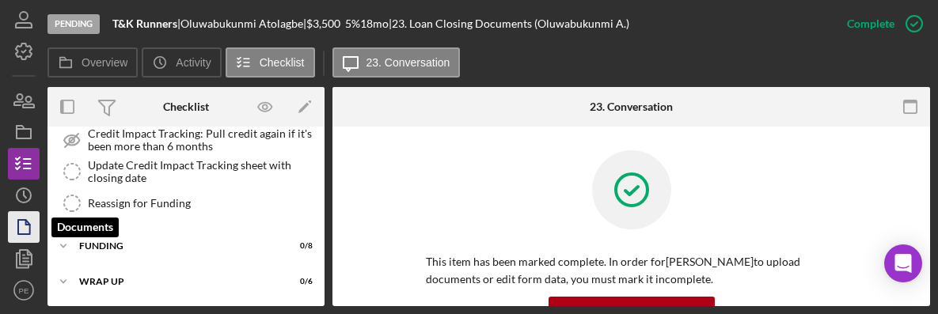
click at [25, 230] on icon "button" at bounding box center [24, 227] width 40 height 40
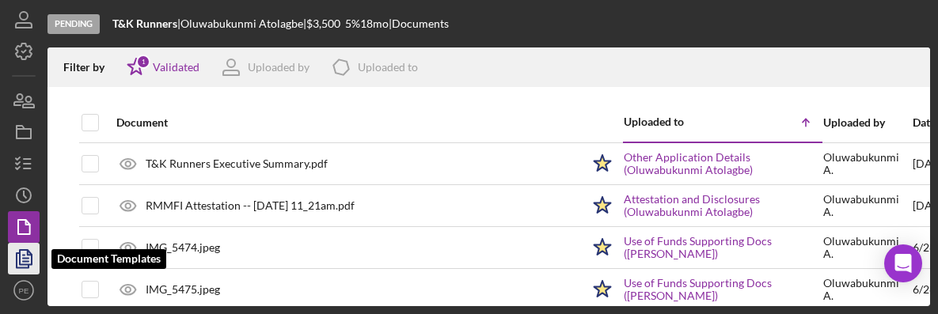
click at [36, 261] on icon "button" at bounding box center [24, 259] width 40 height 40
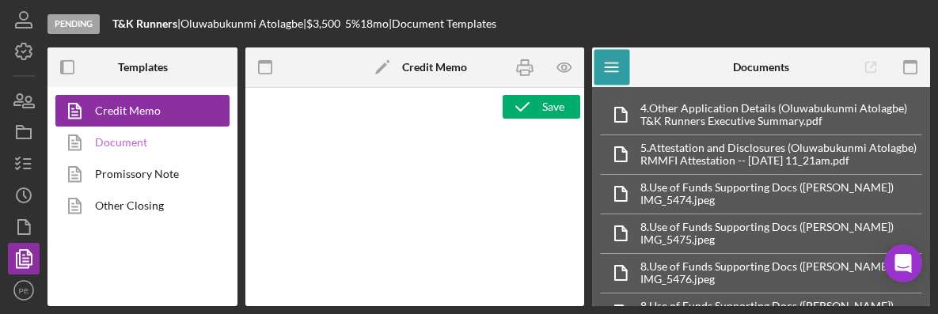
type textarea "<p style="margin-bottom: 0; line-height: normal; text-align: left; padding-left…"
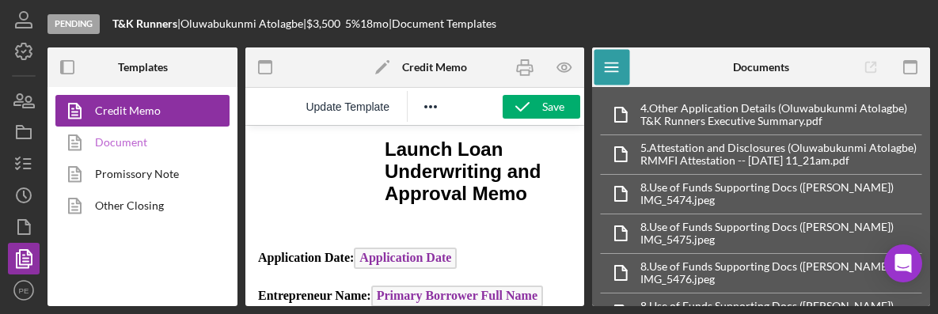
click at [168, 135] on link "Document" at bounding box center [138, 143] width 166 height 32
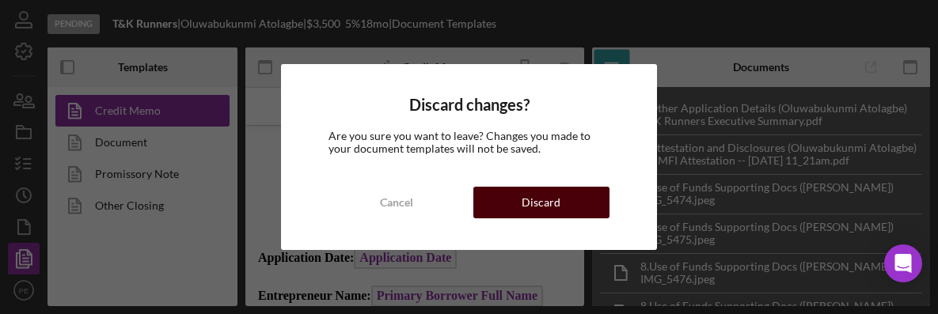
click at [572, 211] on button "Discard" at bounding box center [541, 203] width 137 height 32
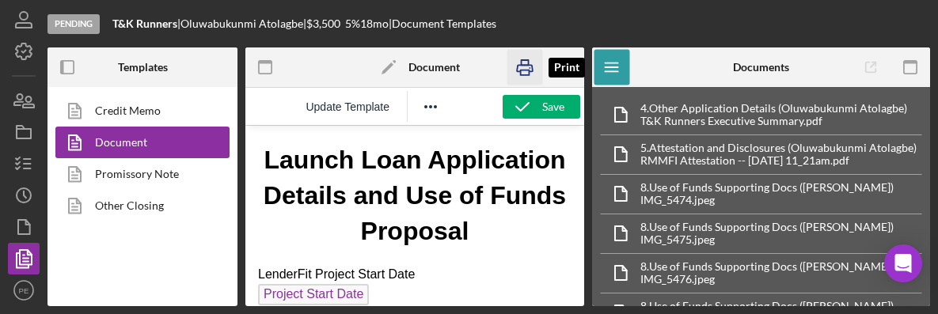
click at [528, 66] on icon "button" at bounding box center [525, 68] width 36 height 36
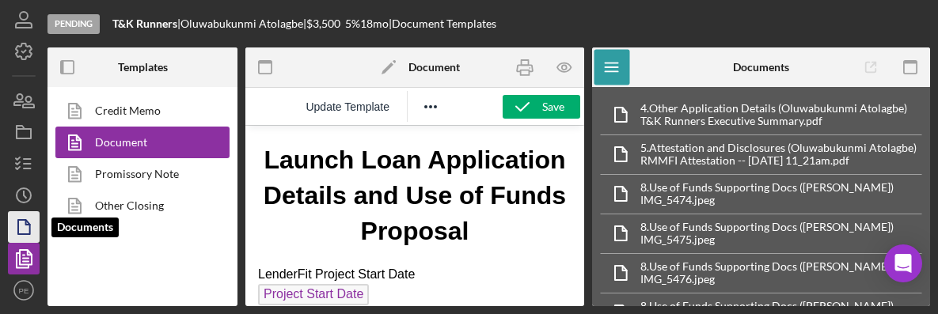
click at [27, 234] on polygon "button" at bounding box center [24, 227] width 12 height 14
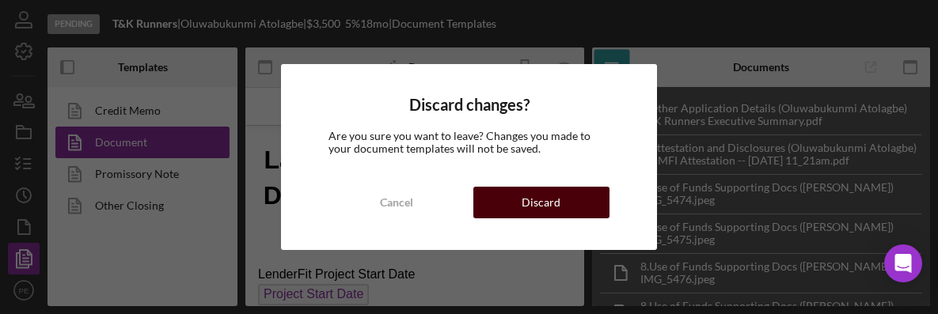
click at [481, 203] on button "Discard" at bounding box center [541, 203] width 137 height 32
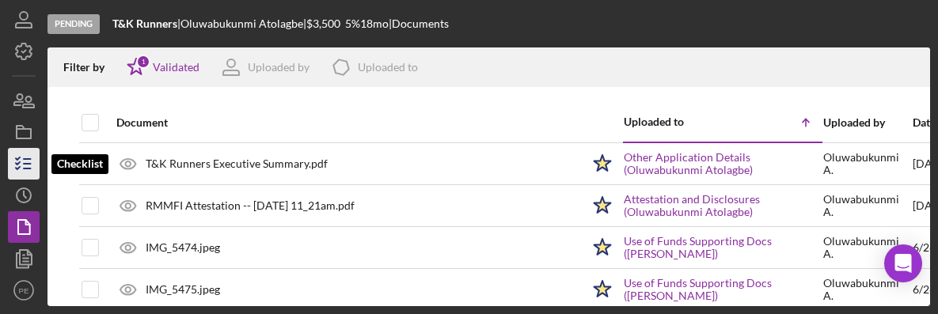
click at [31, 174] on icon "button" at bounding box center [24, 164] width 40 height 40
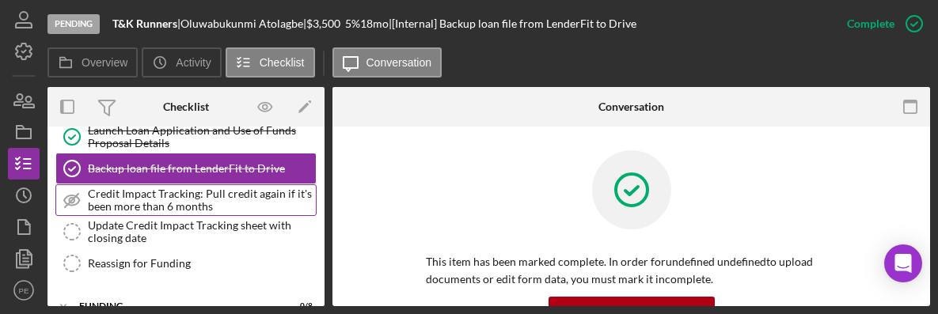
scroll to position [485, 0]
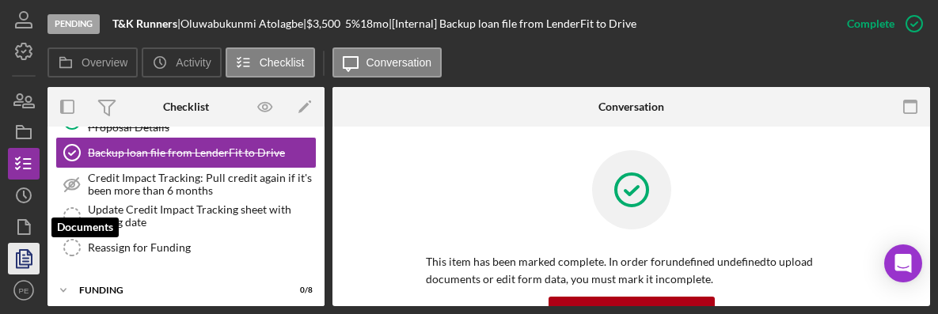
click at [28, 228] on icon "button" at bounding box center [24, 227] width 40 height 40
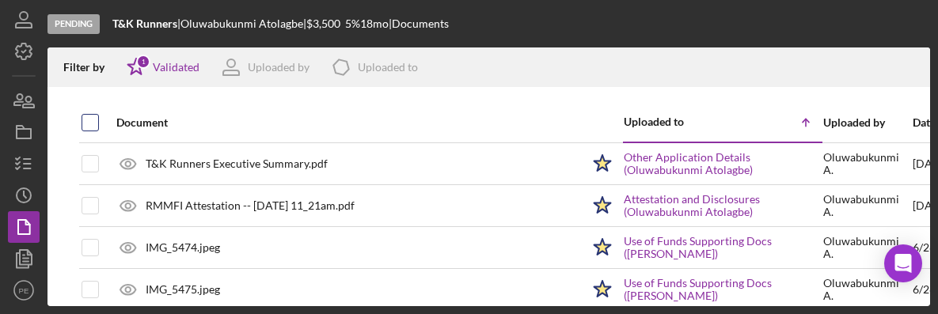
click at [91, 116] on input "checkbox" at bounding box center [90, 123] width 16 height 16
checkbox input "true"
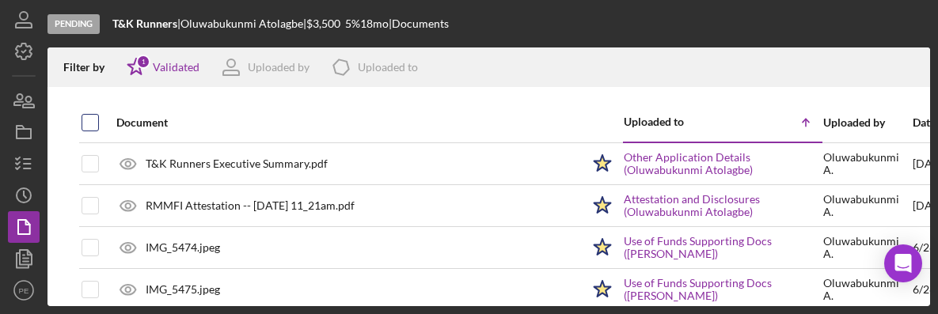
checkbox input "true"
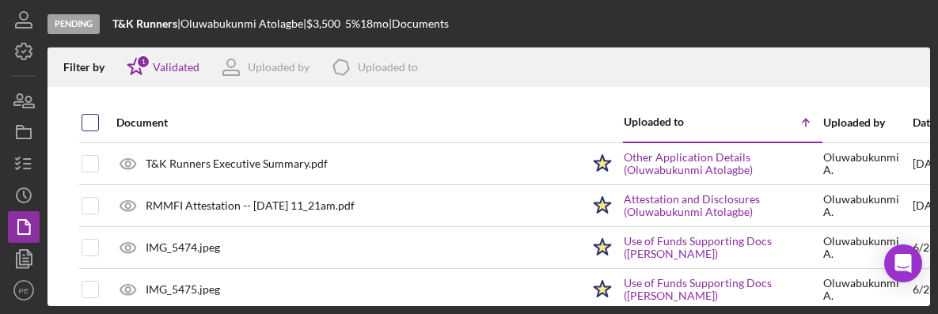
checkbox input "true"
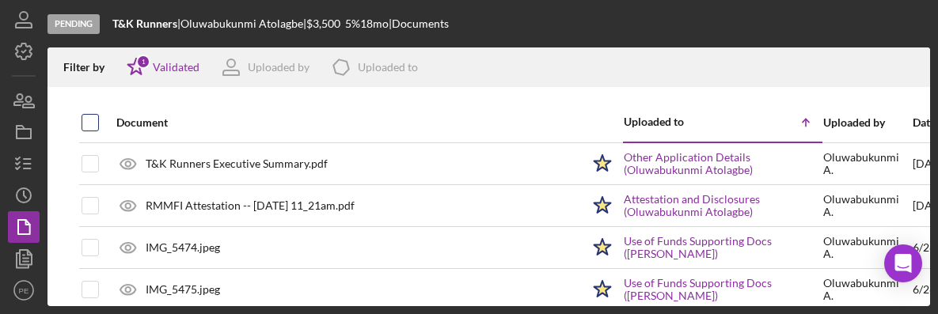
checkbox input "true"
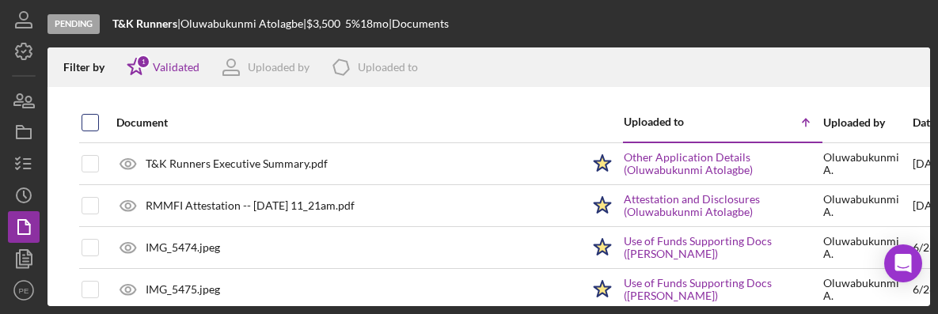
checkbox input "true"
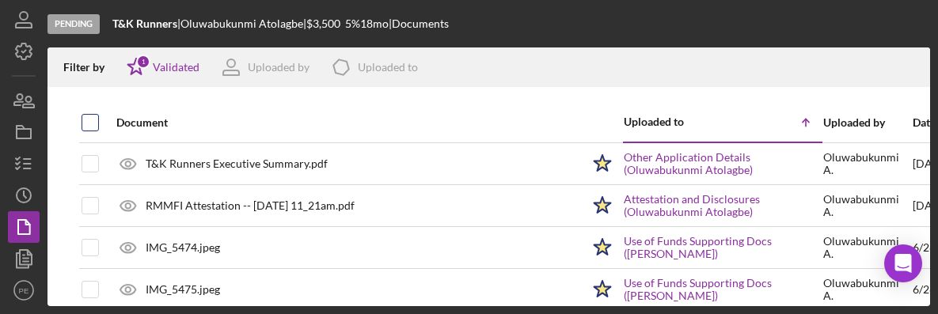
checkbox input "true"
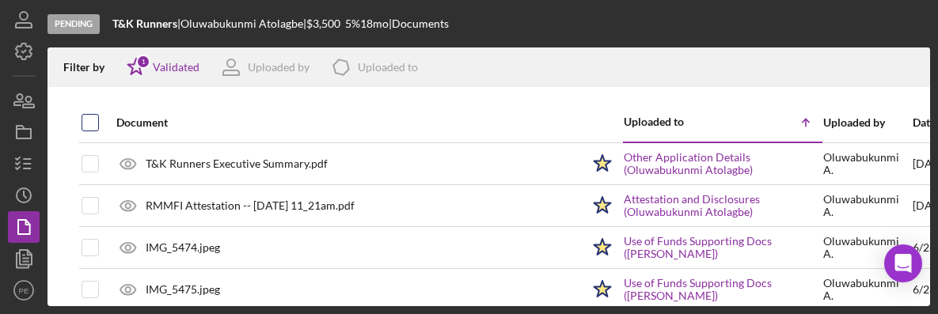
checkbox input "true"
click at [917, 71] on icon "Icon/Download" at bounding box center [911, 68] width 36 height 36
click at [181, 29] on div "T&K Runners |" at bounding box center [146, 23] width 68 height 13
drag, startPoint x: 179, startPoint y: 23, endPoint x: 114, endPoint y: 25, distance: 64.9
click at [114, 25] on div "T&K Runners |" at bounding box center [146, 23] width 68 height 13
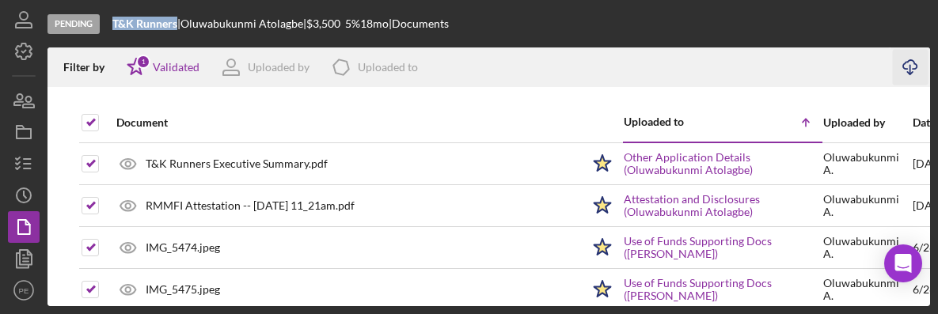
copy b "T&K Runners"
drag, startPoint x: 314, startPoint y: 25, endPoint x: 199, endPoint y: 15, distance: 116.0
click at [199, 15] on div "Pending T&K Runners | Oluwabukunmi Atolagbe | $3,500 5 % 18 mo | Documents" at bounding box center [489, 24] width 883 height 48
copy div "Oluwabukunmi Atolagbe"
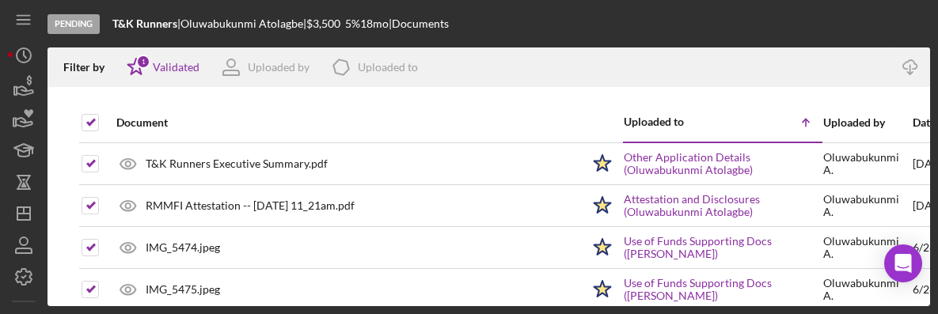
scroll to position [226, 0]
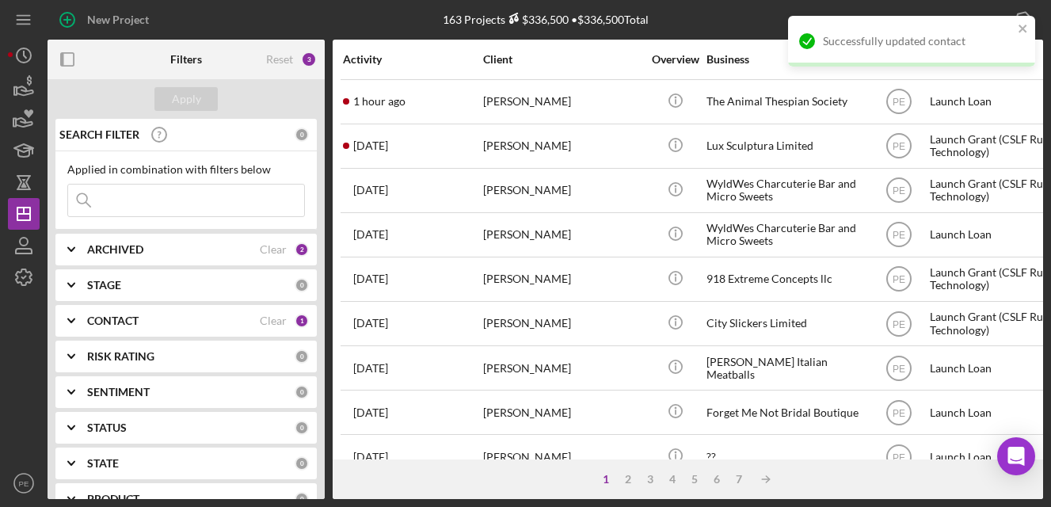
scroll to position [0, 148]
